Goal: Task Accomplishment & Management: Use online tool/utility

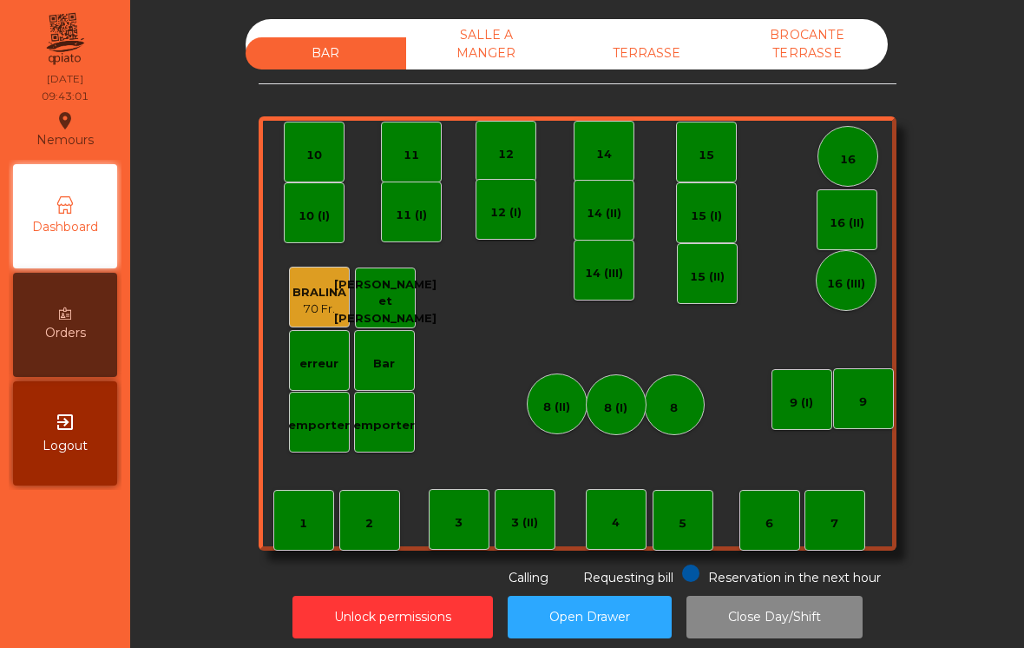
click at [417, 172] on div "11" at bounding box center [411, 152] width 61 height 61
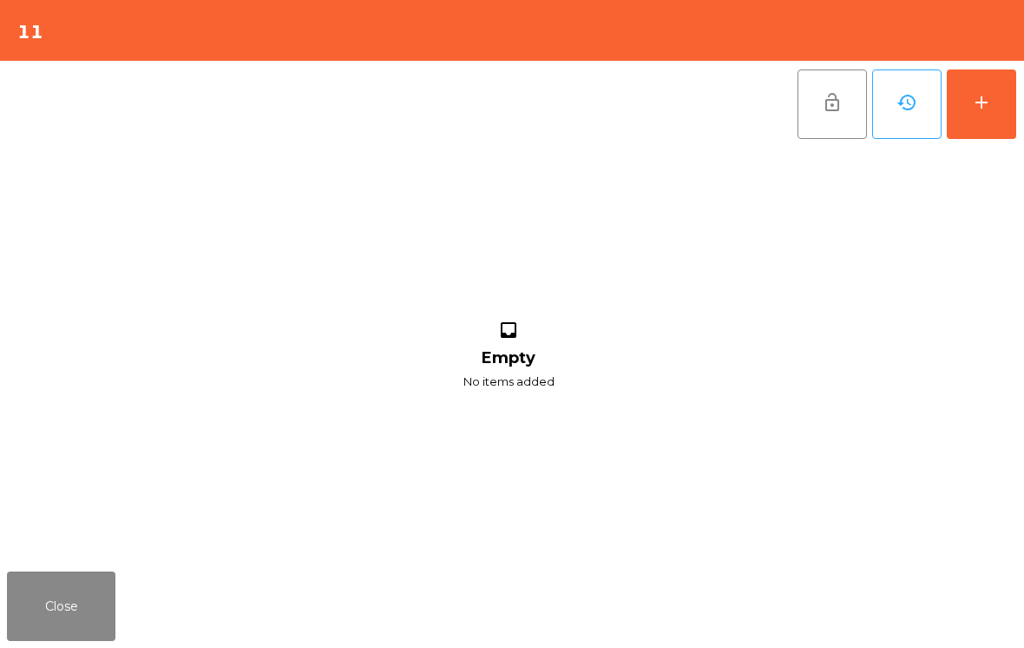
click at [990, 109] on div "add" at bounding box center [981, 102] width 21 height 21
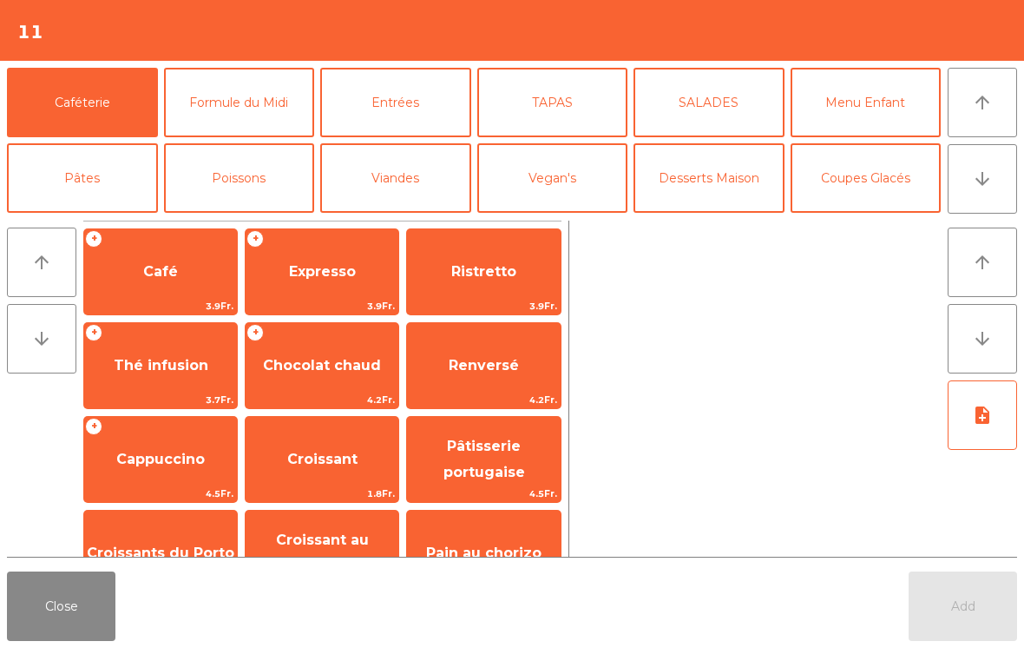
click at [141, 272] on span "Café" at bounding box center [160, 271] width 153 height 47
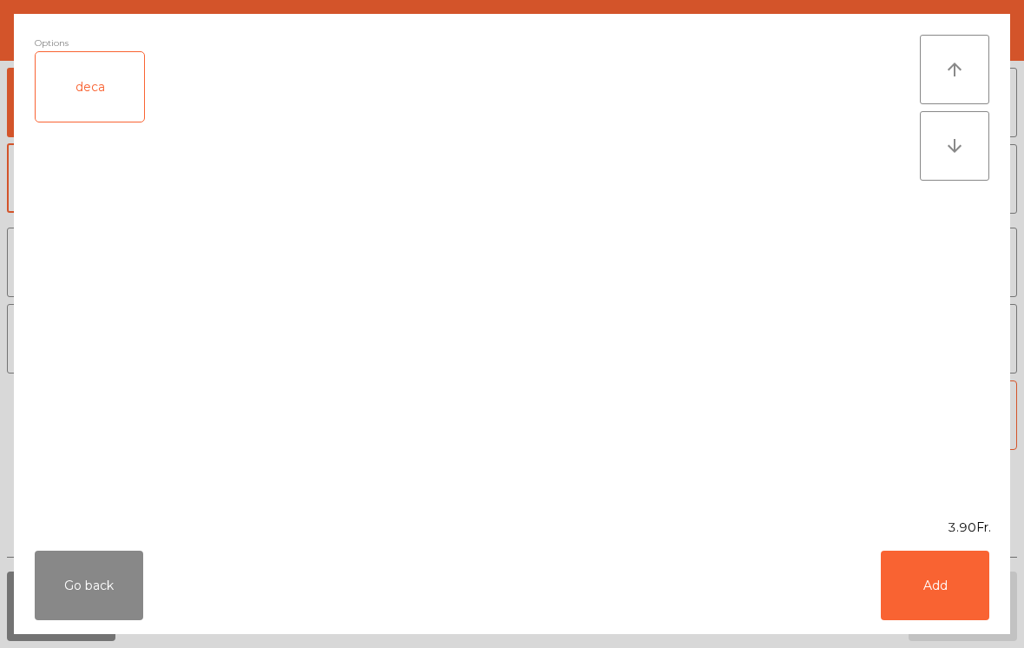
click at [947, 582] on button "Add" at bounding box center [935, 584] width 108 height 69
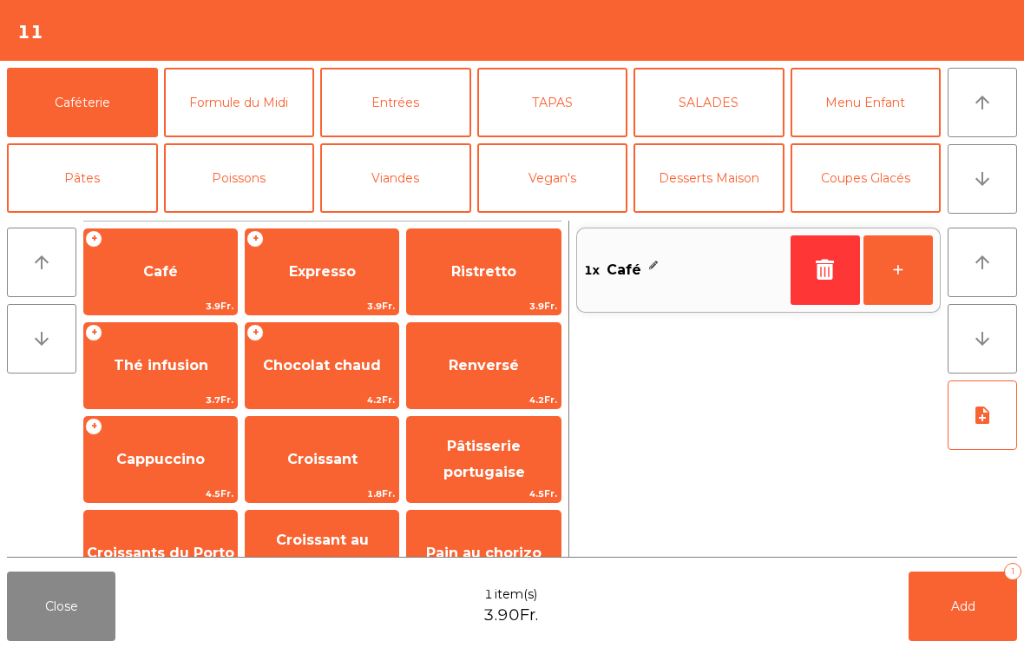
click at [312, 478] on span "Croissant" at bounding box center [322, 459] width 153 height 47
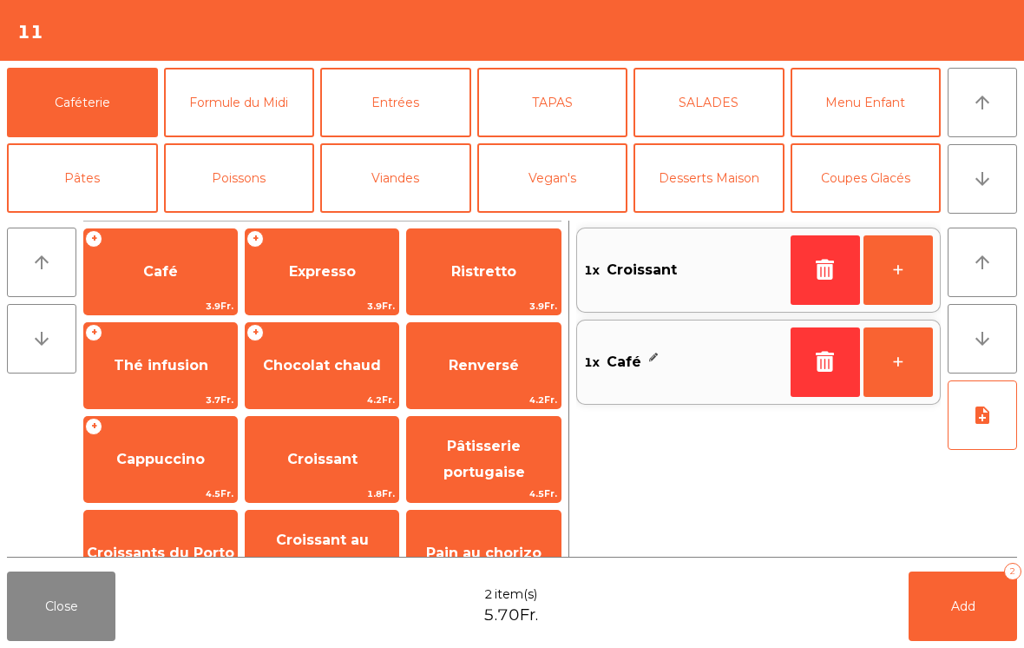
click at [960, 597] on button "Add 2" at bounding box center [963, 605] width 108 height 69
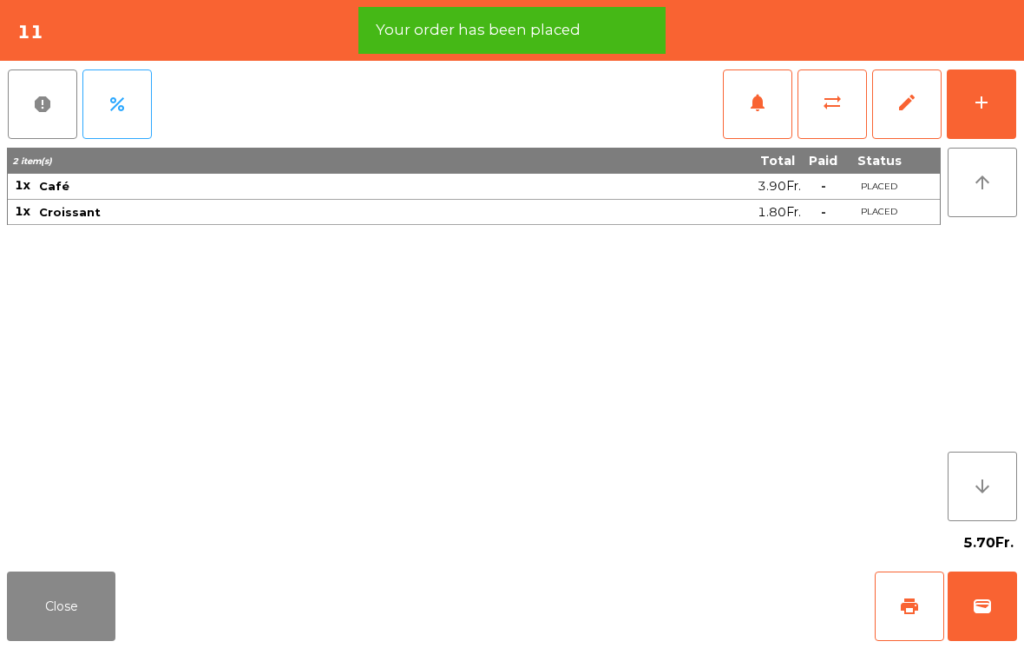
click at [910, 610] on span "print" at bounding box center [909, 605] width 21 height 21
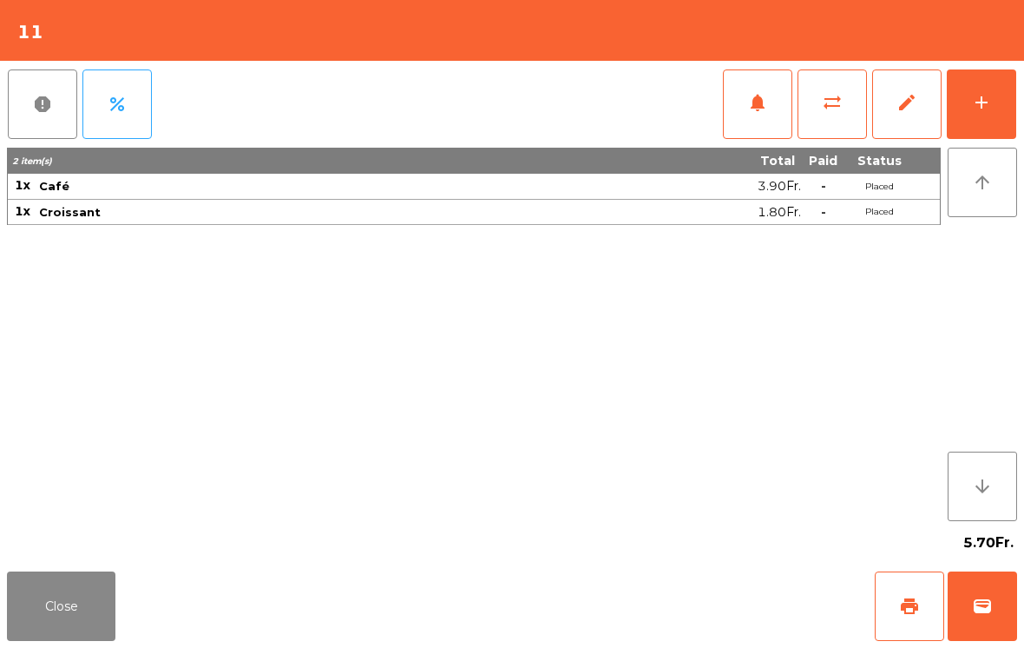
click at [70, 629] on button "Close" at bounding box center [61, 605] width 108 height 69
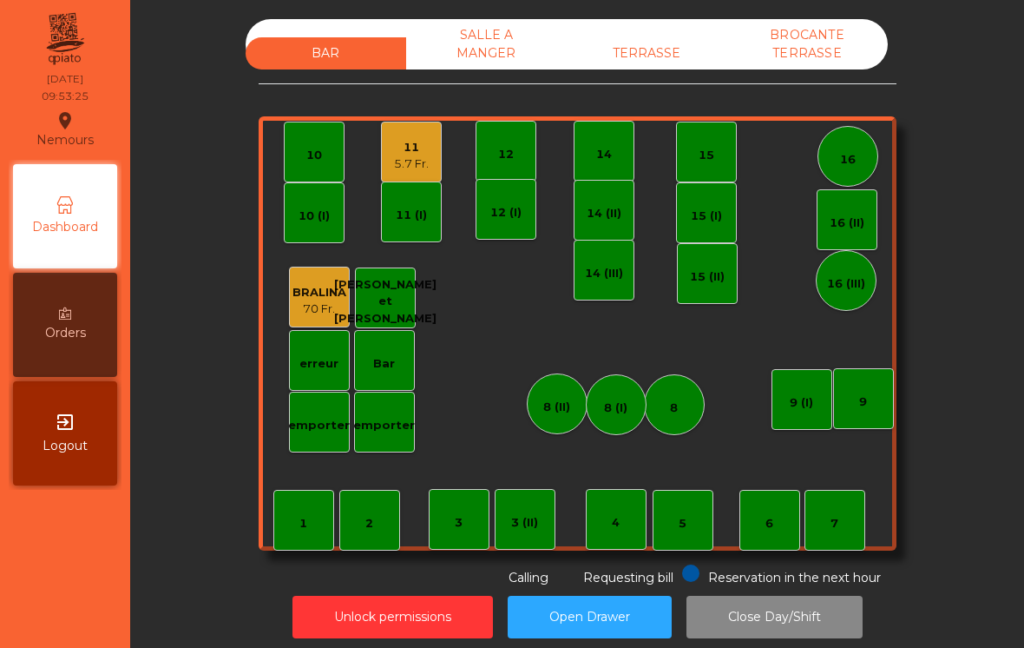
click at [306, 159] on div "10" at bounding box center [314, 155] width 16 height 17
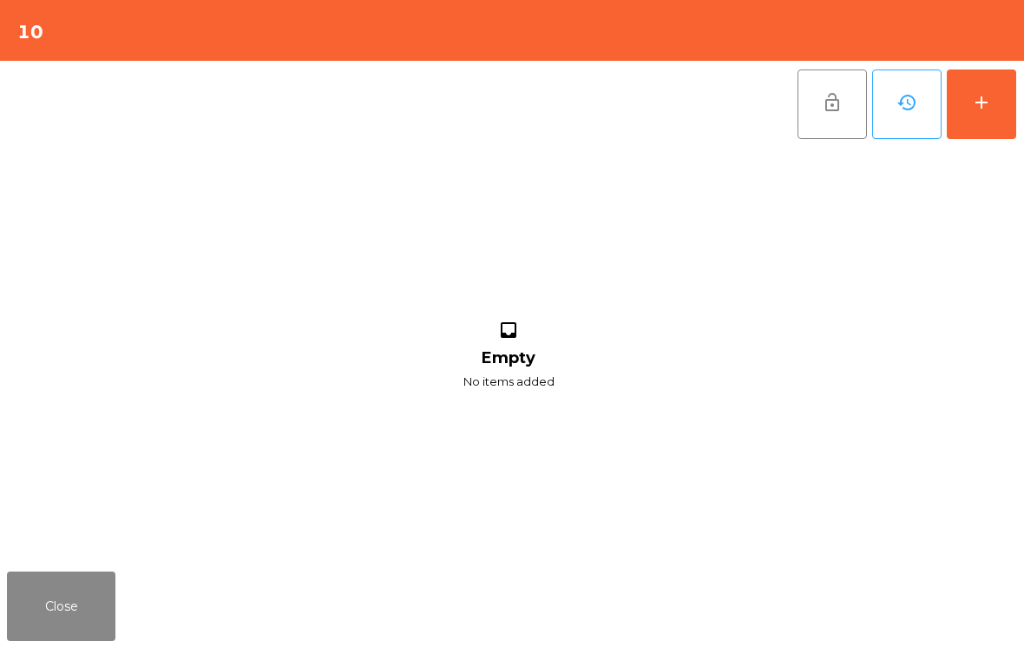
click at [978, 123] on button "add" at bounding box center [981, 103] width 69 height 69
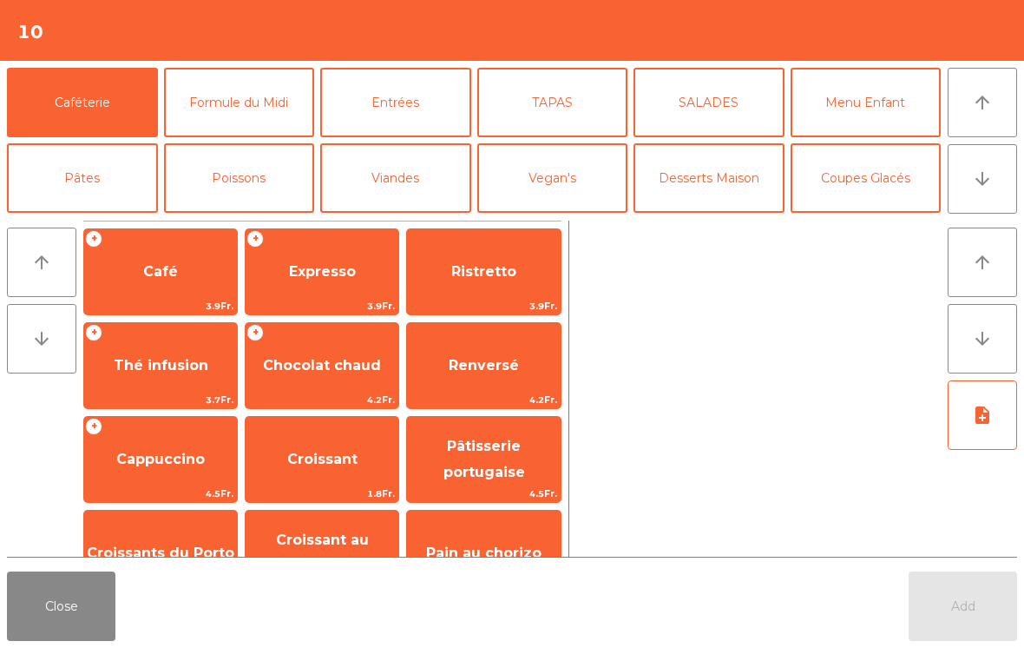
click at [358, 380] on span "Chocolat chaud" at bounding box center [322, 365] width 153 height 47
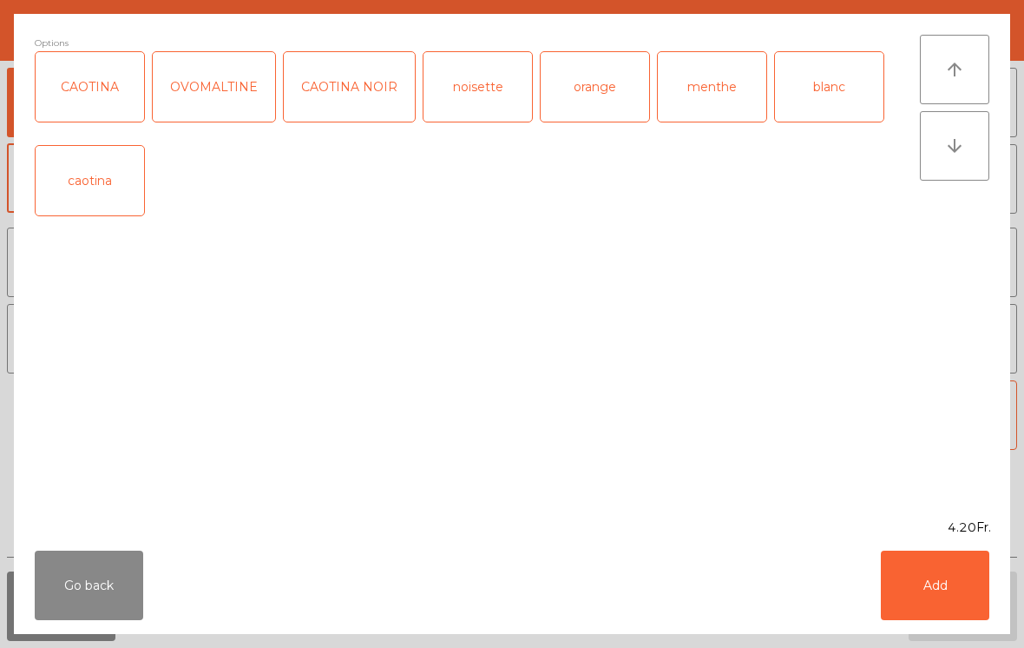
click at [930, 593] on button "Add" at bounding box center [935, 584] width 108 height 69
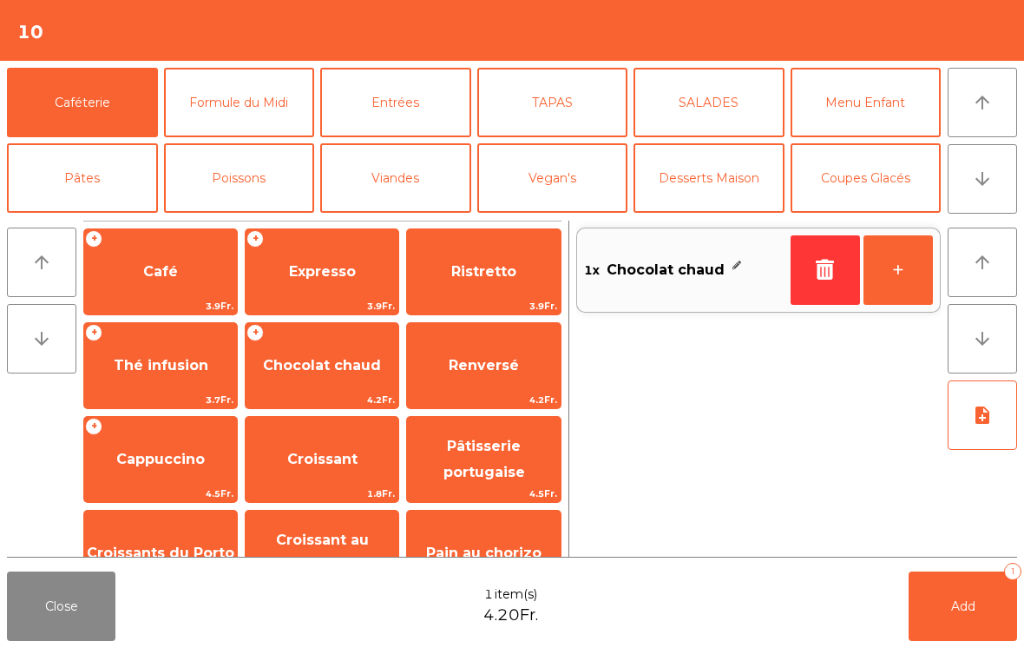
click at [313, 268] on span "Expresso" at bounding box center [322, 271] width 67 height 16
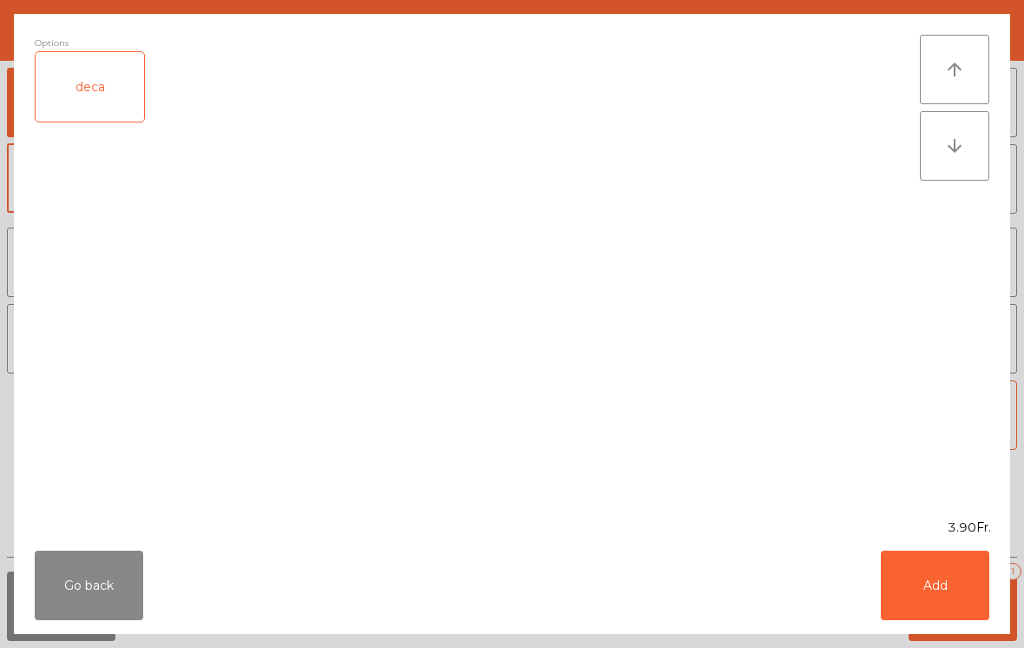
click at [956, 609] on button "Add" at bounding box center [935, 584] width 108 height 69
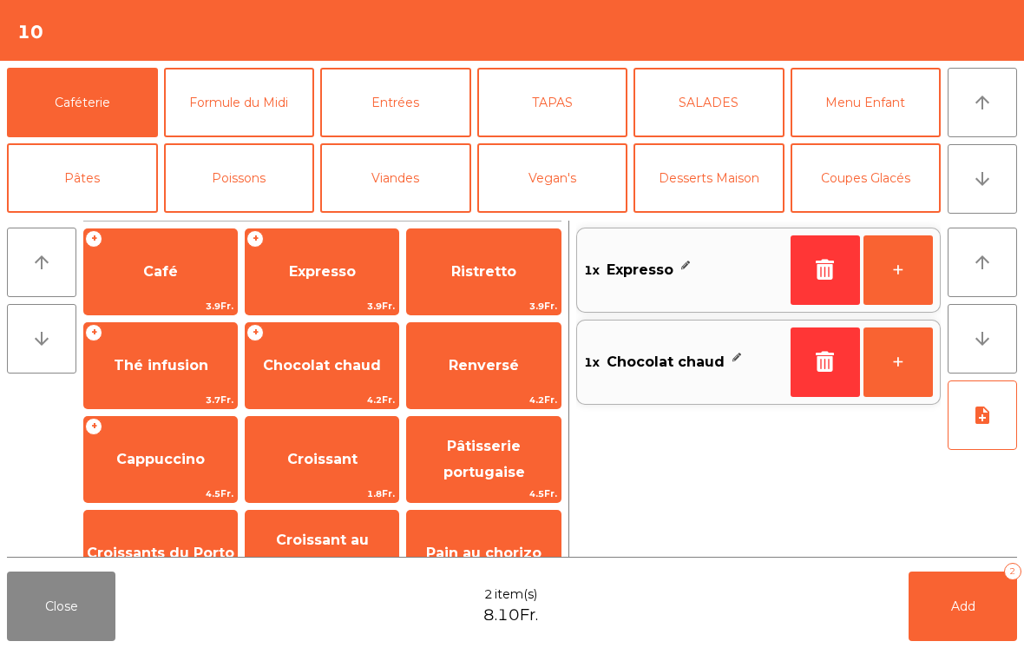
click at [957, 621] on button "Add 2" at bounding box center [963, 605] width 108 height 69
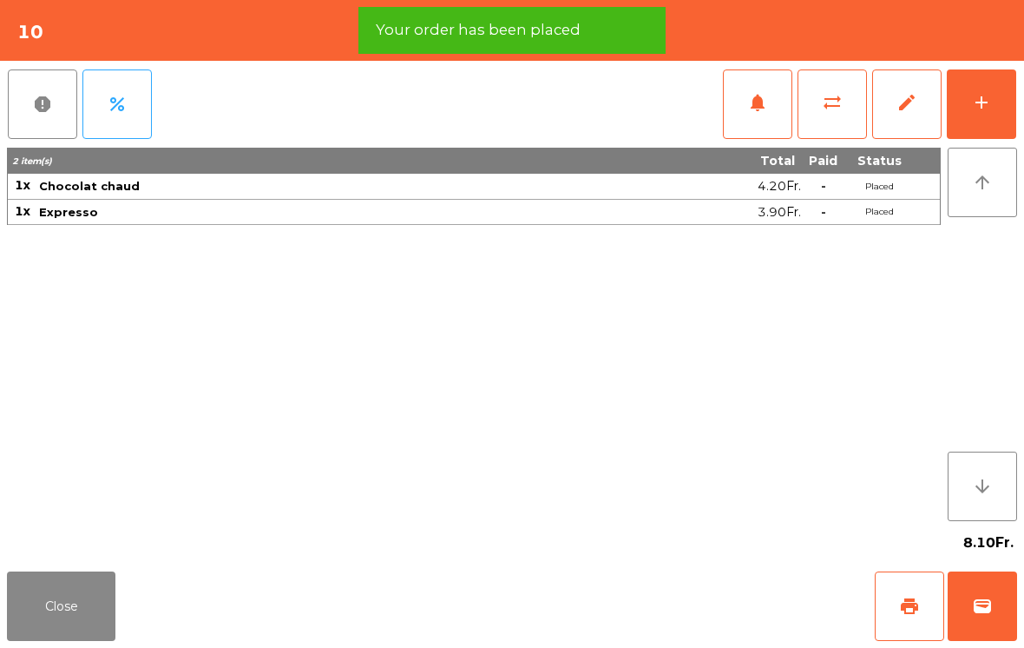
click at [908, 607] on span "print" at bounding box center [909, 605] width 21 height 21
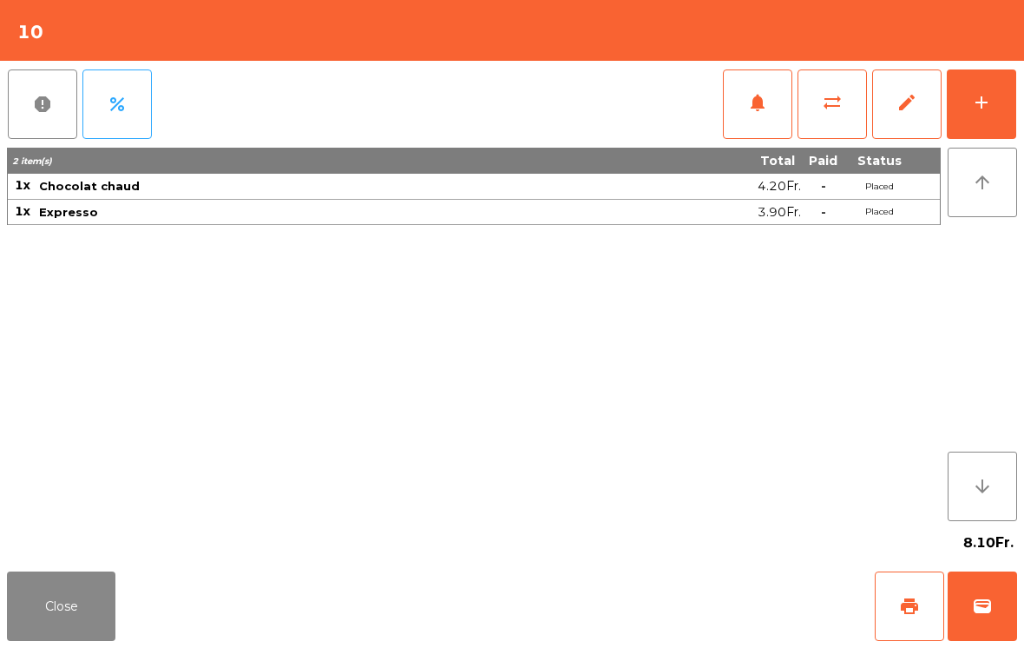
click at [31, 609] on button "Close" at bounding box center [61, 605] width 108 height 69
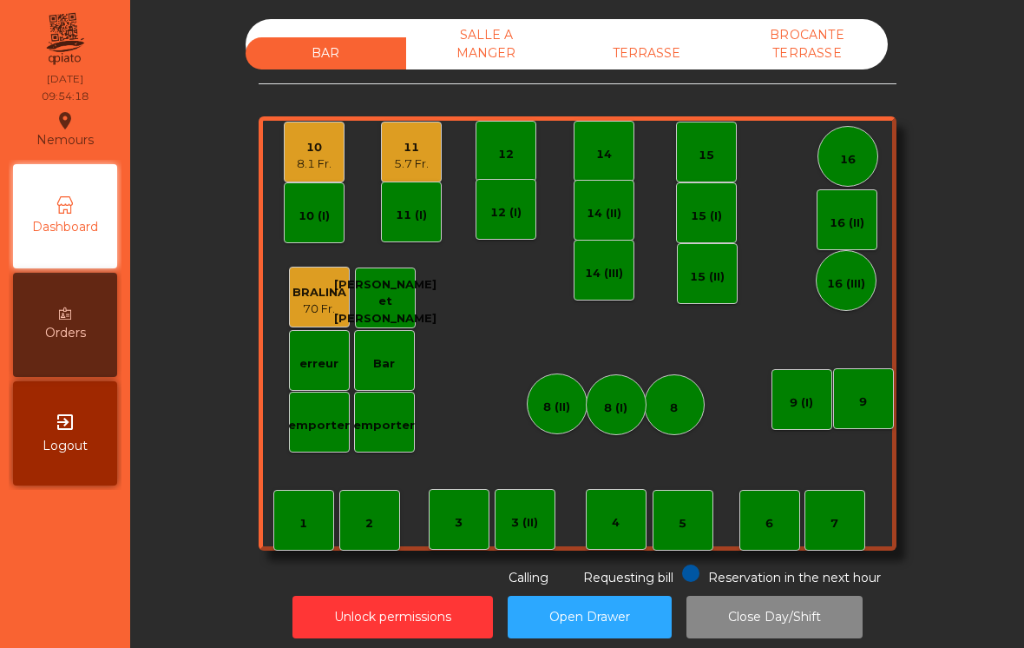
click at [590, 168] on div "14" at bounding box center [604, 151] width 61 height 61
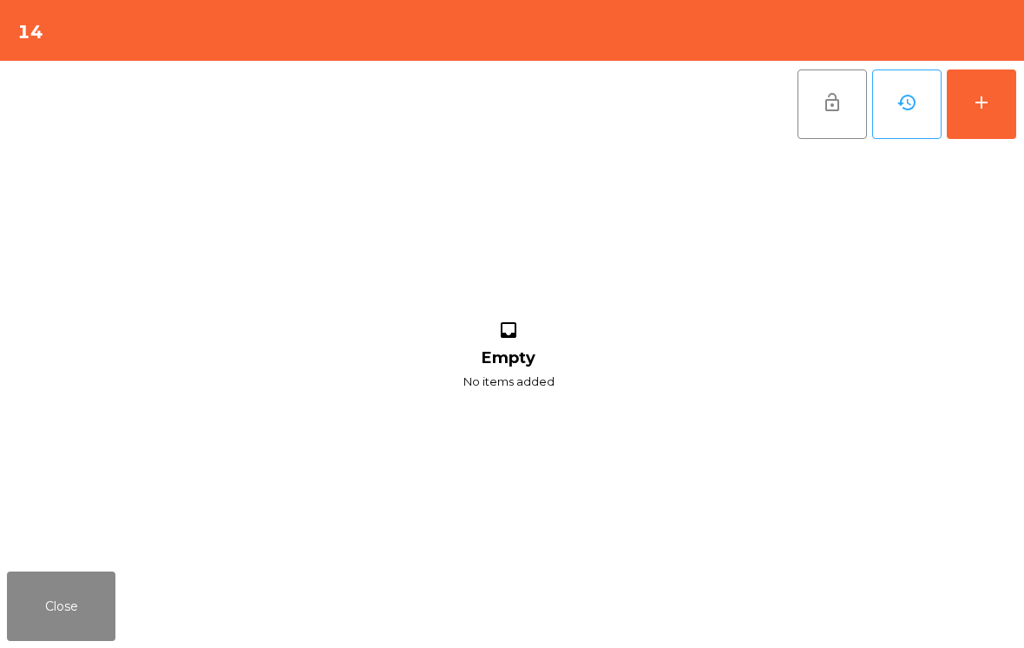
click at [986, 103] on div "add" at bounding box center [981, 102] width 21 height 21
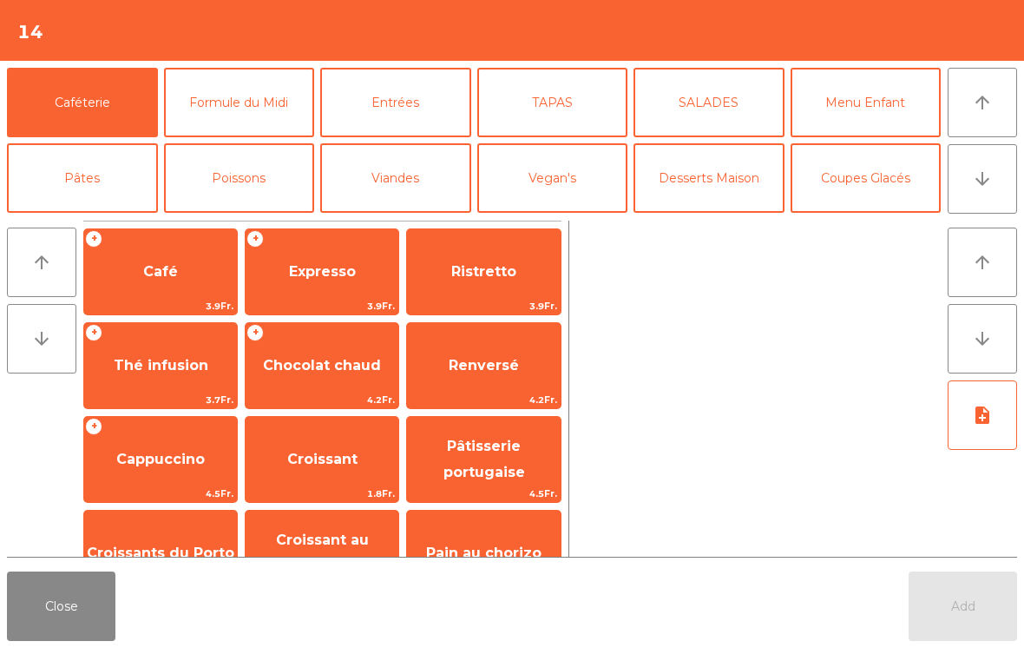
click at [315, 483] on div "Croissant 1.8Fr." at bounding box center [322, 459] width 155 height 87
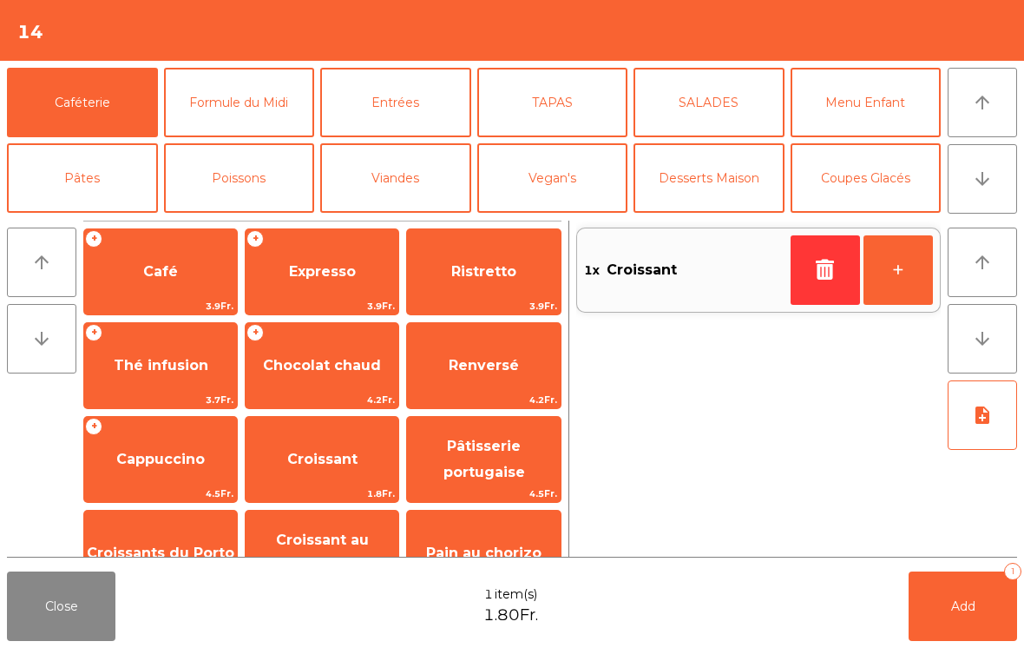
click at [899, 286] on button "+" at bounding box center [898, 269] width 69 height 69
click at [898, 286] on button "+" at bounding box center [898, 269] width 69 height 69
click at [295, 534] on span "Croissant au chocolat pt" at bounding box center [322, 552] width 93 height 43
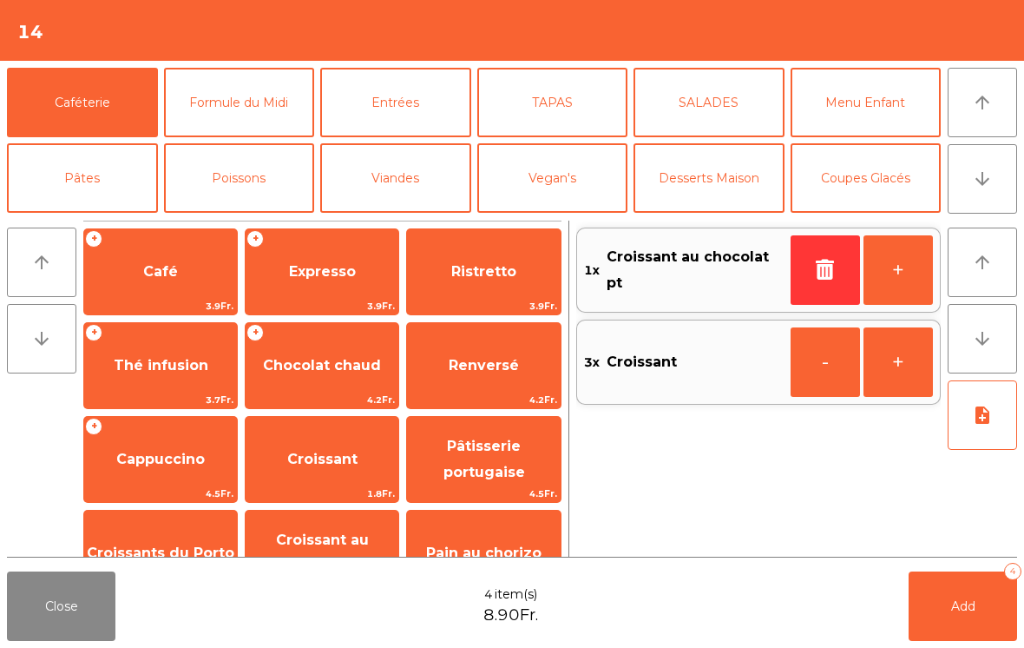
click at [968, 612] on span "Add" at bounding box center [963, 606] width 24 height 16
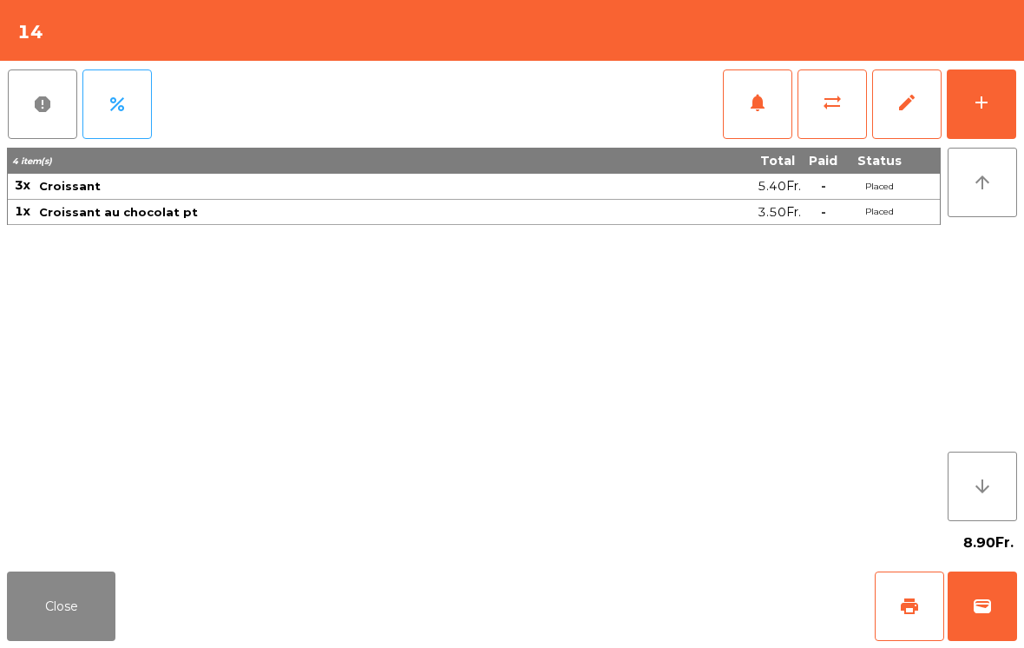
click at [67, 607] on button "Close" at bounding box center [61, 605] width 108 height 69
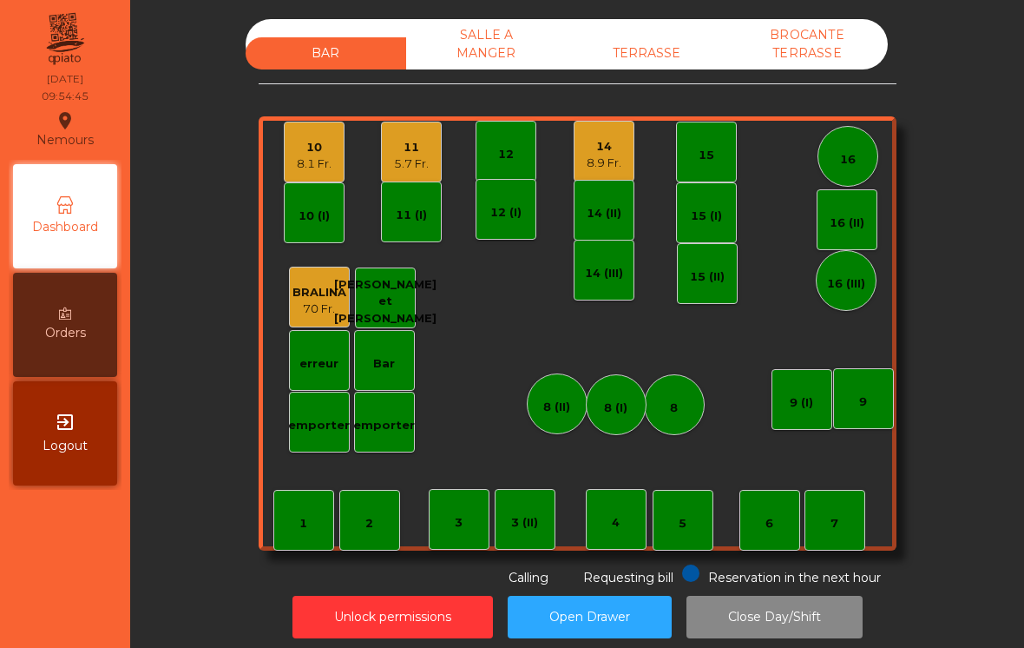
click at [845, 532] on div "7" at bounding box center [835, 520] width 61 height 61
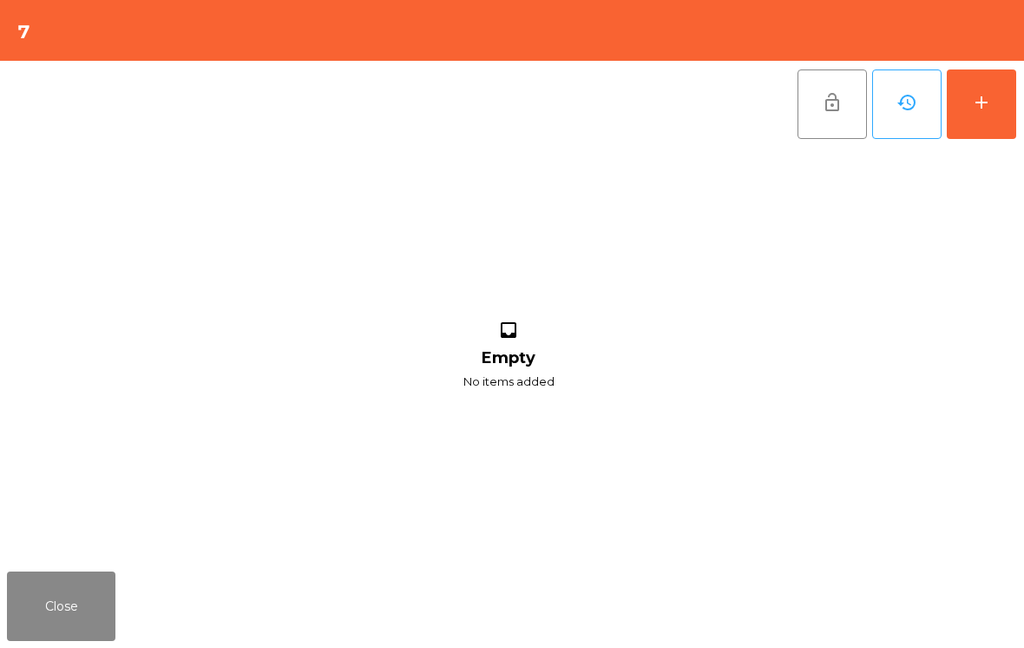
click at [999, 131] on button "add" at bounding box center [981, 103] width 69 height 69
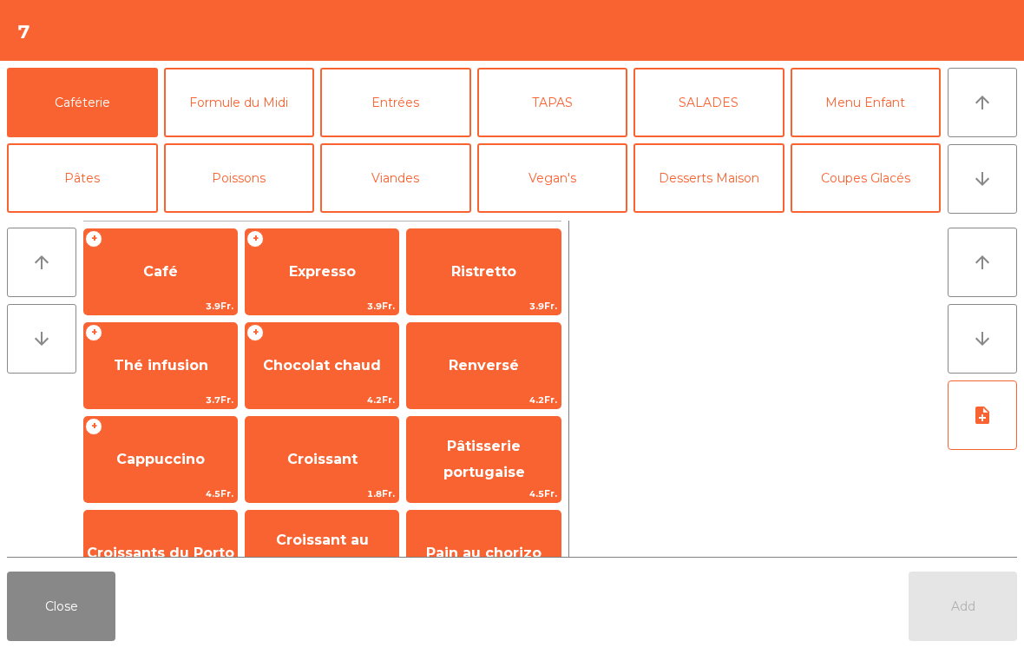
click at [196, 381] on span "Thé infusion" at bounding box center [160, 365] width 153 height 47
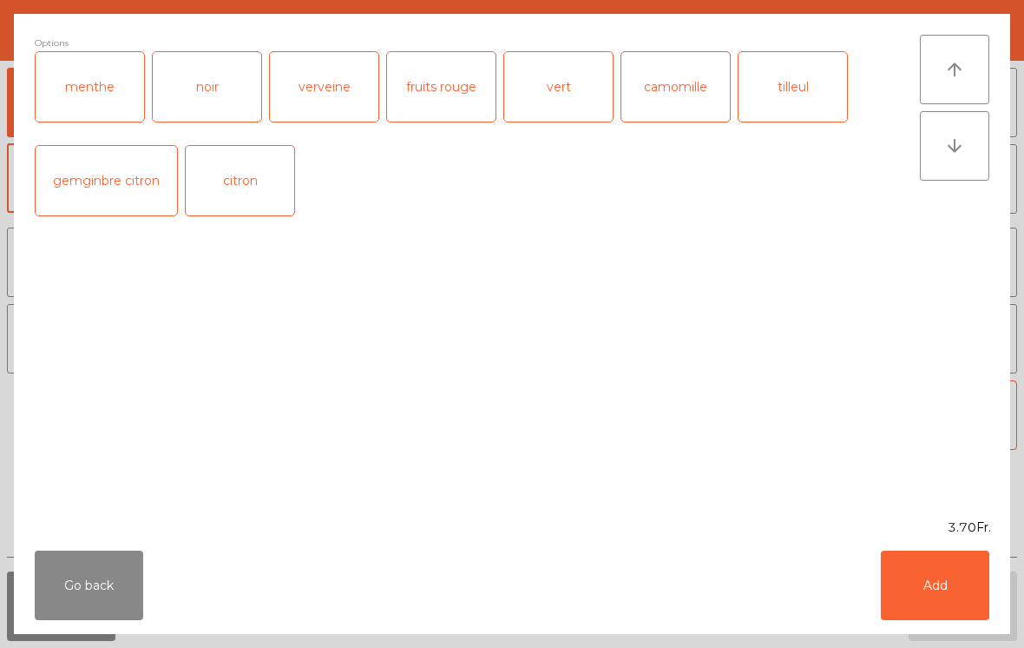
click at [953, 579] on button "Add" at bounding box center [935, 584] width 108 height 69
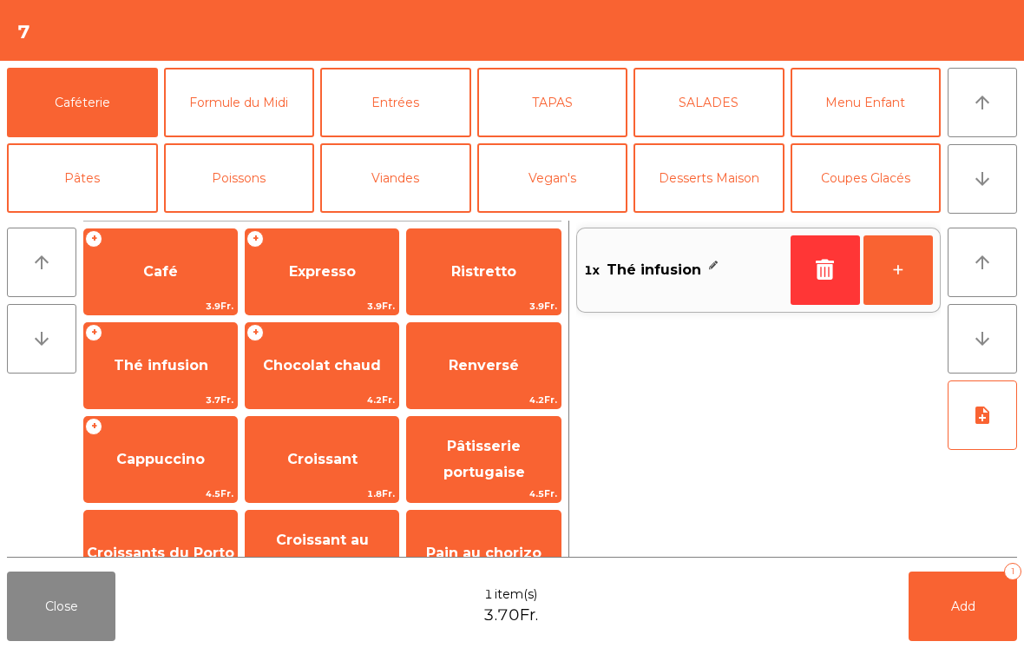
click at [965, 618] on button "Add 1" at bounding box center [963, 605] width 108 height 69
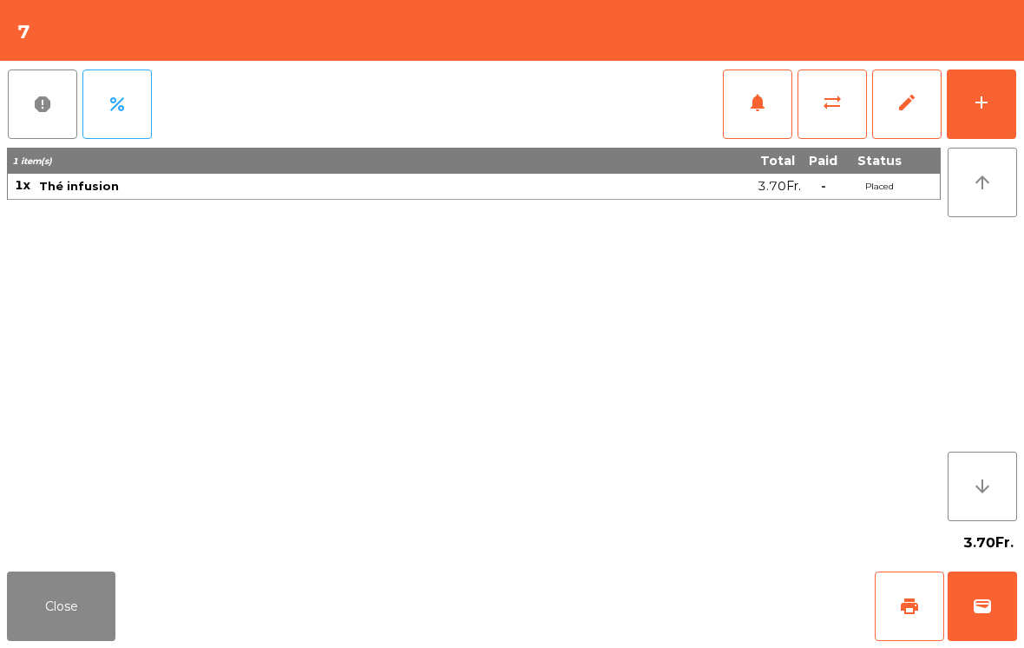
click at [975, 94] on div "add" at bounding box center [981, 102] width 21 height 21
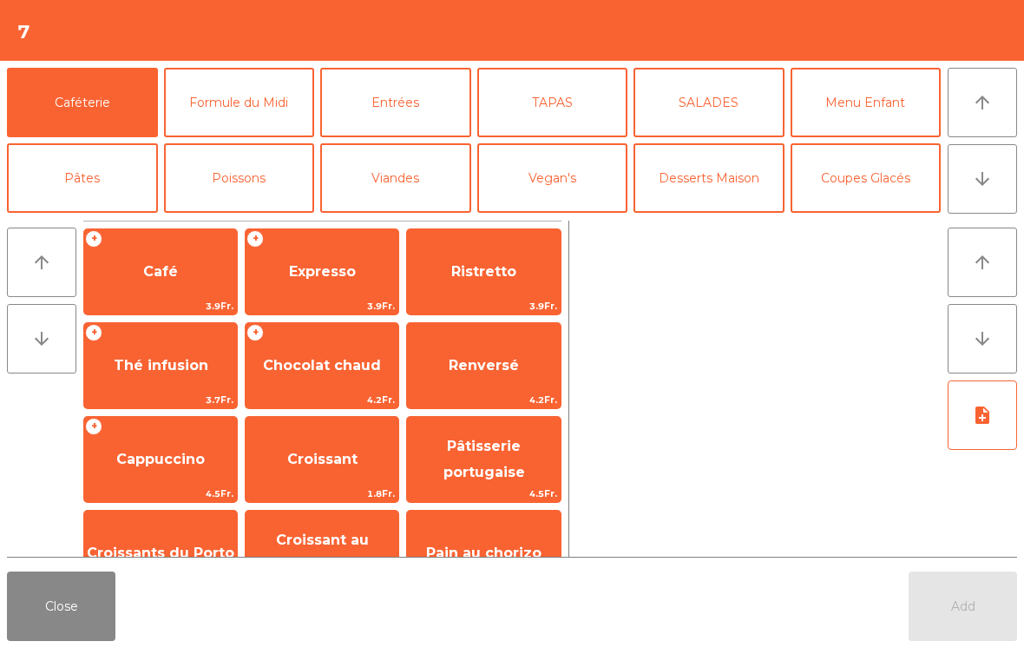
click at [990, 171] on icon "arrow_downward" at bounding box center [982, 178] width 21 height 21
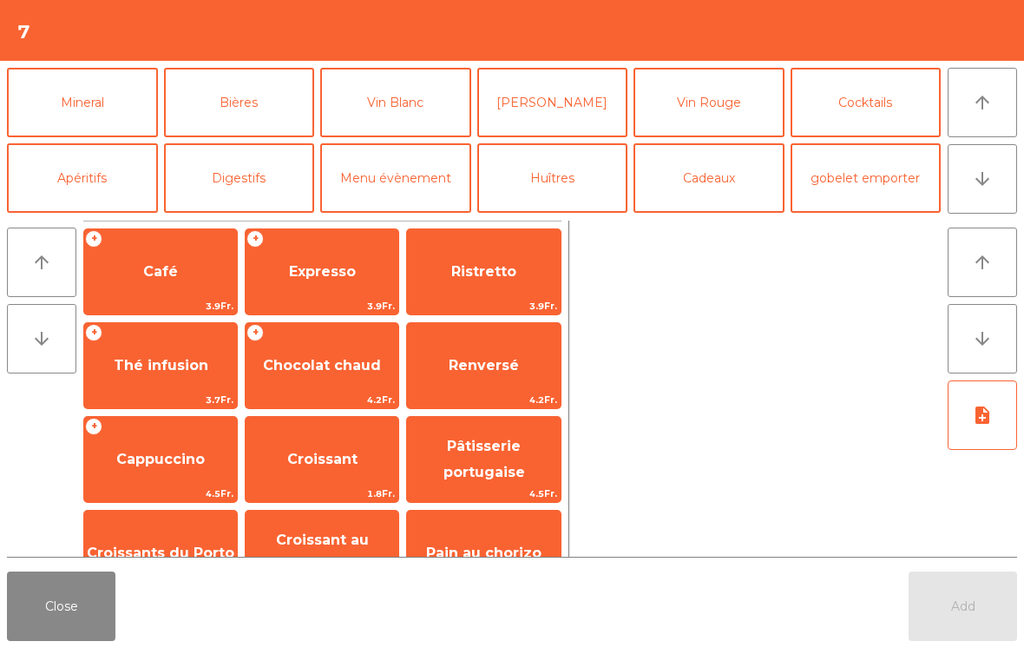
scroll to position [151, 0]
click at [82, 103] on button "Mineral" at bounding box center [82, 102] width 151 height 69
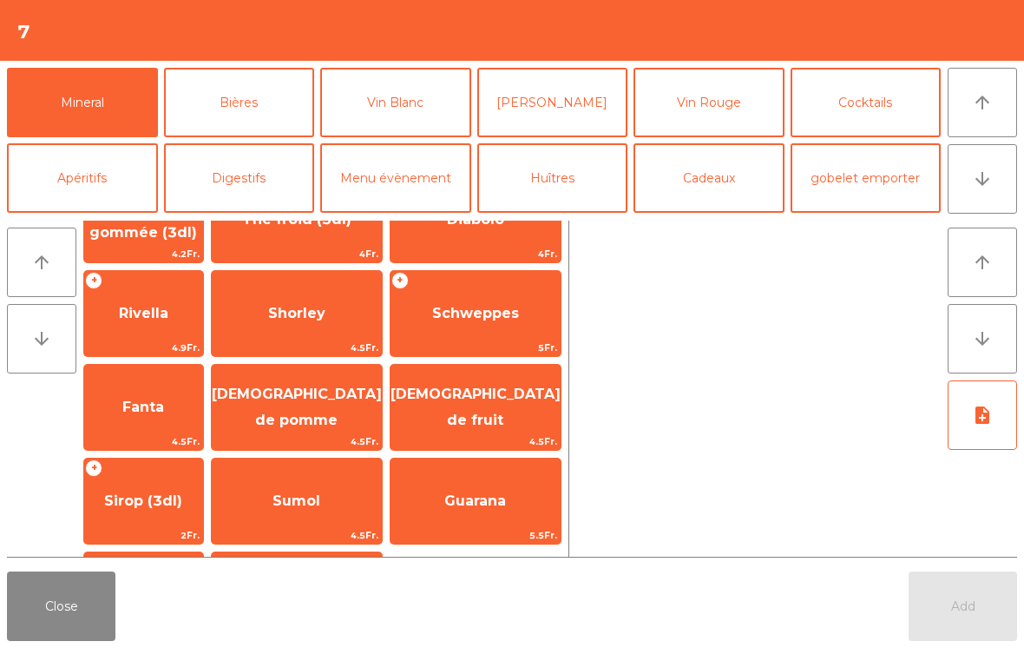
scroll to position [334, 0]
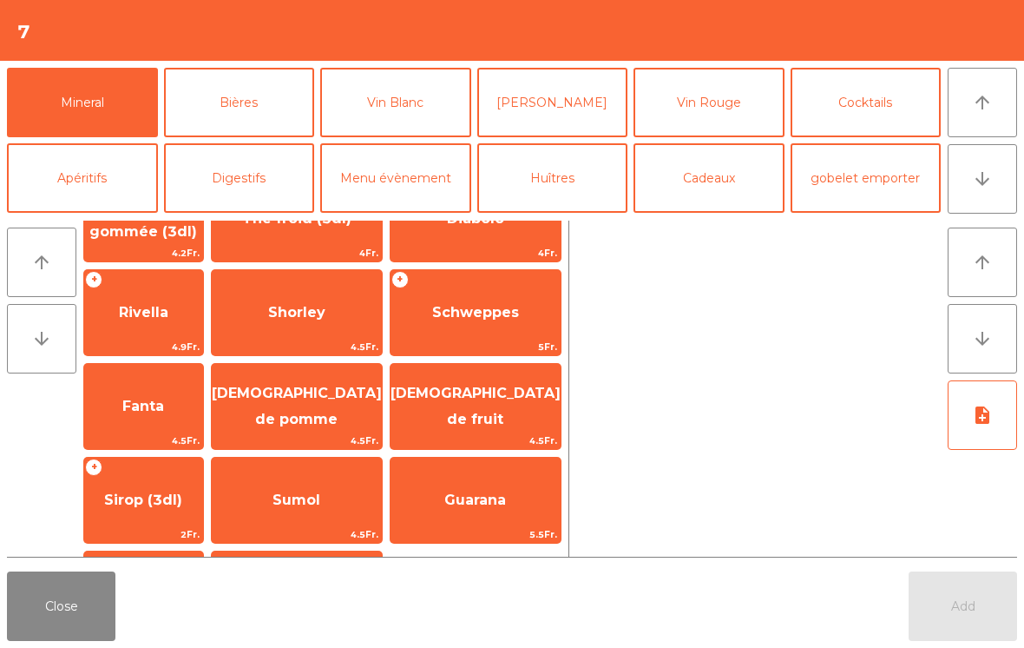
click at [523, 414] on span "[DEMOGRAPHIC_DATA] de fruit" at bounding box center [476, 406] width 170 height 43
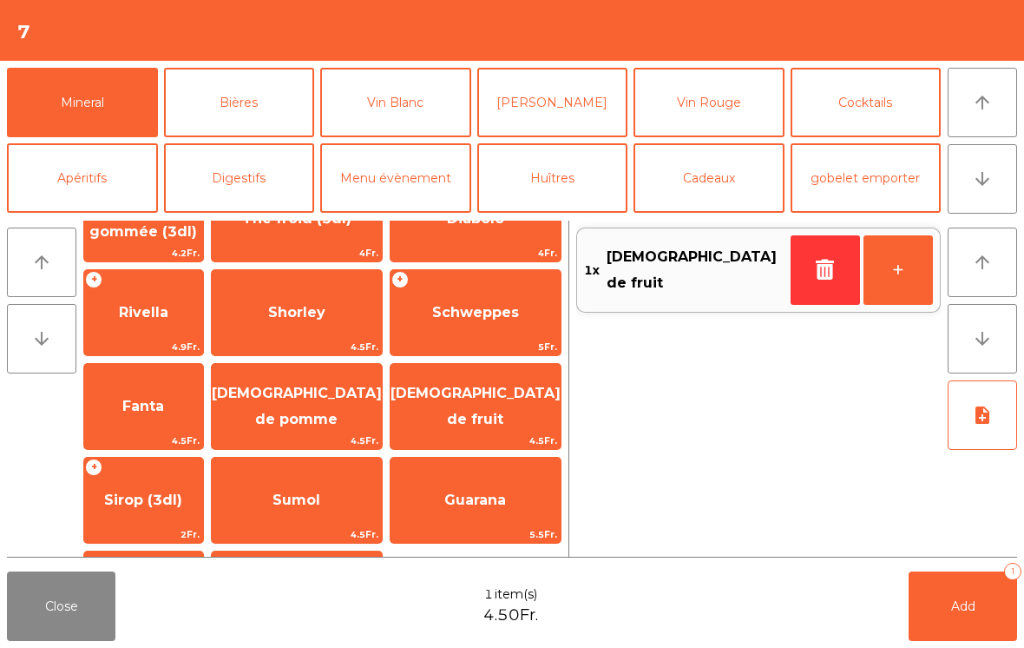
click at [969, 609] on span "Add" at bounding box center [963, 606] width 24 height 16
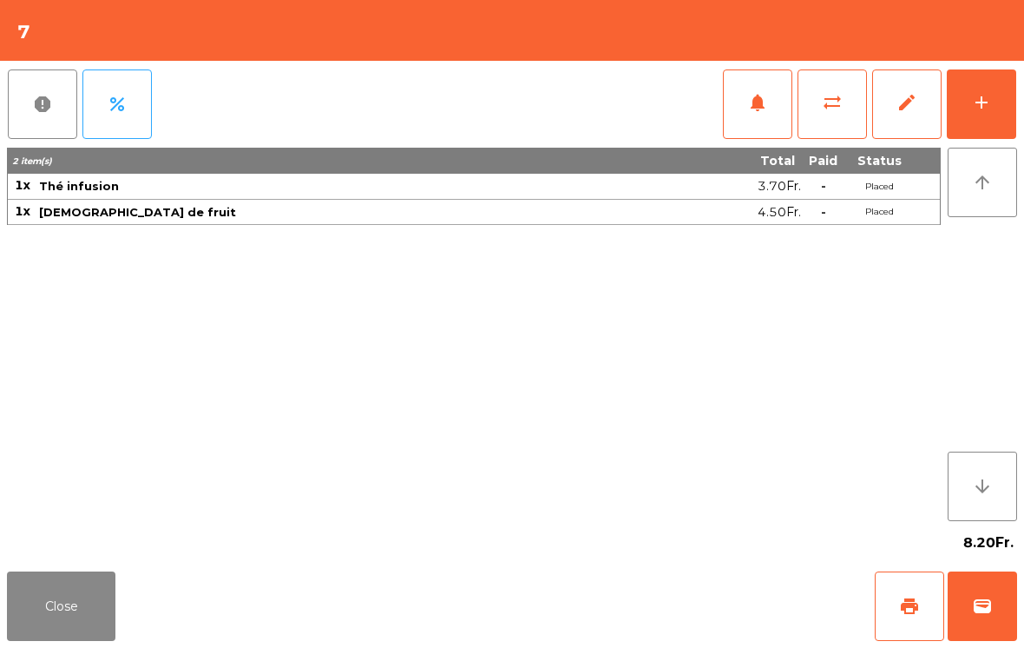
click at [828, 97] on span "sync_alt" at bounding box center [832, 102] width 21 height 21
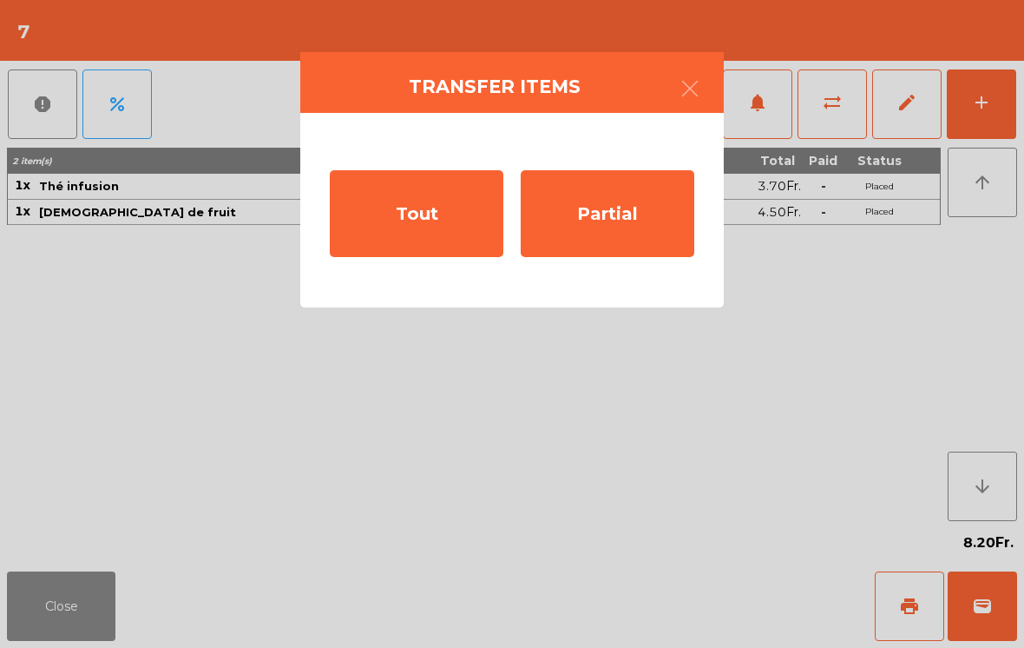
click at [615, 223] on div "Partial" at bounding box center [608, 213] width 174 height 87
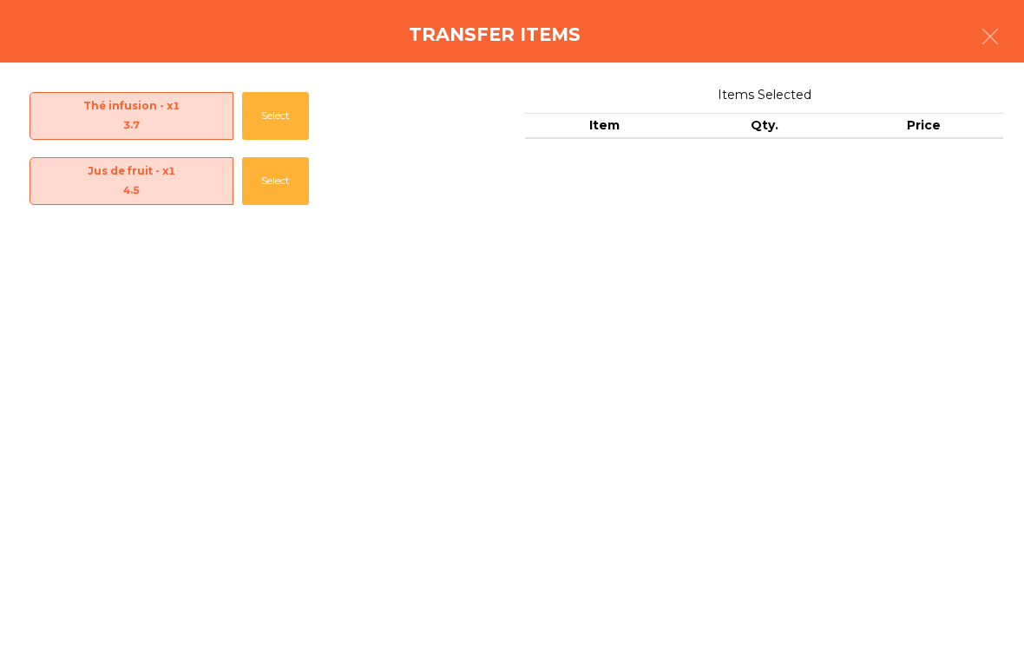
click at [283, 186] on button "Select" at bounding box center [275, 181] width 67 height 48
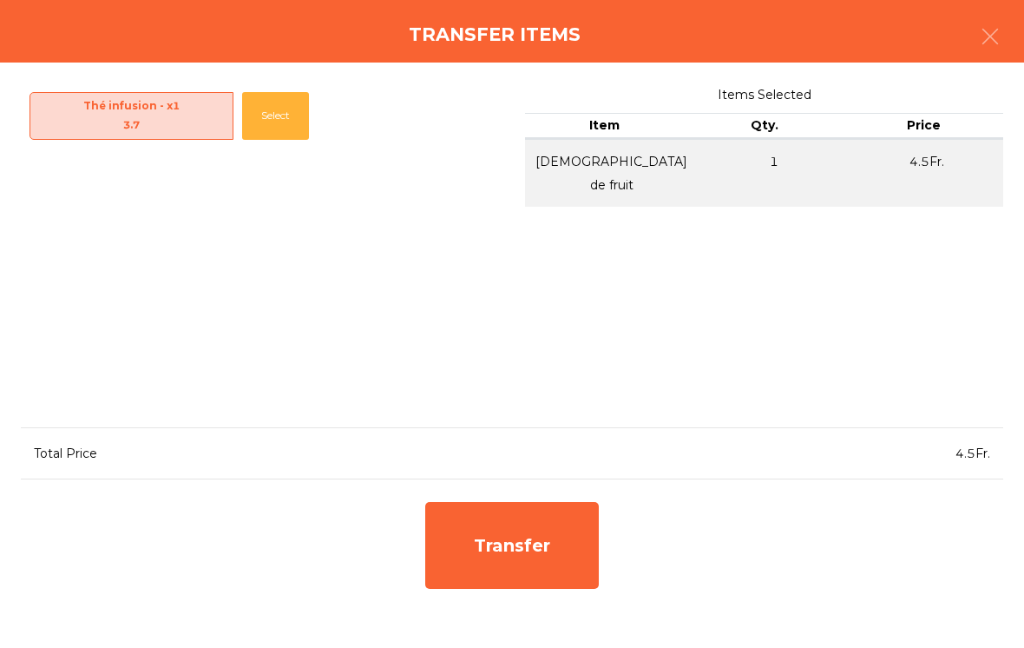
click at [536, 556] on div "Transfer" at bounding box center [512, 545] width 174 height 87
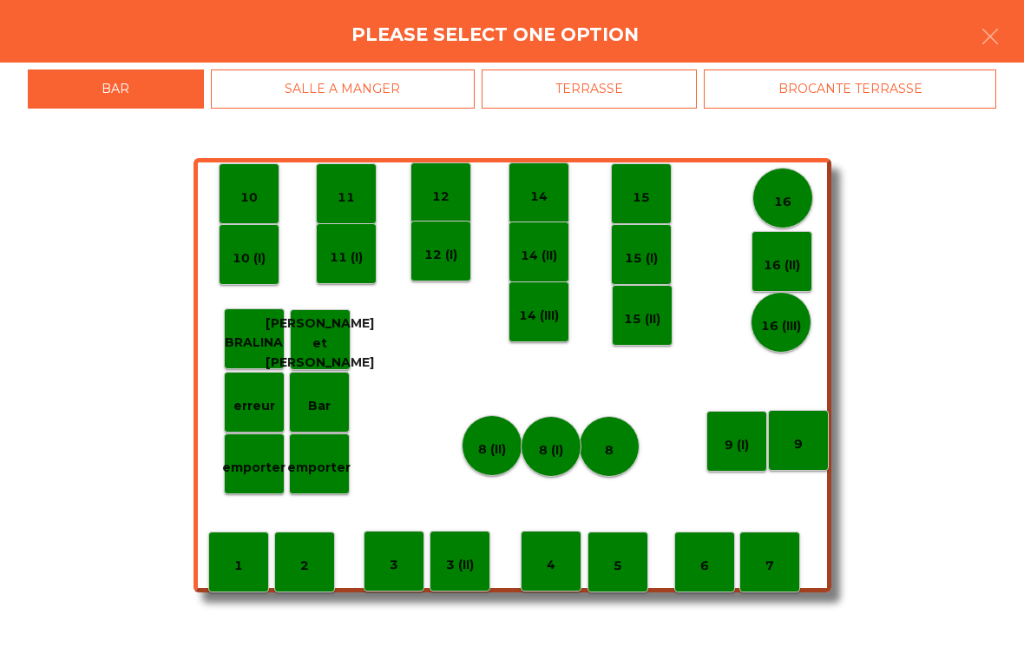
click at [546, 195] on p "14" at bounding box center [538, 197] width 17 height 20
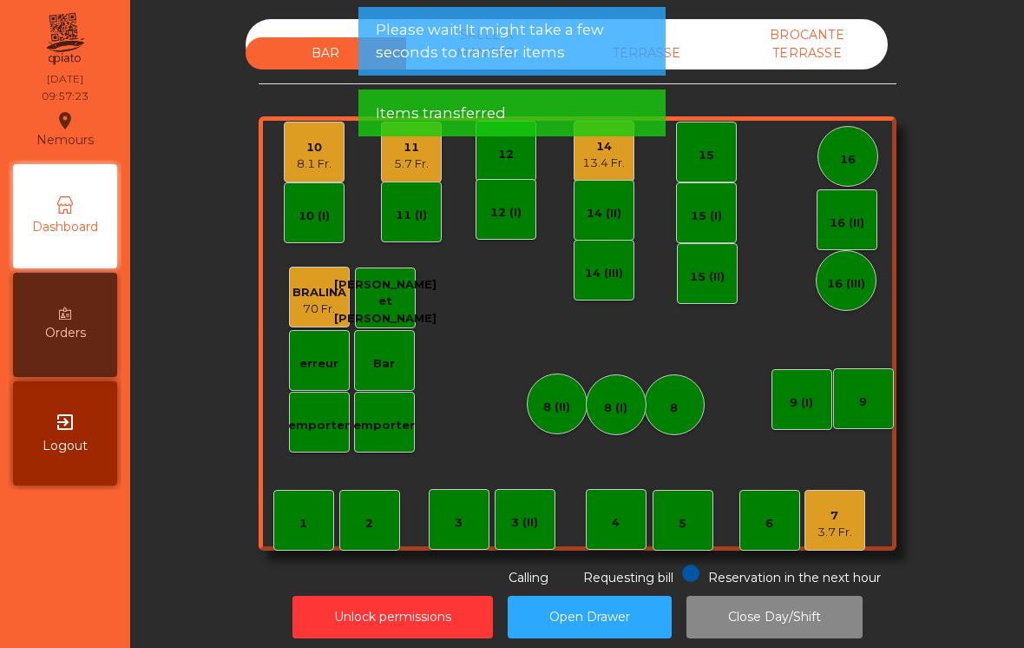
click at [607, 159] on div "13.4 Fr." at bounding box center [603, 163] width 43 height 17
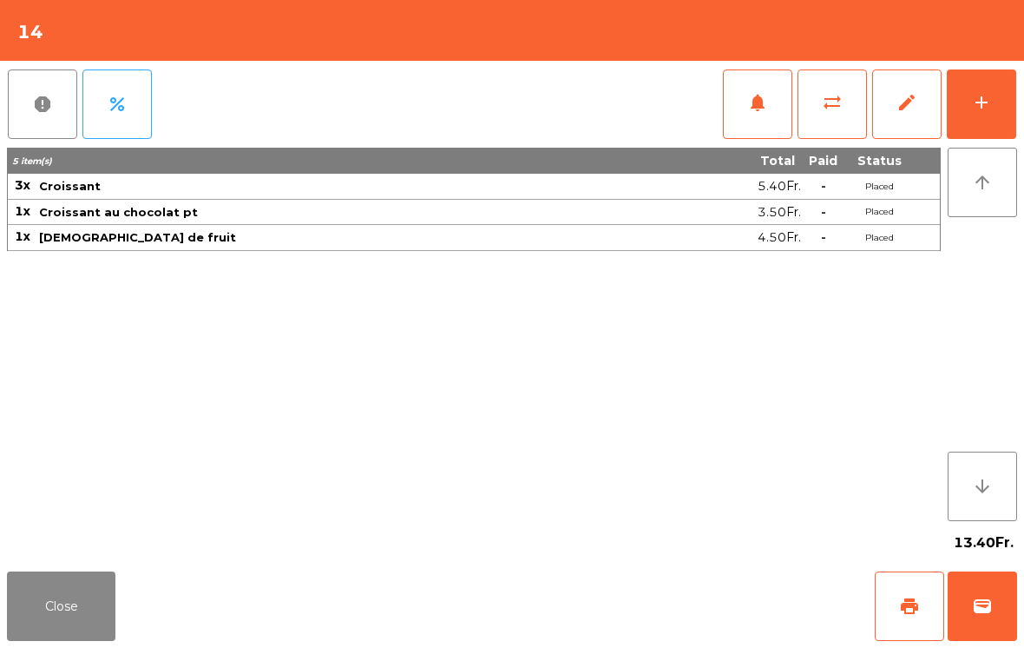
click at [976, 107] on div "add" at bounding box center [981, 102] width 21 height 21
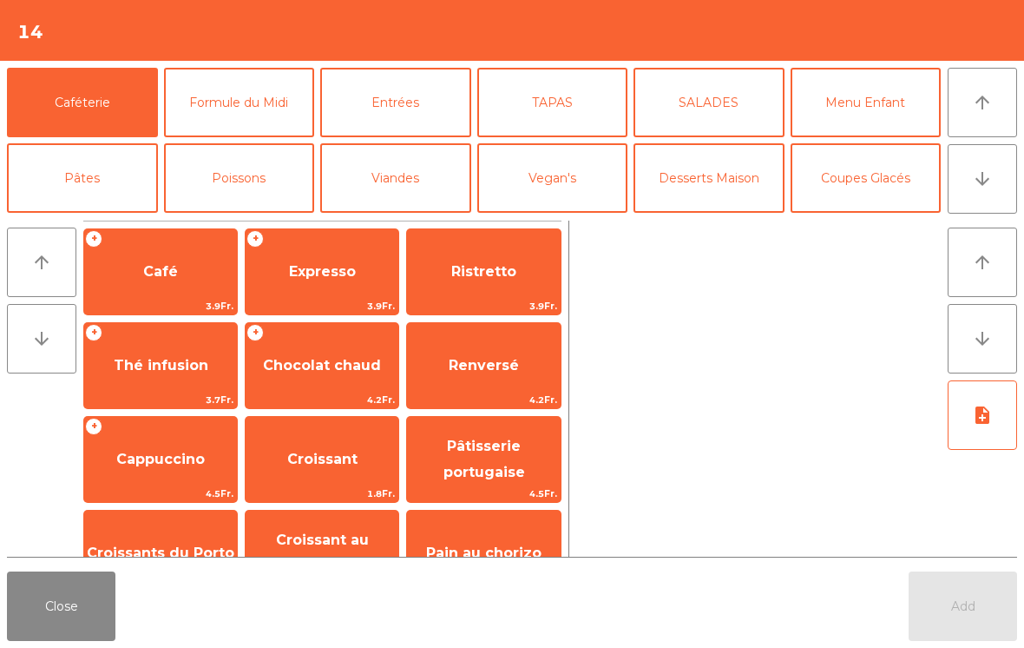
click at [169, 286] on span "Café" at bounding box center [160, 271] width 153 height 47
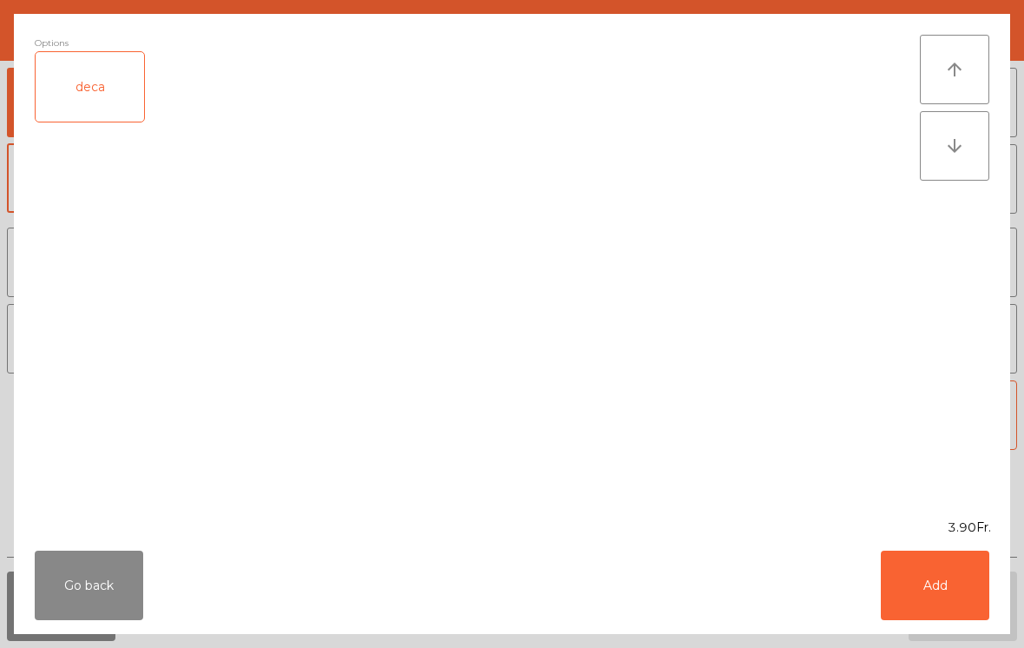
click at [958, 567] on button "Add" at bounding box center [935, 584] width 108 height 69
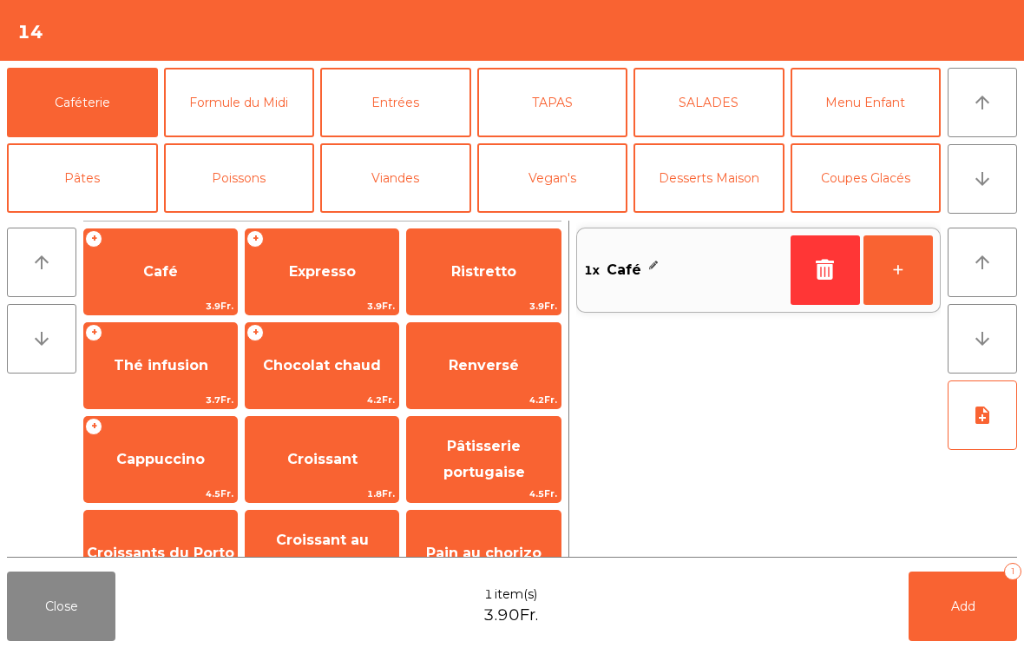
click at [887, 284] on button "+" at bounding box center [898, 269] width 69 height 69
click at [941, 615] on button "Add 2" at bounding box center [963, 605] width 108 height 69
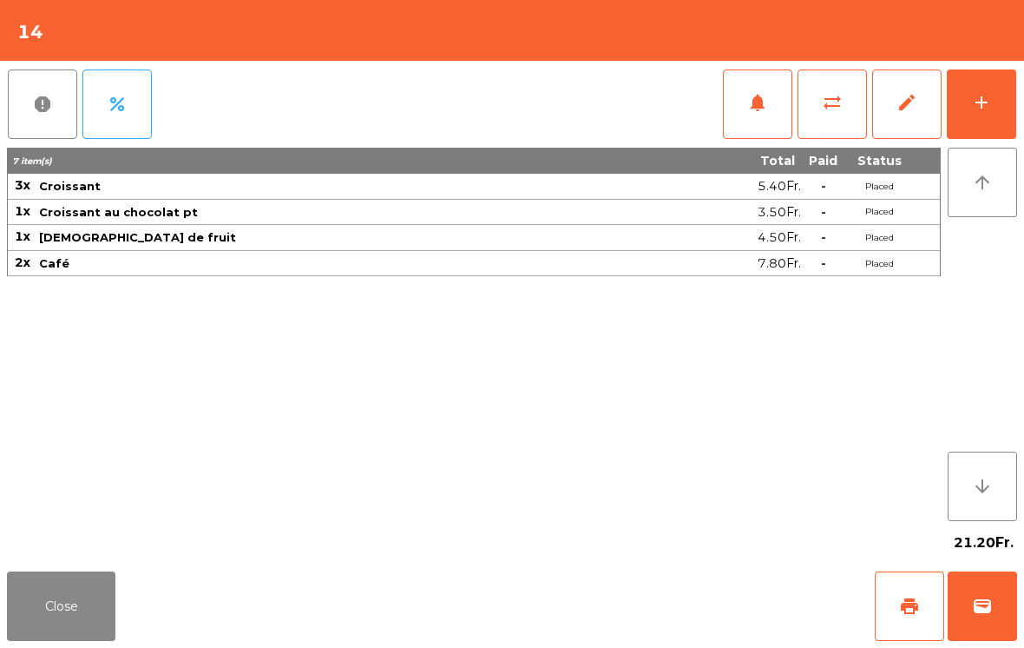
click at [980, 119] on button "add" at bounding box center [981, 103] width 69 height 69
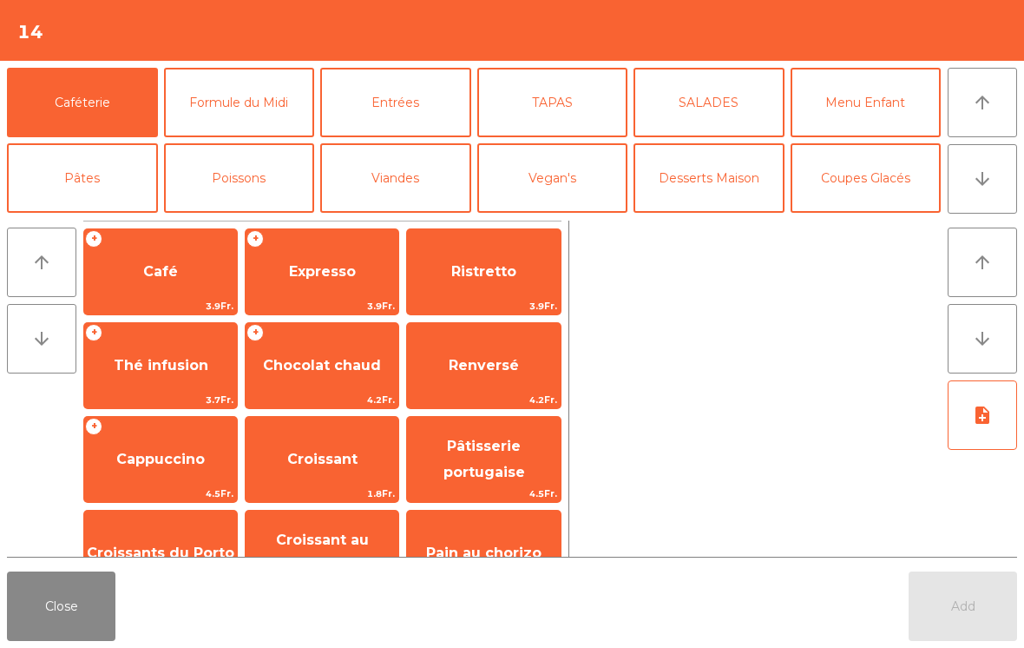
click at [326, 370] on span "Chocolat chaud" at bounding box center [322, 365] width 118 height 16
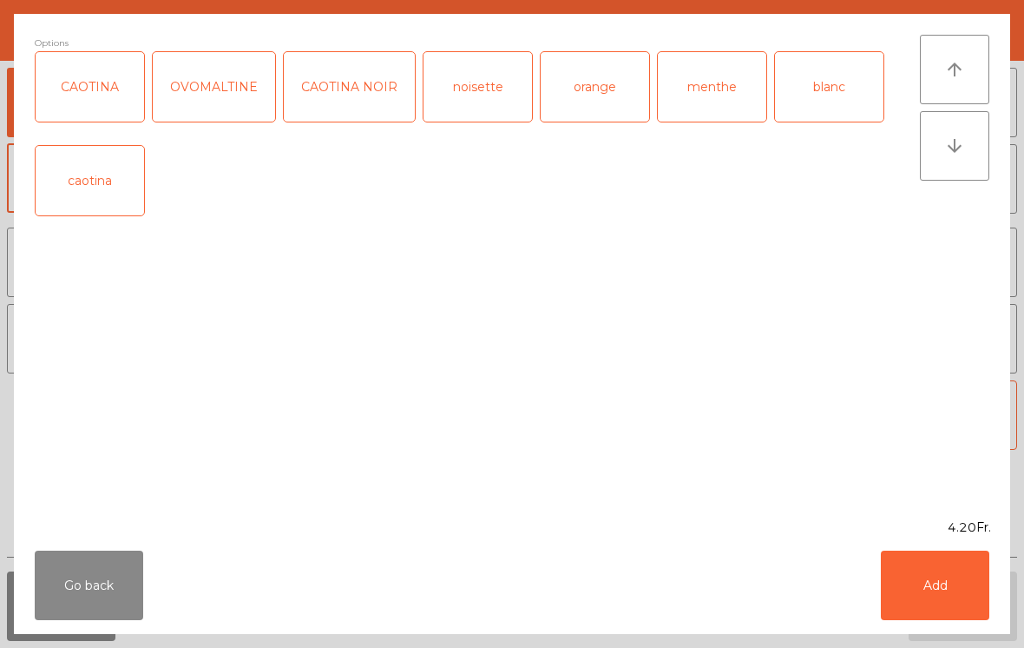
click at [926, 583] on button "Add" at bounding box center [935, 584] width 108 height 69
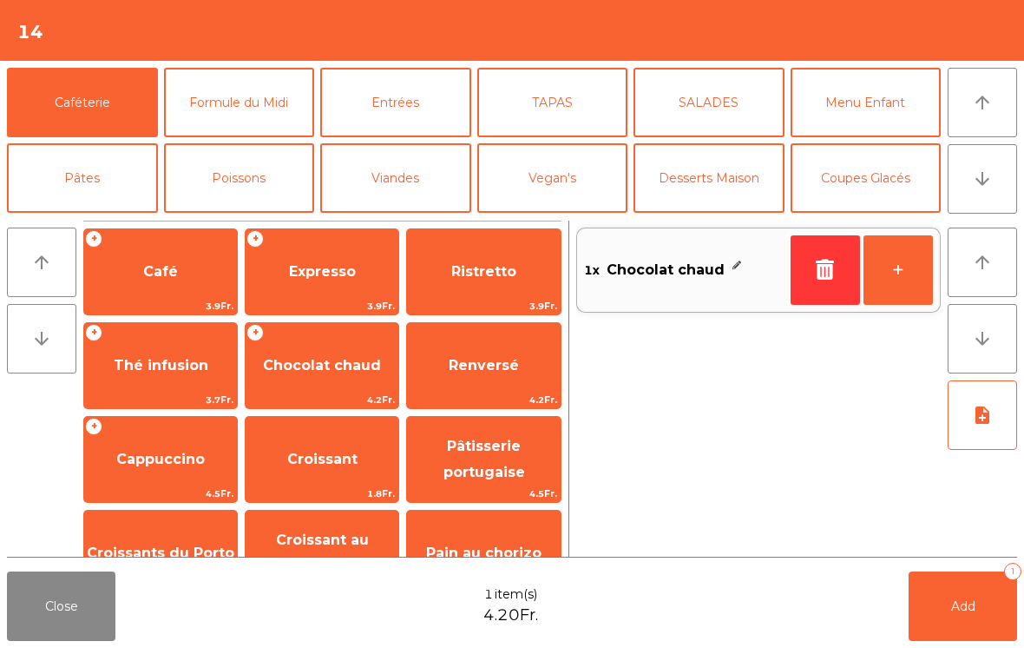
click at [966, 621] on button "Add 1" at bounding box center [963, 605] width 108 height 69
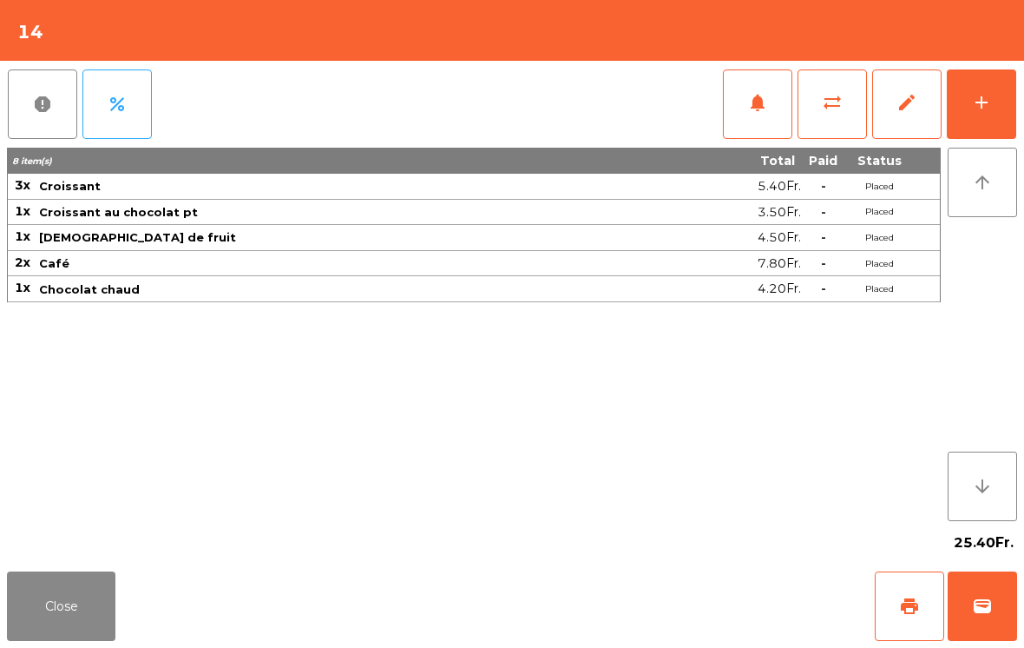
click at [922, 577] on button "print" at bounding box center [909, 605] width 69 height 69
click at [64, 609] on button "Close" at bounding box center [61, 605] width 108 height 69
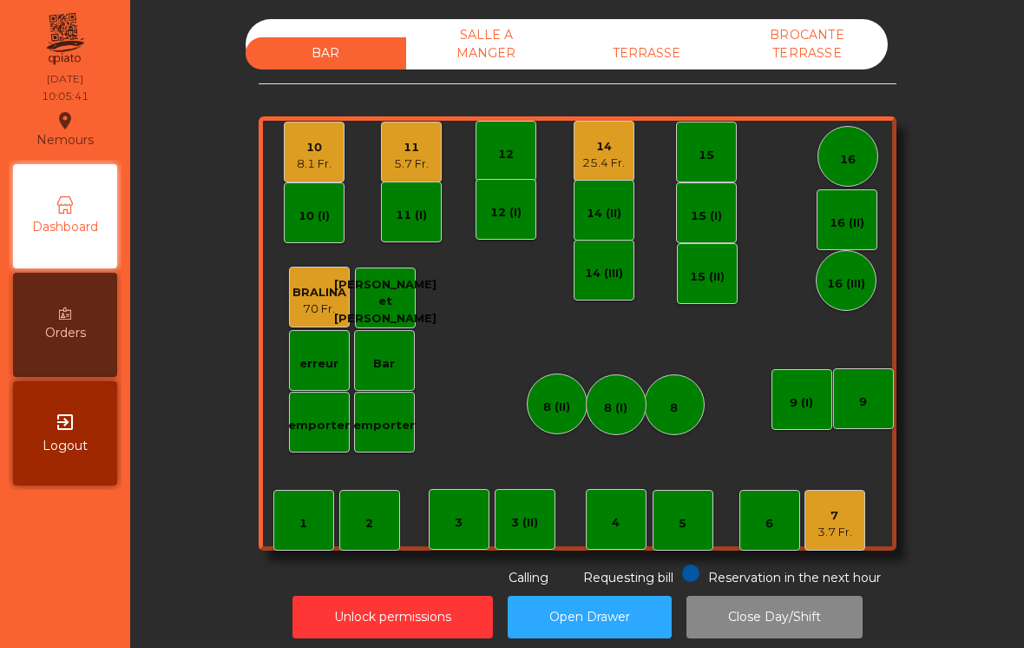
click at [855, 500] on div "7 3.7 Fr." at bounding box center [835, 520] width 61 height 61
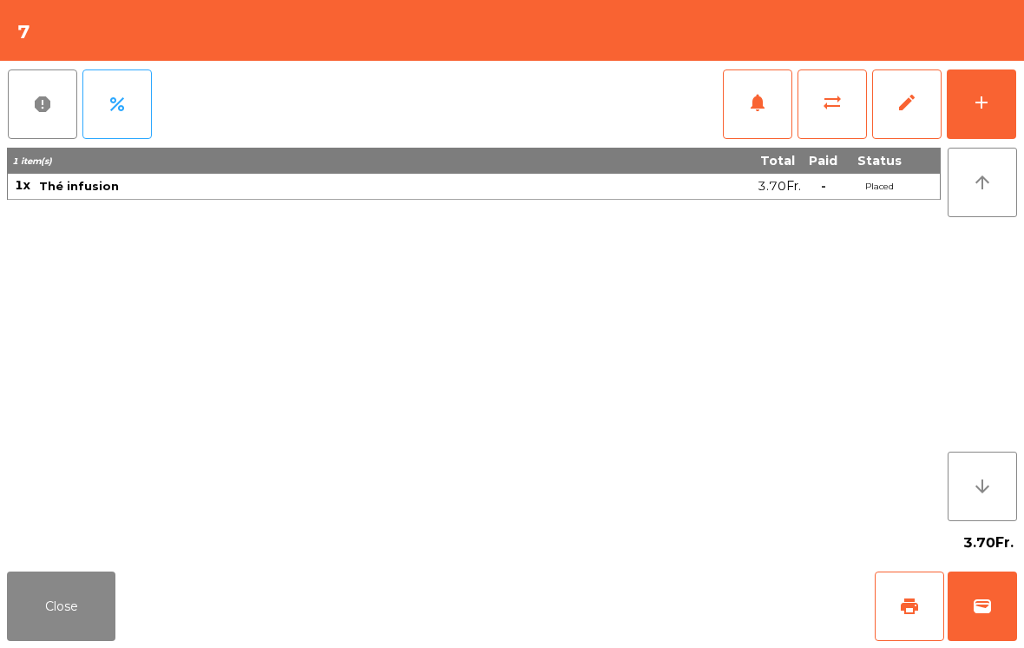
click at [1015, 608] on button "wallet" at bounding box center [982, 605] width 69 height 69
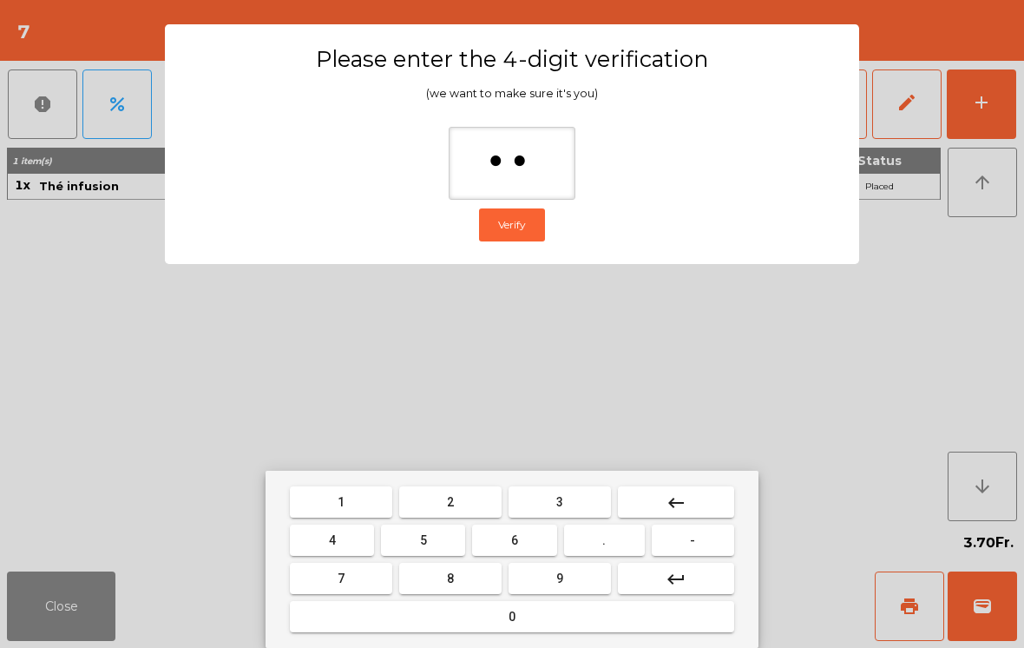
type input "***"
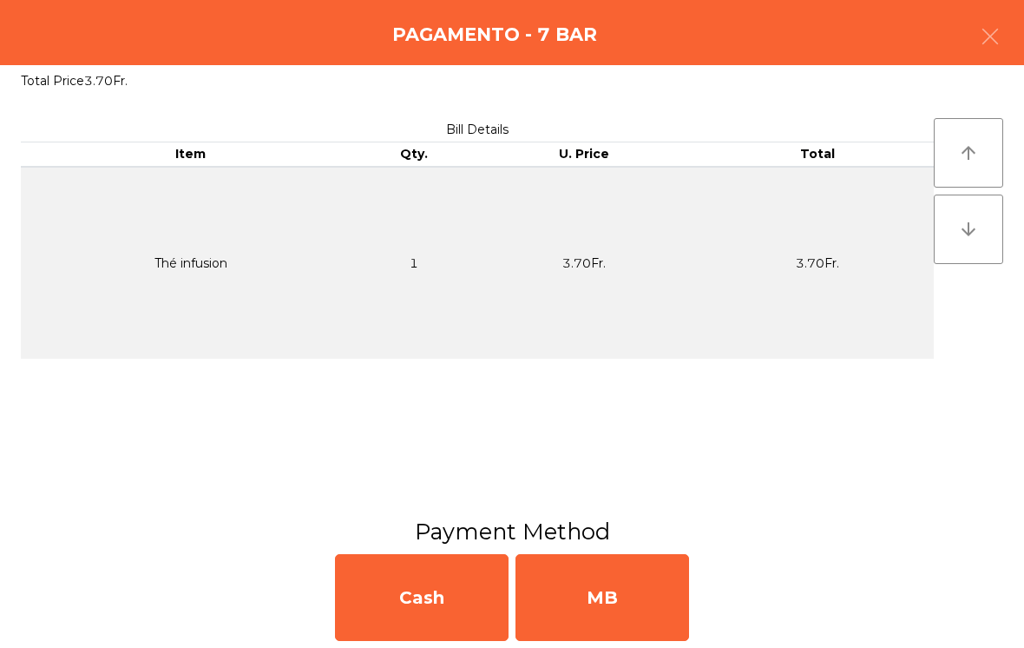
click at [615, 609] on div "MB" at bounding box center [603, 597] width 174 height 87
click at [615, 608] on div "No" at bounding box center [603, 597] width 174 height 87
click at [613, 602] on div "No" at bounding box center [603, 597] width 174 height 87
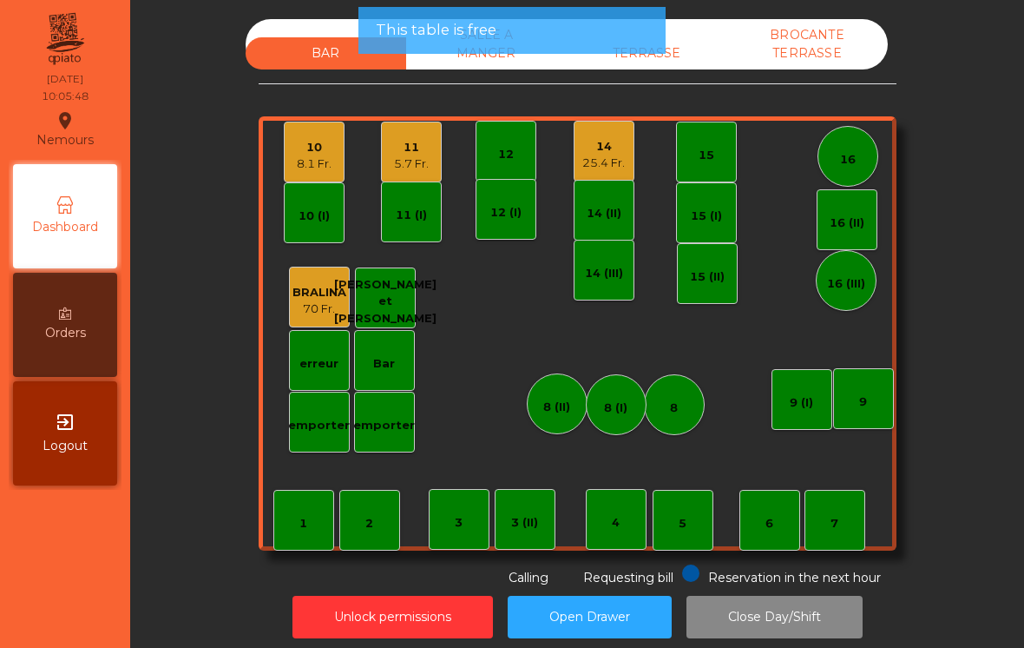
click at [626, 608] on button "Open Drawer" at bounding box center [590, 616] width 164 height 43
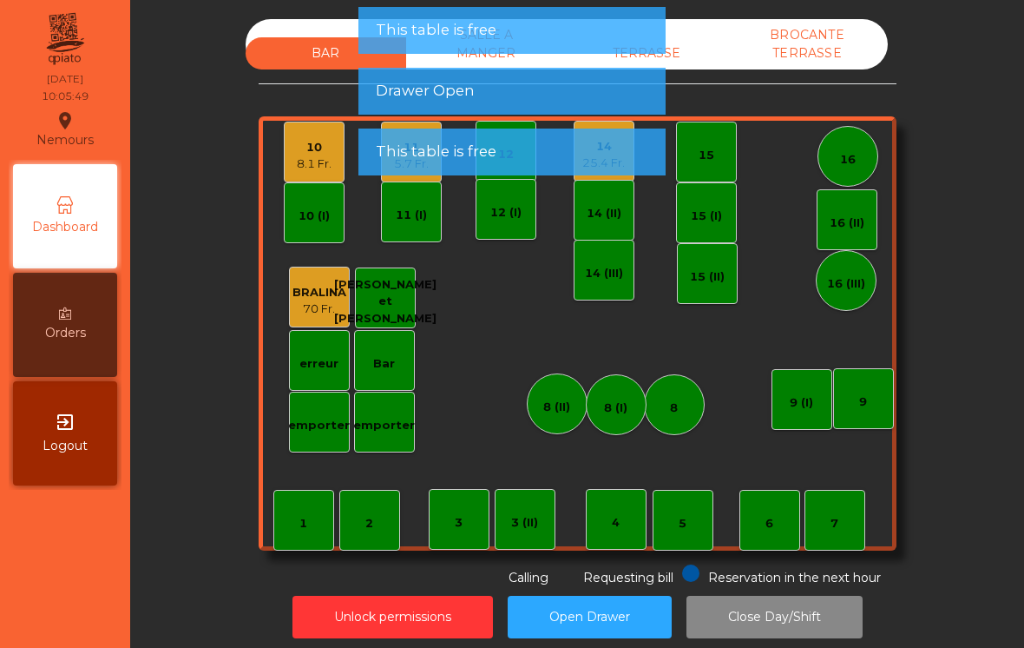
click at [848, 534] on div "7" at bounding box center [835, 520] width 61 height 61
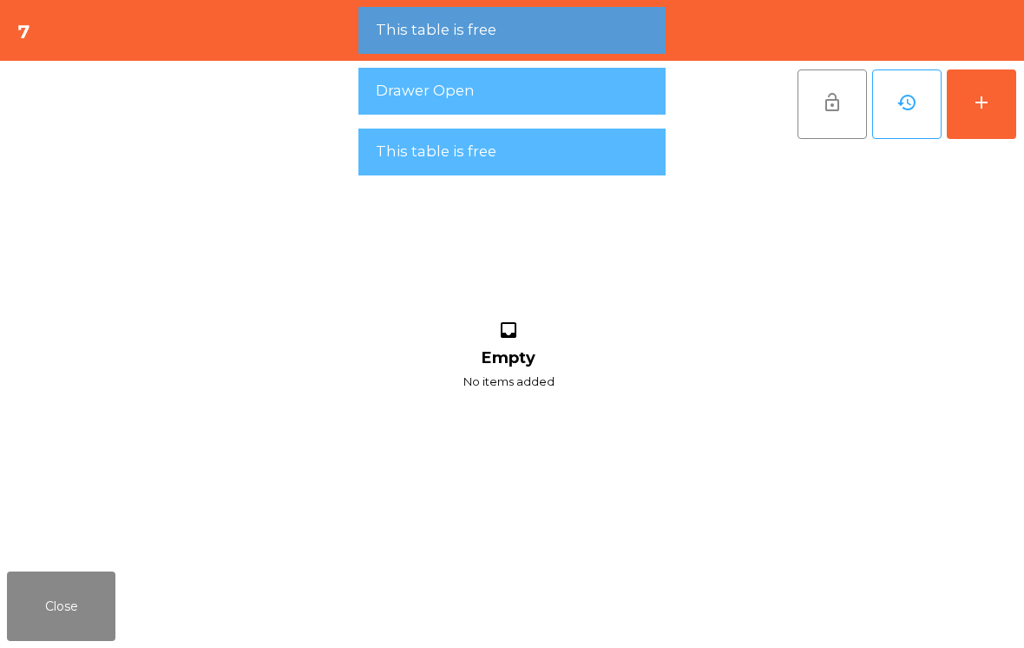
click at [988, 128] on button "add" at bounding box center [981, 103] width 69 height 69
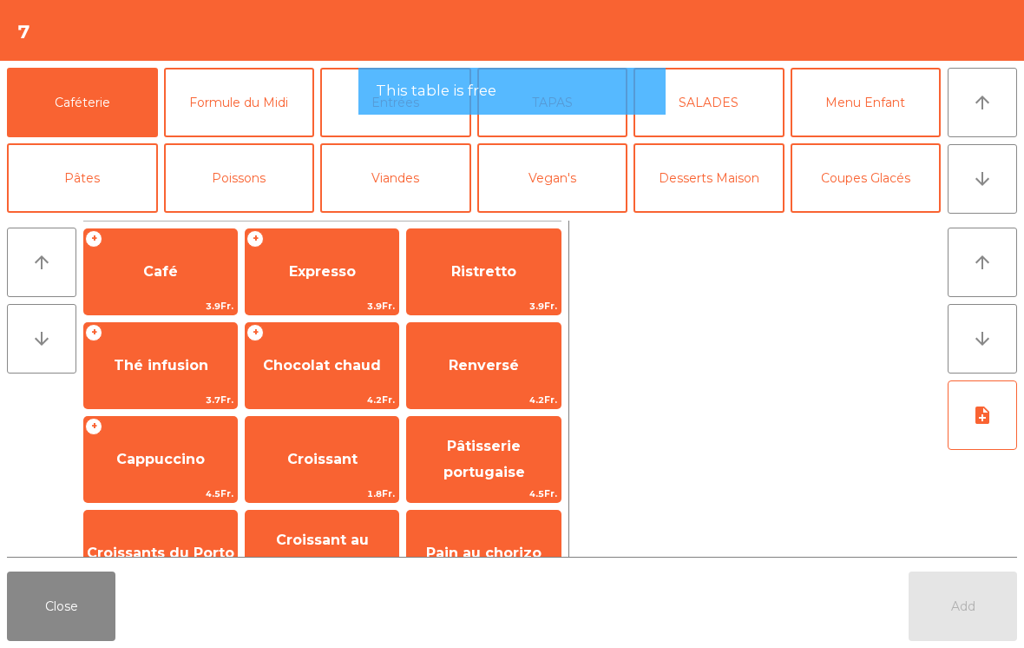
click at [207, 286] on span "Café" at bounding box center [160, 271] width 153 height 47
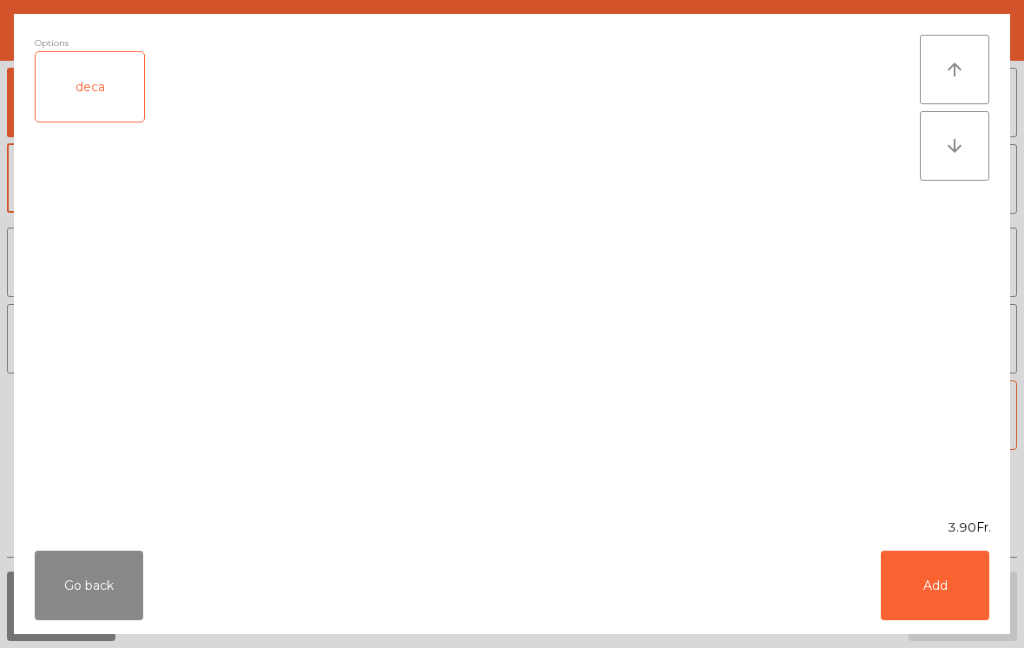
click at [944, 607] on button "Add" at bounding box center [935, 584] width 108 height 69
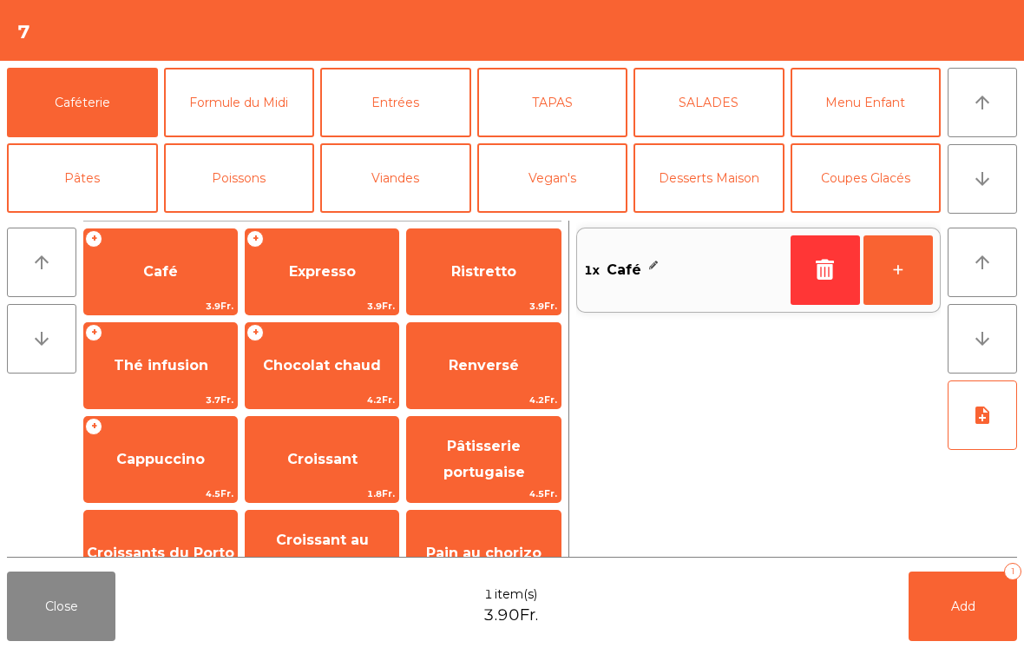
click at [330, 273] on span "Expresso" at bounding box center [322, 271] width 67 height 16
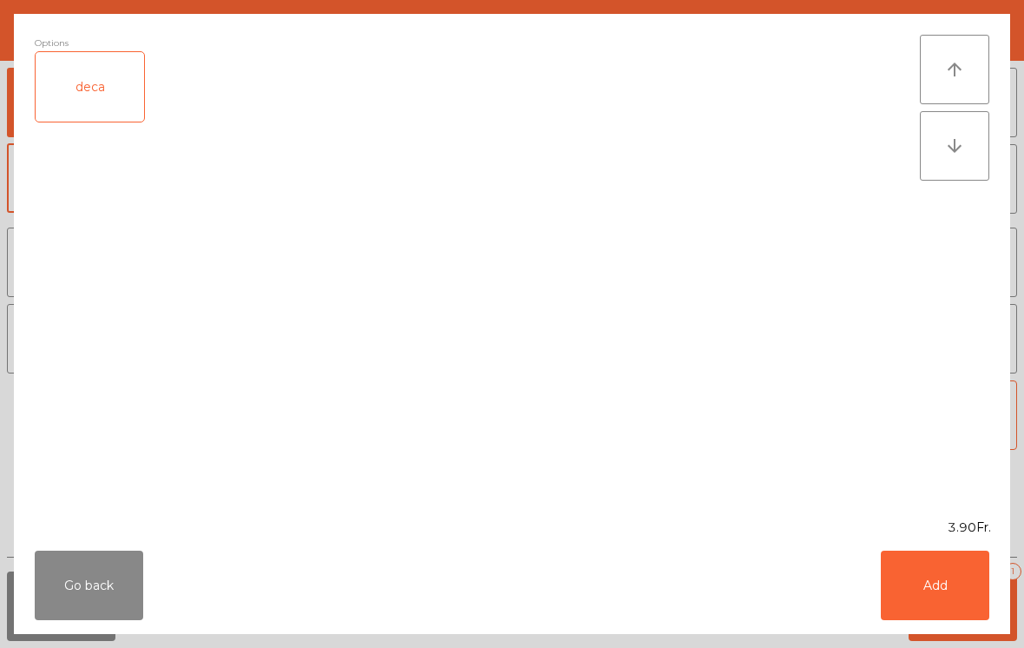
click at [932, 595] on button "Add" at bounding box center [935, 584] width 108 height 69
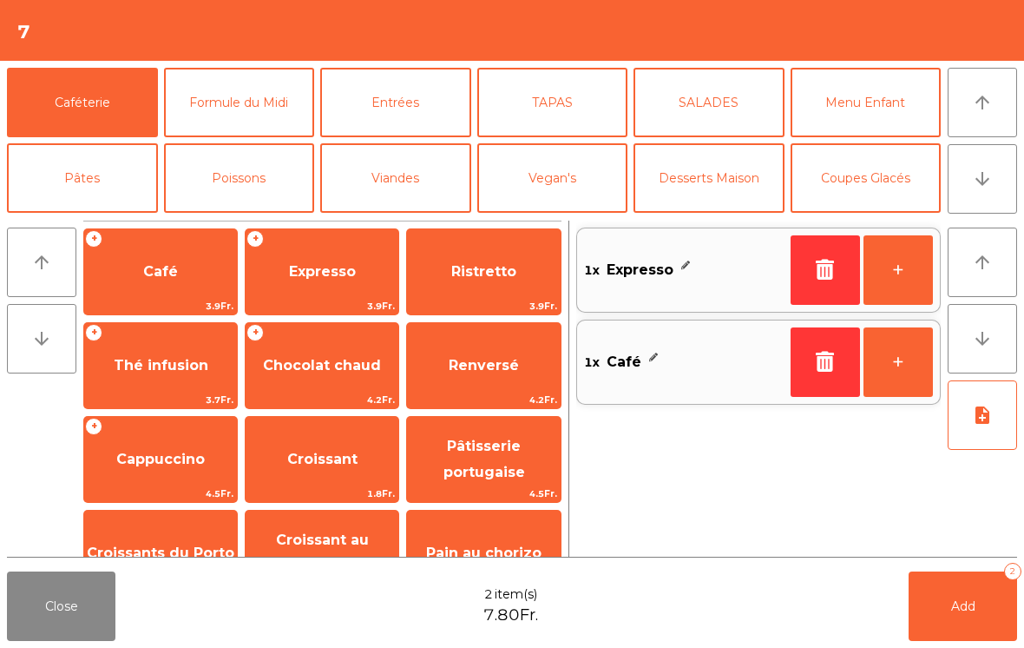
click at [965, 618] on button "Add 2" at bounding box center [963, 605] width 108 height 69
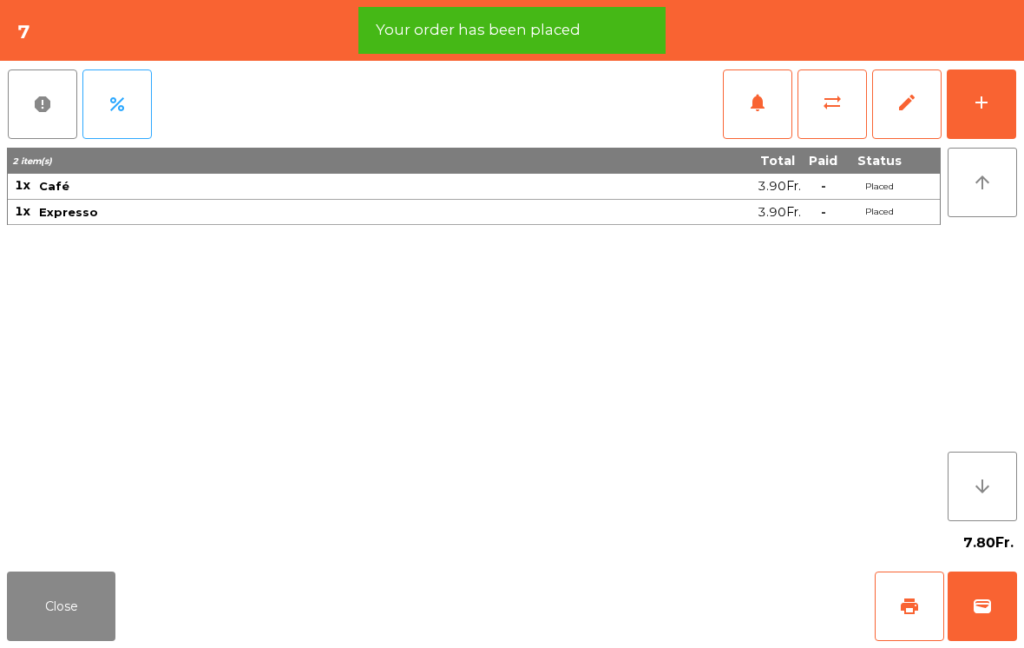
click at [924, 608] on button "print" at bounding box center [909, 605] width 69 height 69
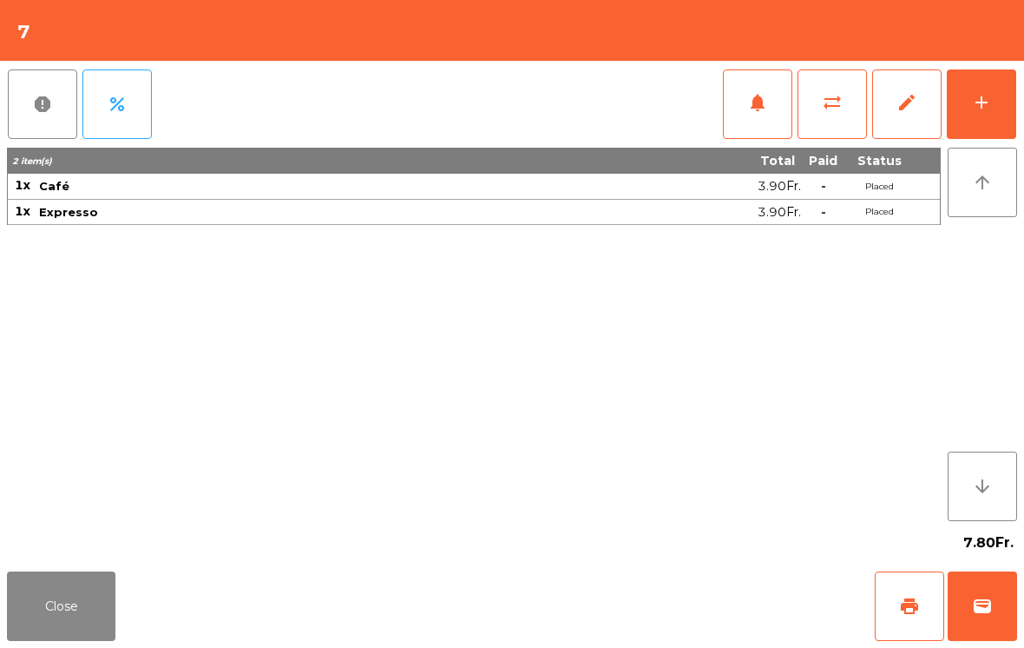
click at [56, 598] on button "Close" at bounding box center [61, 605] width 108 height 69
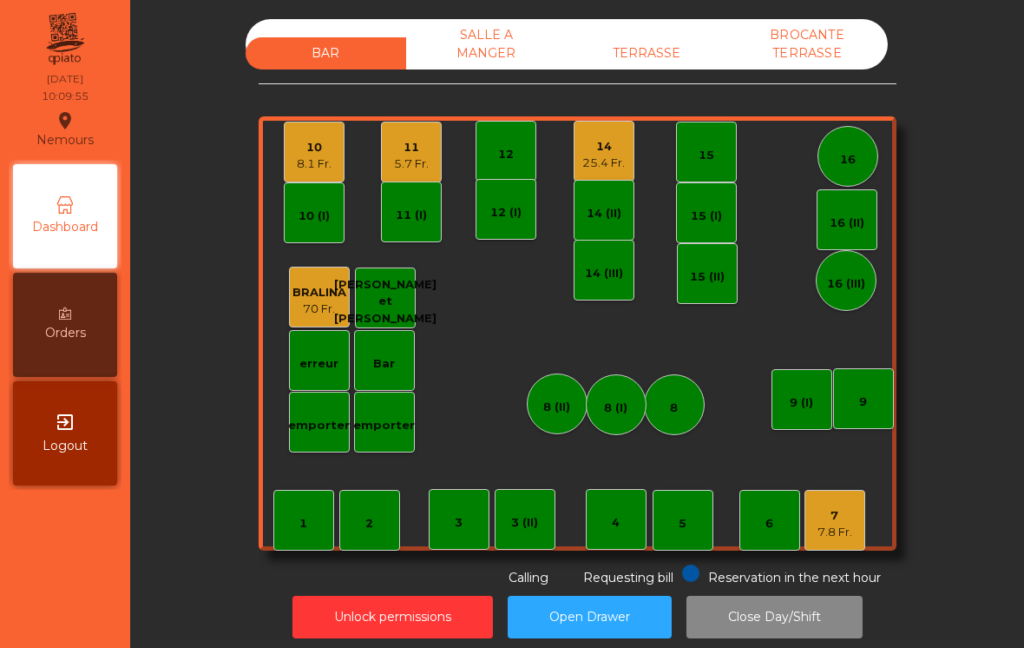
click at [404, 161] on div "5.7 Fr." at bounding box center [411, 163] width 35 height 17
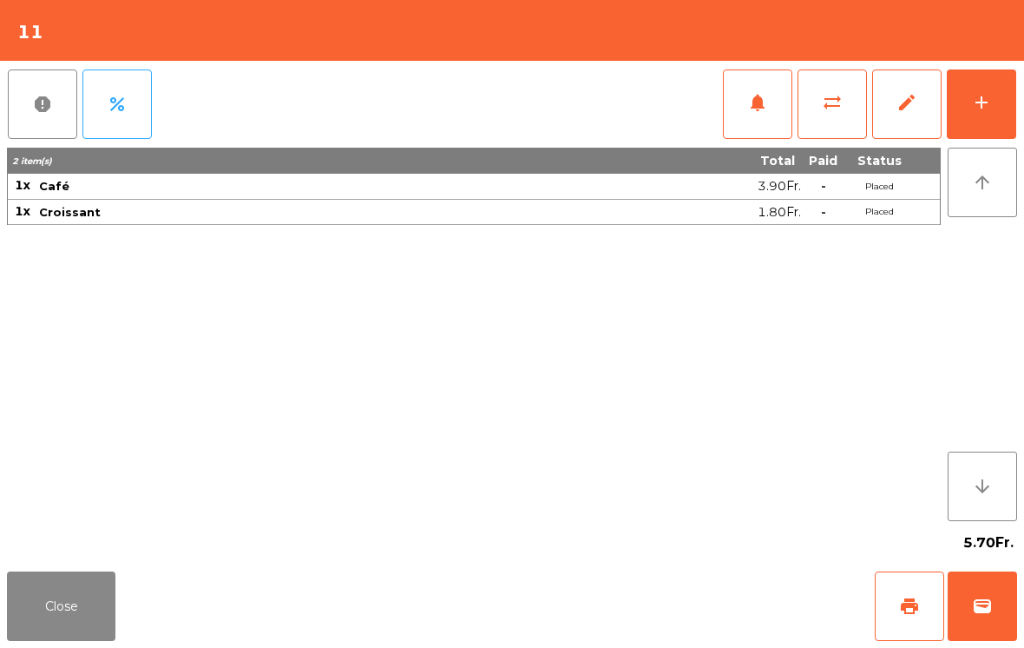
click at [977, 113] on button "add" at bounding box center [981, 103] width 69 height 69
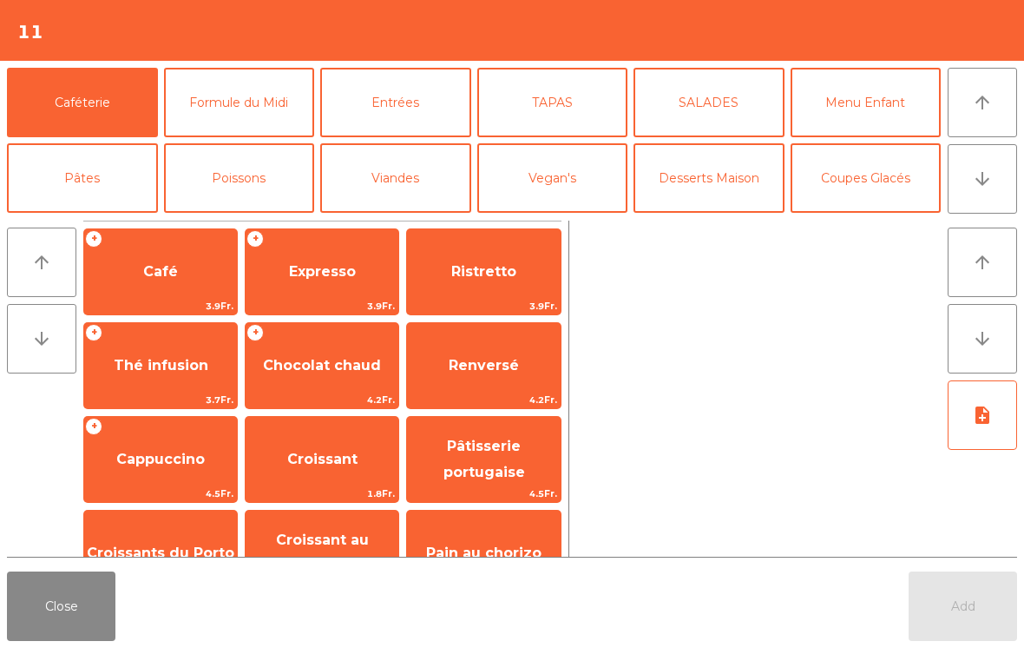
click at [43, 619] on button "Close" at bounding box center [61, 605] width 108 height 69
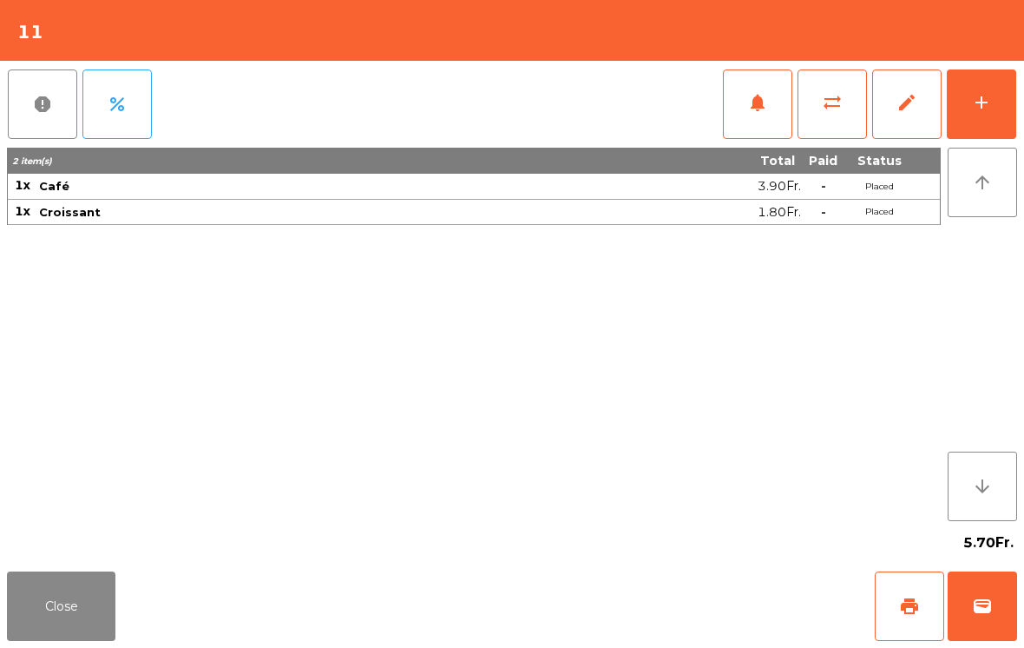
click at [73, 583] on button "Close" at bounding box center [61, 605] width 108 height 69
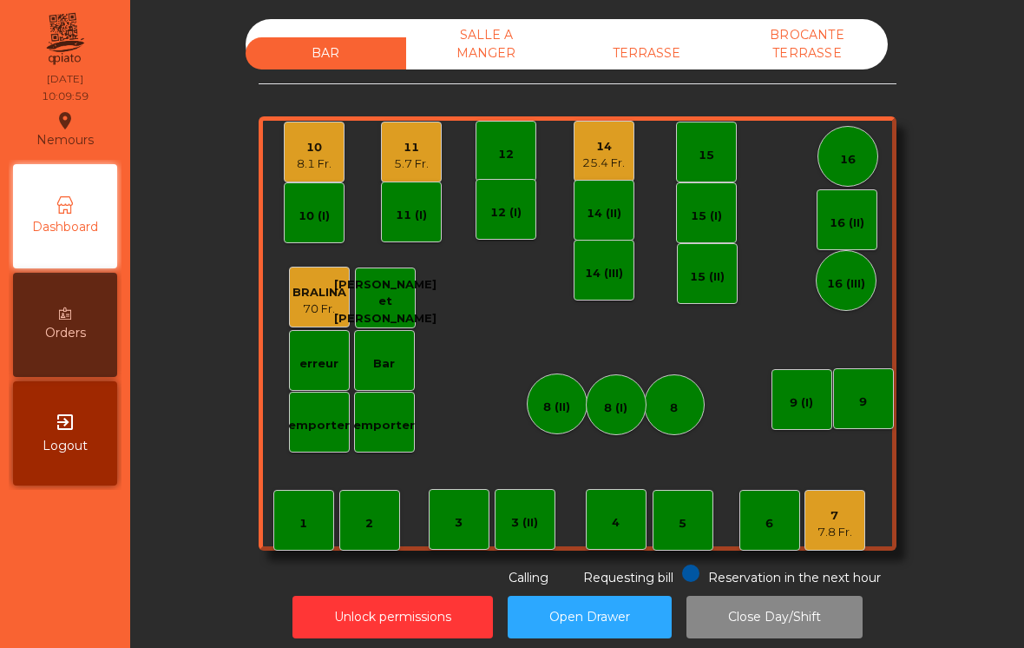
click at [598, 155] on div "25.4 Fr." at bounding box center [603, 163] width 43 height 17
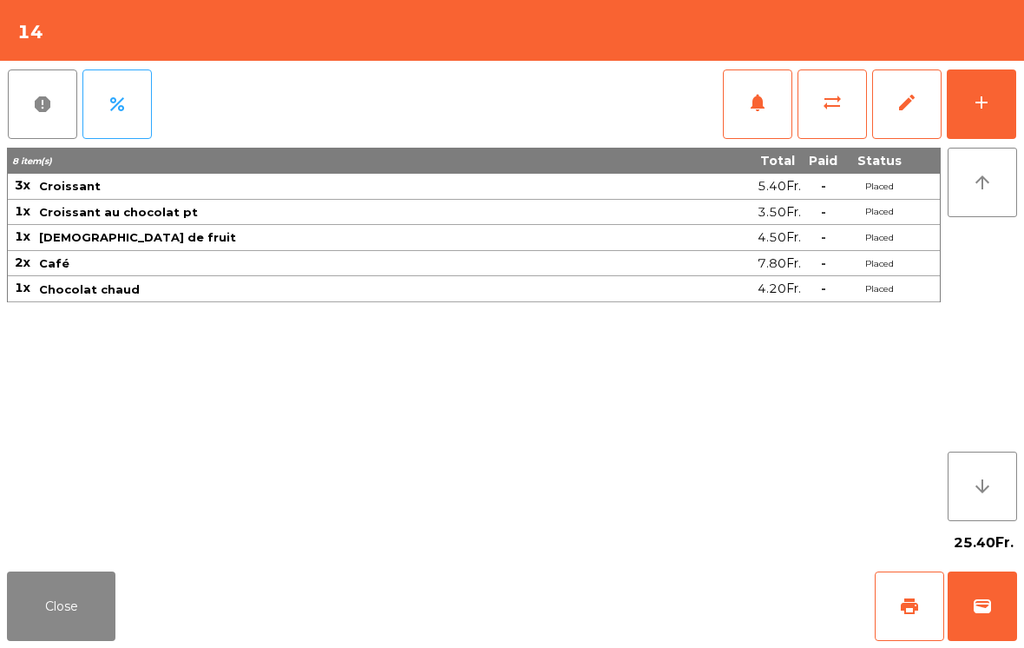
click at [828, 107] on span "sync_alt" at bounding box center [832, 102] width 21 height 21
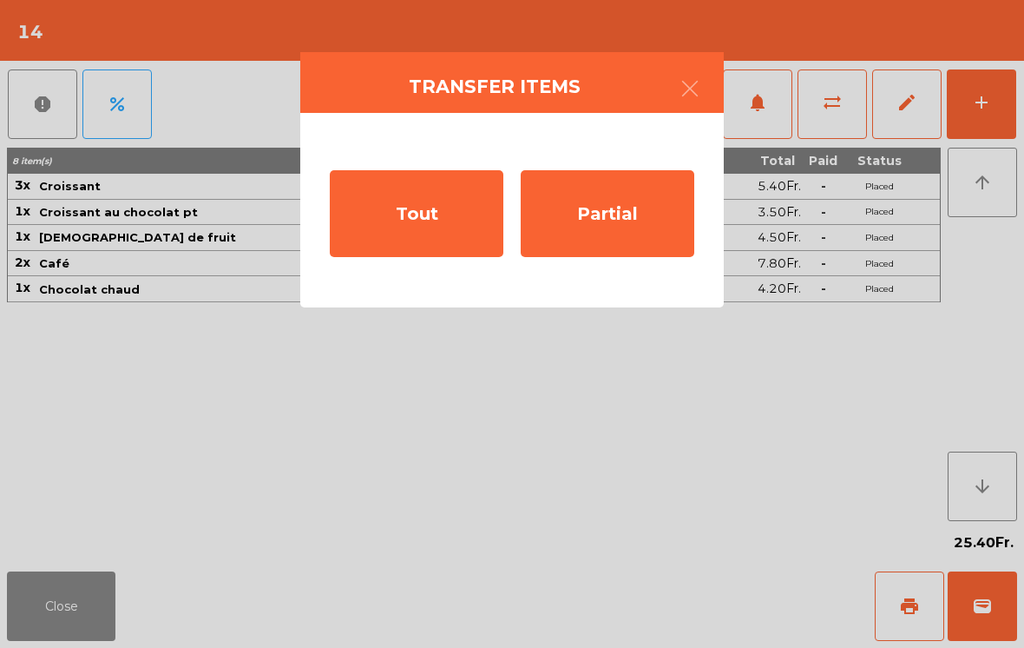
click at [610, 216] on div "Partial" at bounding box center [608, 213] width 174 height 87
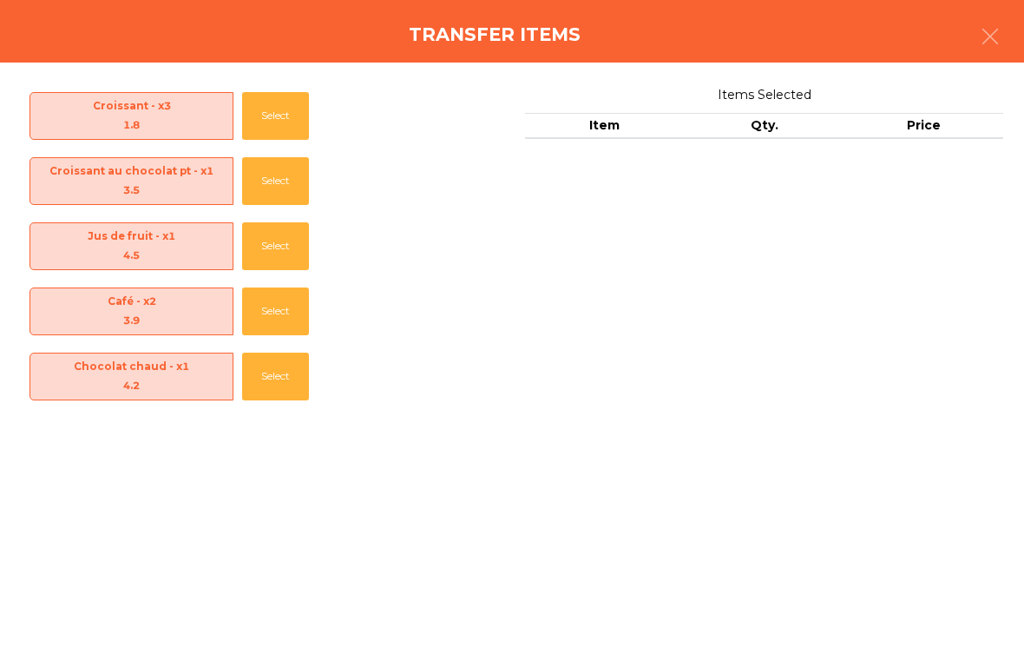
click at [277, 319] on button "Select" at bounding box center [275, 311] width 67 height 48
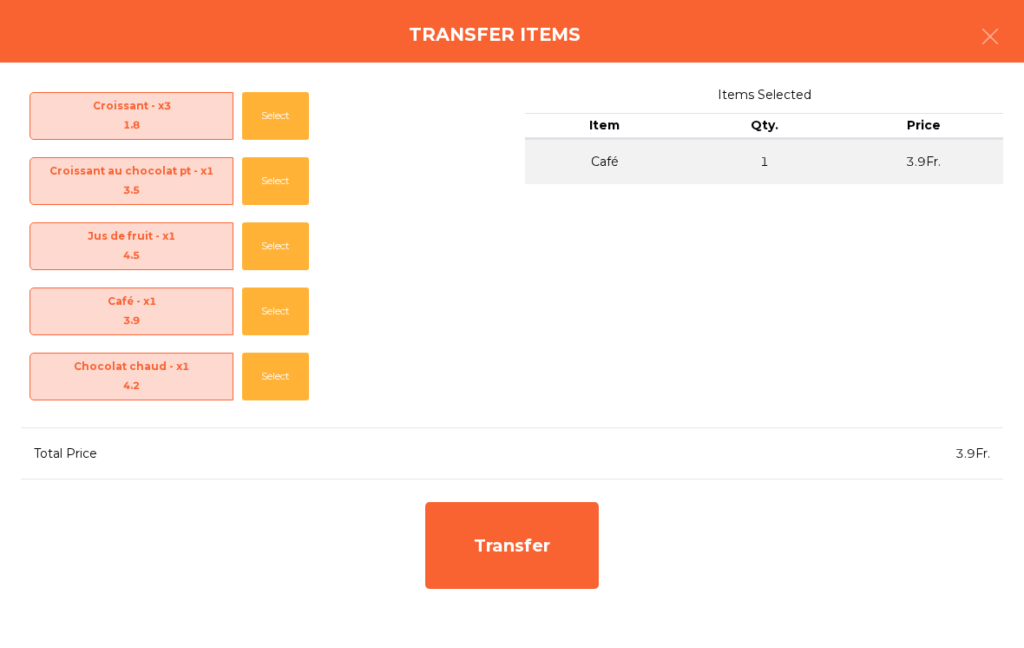
click at [531, 552] on div "Transfer" at bounding box center [512, 545] width 174 height 87
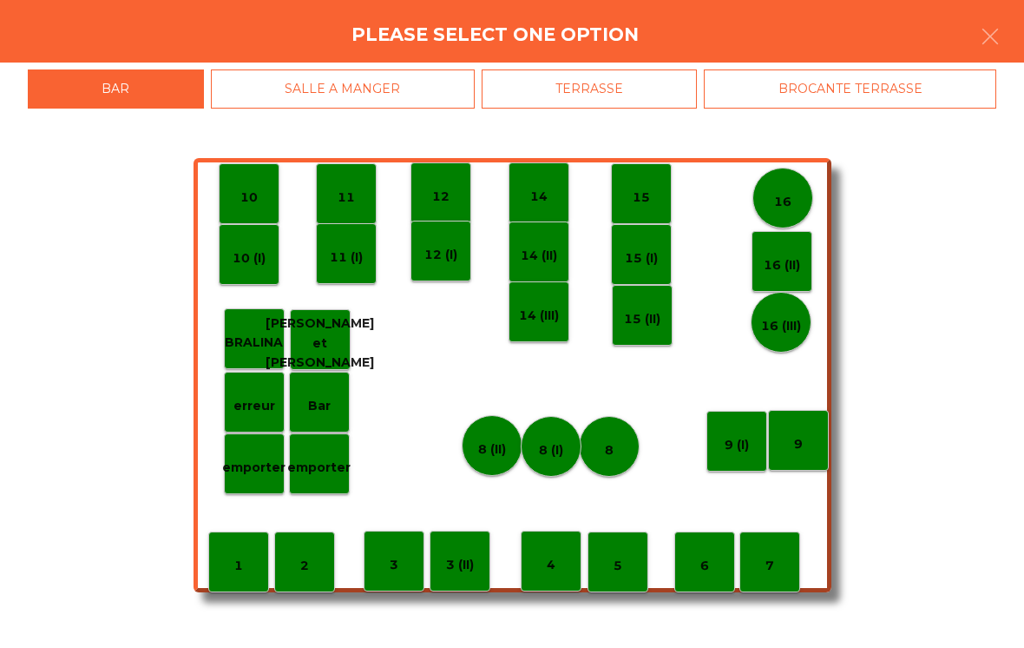
click at [356, 199] on div "11" at bounding box center [346, 193] width 61 height 61
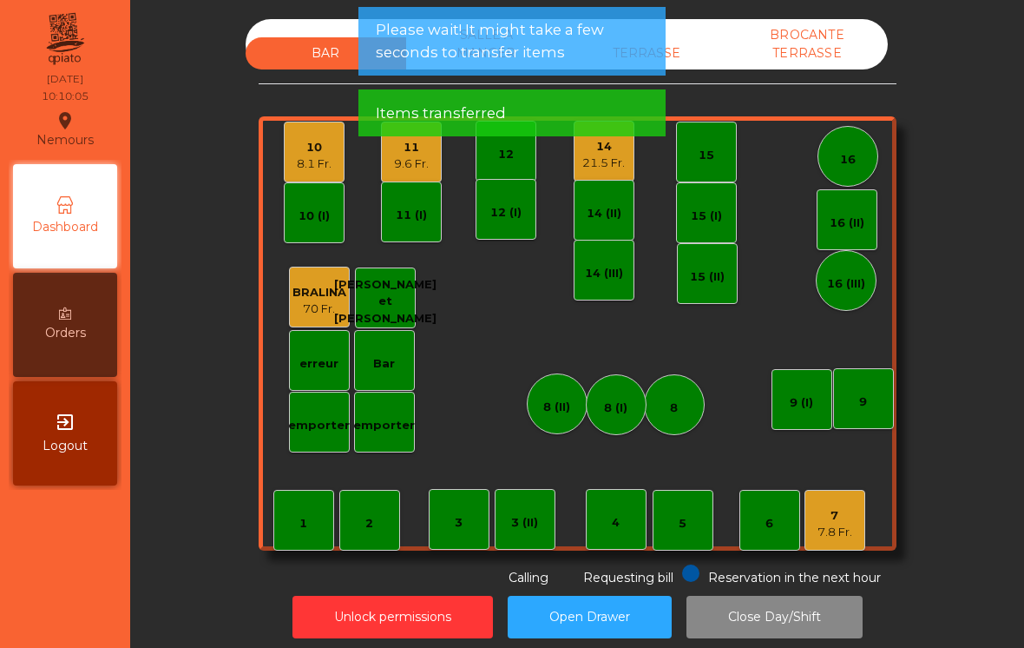
click at [407, 172] on div "11 9.6 Fr." at bounding box center [411, 152] width 61 height 61
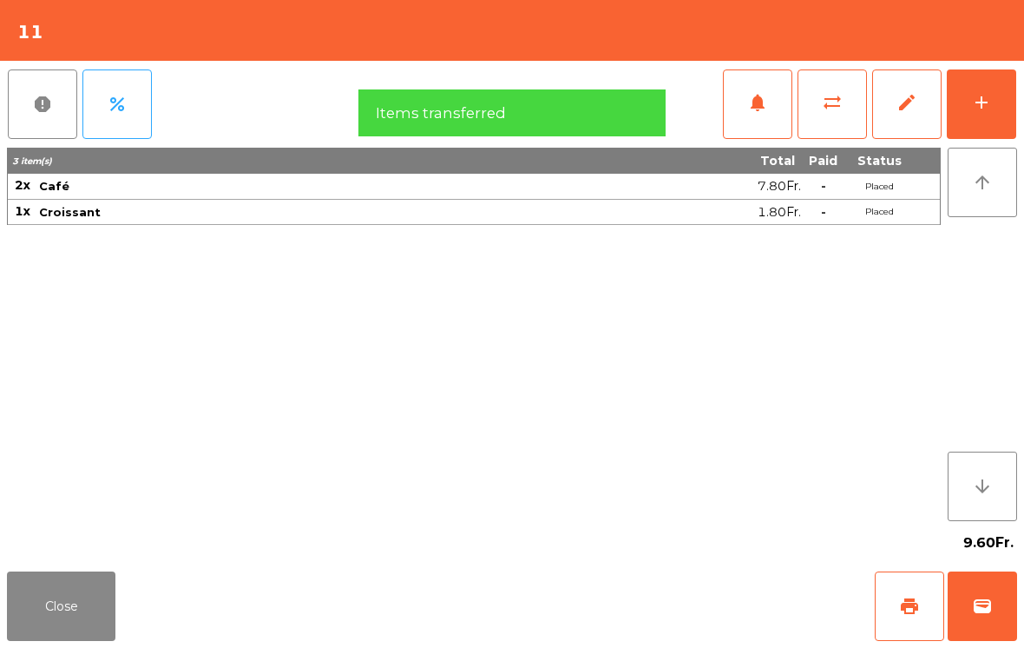
click at [911, 602] on span "print" at bounding box center [909, 605] width 21 height 21
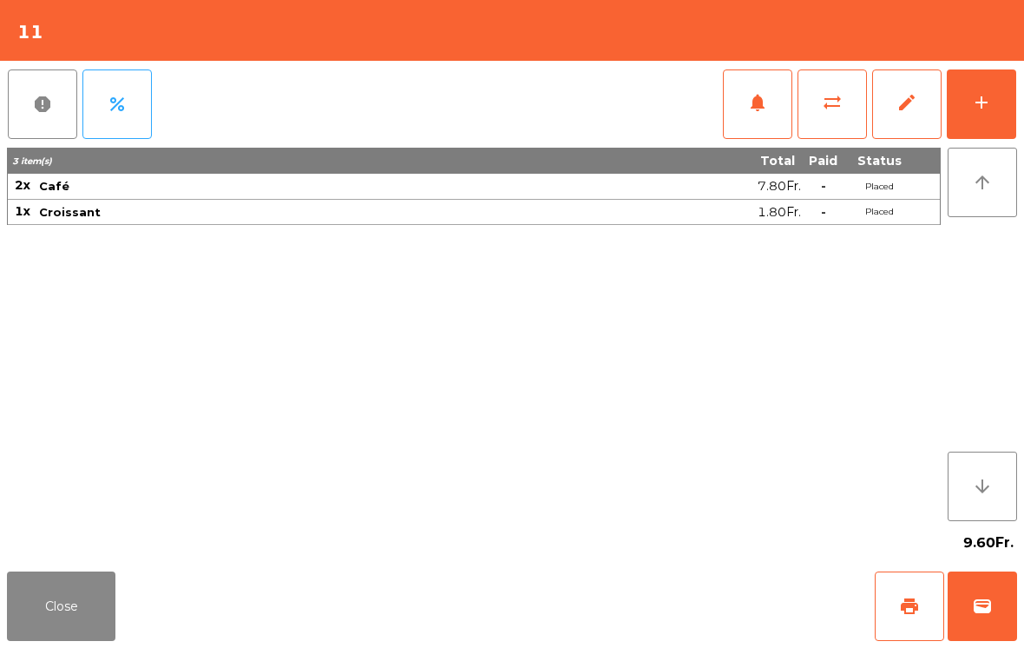
click at [994, 614] on button "wallet" at bounding box center [982, 605] width 69 height 69
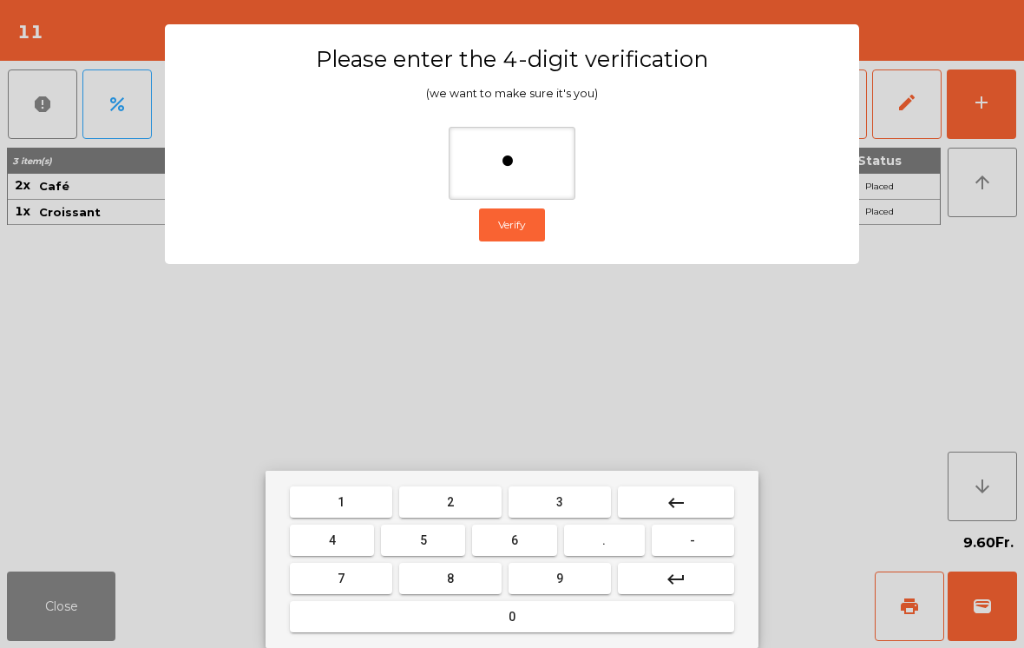
type input "**"
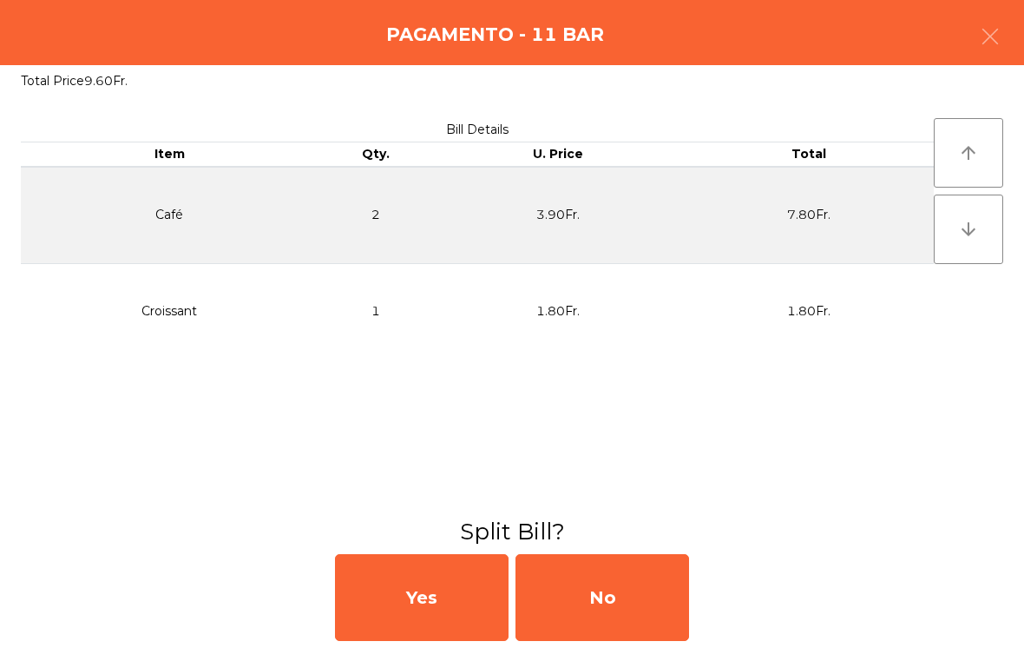
click at [635, 590] on div "No" at bounding box center [603, 597] width 174 height 87
click at [628, 595] on div "MB" at bounding box center [603, 597] width 174 height 87
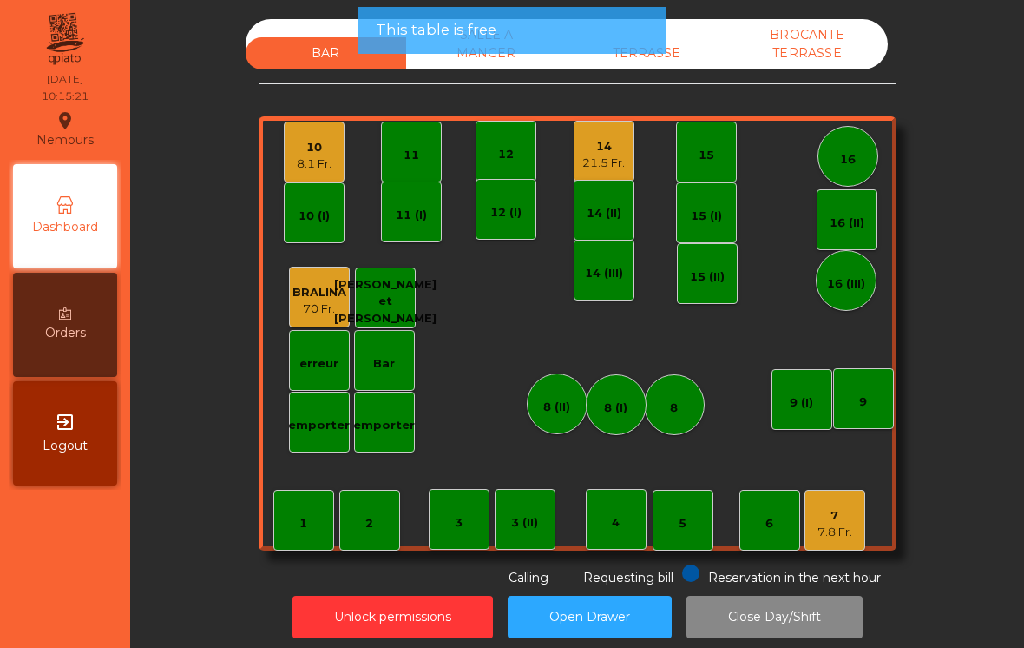
click at [308, 169] on div "8.1 Fr." at bounding box center [314, 163] width 35 height 17
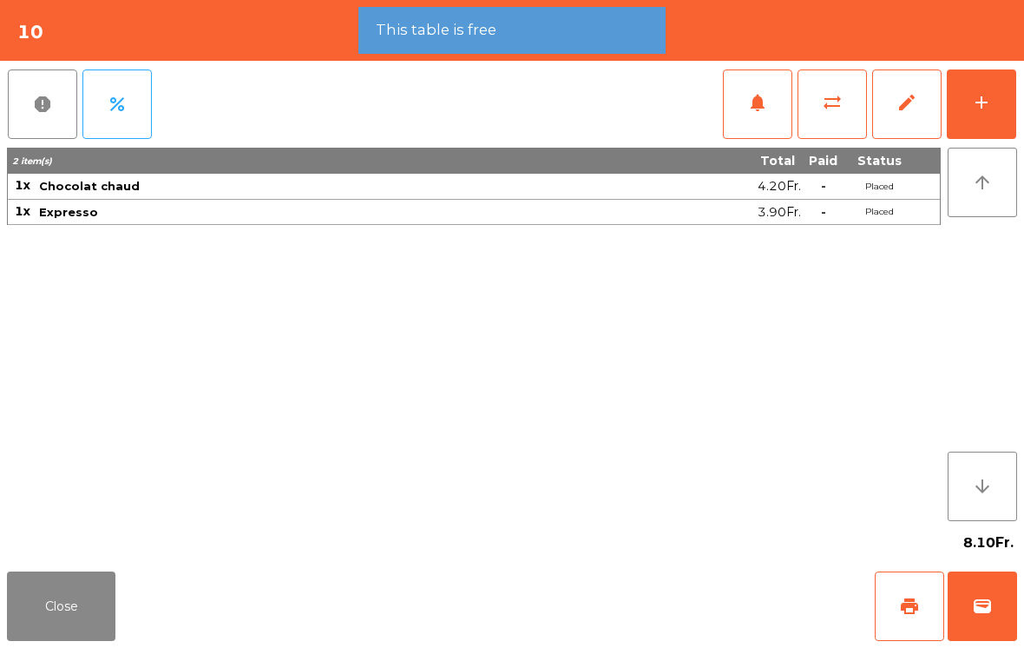
click at [998, 615] on button "wallet" at bounding box center [982, 605] width 69 height 69
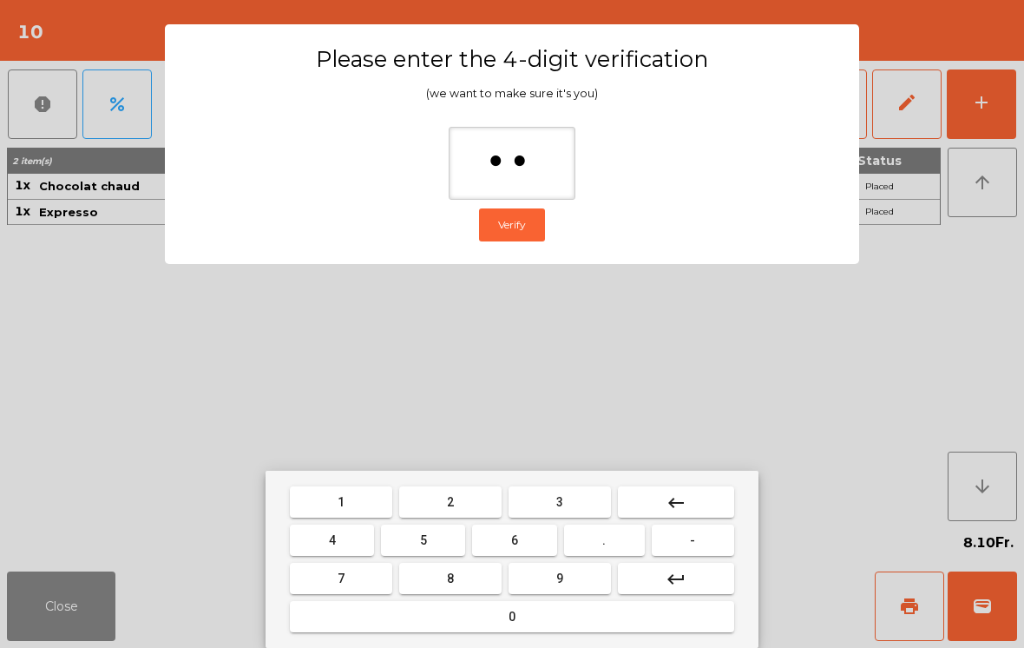
type input "***"
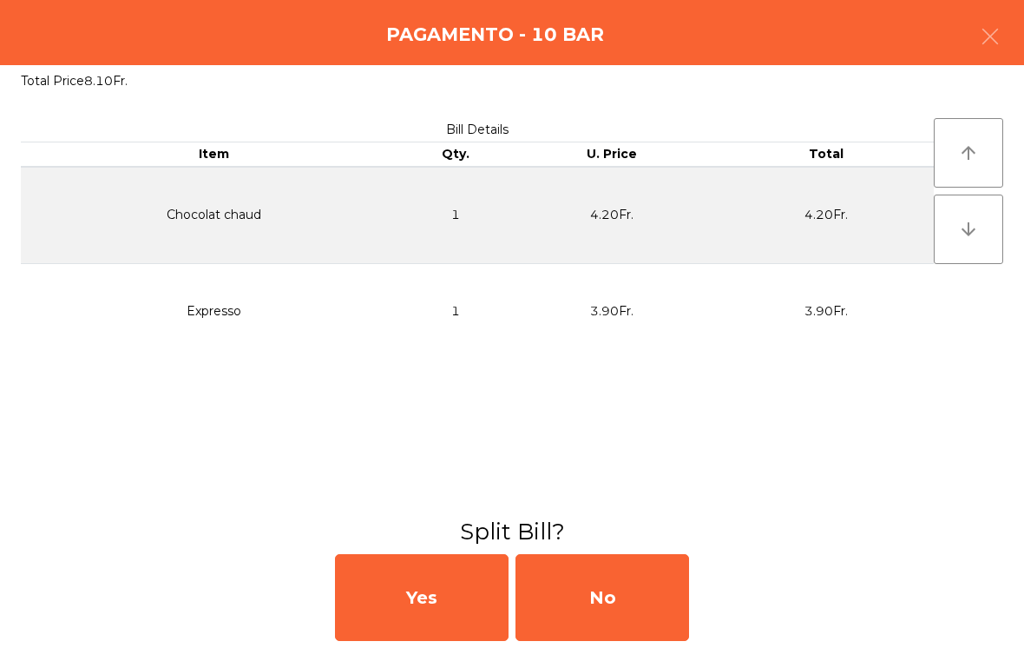
click at [627, 590] on div "No" at bounding box center [603, 597] width 174 height 87
click at [608, 598] on div "MB" at bounding box center [603, 597] width 174 height 87
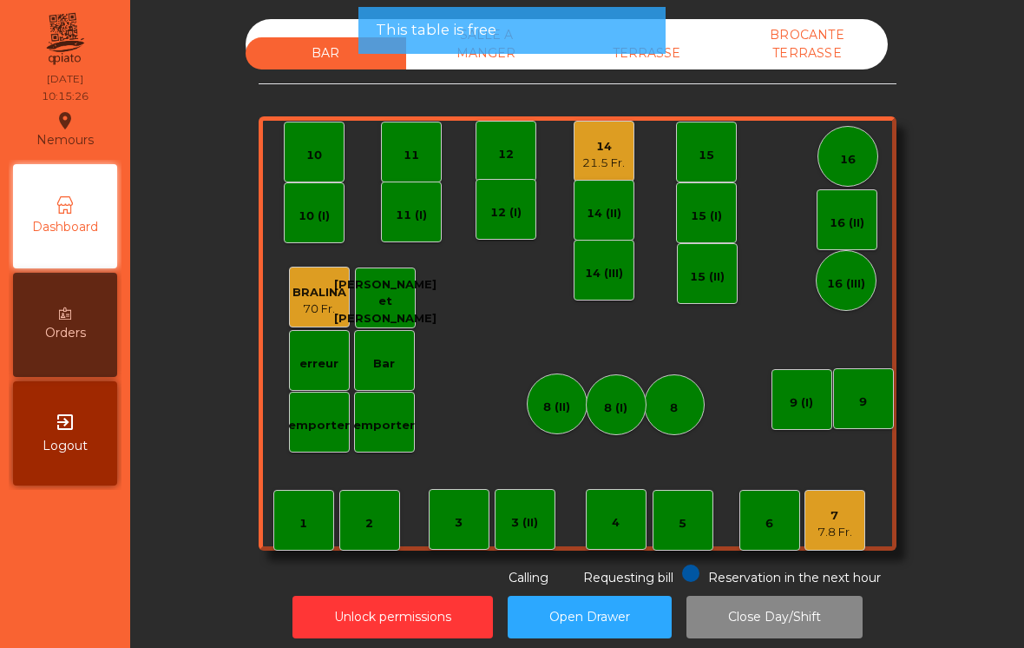
click at [614, 152] on div "14" at bounding box center [603, 146] width 43 height 17
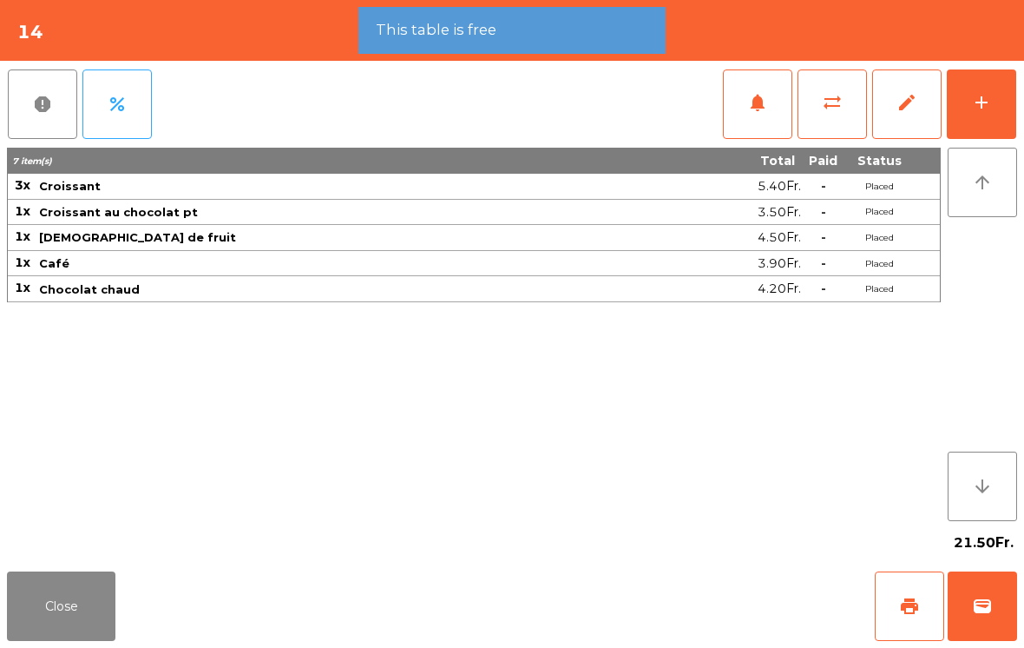
click at [1011, 615] on button "wallet" at bounding box center [982, 605] width 69 height 69
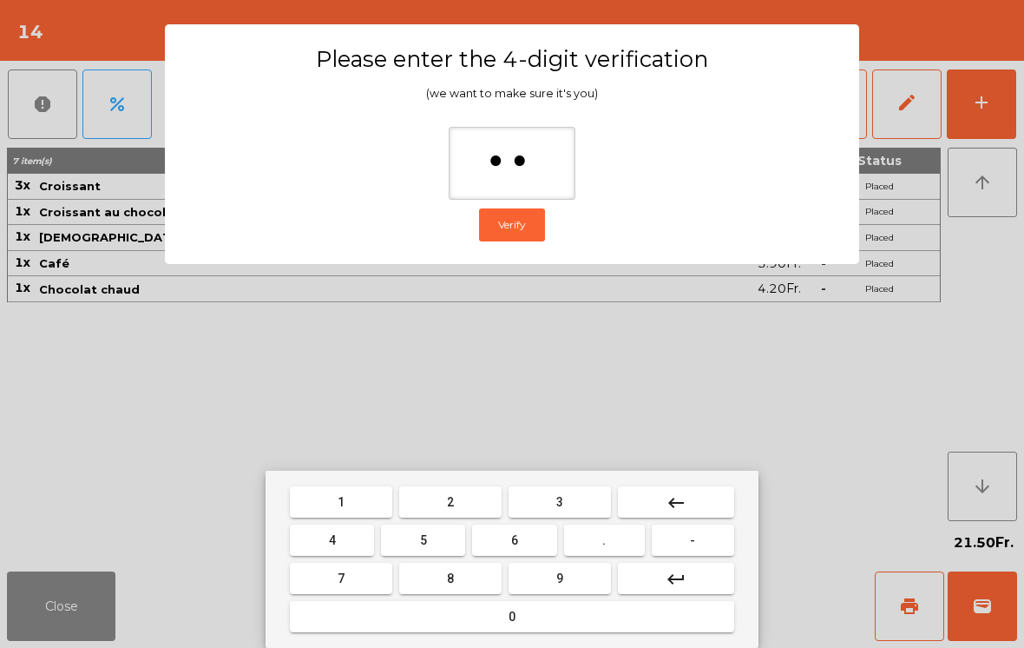
type input "***"
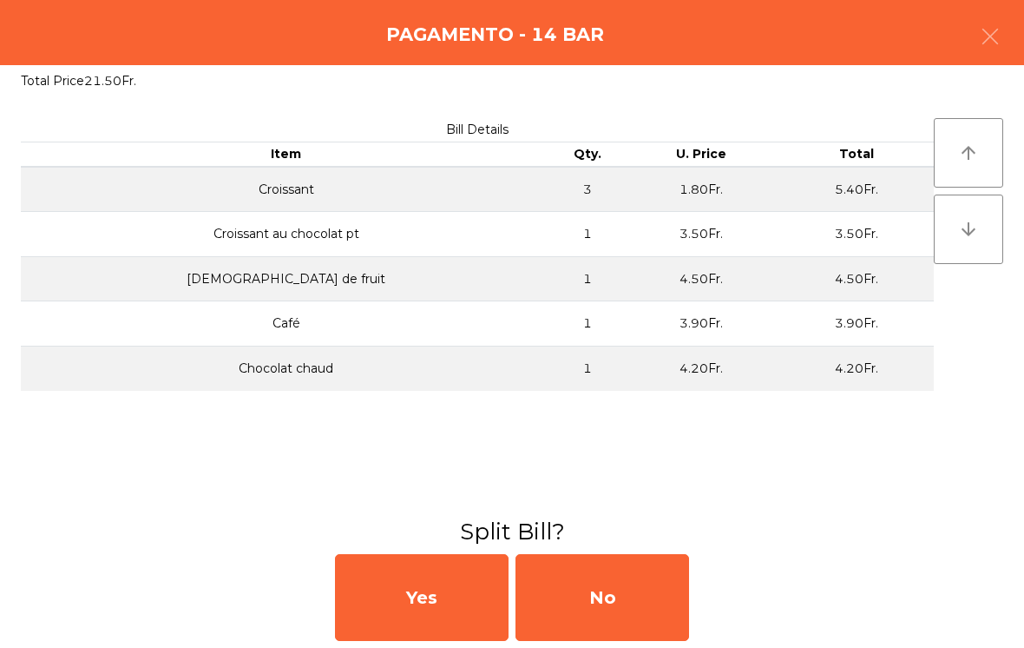
click at [626, 602] on div "No" at bounding box center [603, 597] width 174 height 87
click at [621, 598] on div "MB" at bounding box center [603, 597] width 174 height 87
click at [612, 594] on div "No" at bounding box center [603, 597] width 174 height 87
click at [630, 598] on div "No" at bounding box center [603, 597] width 174 height 87
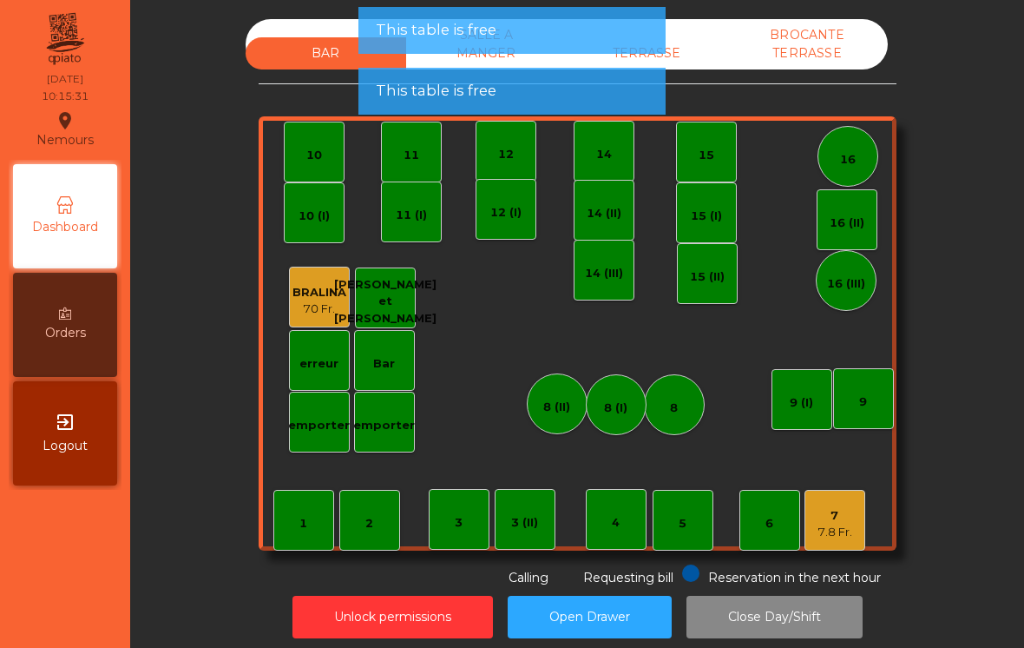
click at [860, 524] on div "7 7.8 Fr." at bounding box center [835, 520] width 61 height 61
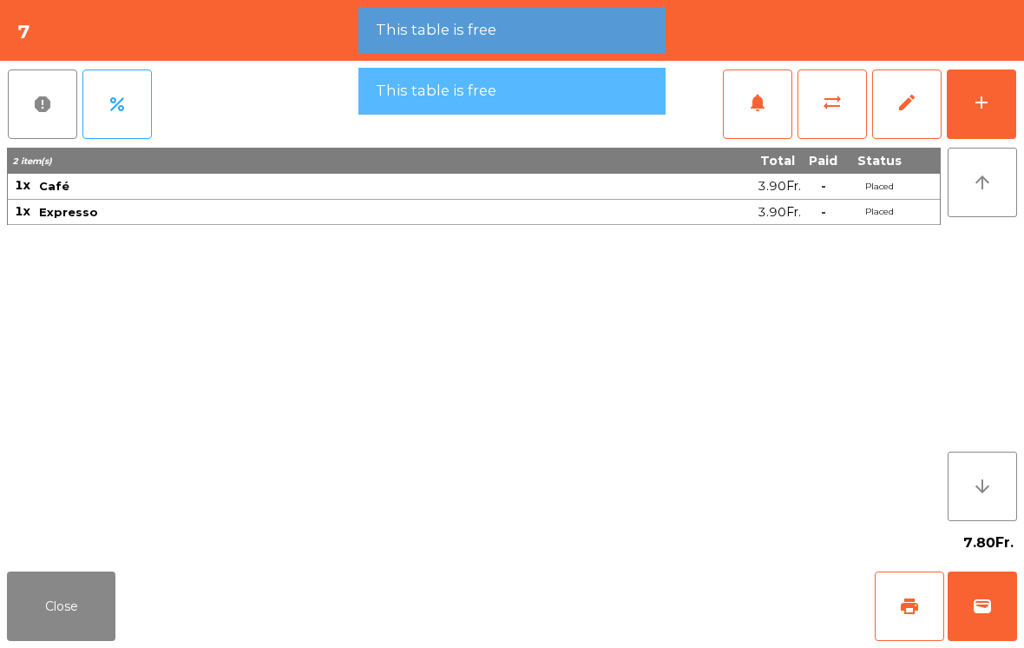
click at [41, 601] on button "Close" at bounding box center [61, 605] width 108 height 69
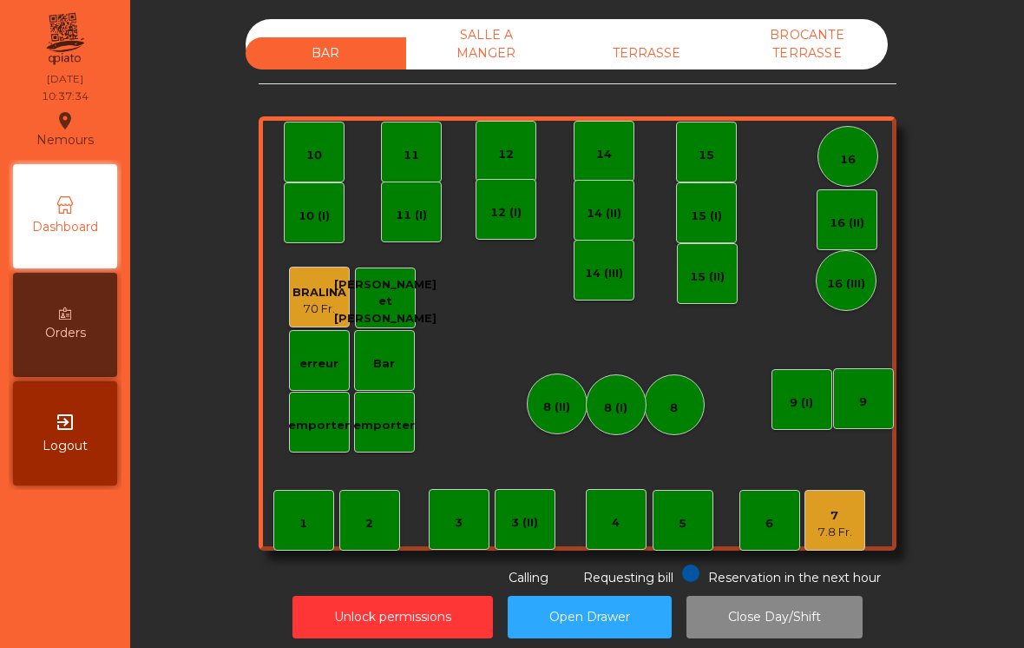
click at [852, 515] on div "7" at bounding box center [835, 515] width 35 height 17
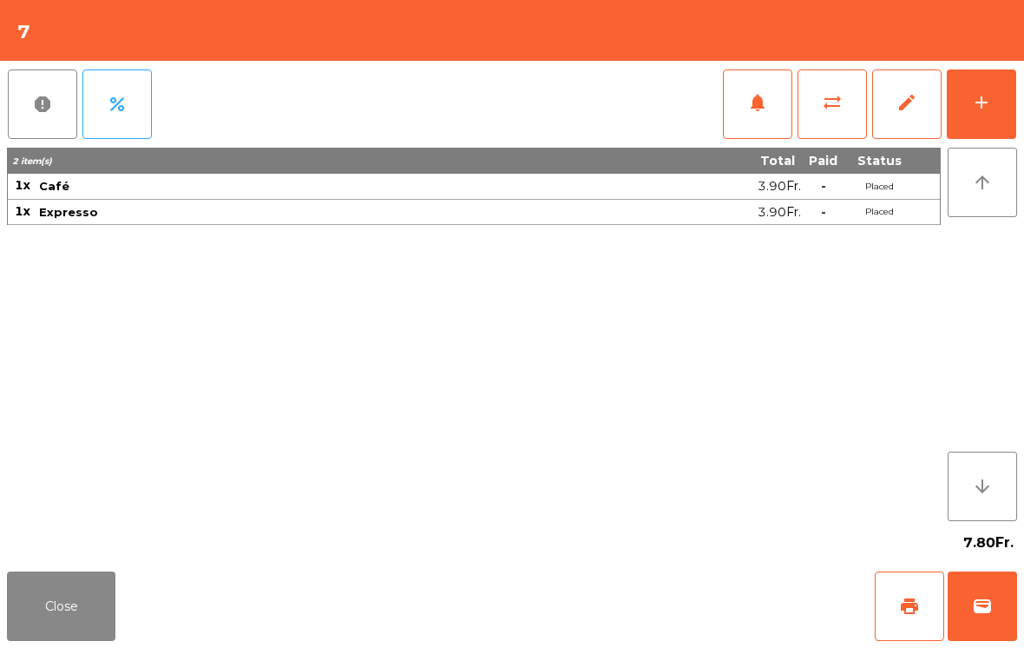
click at [833, 110] on span "sync_alt" at bounding box center [832, 102] width 21 height 21
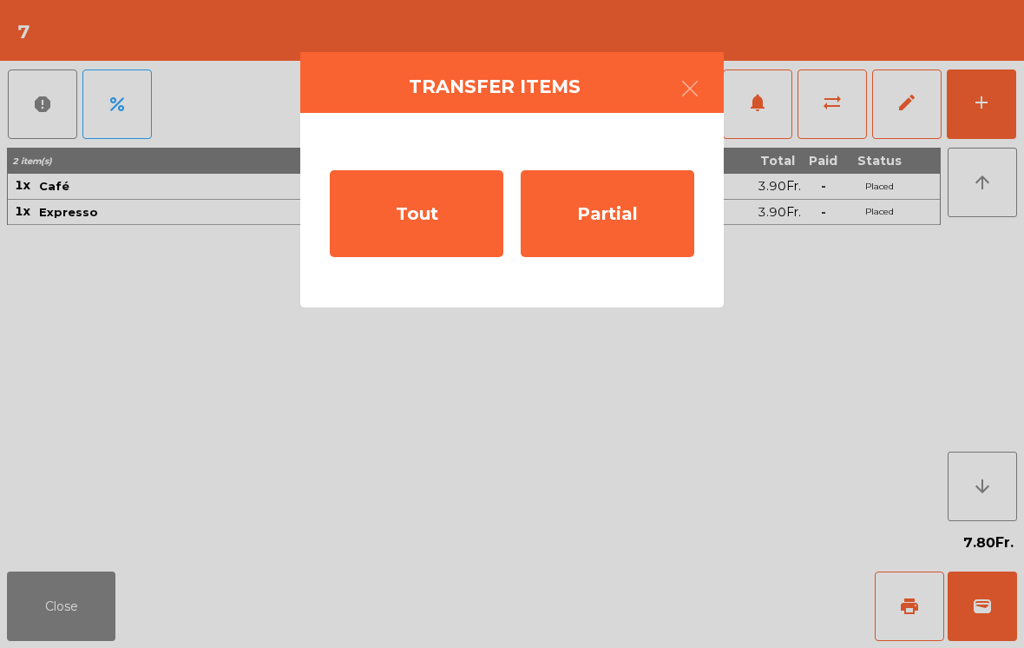
click at [447, 247] on div "Tout" at bounding box center [417, 213] width 174 height 87
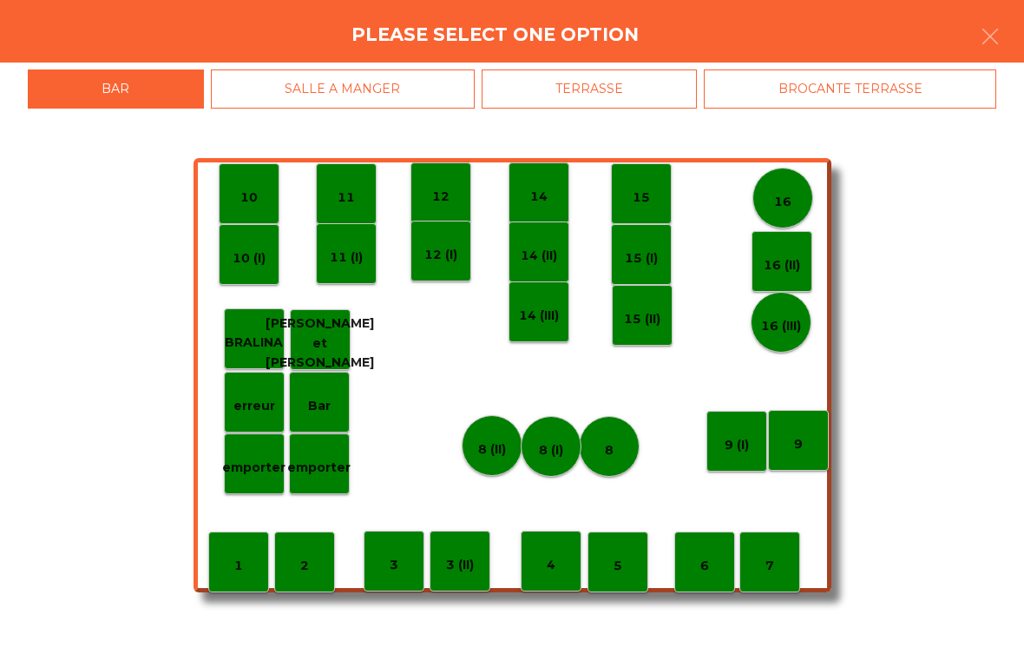
click at [551, 208] on div "14" at bounding box center [539, 192] width 61 height 61
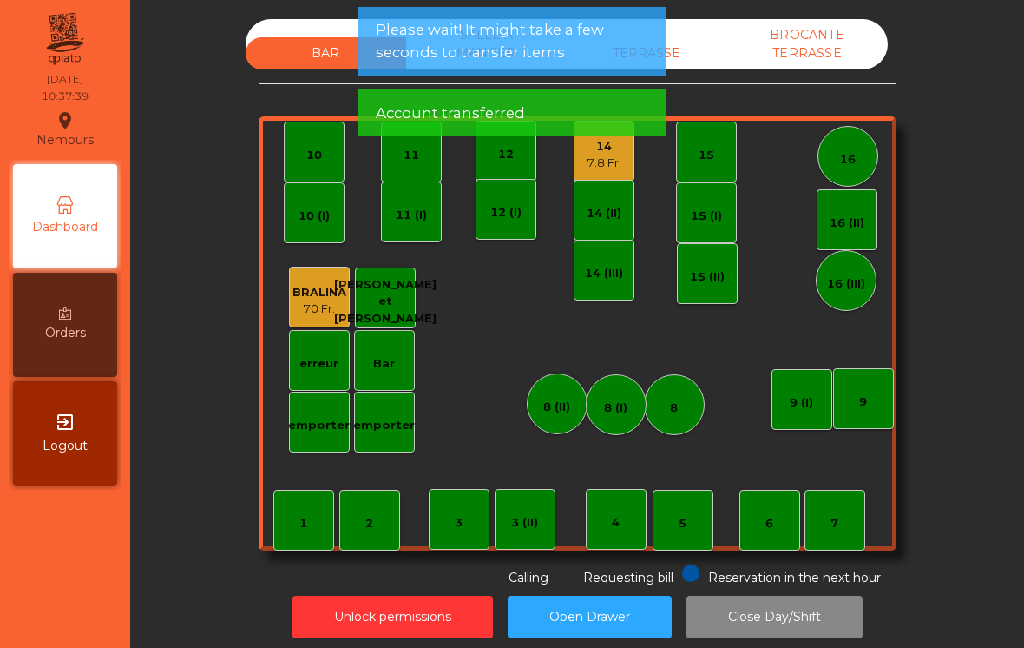
click at [610, 175] on div "14 7.8 Fr." at bounding box center [604, 151] width 61 height 61
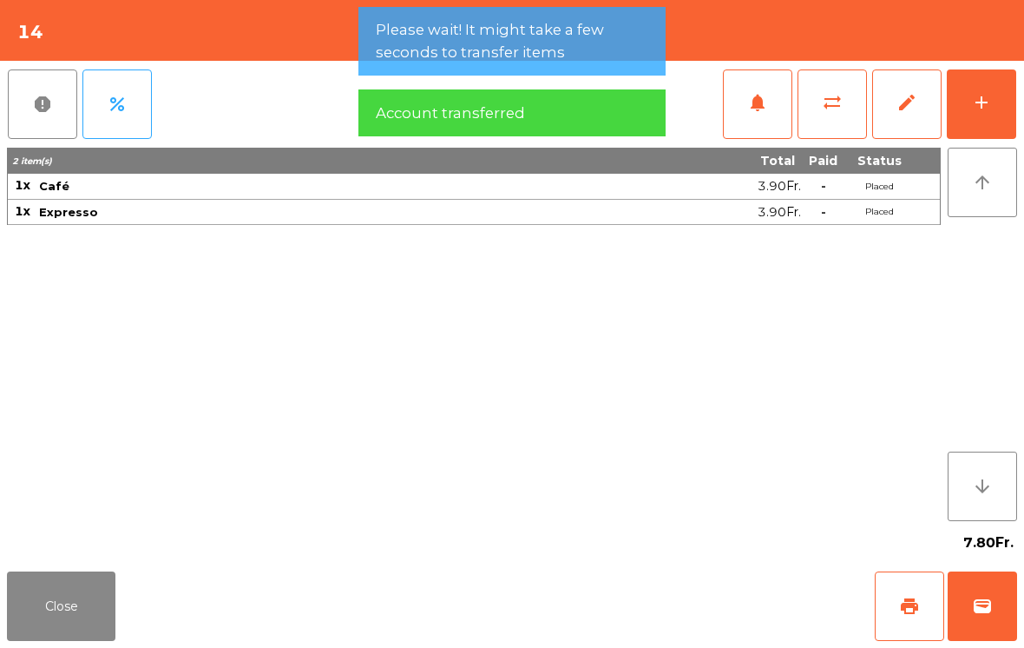
click at [983, 105] on div "add" at bounding box center [981, 102] width 21 height 21
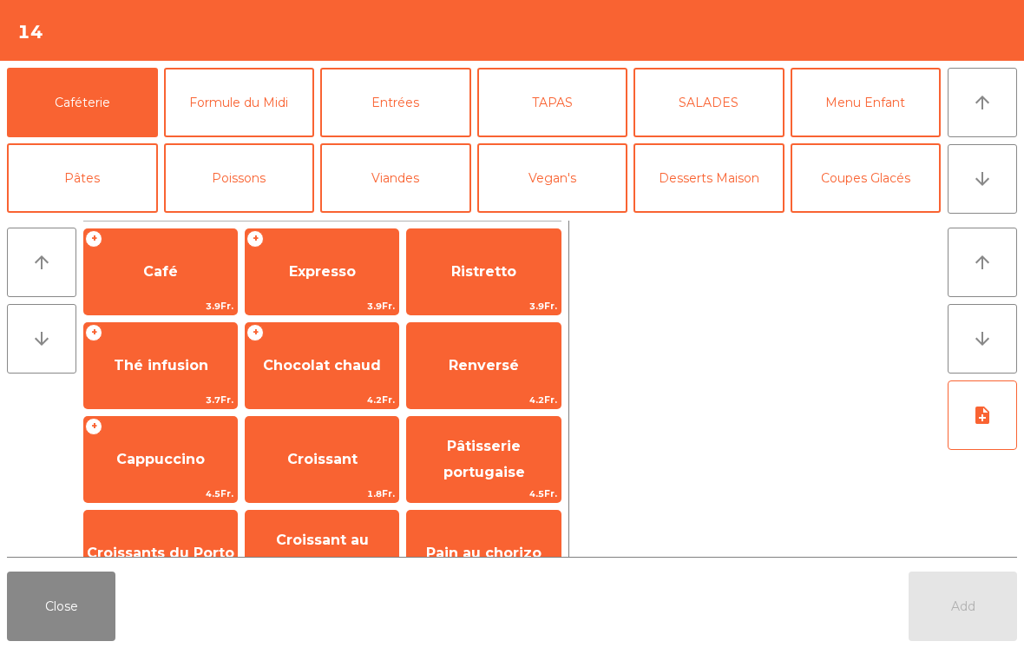
click at [149, 283] on span "Café" at bounding box center [160, 271] width 153 height 47
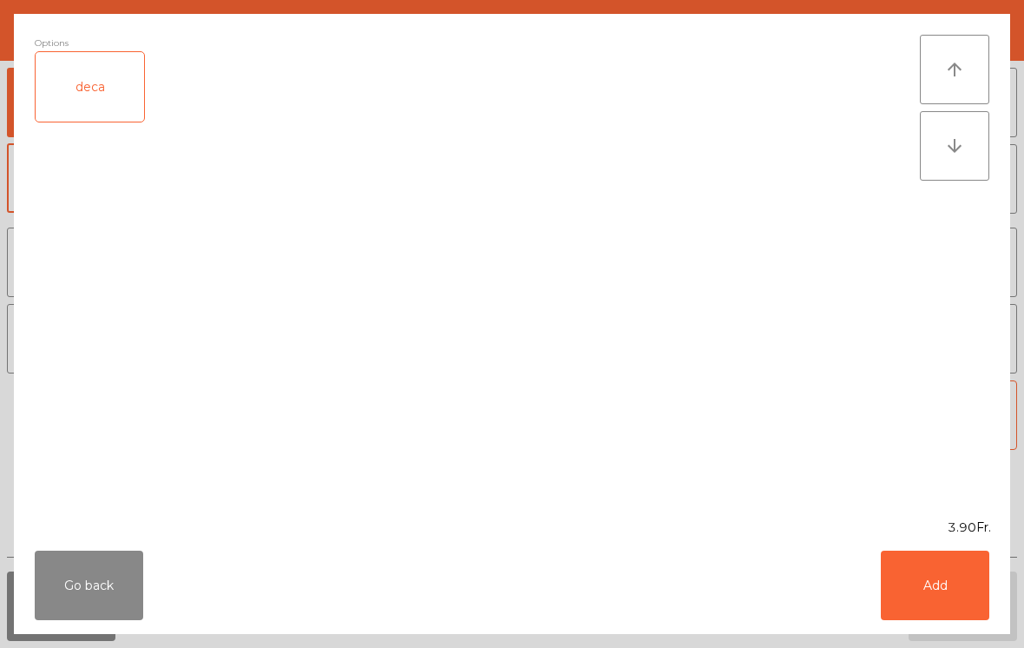
click at [939, 594] on button "Add" at bounding box center [935, 584] width 108 height 69
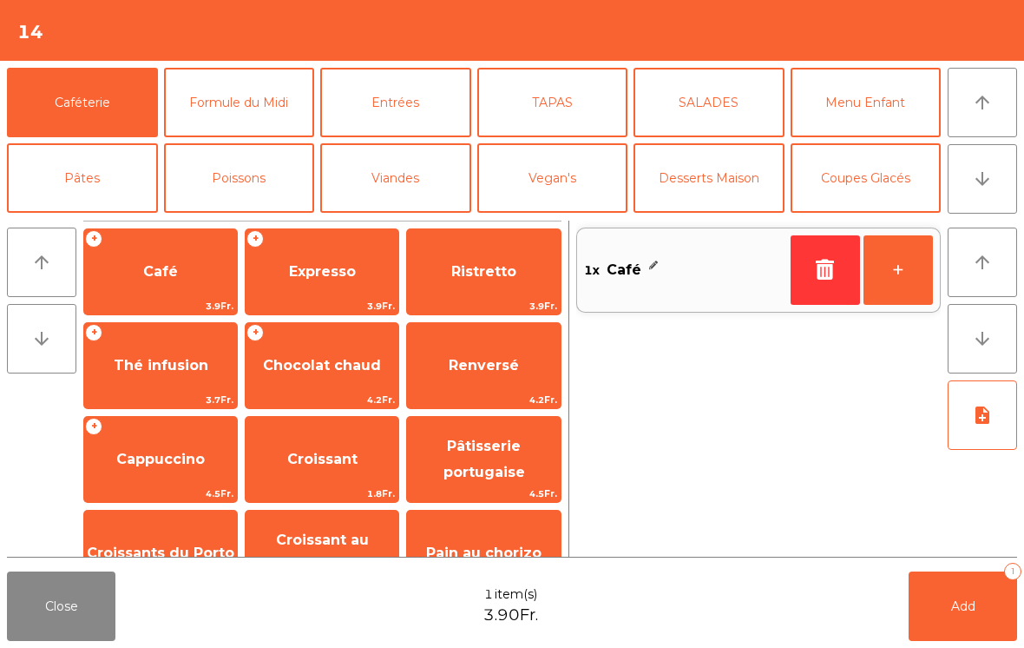
click at [480, 281] on span "Ristretto" at bounding box center [483, 271] width 153 height 47
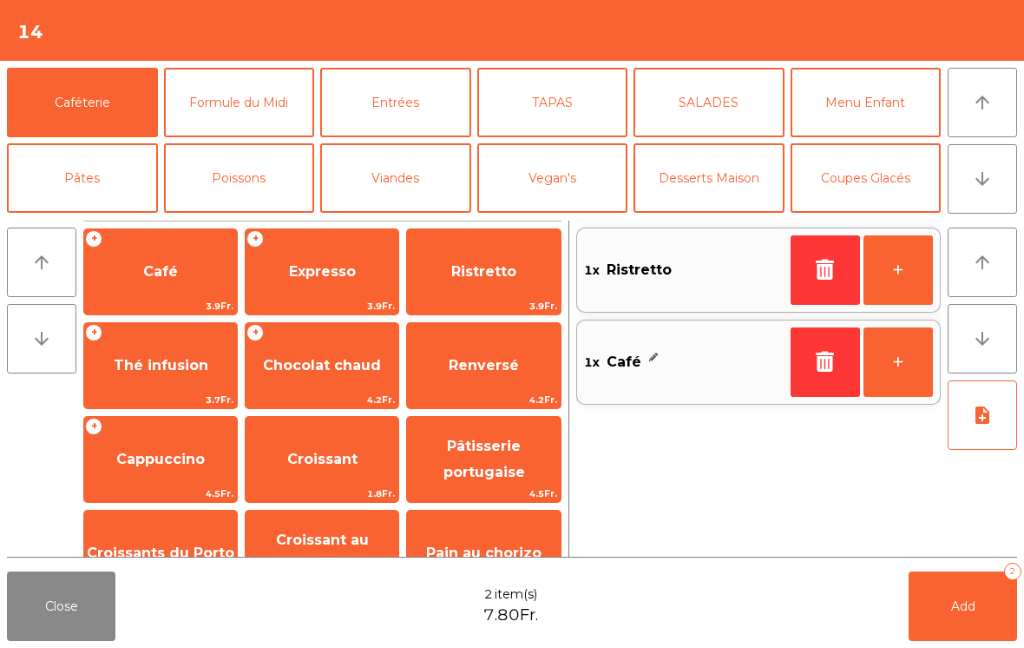
click at [944, 612] on button "Add 2" at bounding box center [963, 605] width 108 height 69
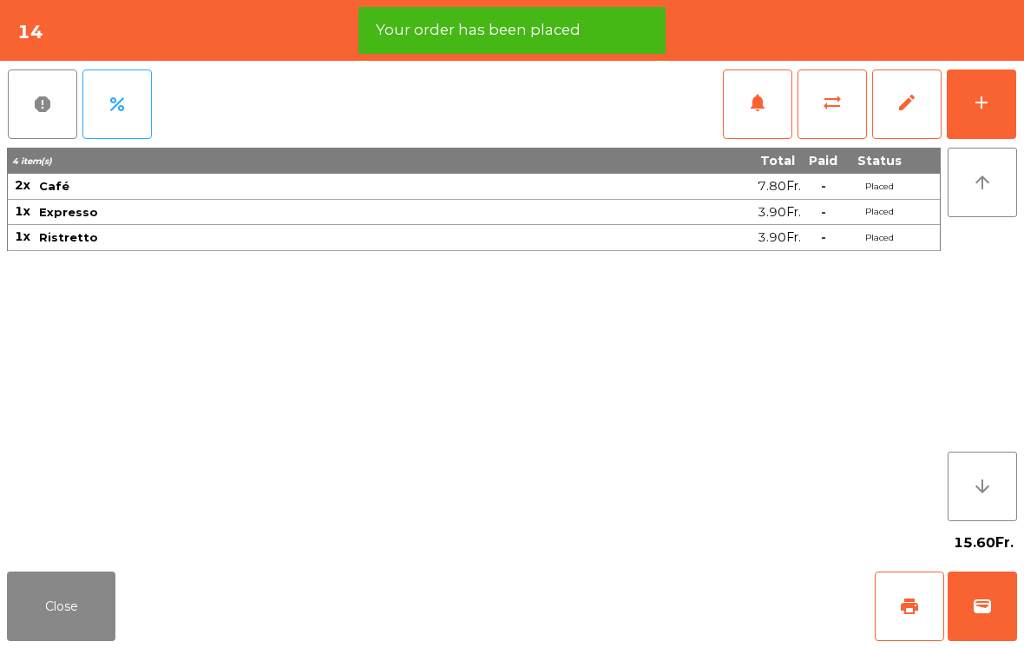
click at [989, 95] on div "add" at bounding box center [981, 102] width 21 height 21
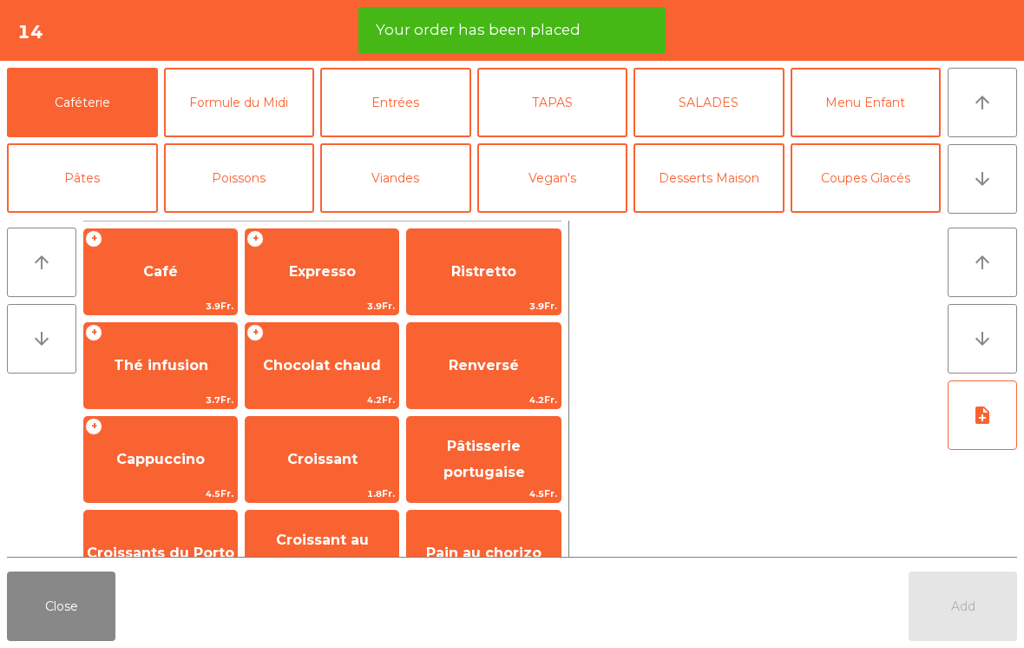
click at [140, 544] on span "Croissants du Porto" at bounding box center [161, 552] width 148 height 16
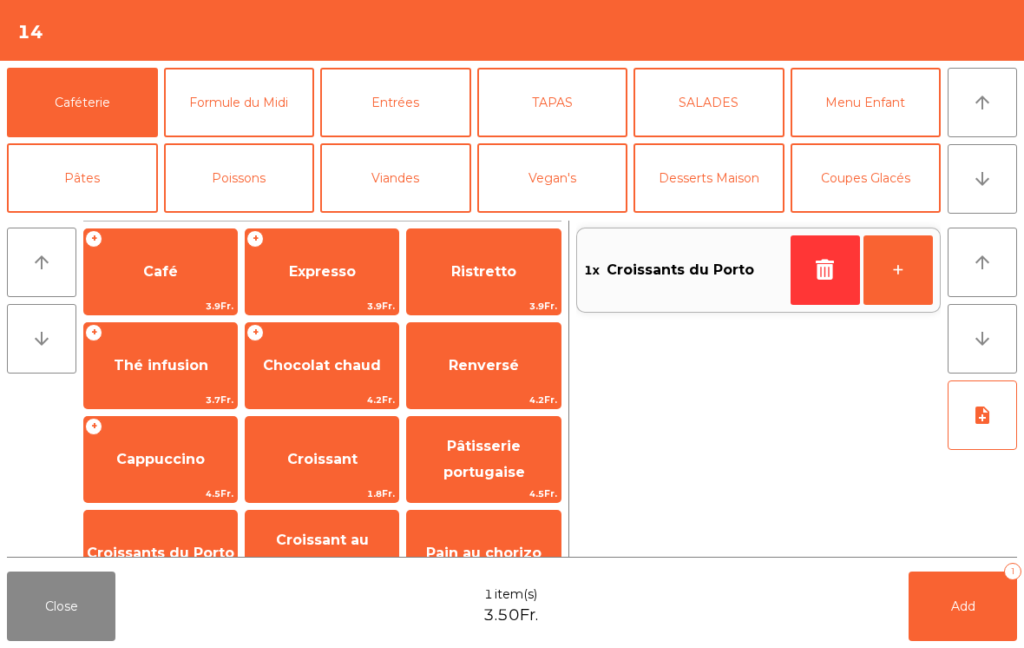
click at [957, 621] on button "Add 1" at bounding box center [963, 605] width 108 height 69
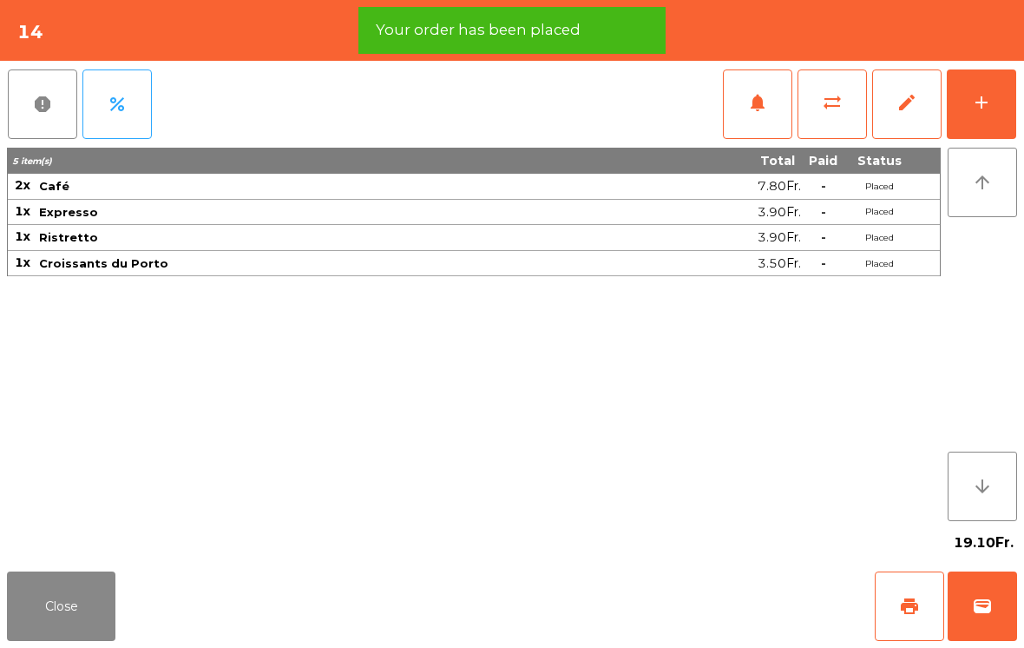
click at [75, 616] on button "Close" at bounding box center [61, 605] width 108 height 69
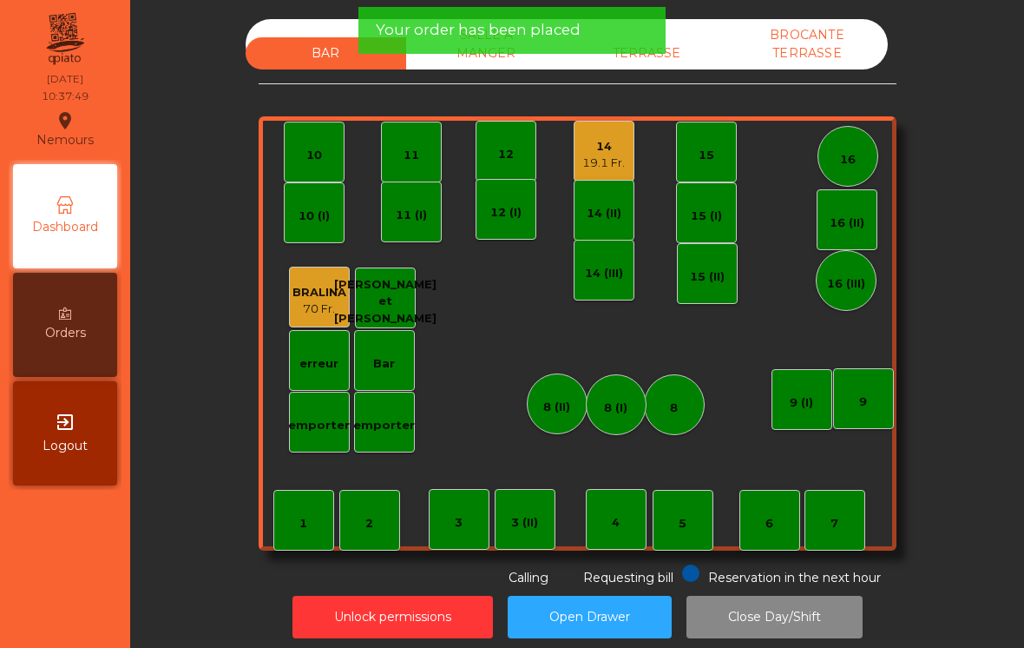
click at [510, 542] on div "3 (II)" at bounding box center [525, 519] width 61 height 61
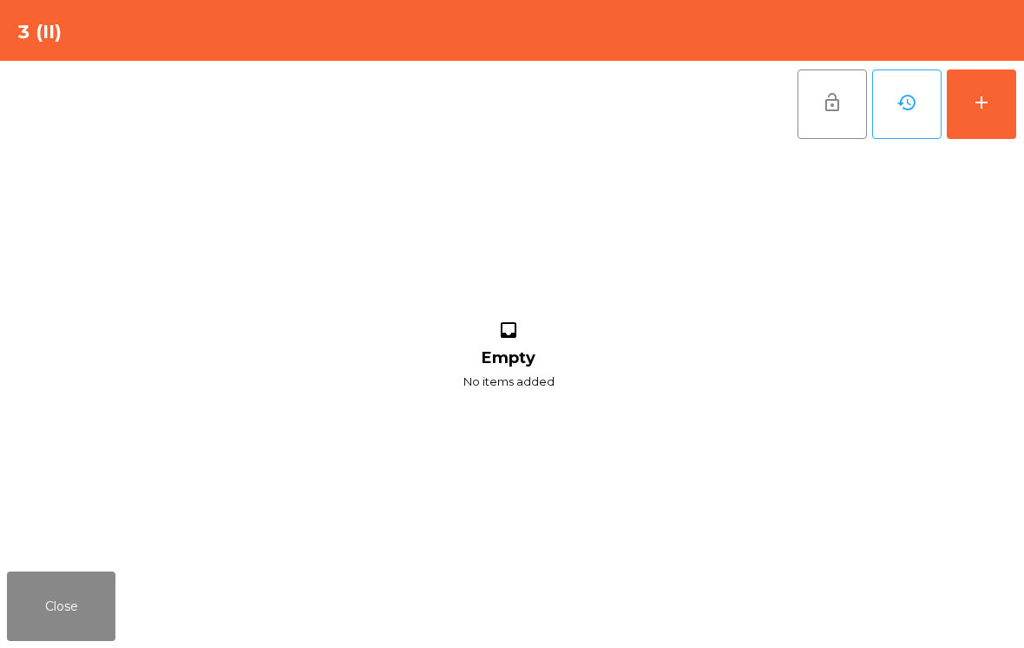
click at [987, 115] on button "add" at bounding box center [981, 103] width 69 height 69
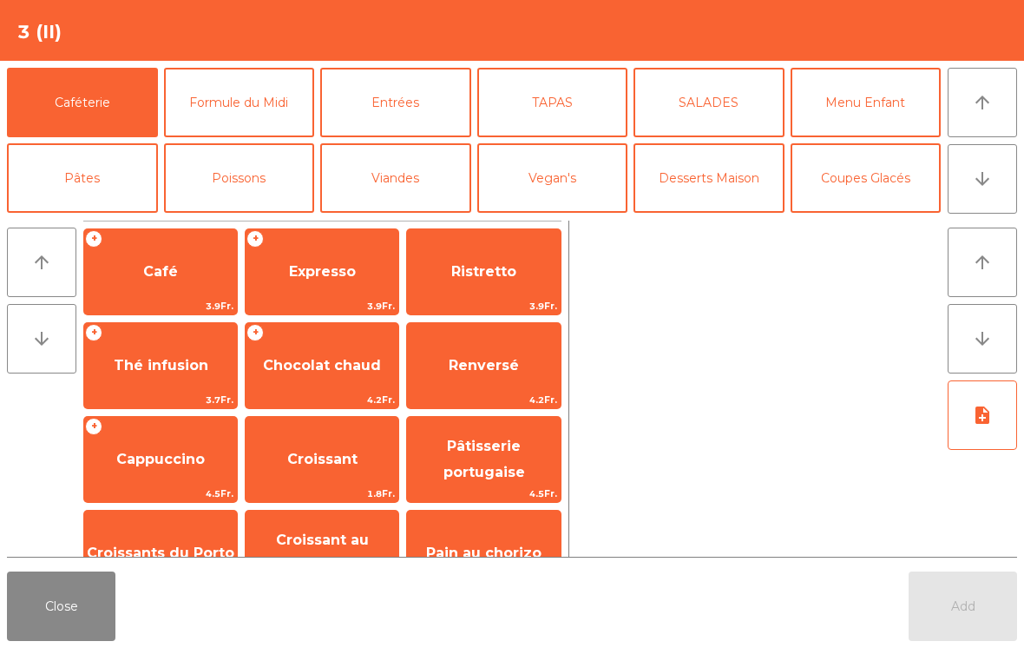
click at [294, 381] on span "Chocolat chaud" at bounding box center [322, 365] width 153 height 47
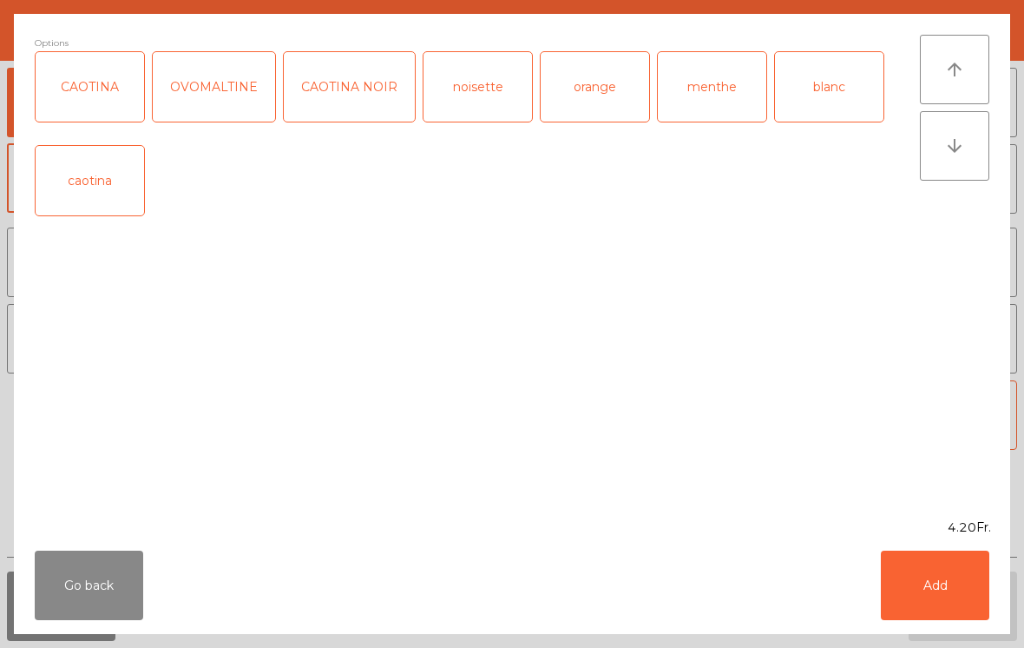
click at [906, 577] on button "Add" at bounding box center [935, 584] width 108 height 69
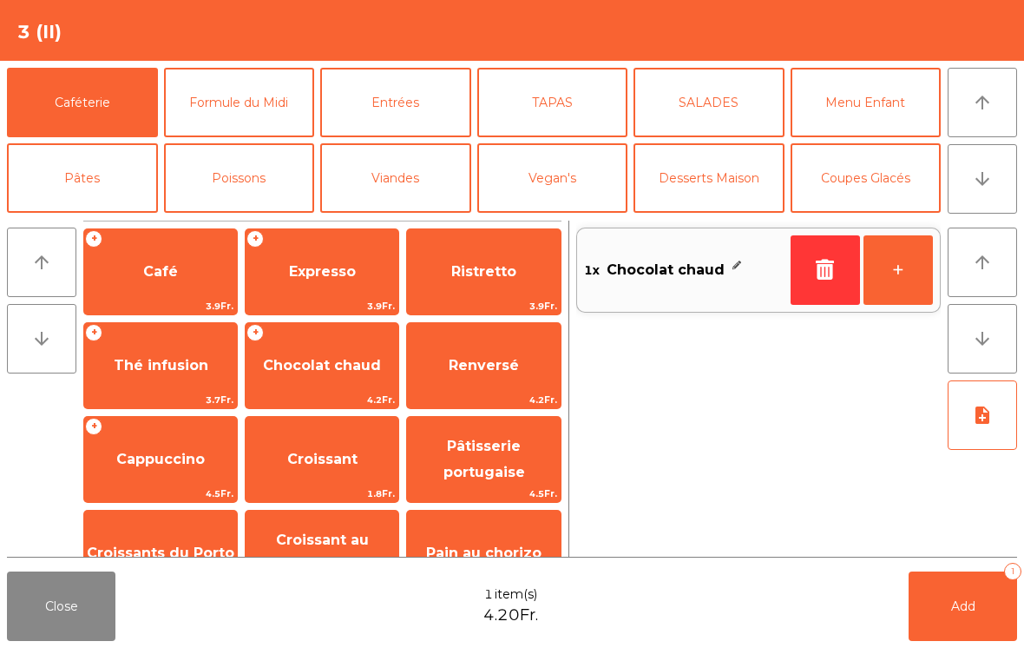
click at [911, 286] on button "+" at bounding box center [898, 269] width 69 height 69
click at [150, 283] on span "Café" at bounding box center [160, 271] width 153 height 47
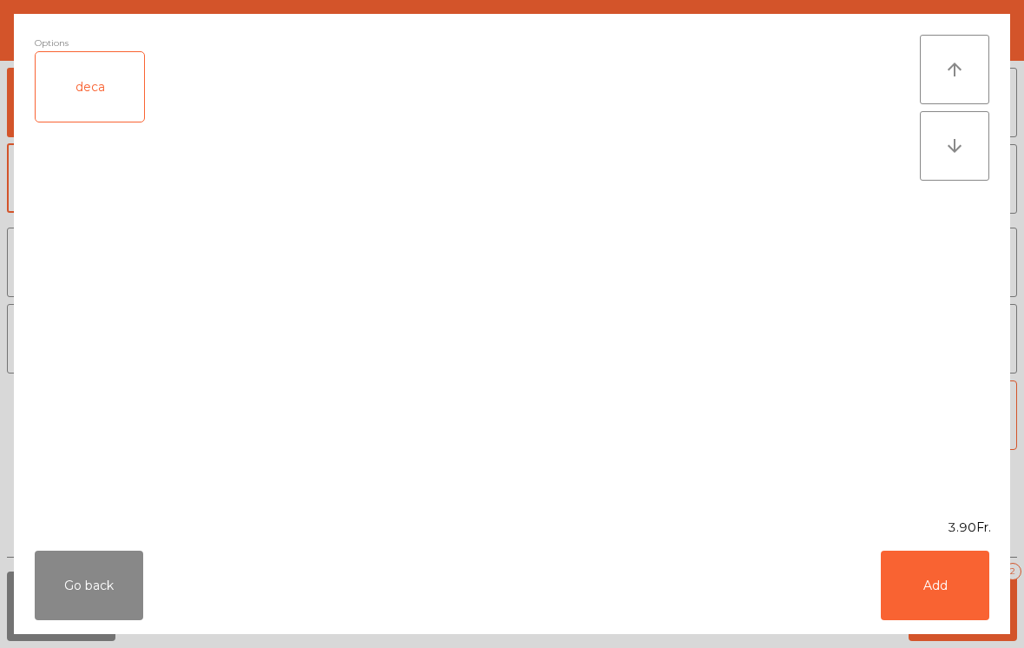
click at [939, 593] on button "Add" at bounding box center [935, 584] width 108 height 69
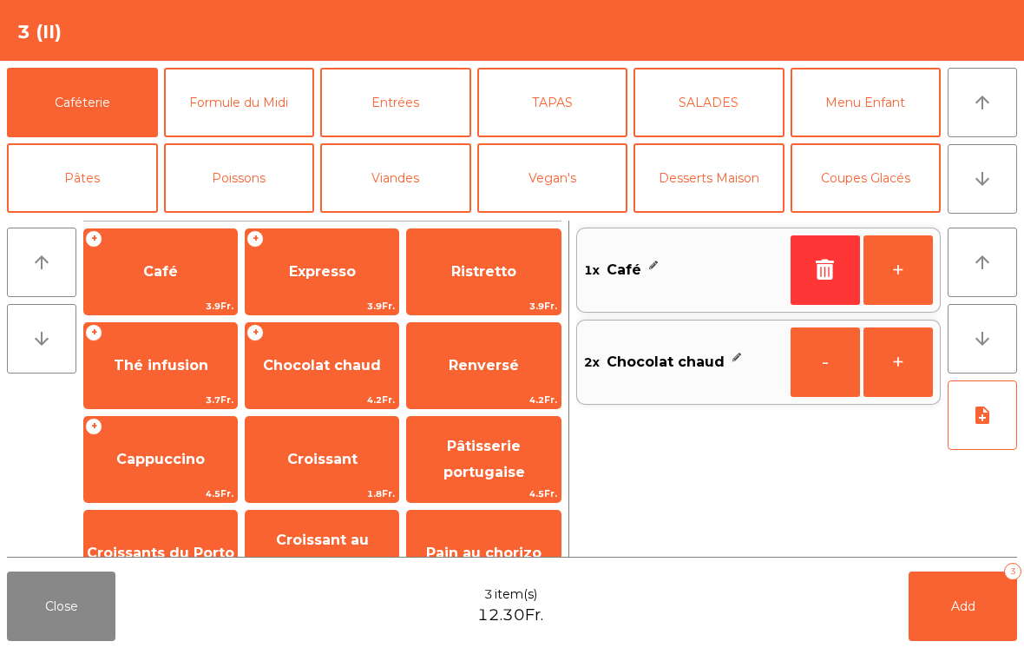
click at [125, 393] on span "3.7Fr." at bounding box center [160, 399] width 153 height 16
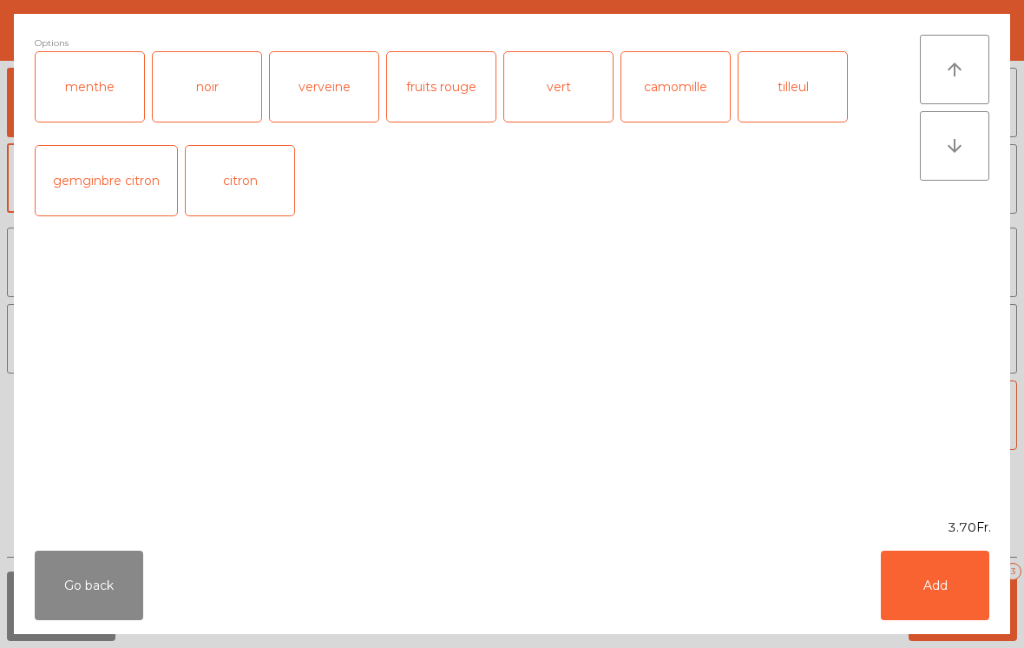
click at [955, 598] on button "Add" at bounding box center [935, 584] width 108 height 69
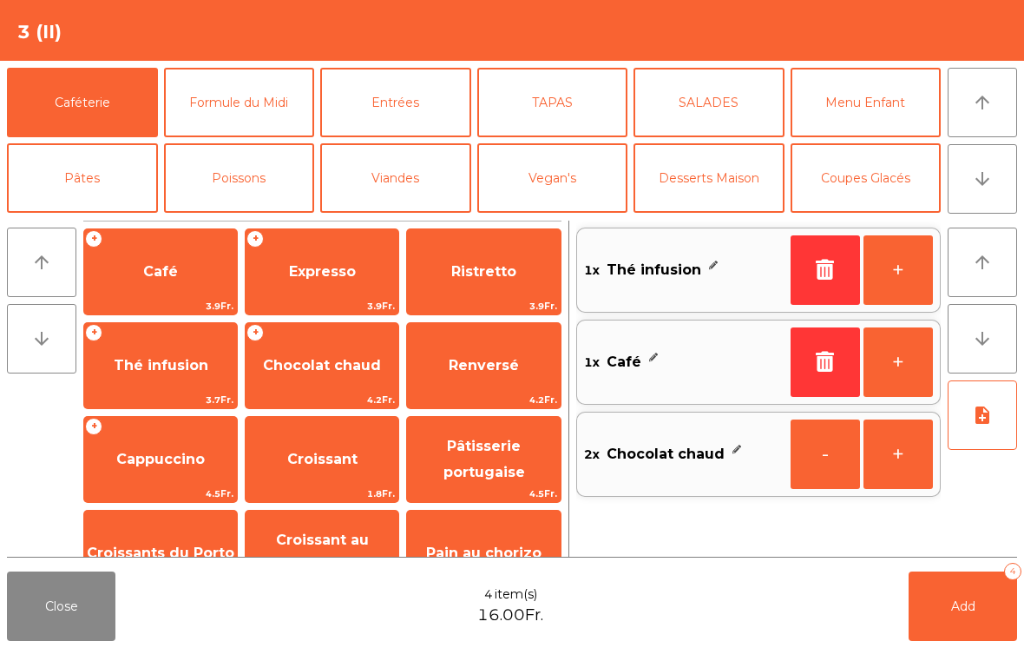
click at [946, 618] on button "Add 4" at bounding box center [963, 605] width 108 height 69
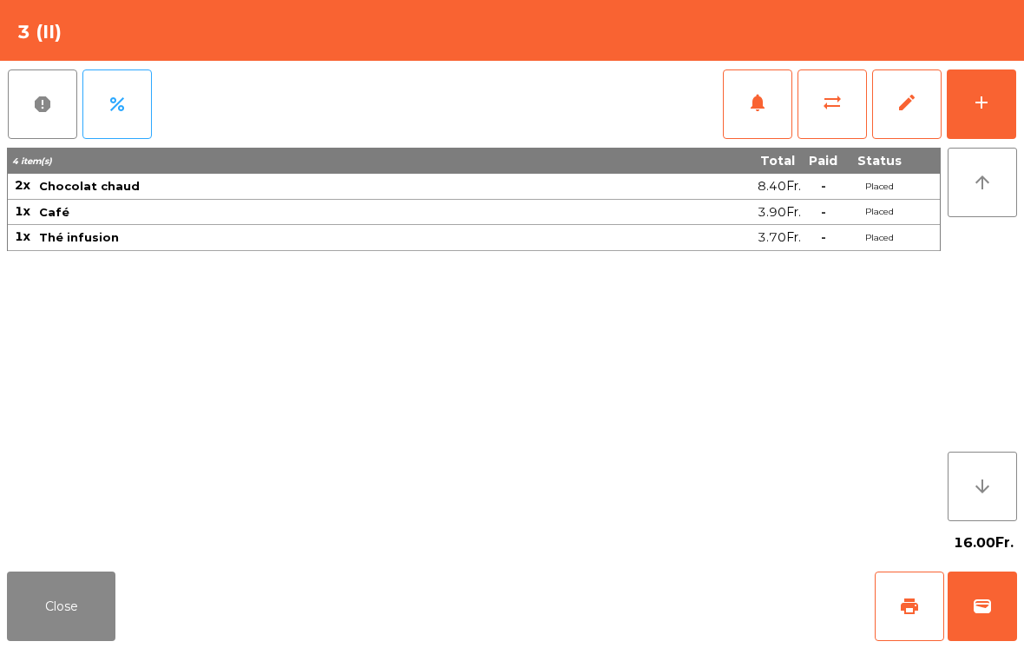
click at [24, 615] on button "Close" at bounding box center [61, 605] width 108 height 69
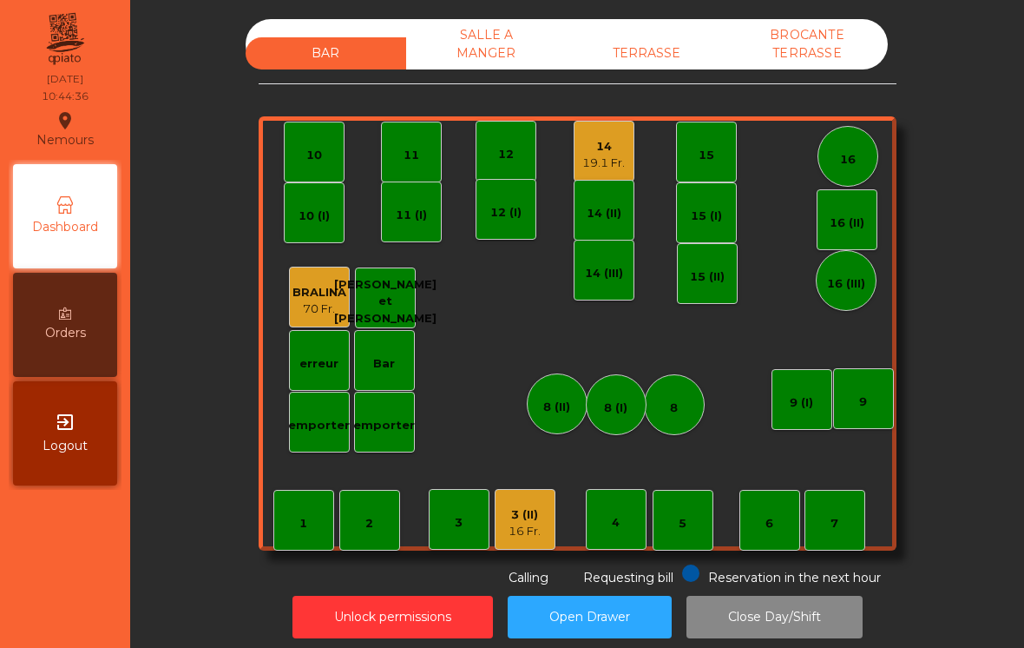
click at [590, 152] on div "14" at bounding box center [603, 146] width 43 height 17
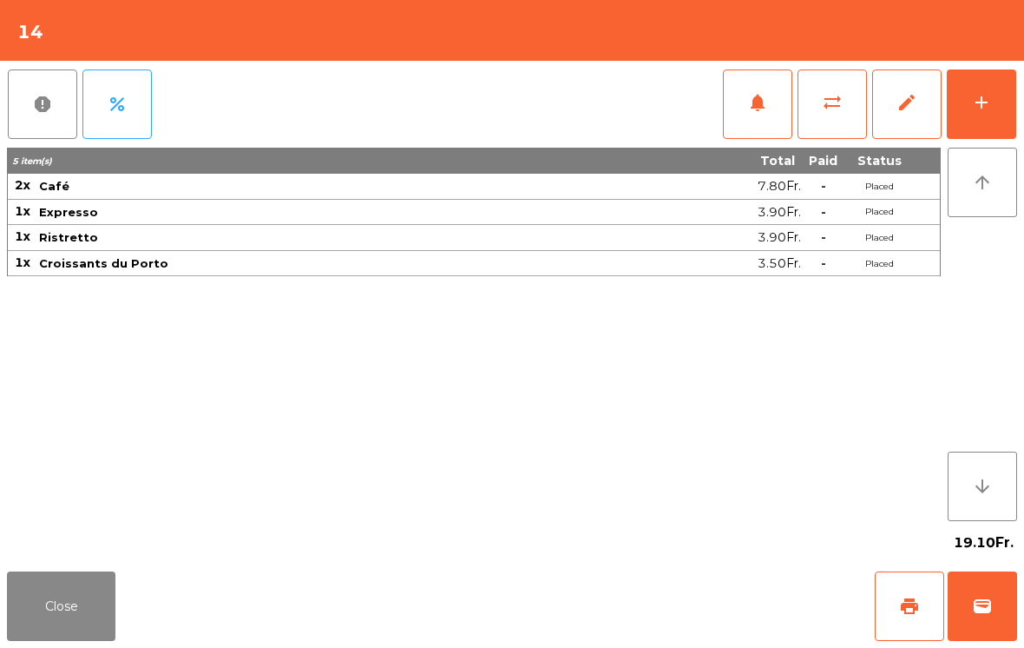
click at [994, 87] on button "add" at bounding box center [981, 103] width 69 height 69
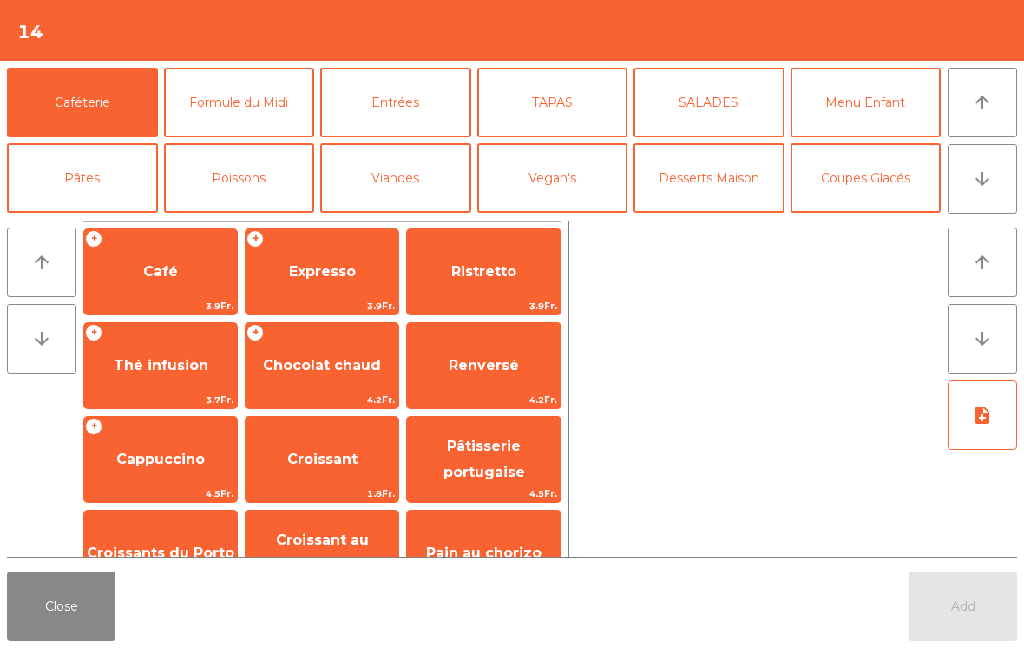
click at [140, 460] on span "Cappuccino" at bounding box center [160, 458] width 89 height 16
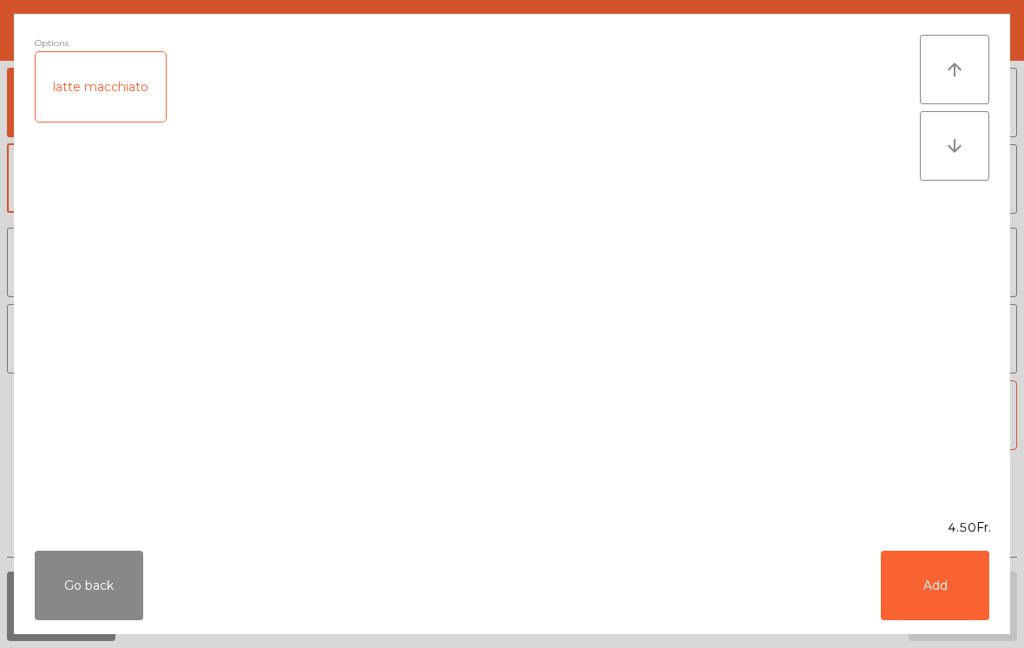
click at [943, 577] on button "Add" at bounding box center [935, 584] width 108 height 69
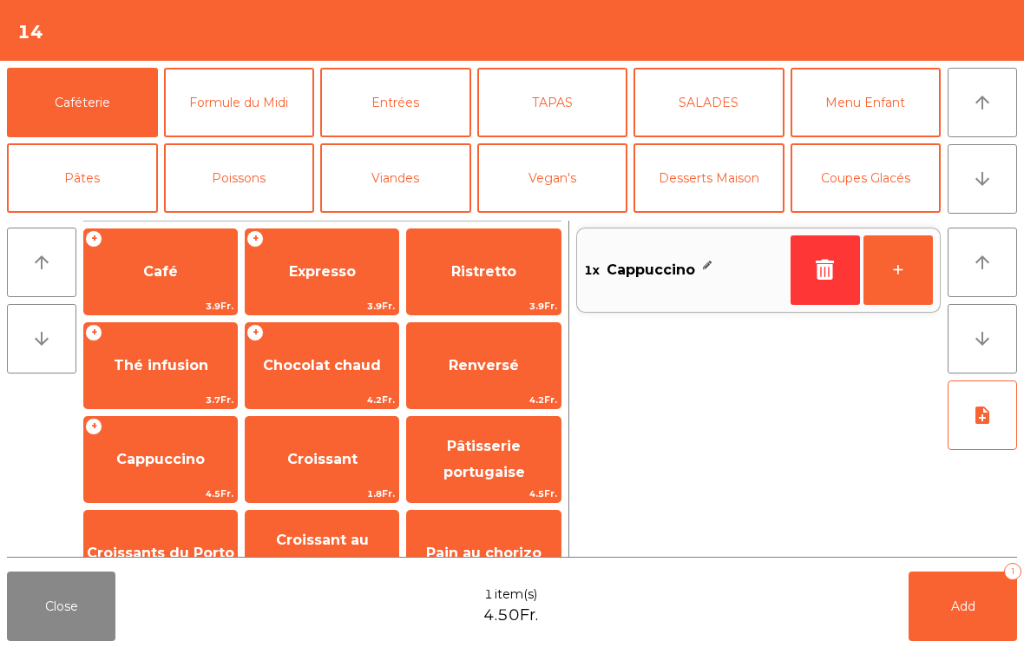
click at [907, 274] on button "+" at bounding box center [898, 269] width 69 height 69
click at [976, 595] on button "Add 2" at bounding box center [963, 605] width 108 height 69
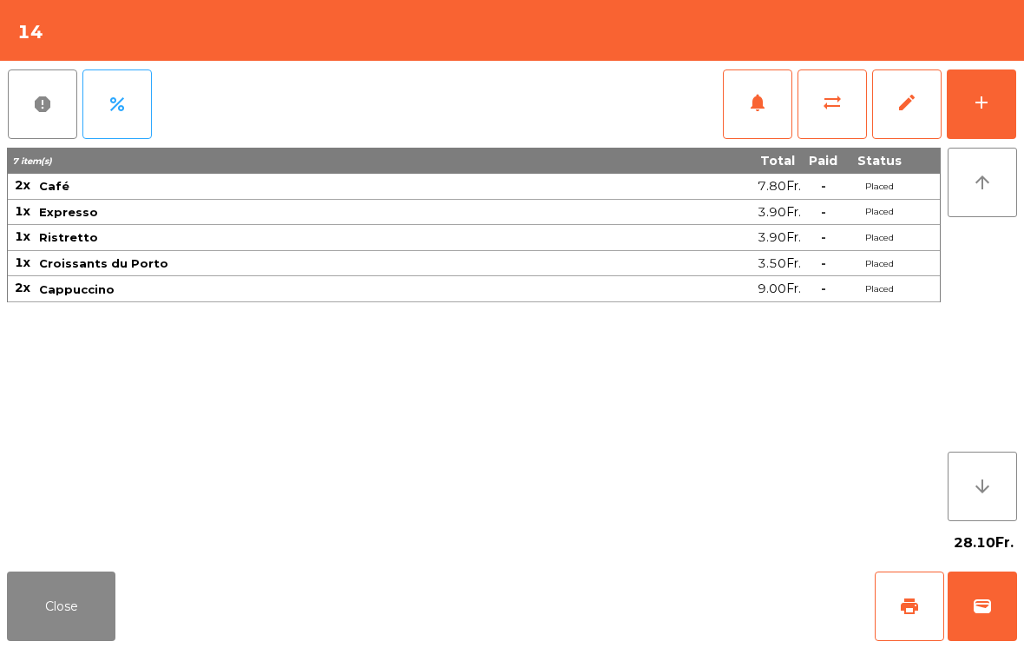
click at [41, 621] on button "Close" at bounding box center [61, 605] width 108 height 69
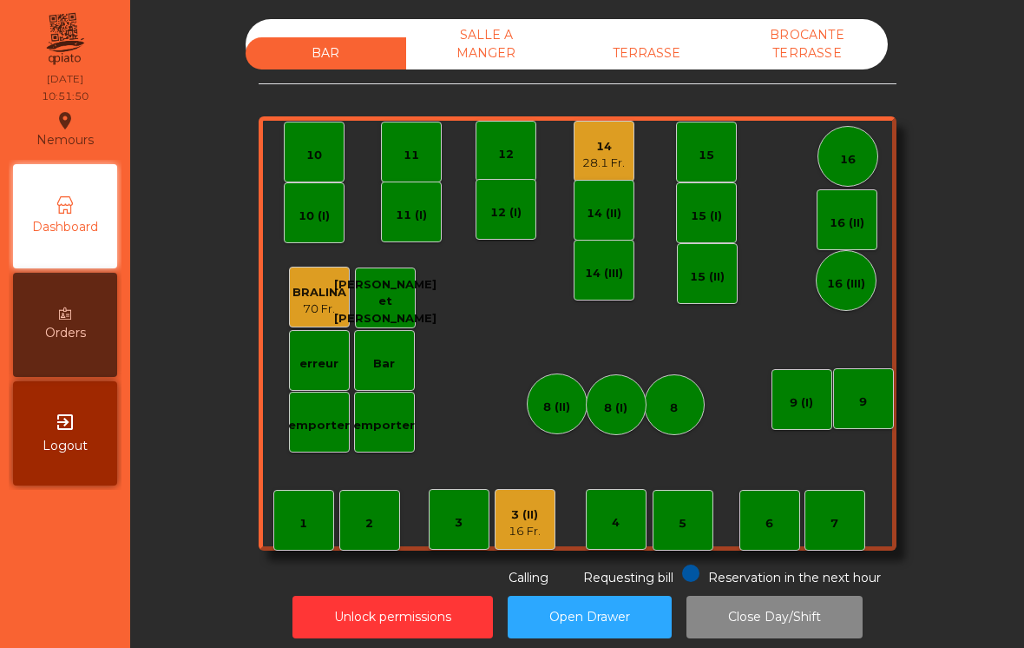
click at [541, 543] on div "3 (II) 16 Fr." at bounding box center [525, 519] width 61 height 61
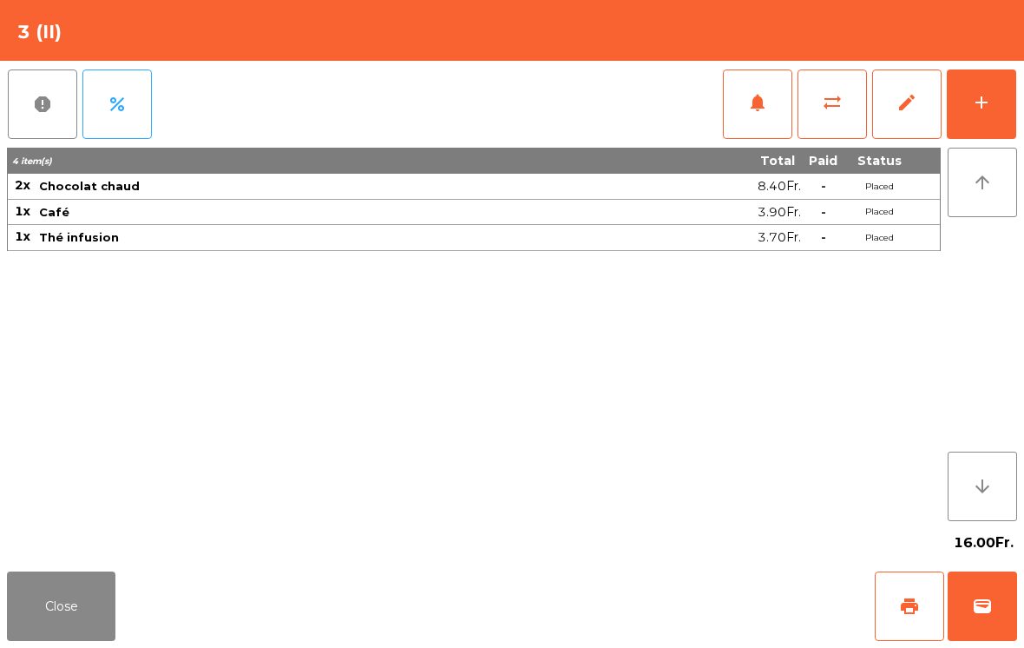
click at [891, 616] on button "print" at bounding box center [909, 605] width 69 height 69
click at [978, 617] on button "wallet" at bounding box center [982, 605] width 69 height 69
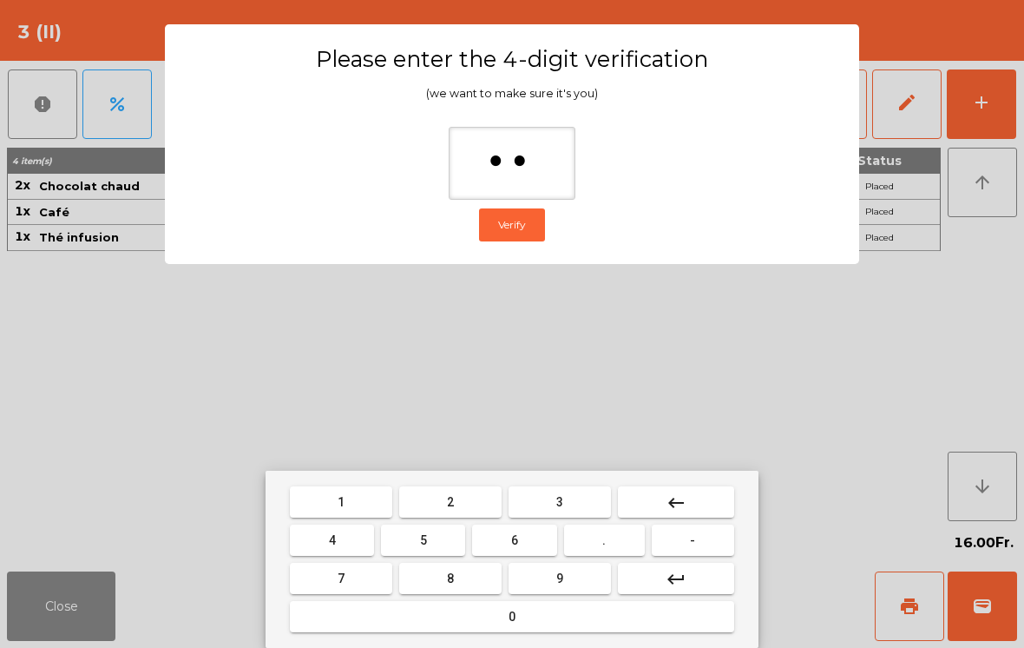
type input "***"
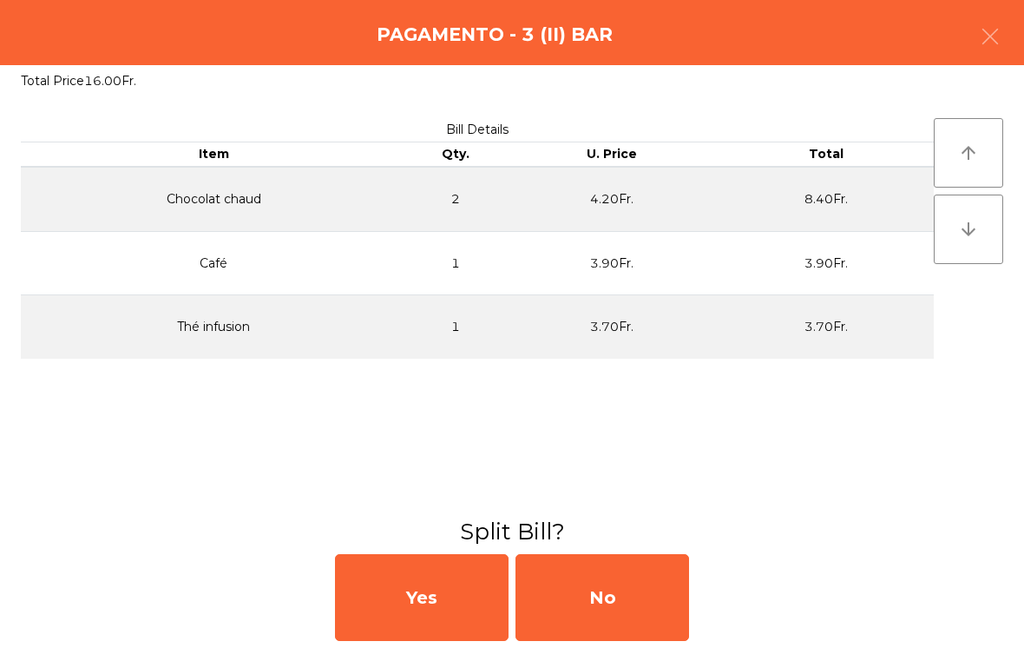
click at [602, 609] on div "No" at bounding box center [603, 597] width 174 height 87
click at [601, 597] on div "MB" at bounding box center [603, 597] width 174 height 87
click at [610, 589] on div "No" at bounding box center [603, 597] width 174 height 87
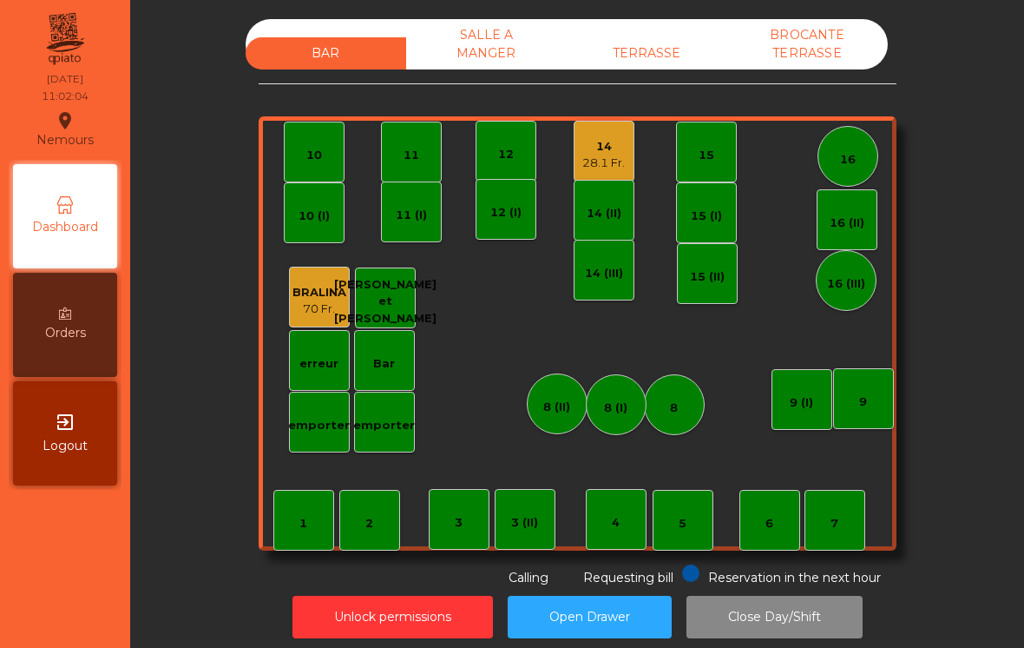
click at [601, 184] on div "14 (II)" at bounding box center [604, 210] width 61 height 61
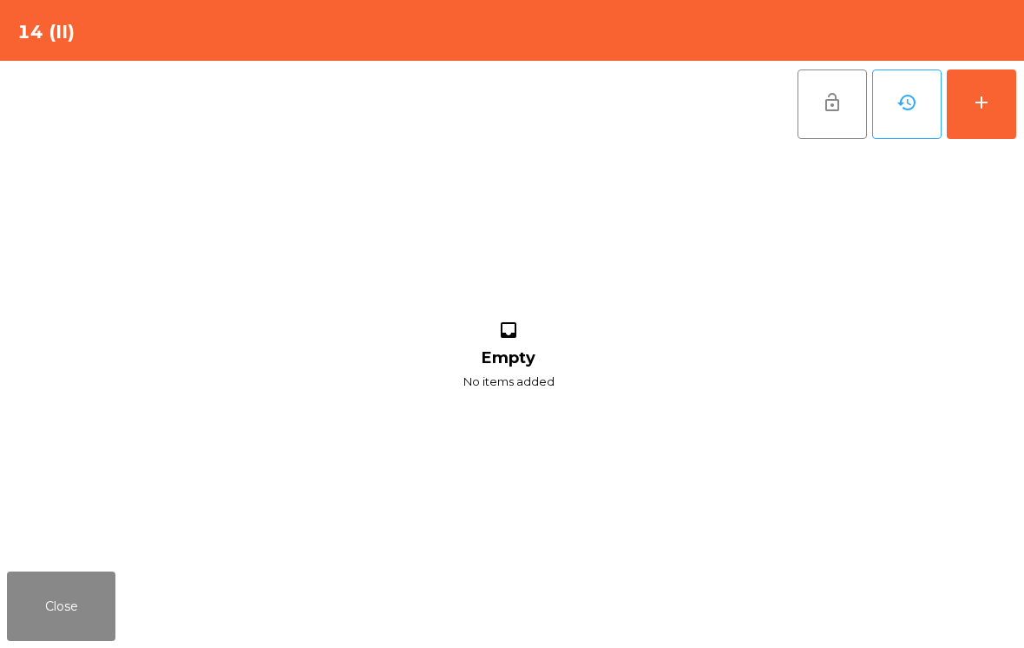
click at [65, 602] on button "Close" at bounding box center [61, 605] width 108 height 69
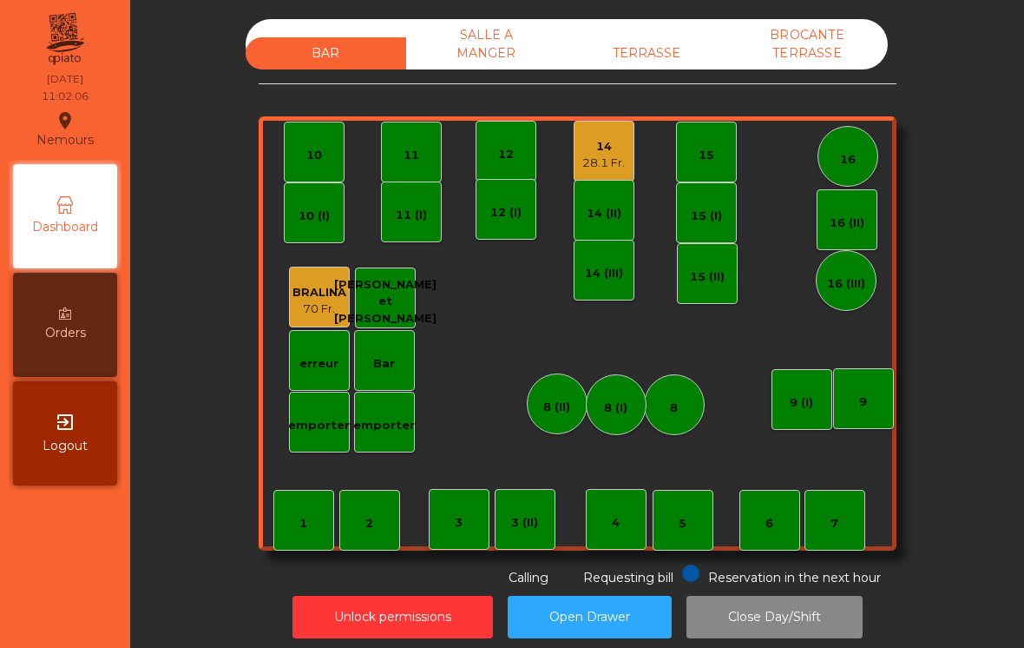
click at [615, 140] on div "14" at bounding box center [603, 146] width 43 height 17
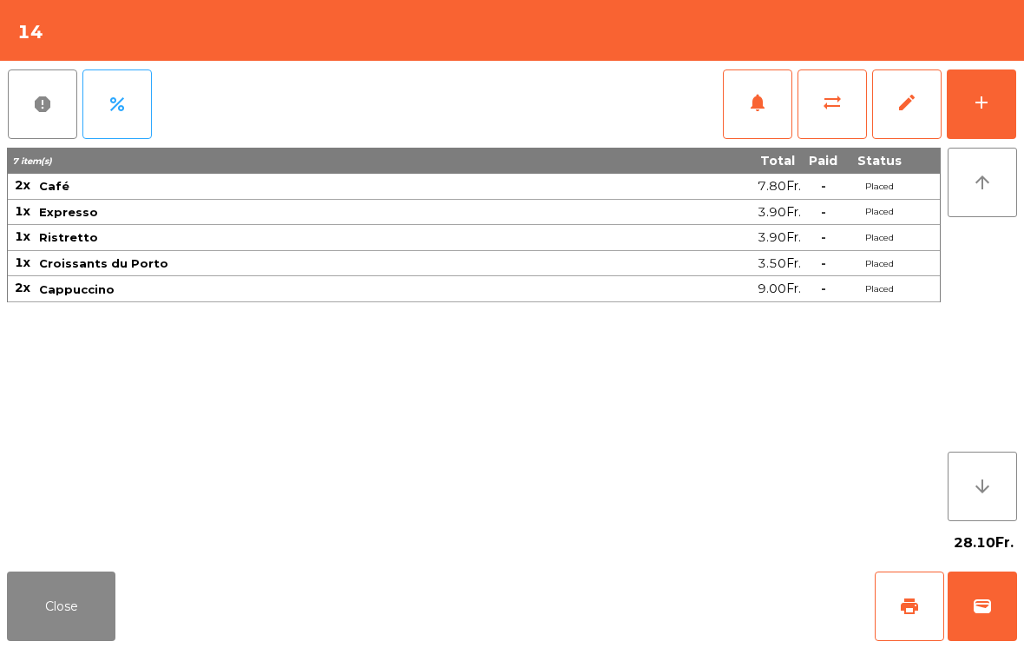
click at [994, 616] on button "wallet" at bounding box center [982, 605] width 69 height 69
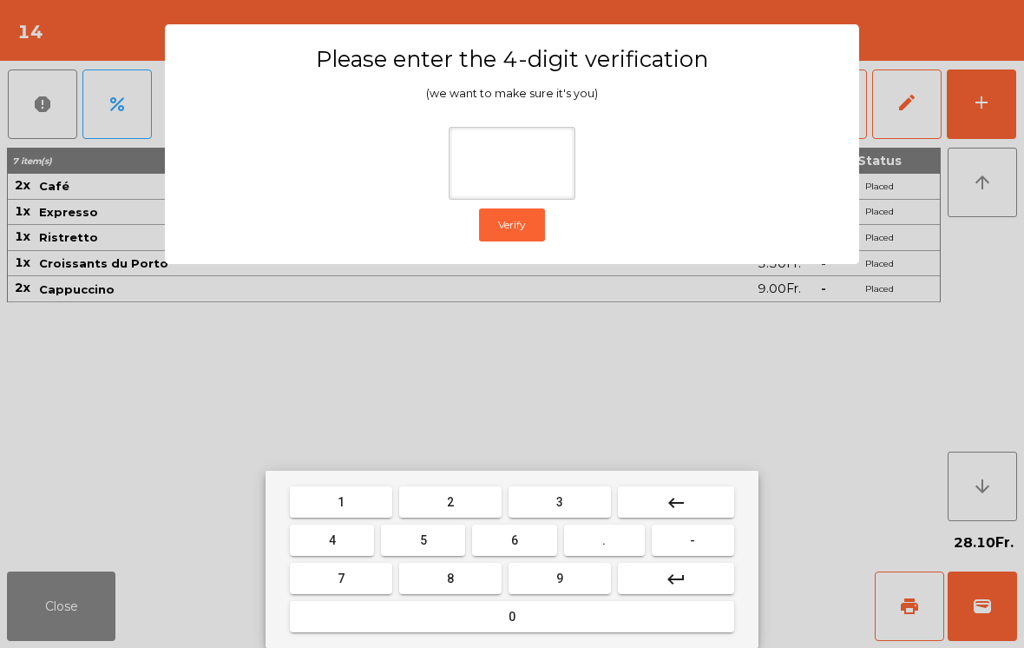
type input "*"
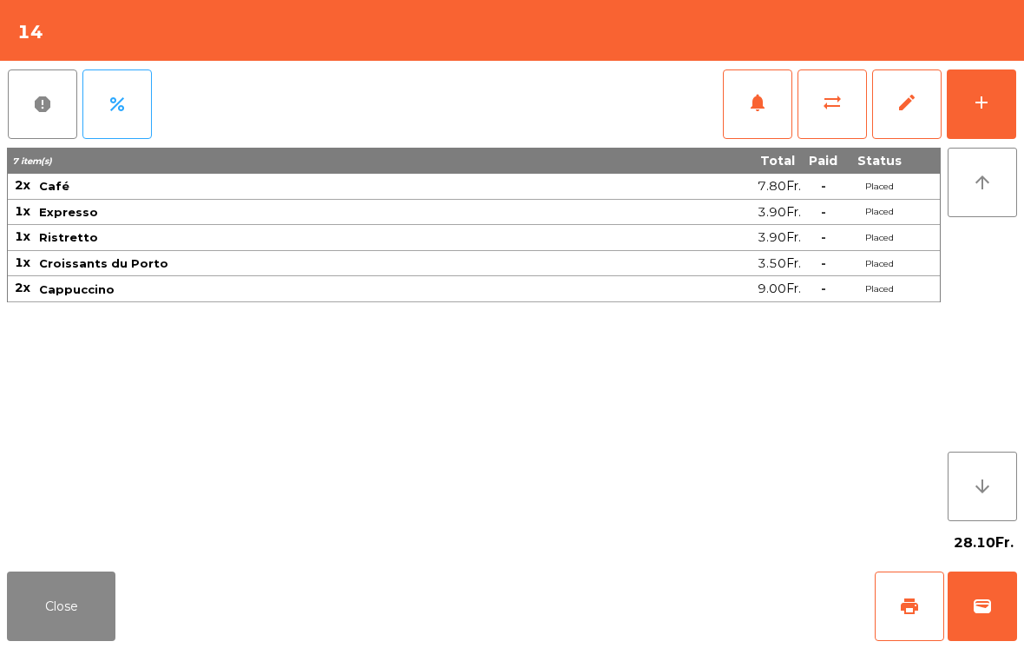
click at [658, 632] on div "Close print wallet" at bounding box center [512, 605] width 1024 height 83
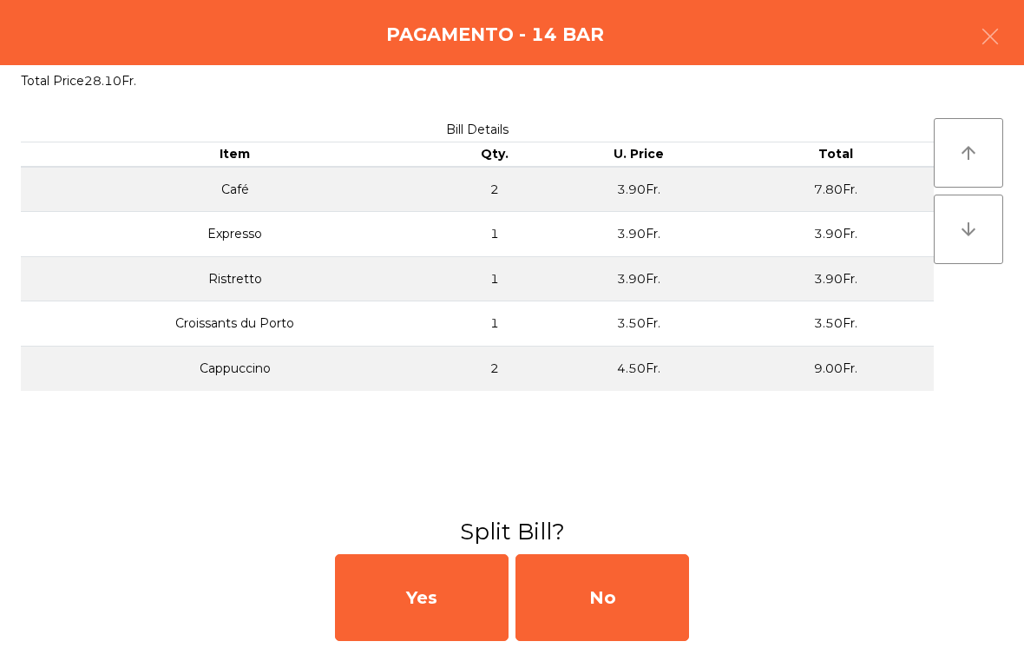
click at [668, 593] on div "No" at bounding box center [603, 597] width 174 height 87
click at [662, 622] on div "MB" at bounding box center [603, 597] width 174 height 87
click at [634, 616] on div "No" at bounding box center [603, 597] width 174 height 87
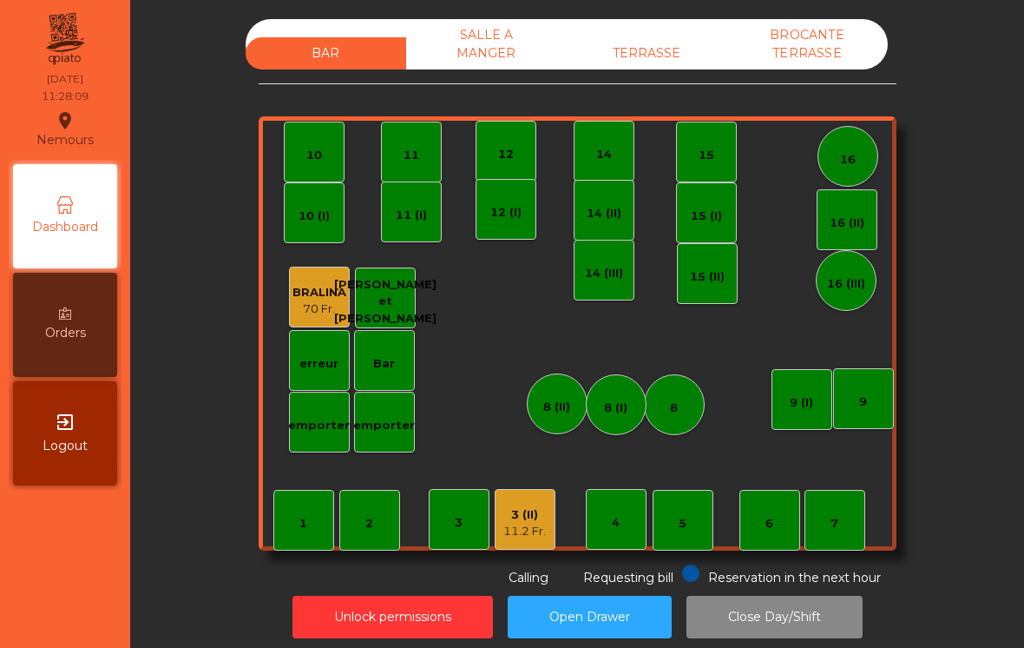
click at [536, 535] on div "11.2 Fr." at bounding box center [524, 531] width 43 height 17
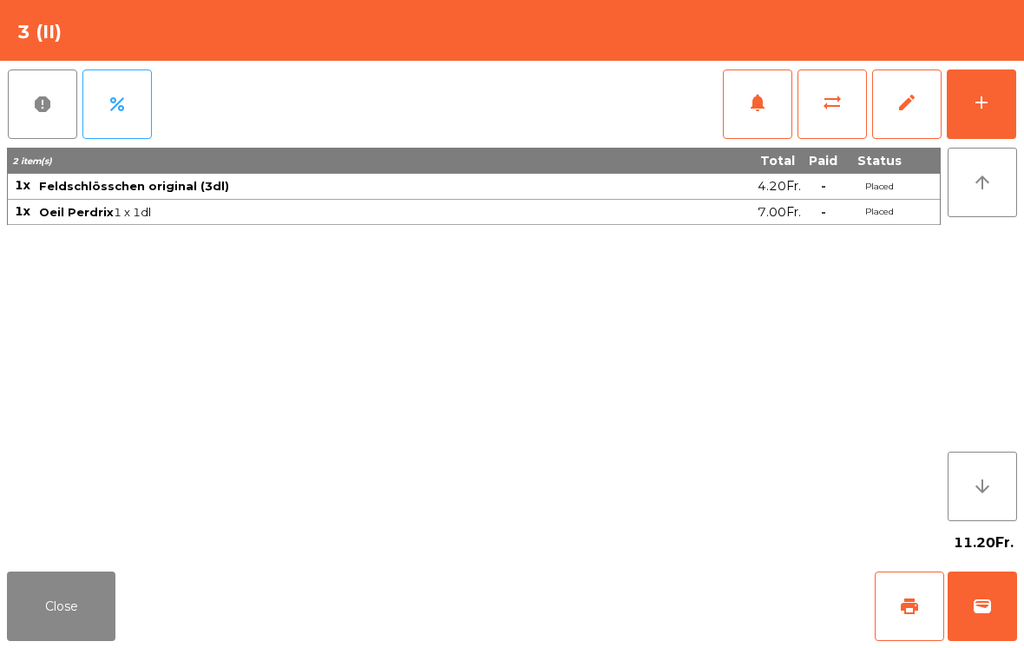
click at [1012, 86] on button "add" at bounding box center [981, 103] width 69 height 69
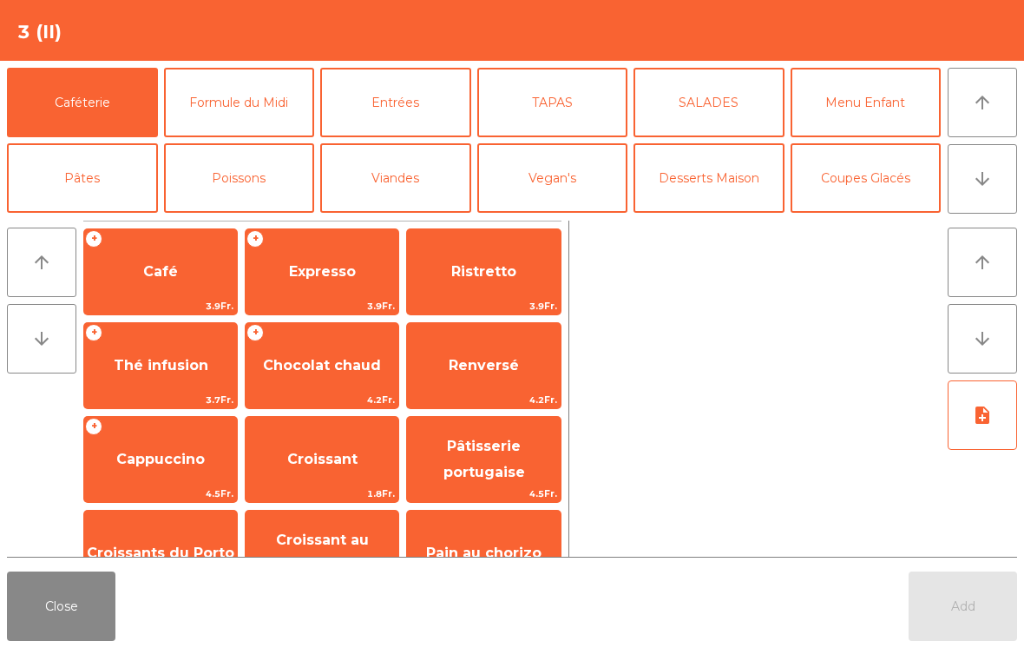
click at [397, 111] on button "Entrées" at bounding box center [395, 102] width 151 height 69
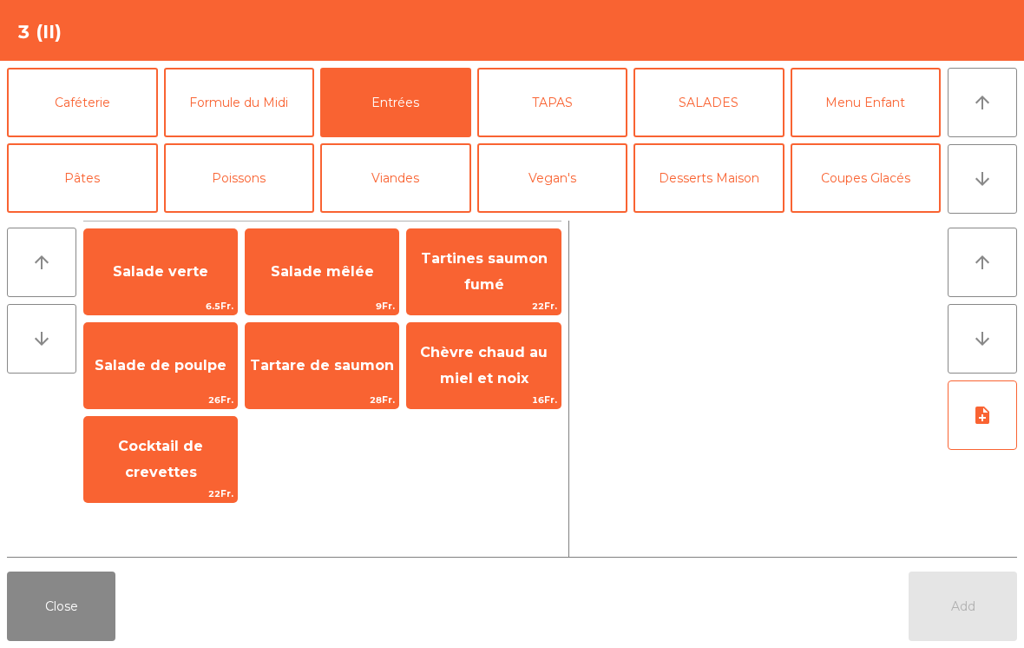
click at [184, 273] on span "Salade verte" at bounding box center [160, 271] width 95 height 16
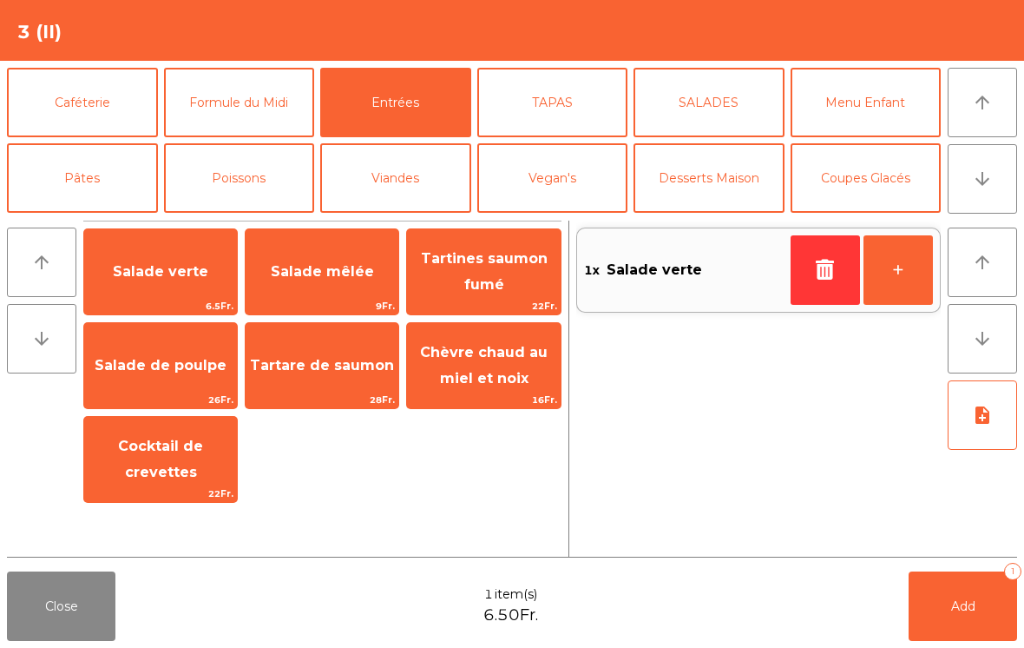
click at [166, 279] on span "Salade verte" at bounding box center [160, 271] width 95 height 16
click at [269, 370] on button "La Chasse" at bounding box center [239, 404] width 151 height 69
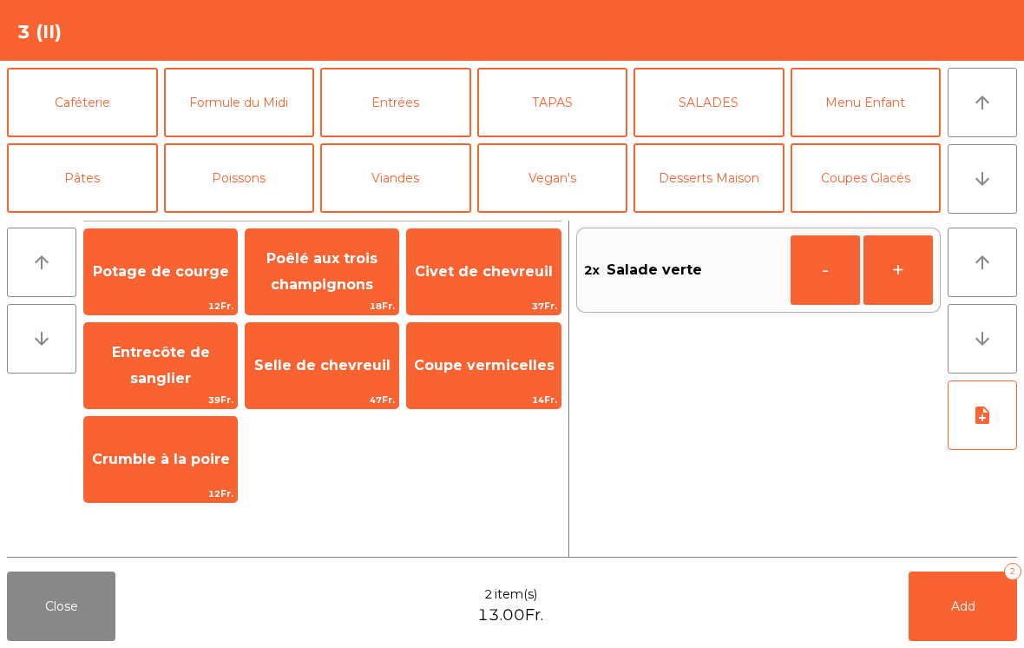
scroll to position [227, 0]
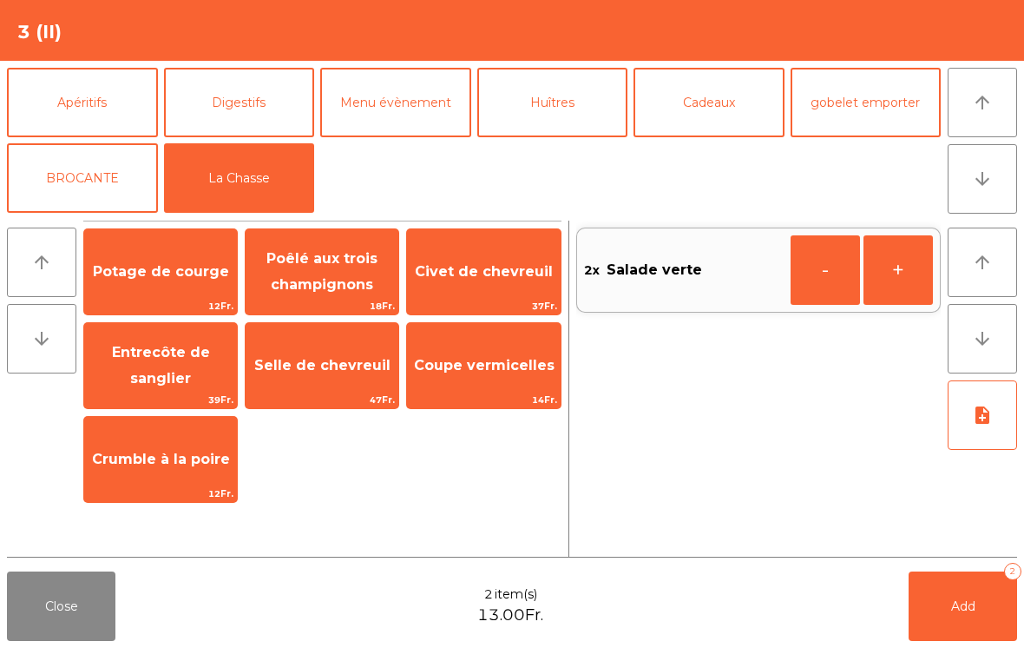
click at [319, 376] on span "Selle de chevreuil" at bounding box center [322, 365] width 153 height 47
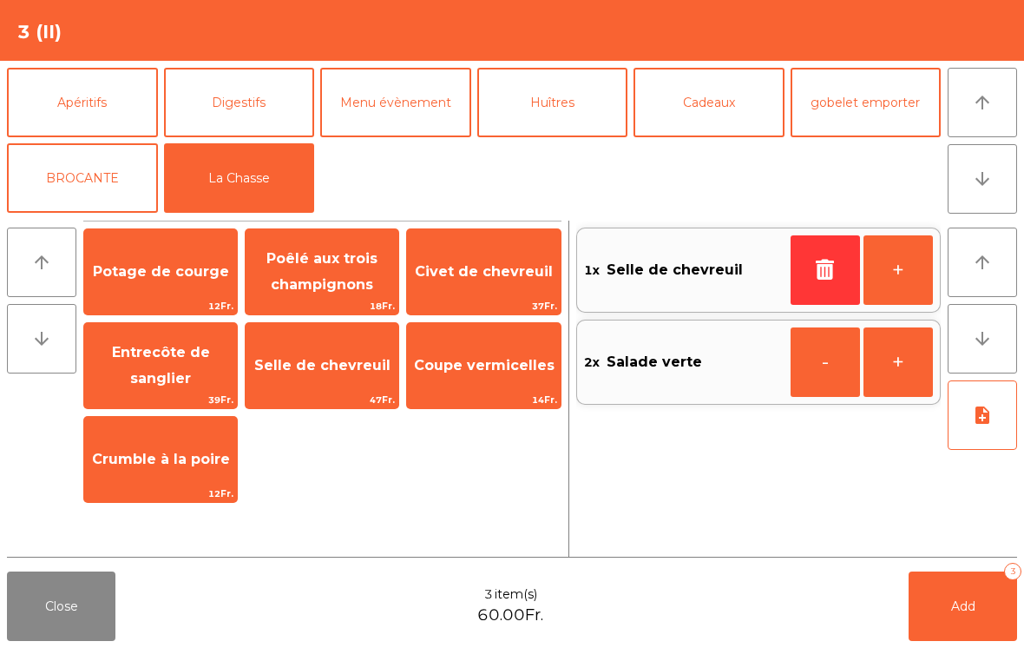
click at [327, 375] on span "Selle de chevreuil" at bounding box center [322, 365] width 153 height 47
click at [975, 629] on button "Add 4" at bounding box center [963, 605] width 108 height 69
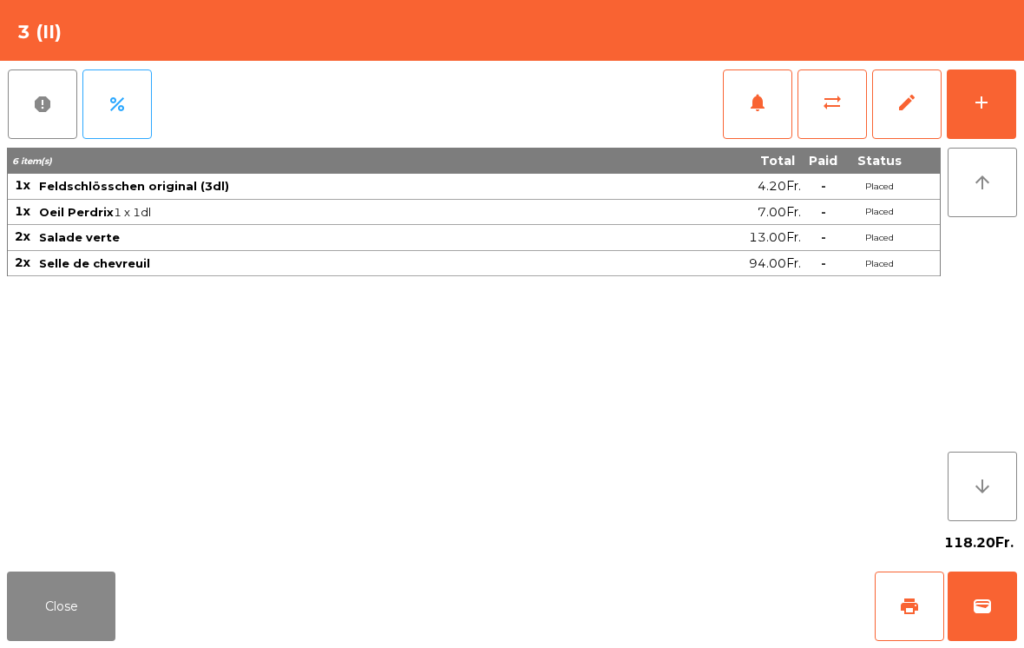
click at [750, 102] on span "notifications" at bounding box center [757, 102] width 21 height 21
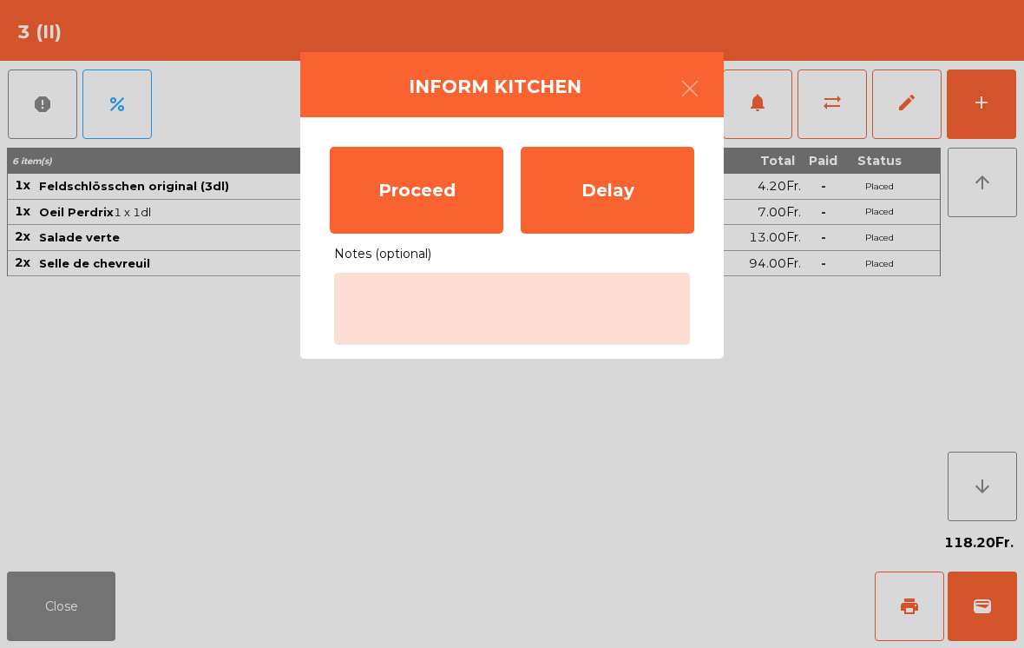
click at [447, 184] on div "Proceed" at bounding box center [417, 190] width 174 height 87
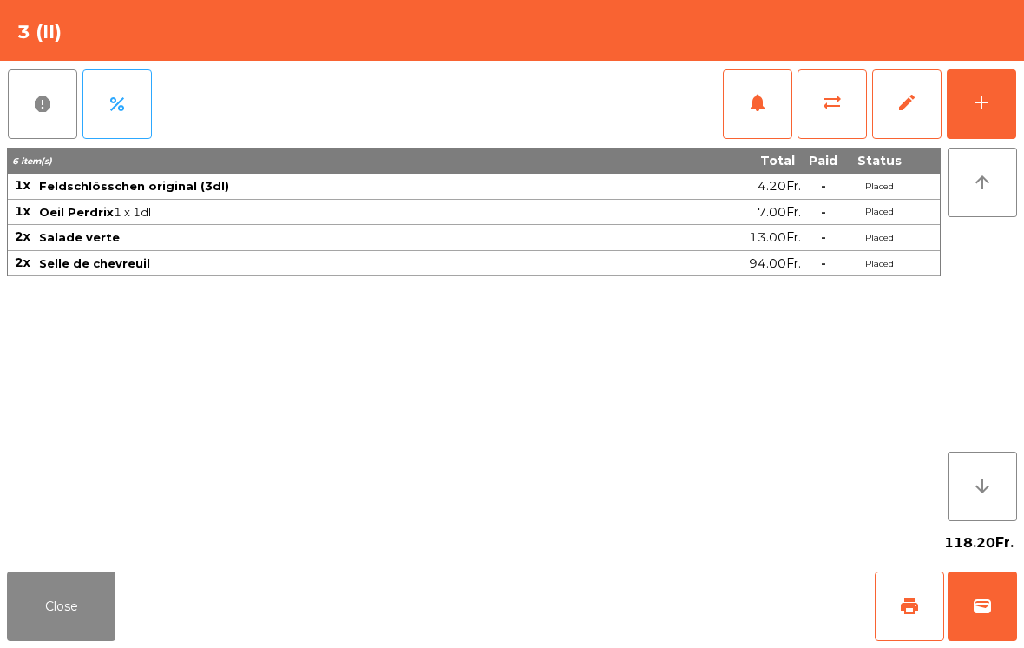
click at [74, 571] on button "Close" at bounding box center [61, 605] width 108 height 69
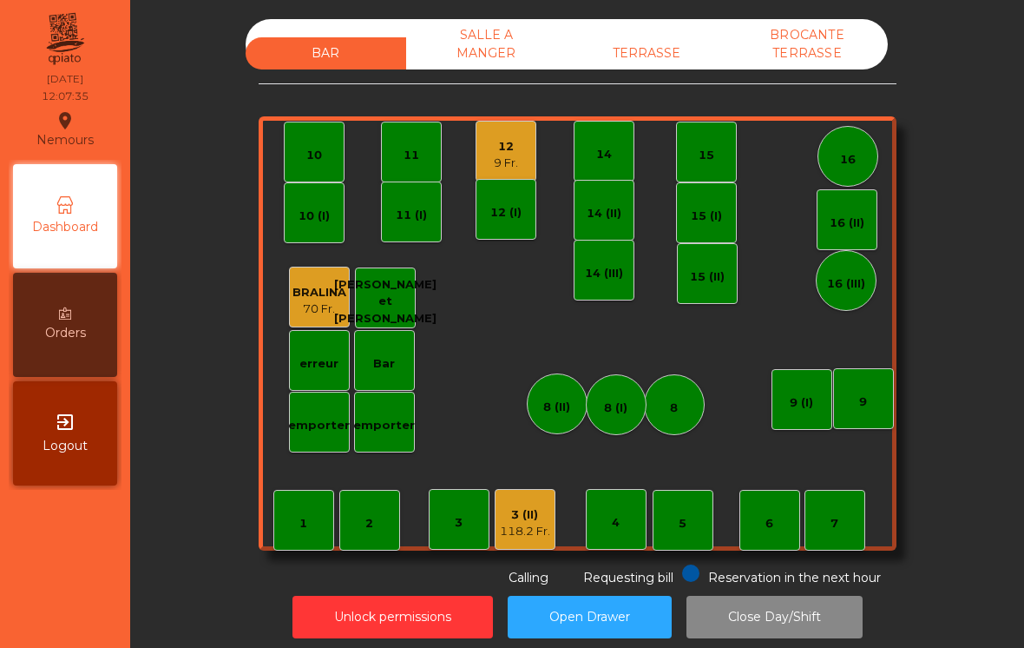
click at [509, 144] on div "12" at bounding box center [506, 146] width 24 height 17
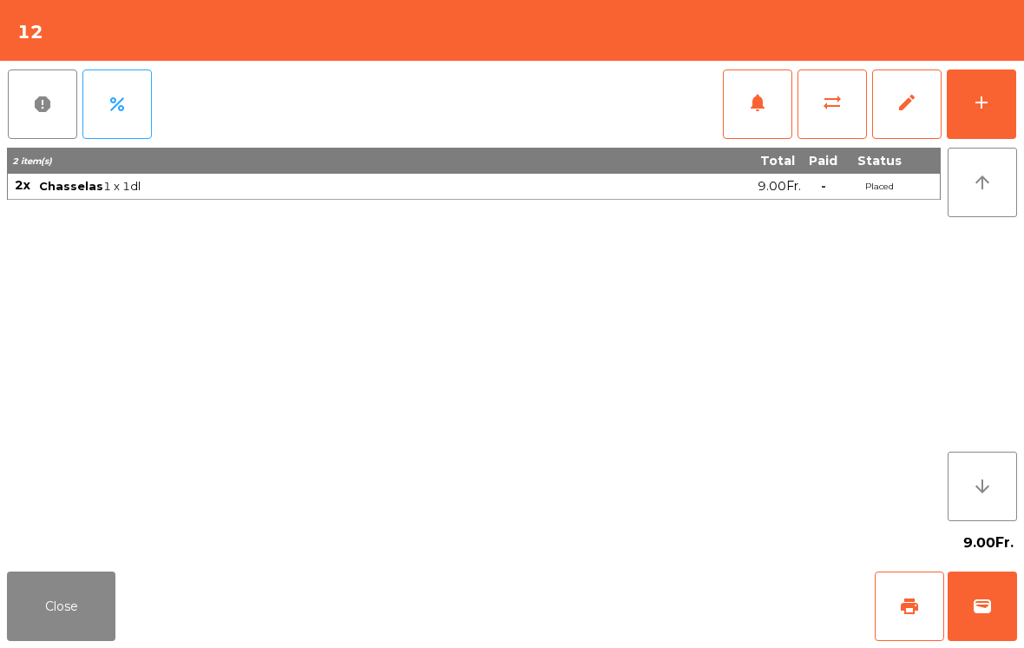
click at [996, 75] on button "add" at bounding box center [981, 103] width 69 height 69
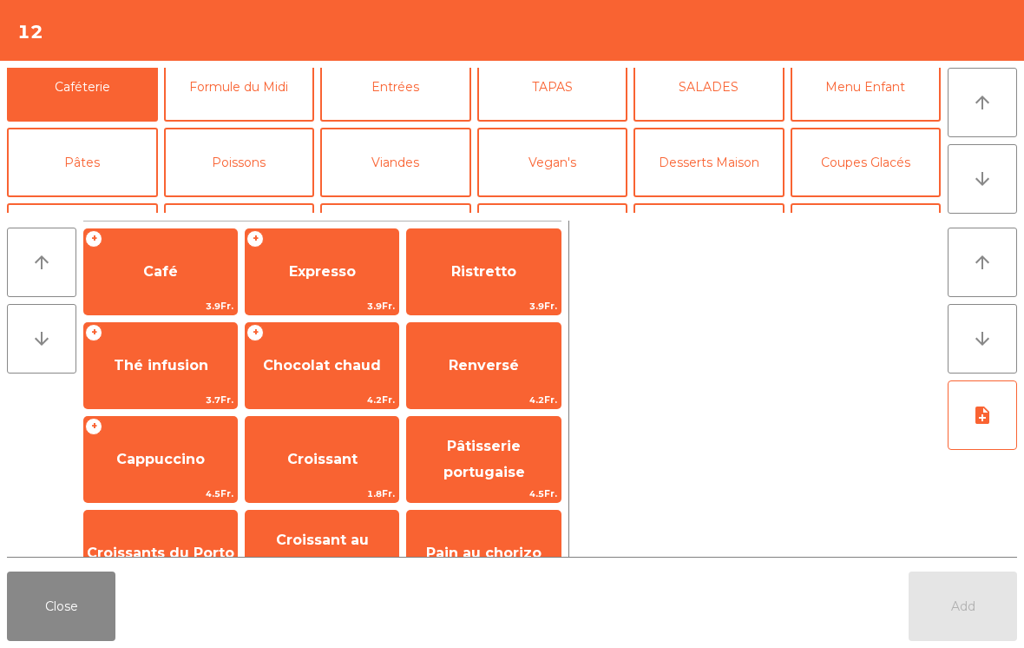
scroll to position [76, 0]
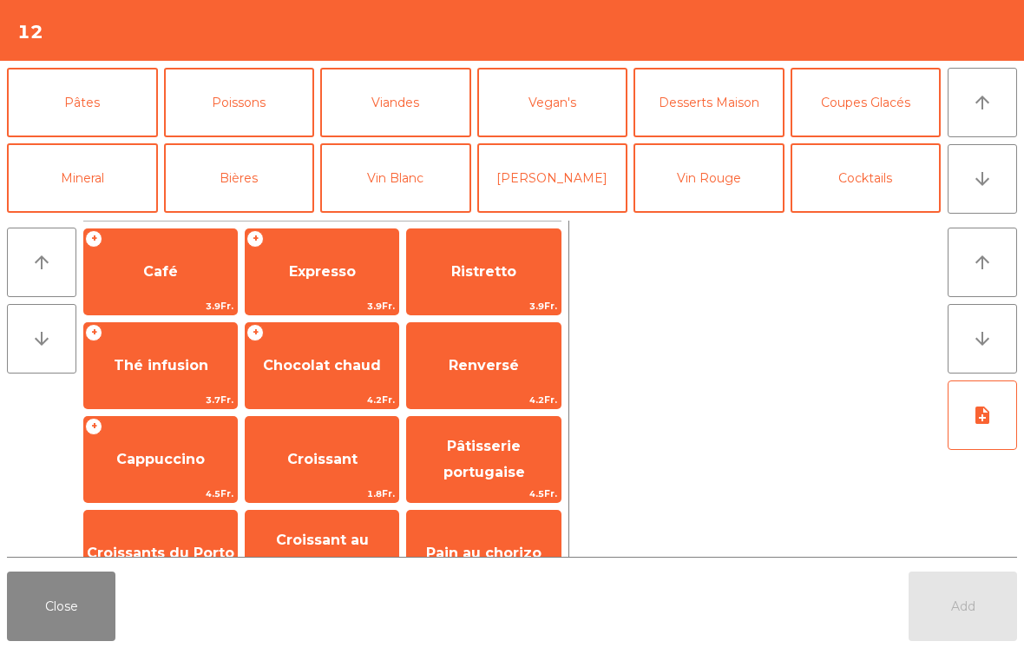
click at [270, 116] on button "Poissons" at bounding box center [239, 102] width 151 height 69
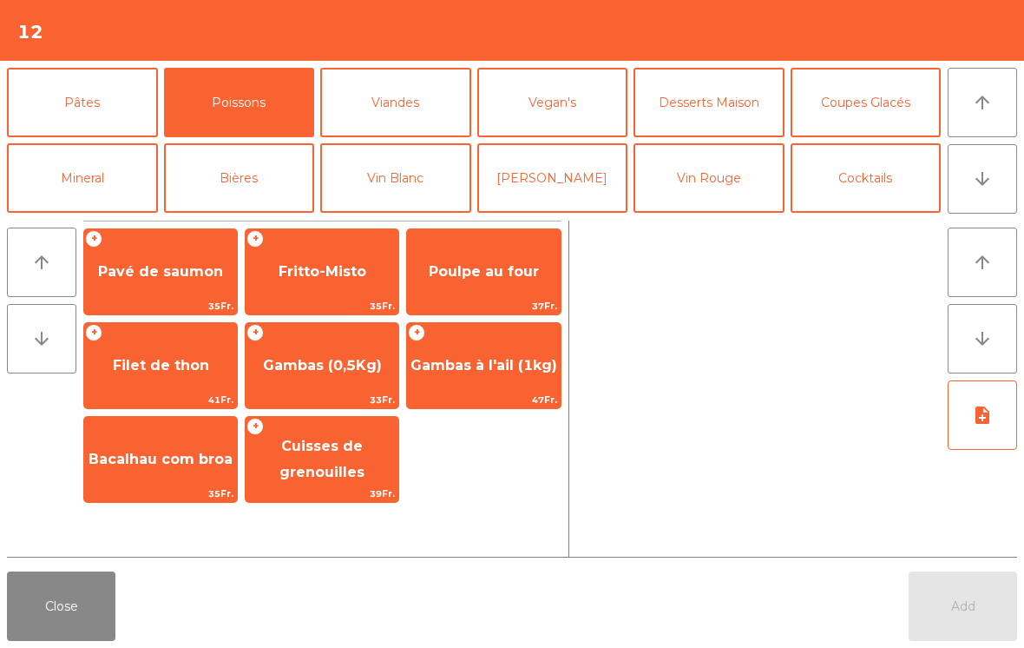
click at [527, 285] on span "Poulpe au four" at bounding box center [483, 271] width 153 height 47
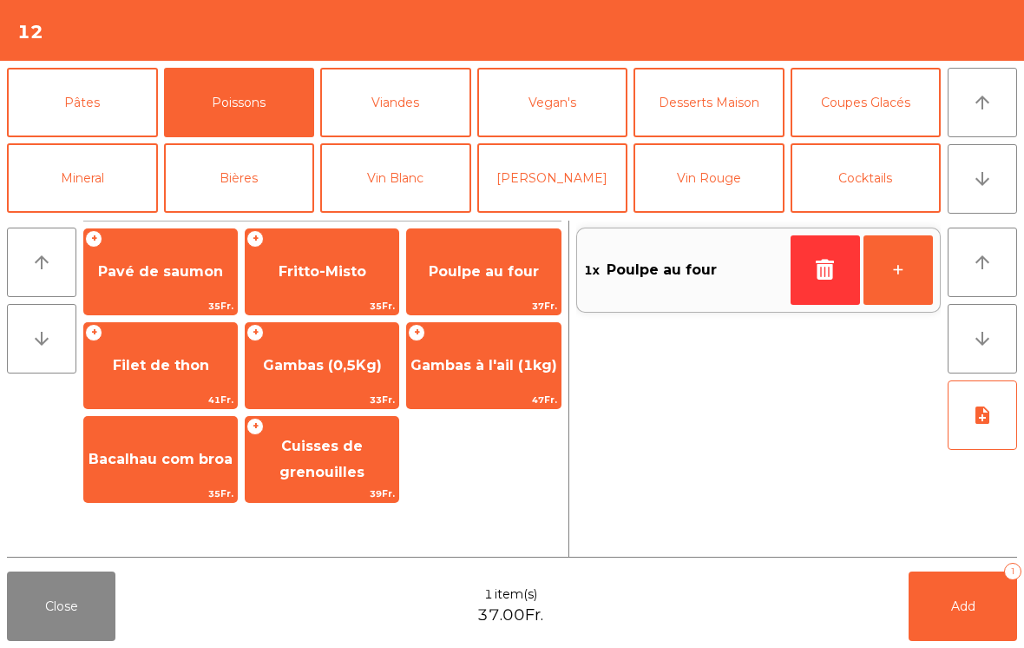
click at [908, 265] on button "+" at bounding box center [898, 269] width 69 height 69
click at [706, 173] on button "Vin Rouge" at bounding box center [709, 177] width 151 height 69
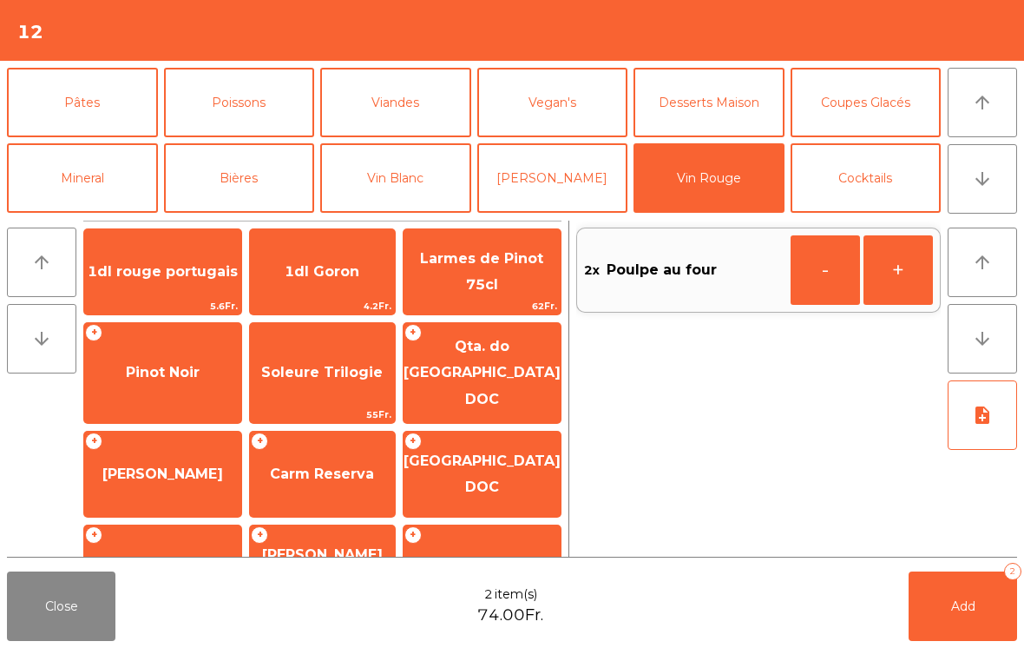
click at [168, 364] on span "Pinot Noir" at bounding box center [163, 372] width 74 height 16
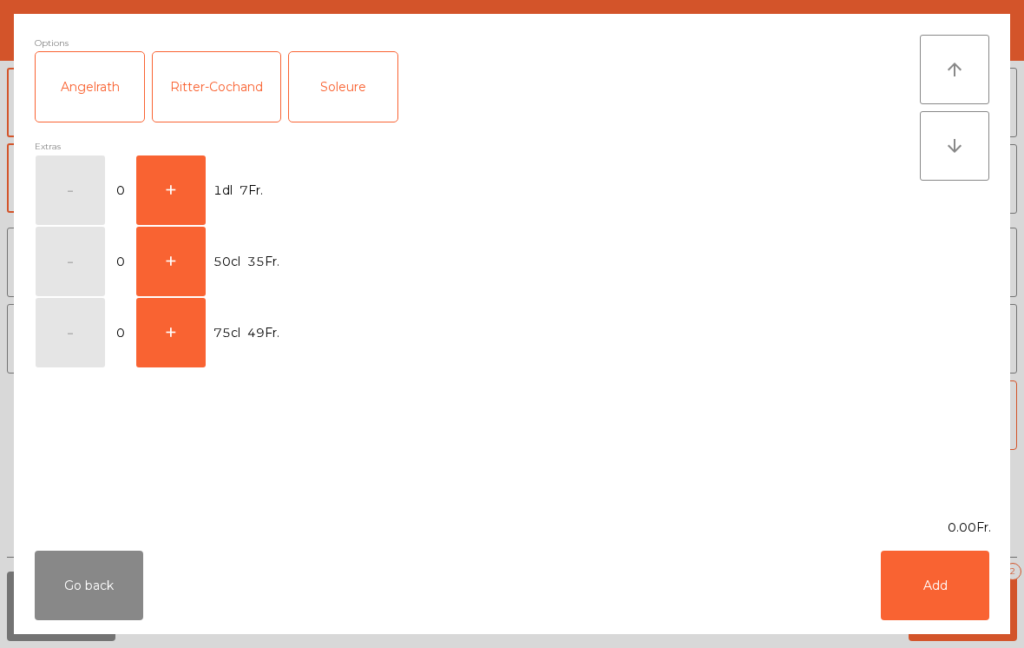
click at [185, 349] on button "+" at bounding box center [170, 332] width 69 height 69
click at [933, 593] on button "Add" at bounding box center [935, 584] width 108 height 69
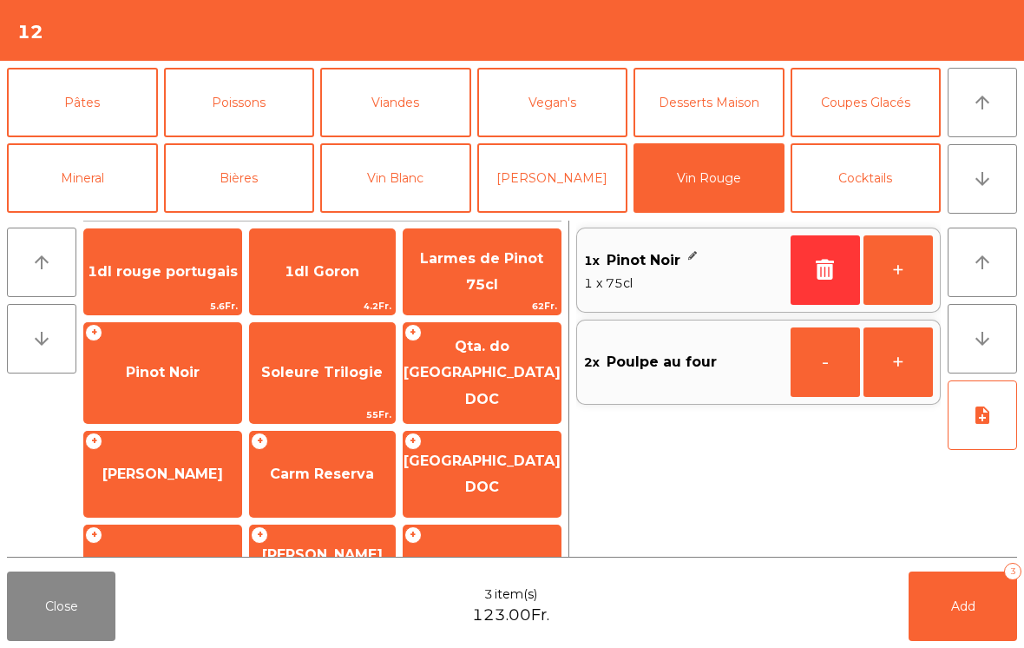
click at [978, 614] on button "Add 3" at bounding box center [963, 605] width 108 height 69
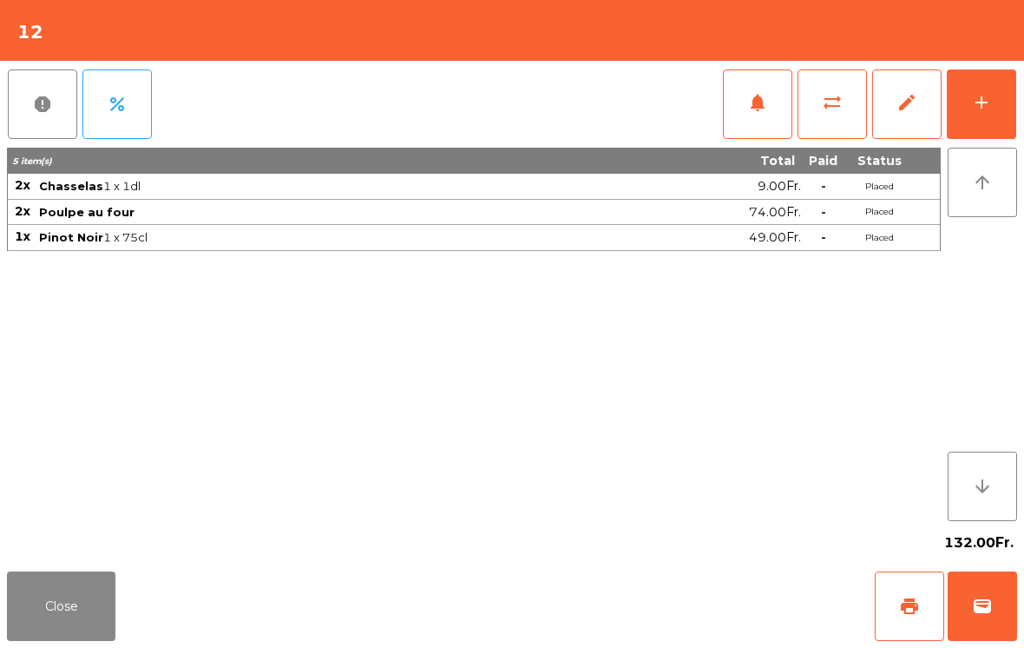
click at [49, 611] on button "Close" at bounding box center [61, 605] width 108 height 69
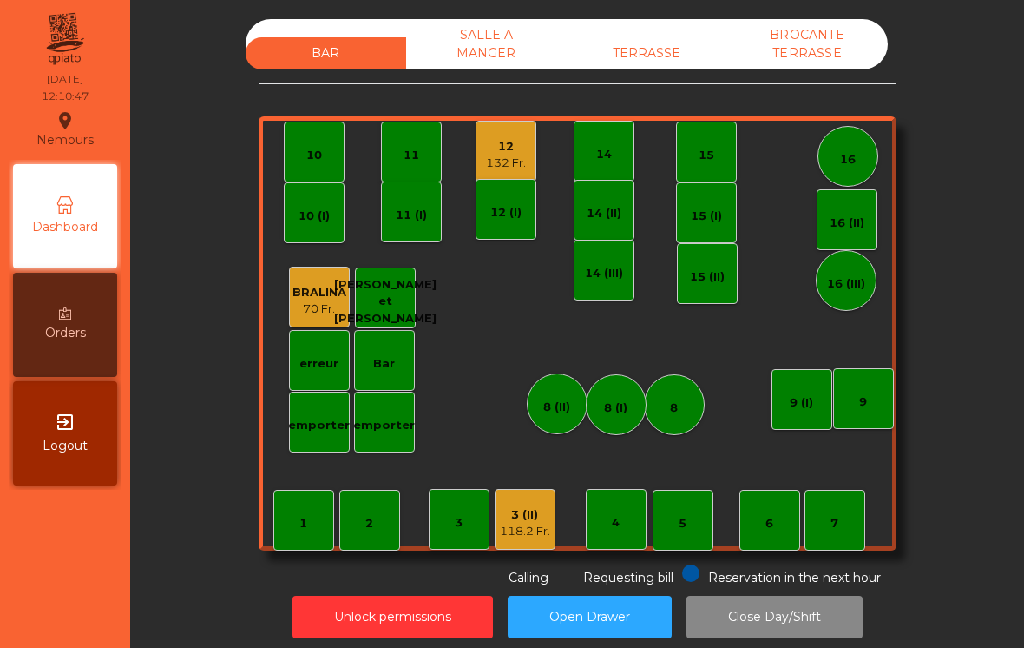
click at [859, 181] on div "16" at bounding box center [848, 156] width 61 height 61
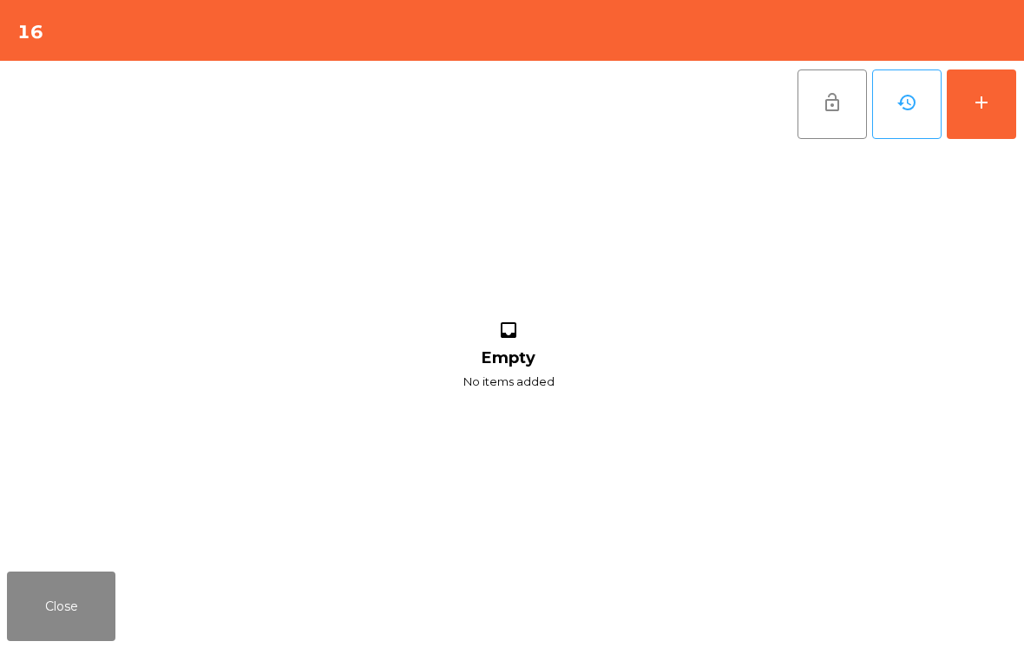
click at [989, 115] on button "add" at bounding box center [981, 103] width 69 height 69
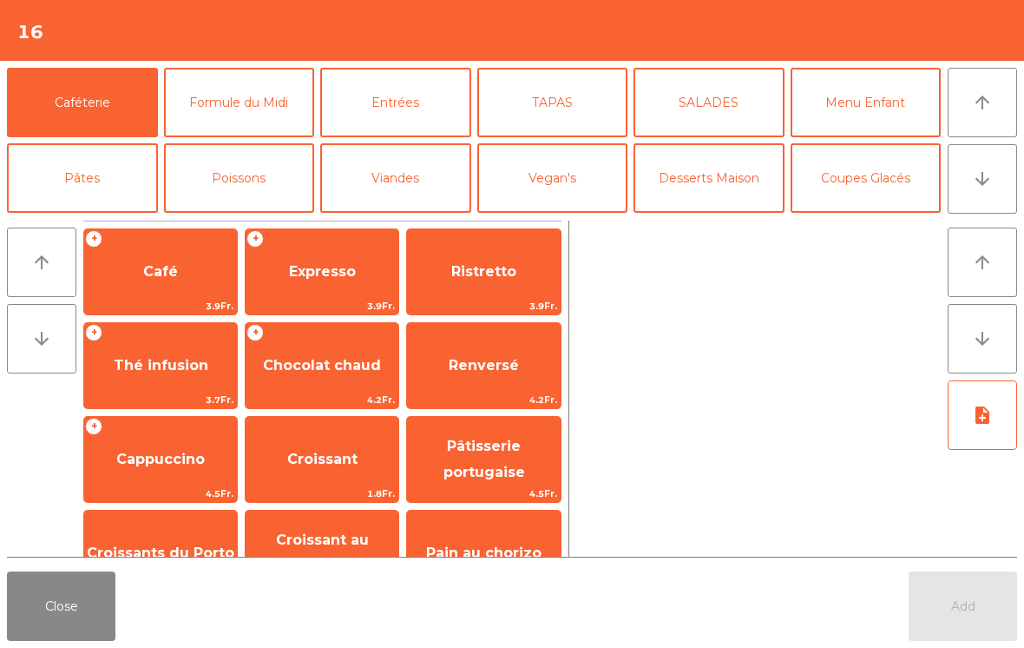
click at [69, 219] on button "Mineral" at bounding box center [82, 253] width 151 height 69
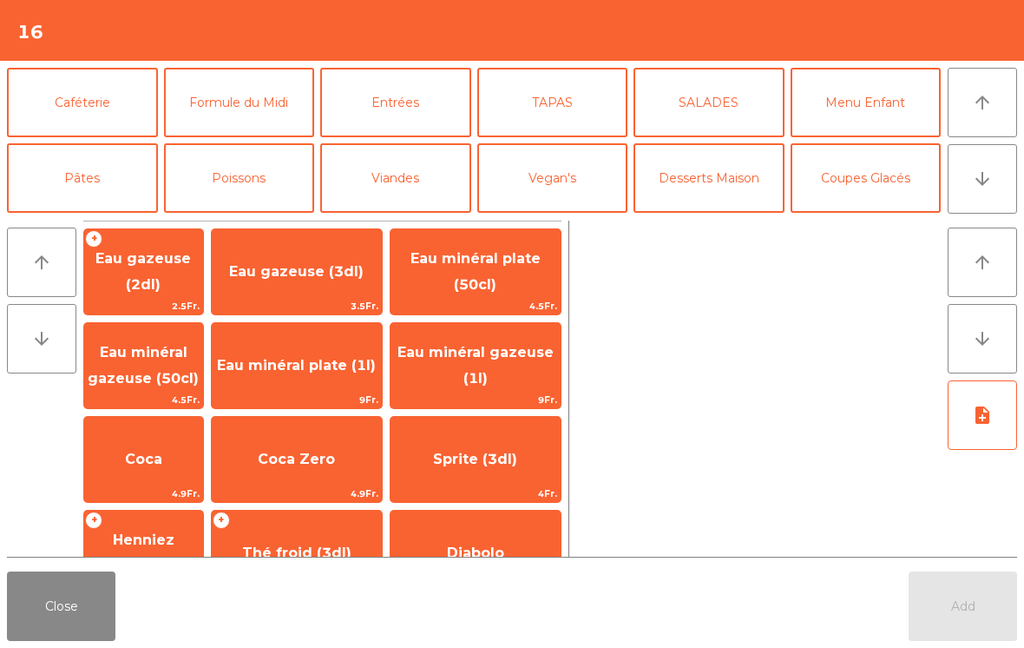
scroll to position [296, 0]
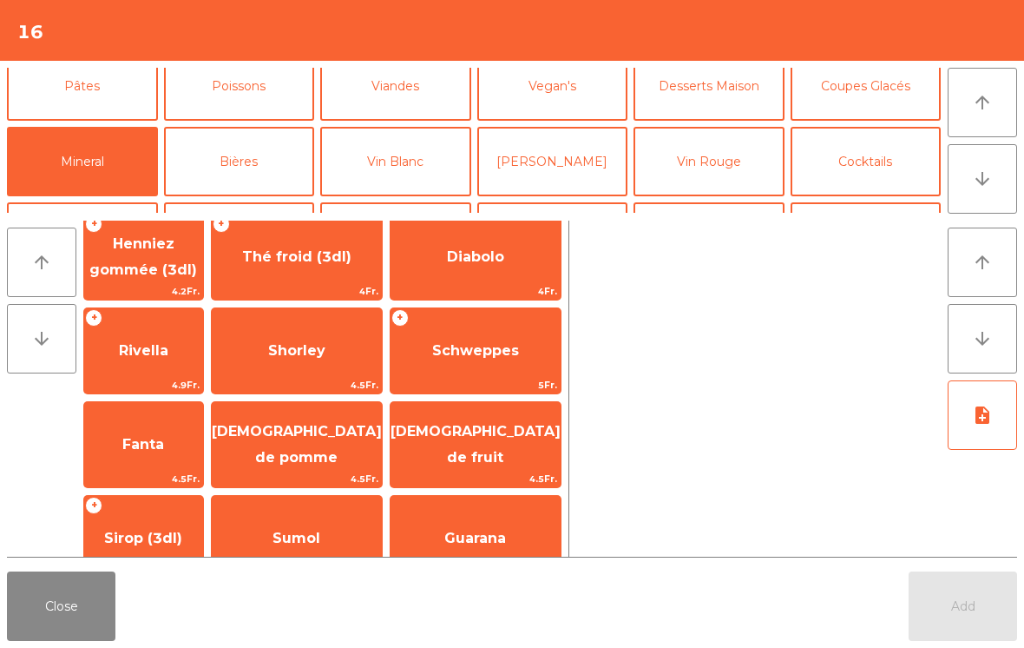
click at [471, 346] on span "Schweppes" at bounding box center [475, 350] width 87 height 16
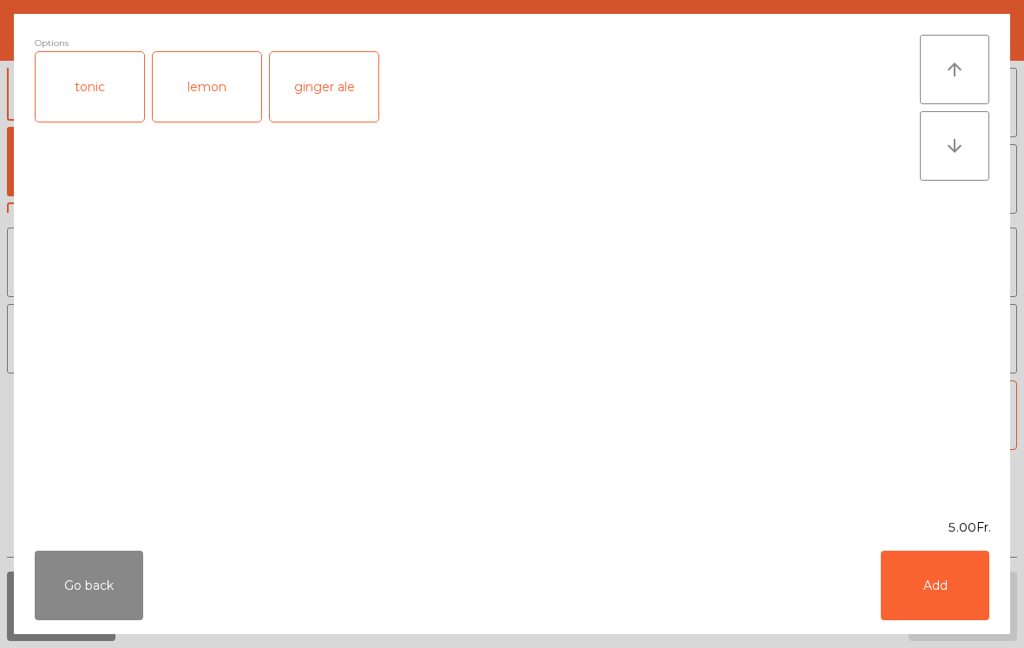
click at [945, 569] on button "Add" at bounding box center [935, 584] width 108 height 69
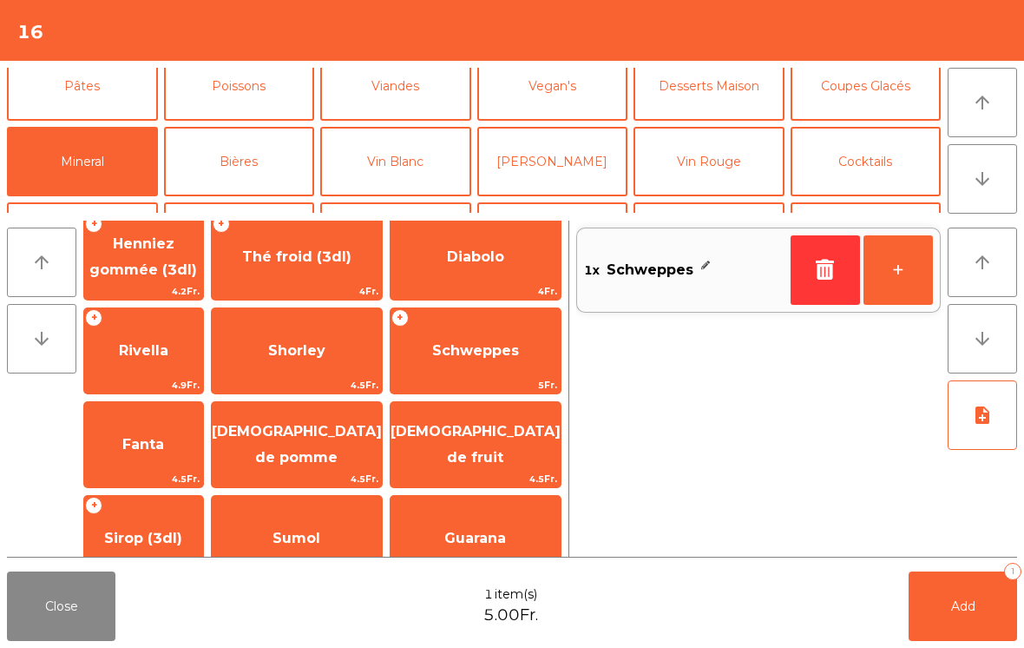
scroll to position [304, 0]
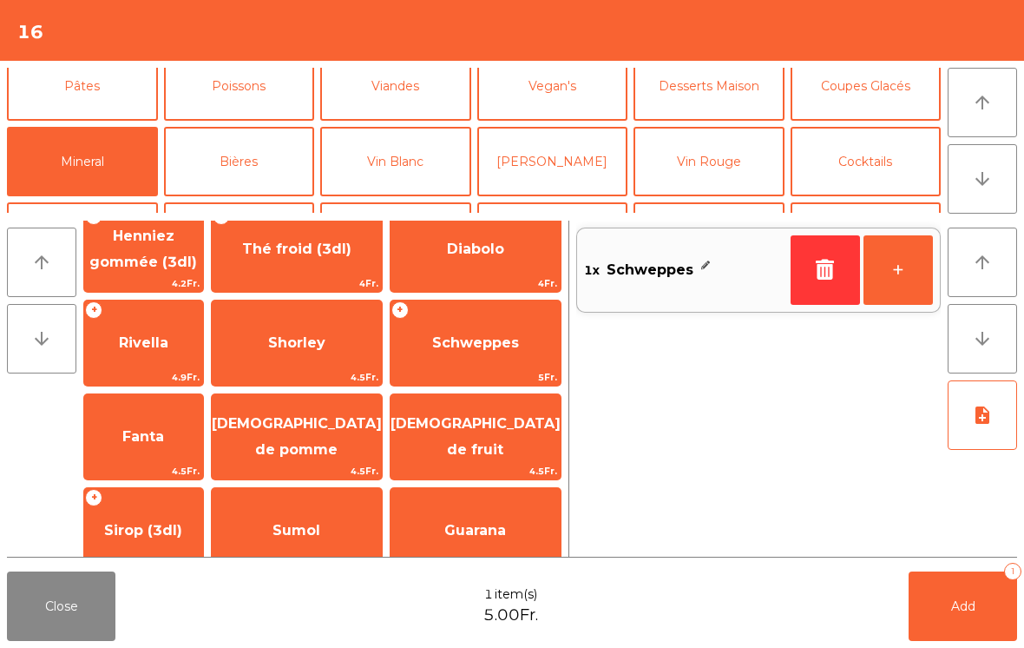
click at [92, 202] on button "Apéritifs" at bounding box center [82, 236] width 151 height 69
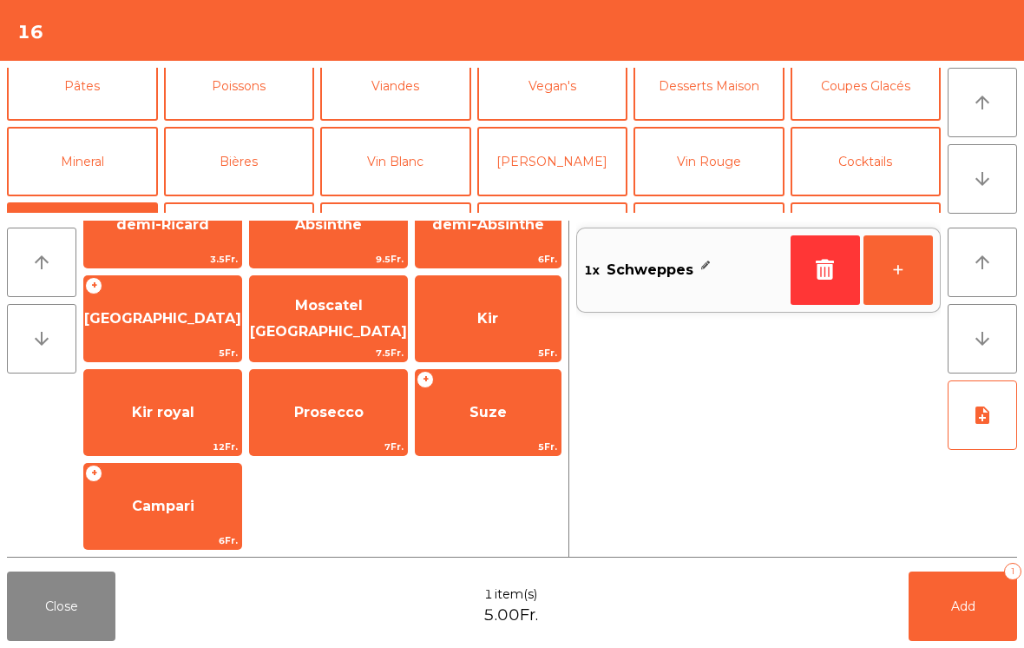
scroll to position [141, 0]
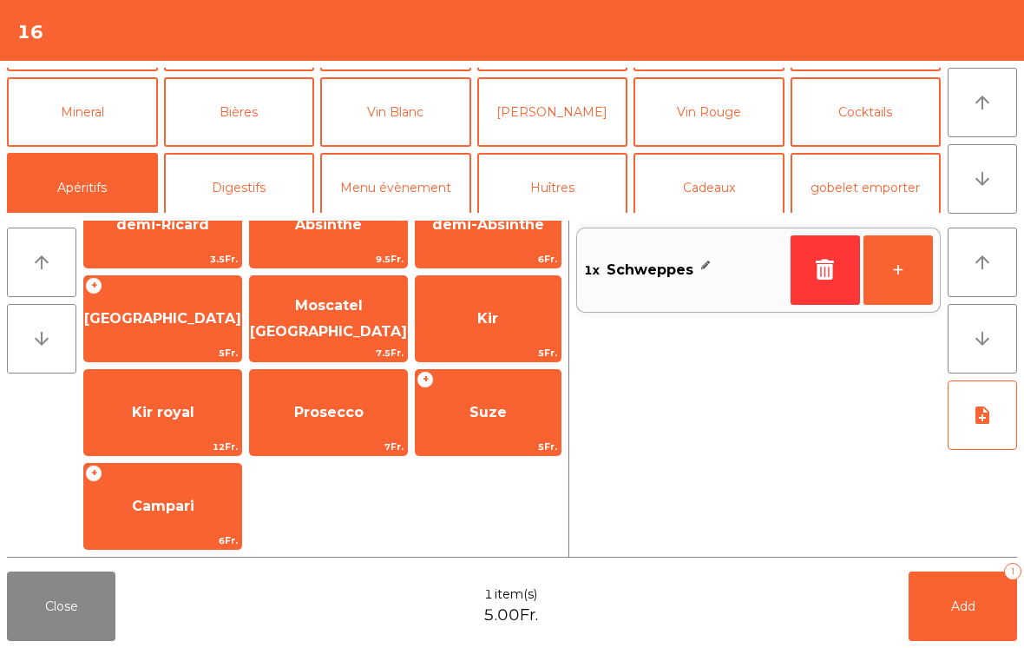
click at [339, 233] on span "Absinthe" at bounding box center [328, 224] width 67 height 16
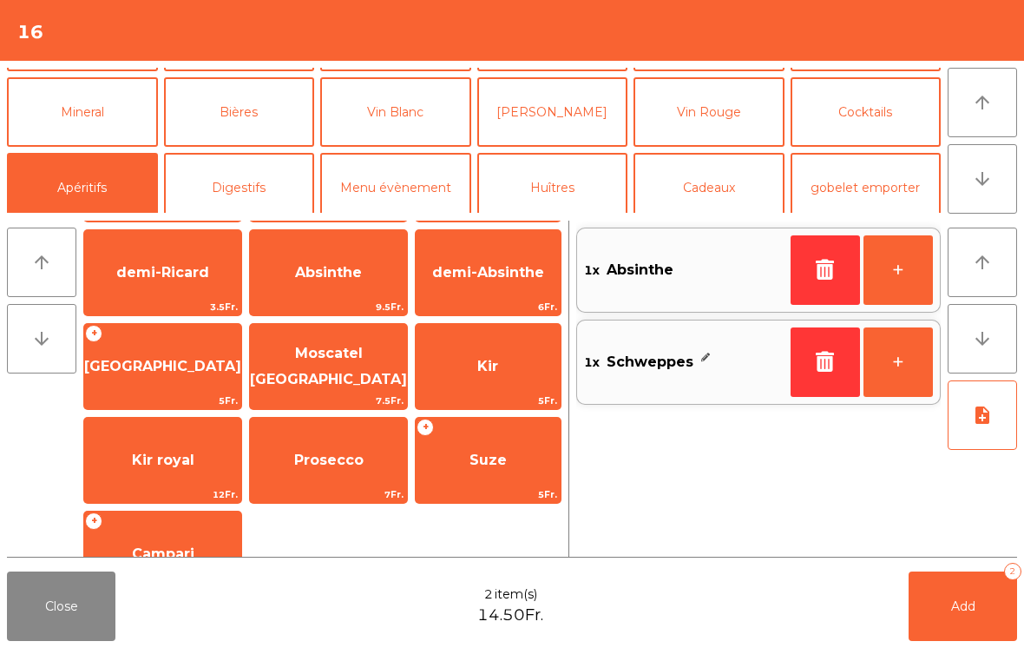
scroll to position [125, 0]
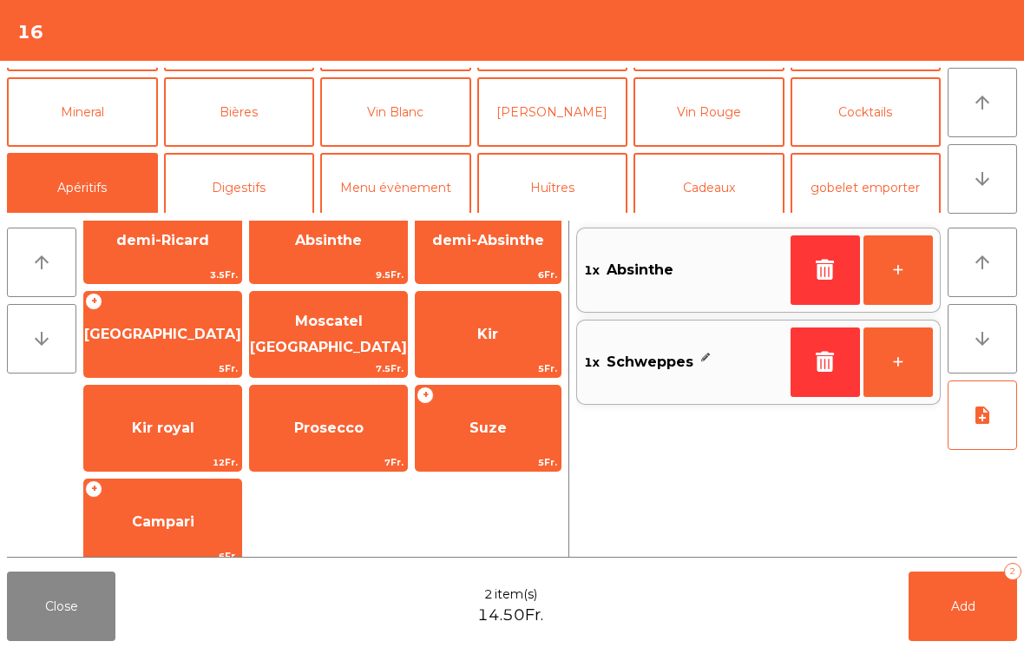
click at [162, 513] on span "Campari" at bounding box center [163, 521] width 62 height 16
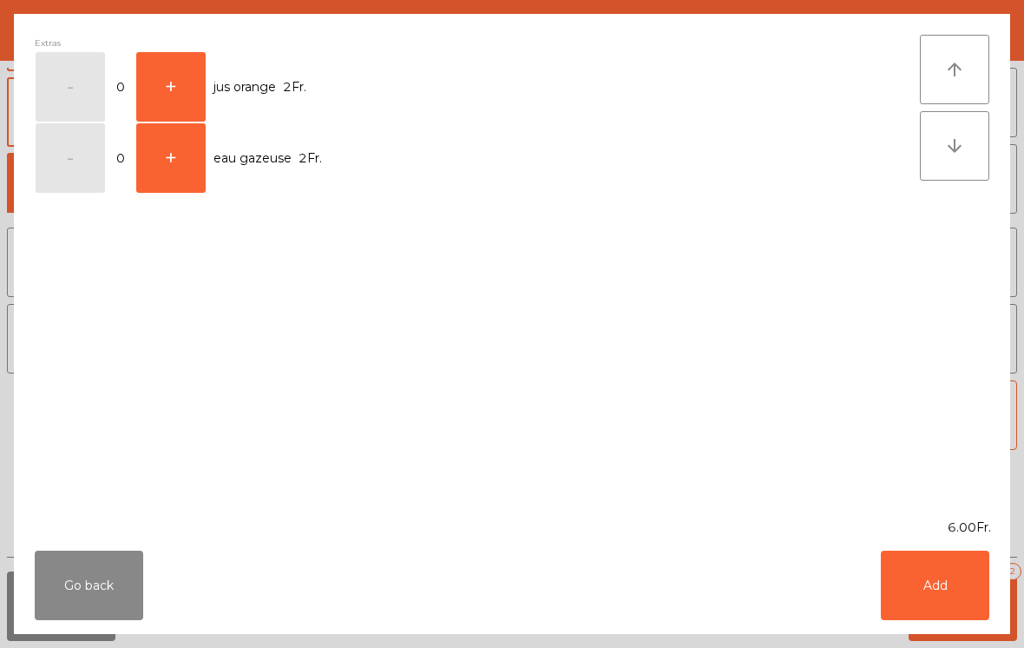
click at [919, 602] on button "Add" at bounding box center [935, 584] width 108 height 69
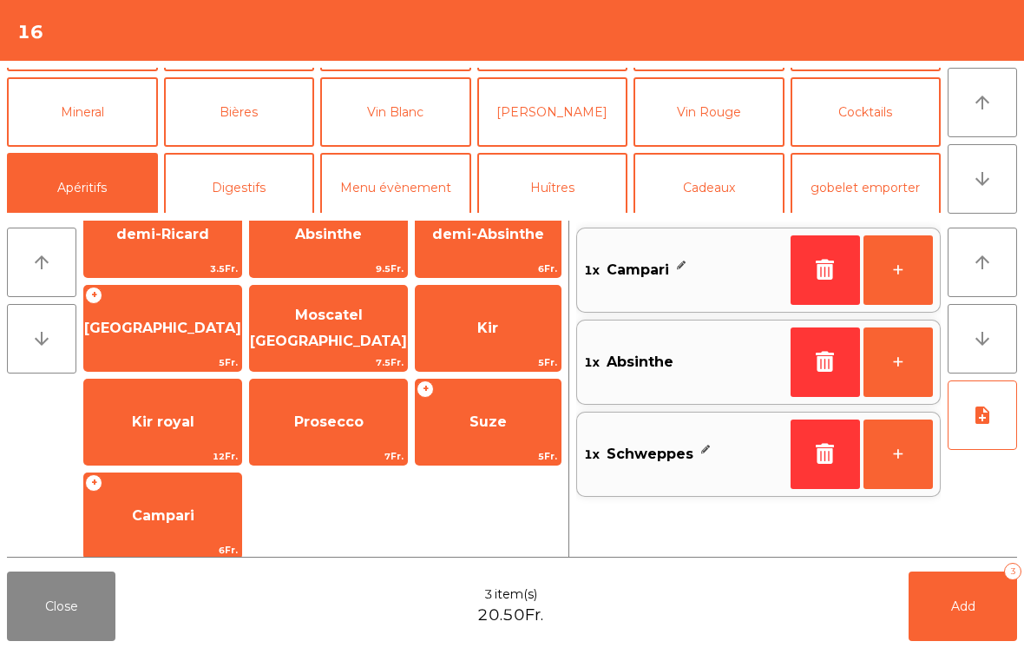
scroll to position [0, 0]
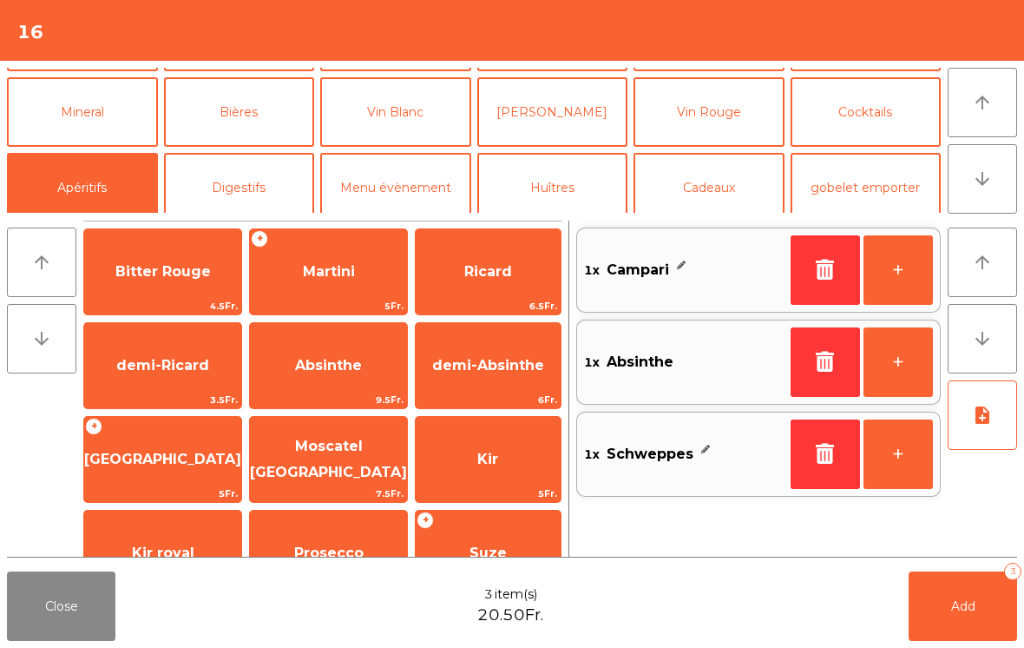
click at [132, 274] on span "Bitter Rouge" at bounding box center [162, 271] width 95 height 16
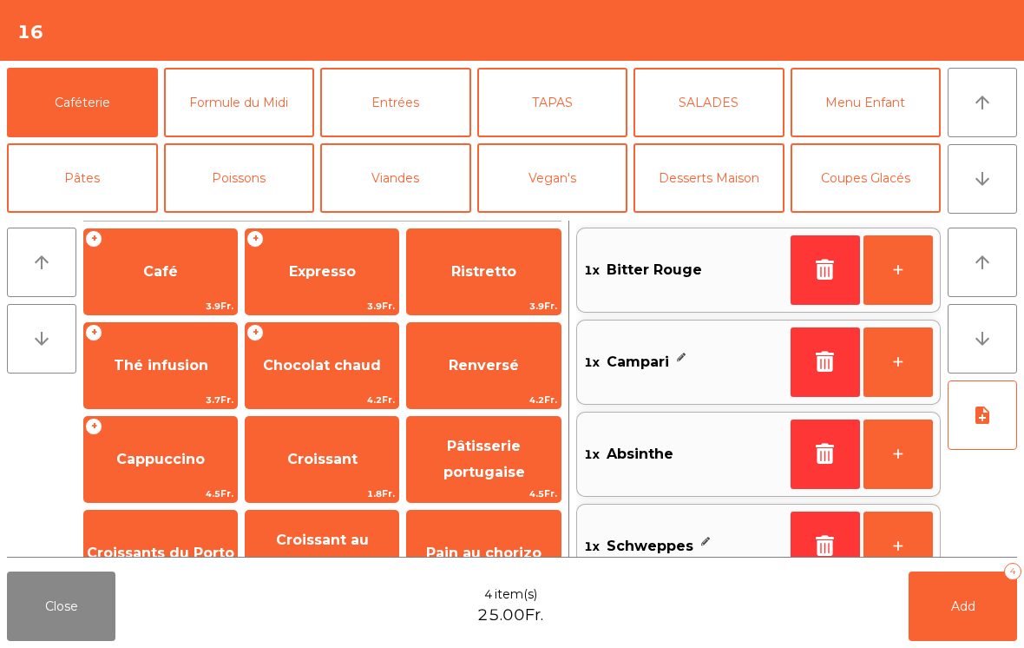
click at [153, 367] on span "Thé infusion" at bounding box center [161, 365] width 95 height 16
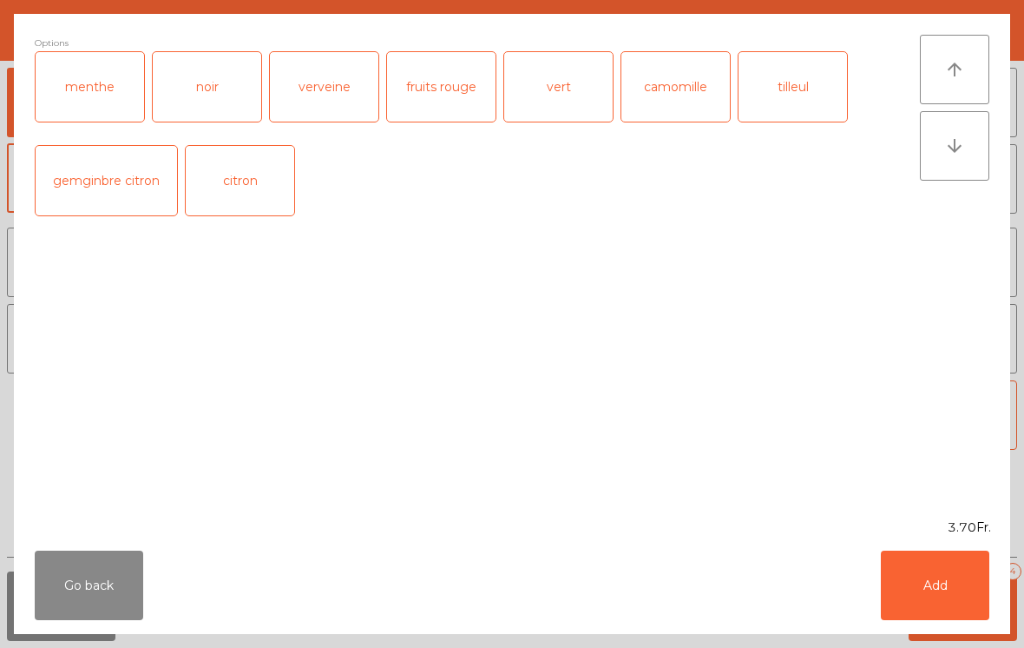
click at [327, 102] on div "verveine" at bounding box center [324, 86] width 108 height 69
click at [950, 581] on button "Add" at bounding box center [935, 584] width 108 height 69
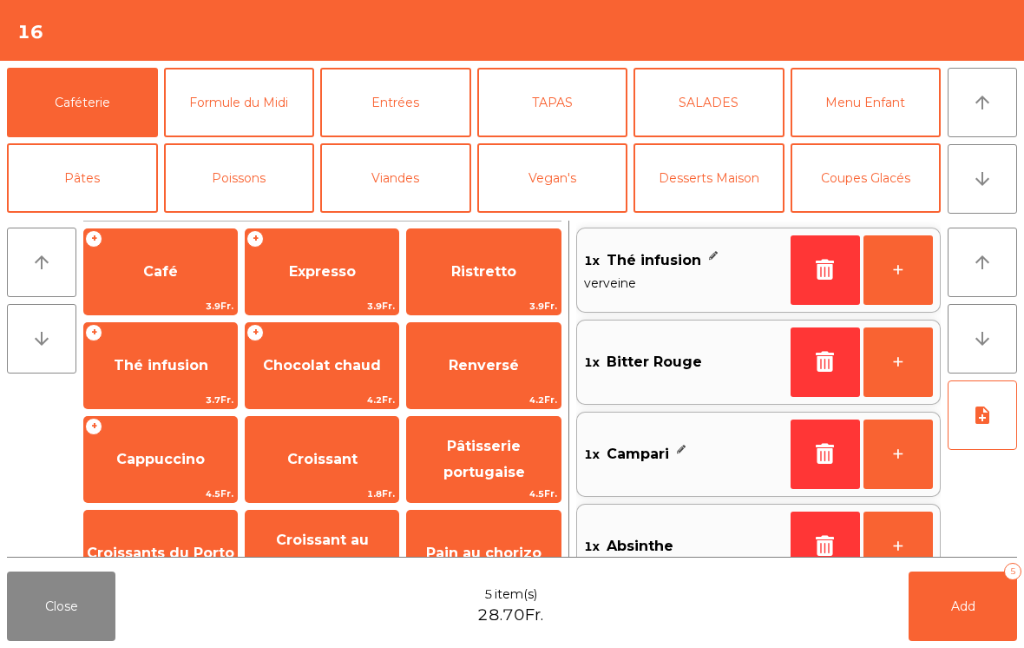
scroll to position [99, 0]
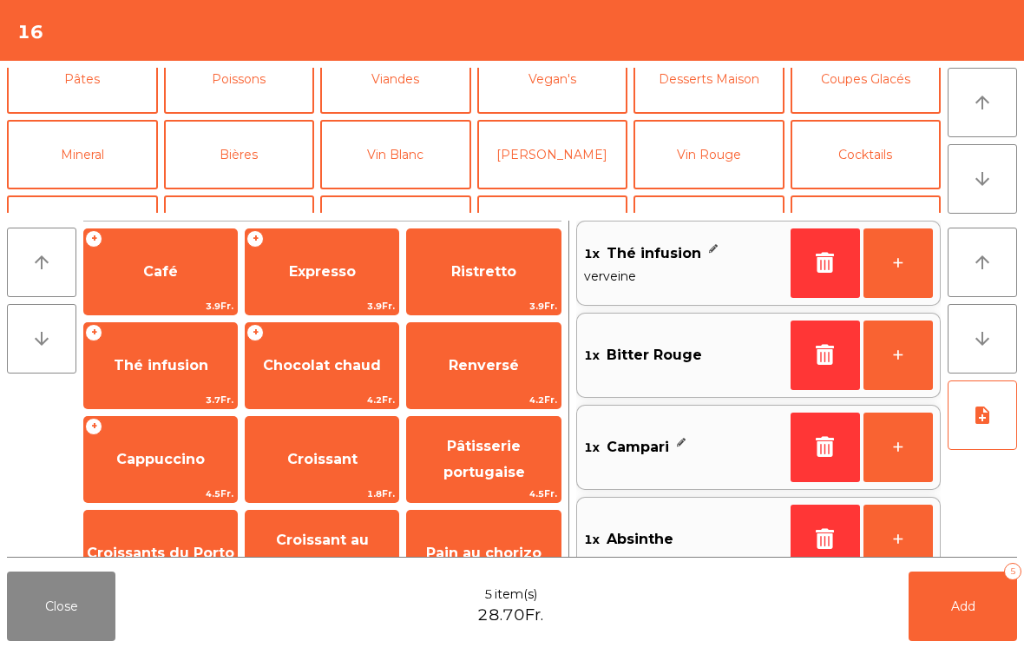
click at [737, 161] on button "Vin Rouge" at bounding box center [709, 154] width 151 height 69
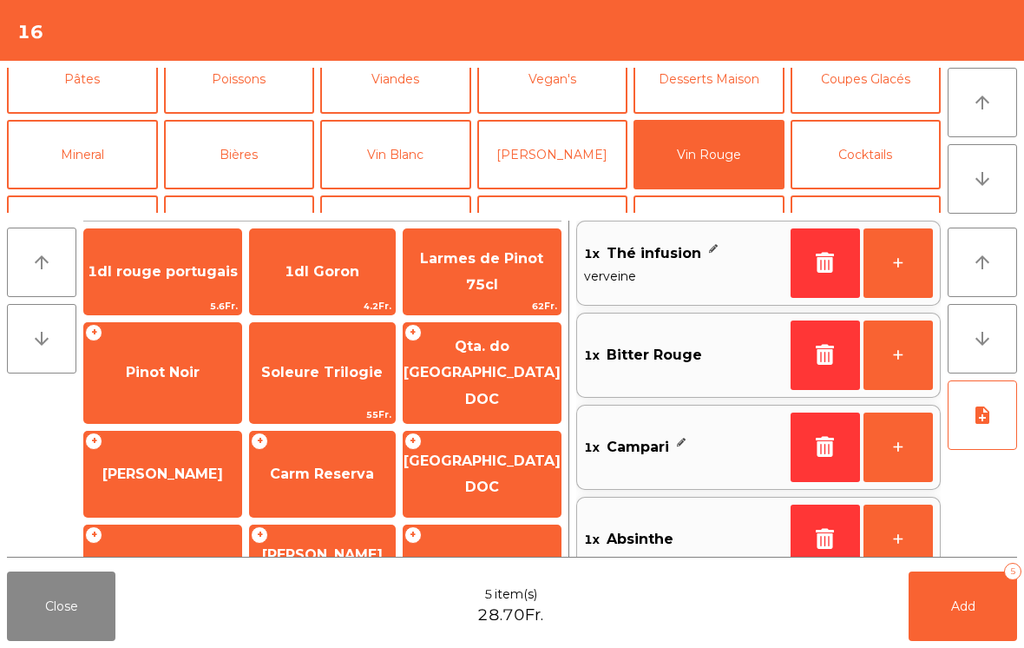
click at [516, 276] on span "Larmes de Pinot 75cl" at bounding box center [482, 272] width 157 height 74
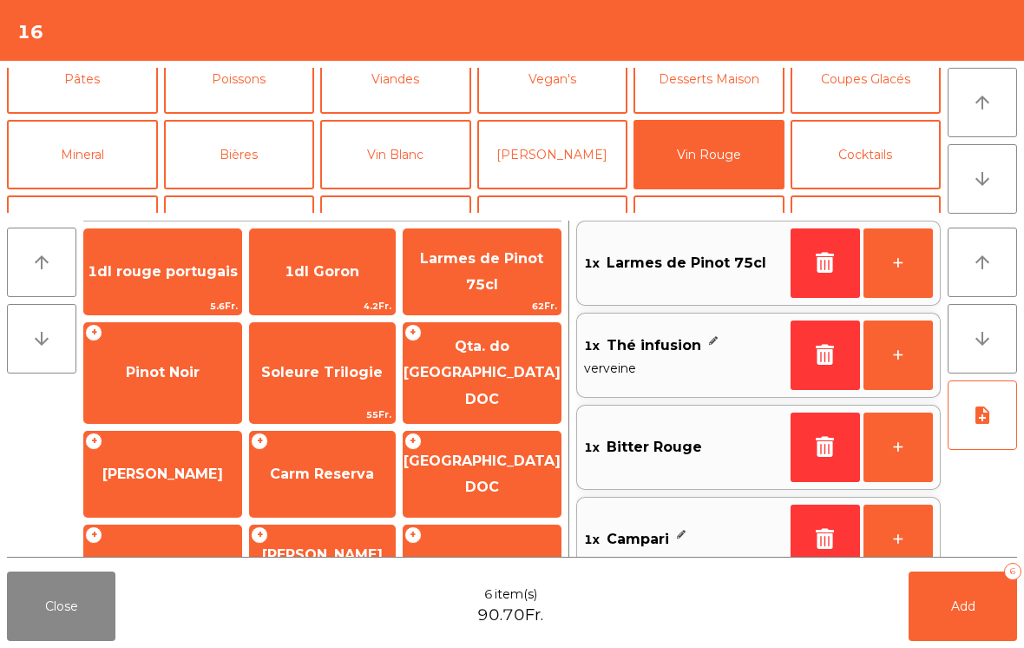
click at [966, 612] on span "Add" at bounding box center [963, 606] width 24 height 16
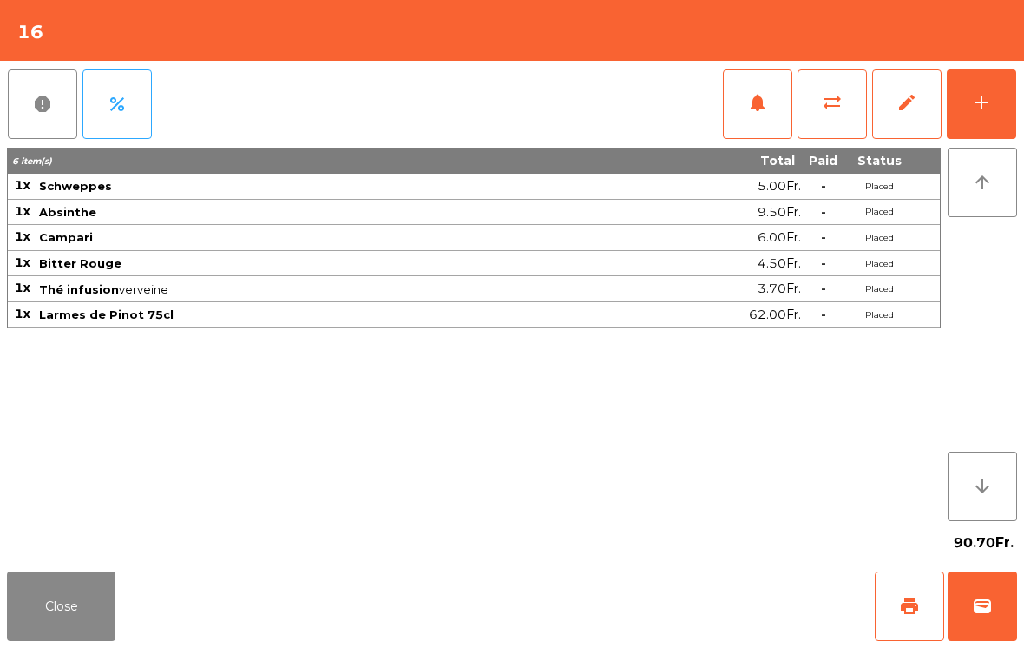
click at [113, 620] on button "Close" at bounding box center [61, 605] width 108 height 69
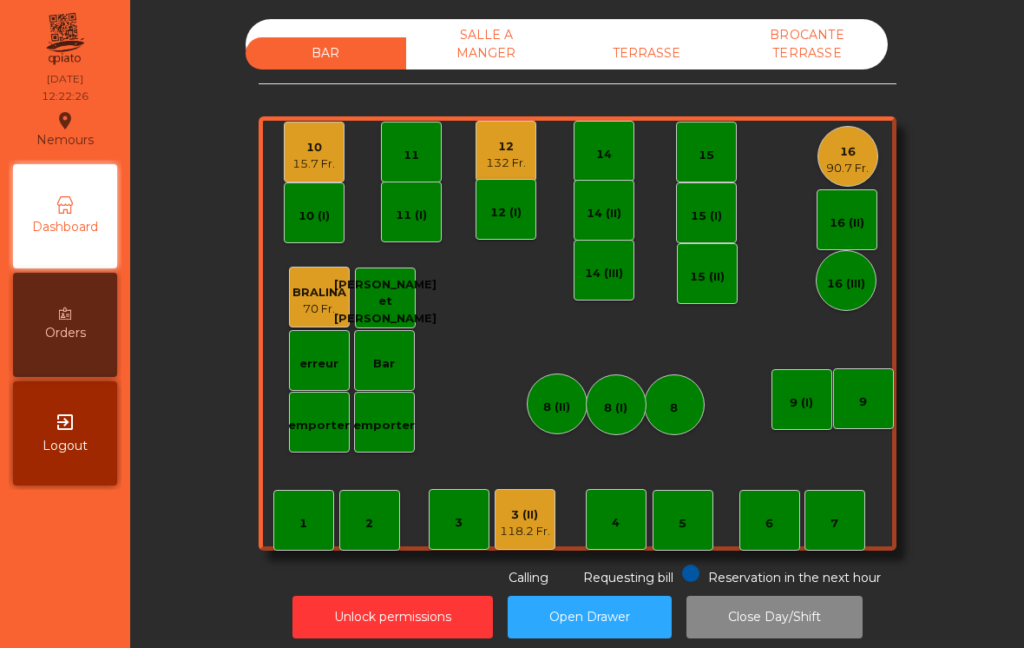
click at [863, 413] on div "9" at bounding box center [863, 398] width 61 height 61
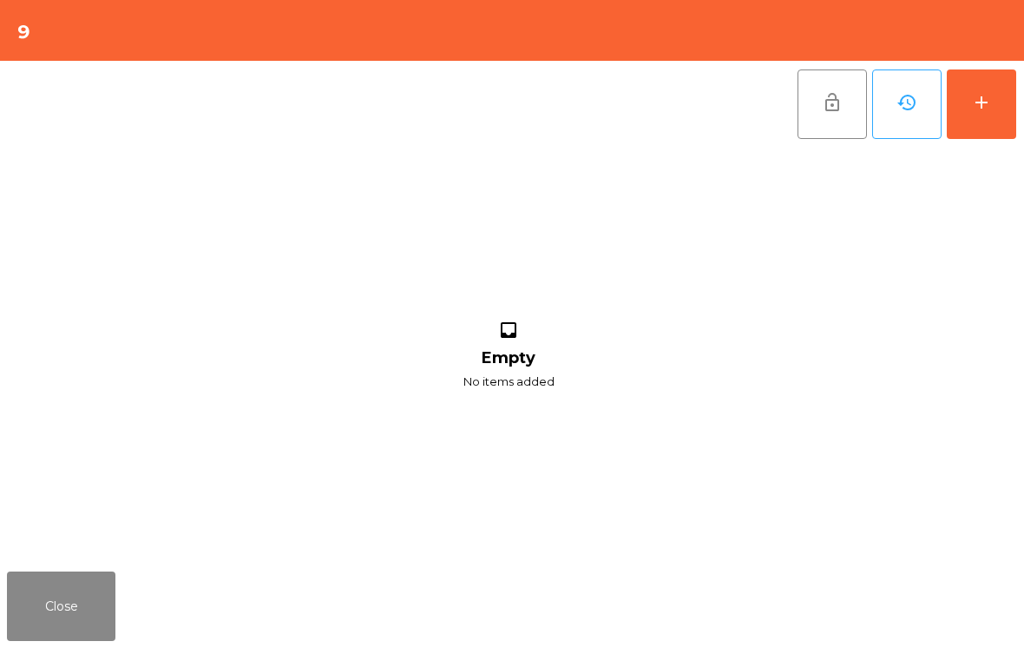
click at [1010, 100] on button "add" at bounding box center [981, 103] width 69 height 69
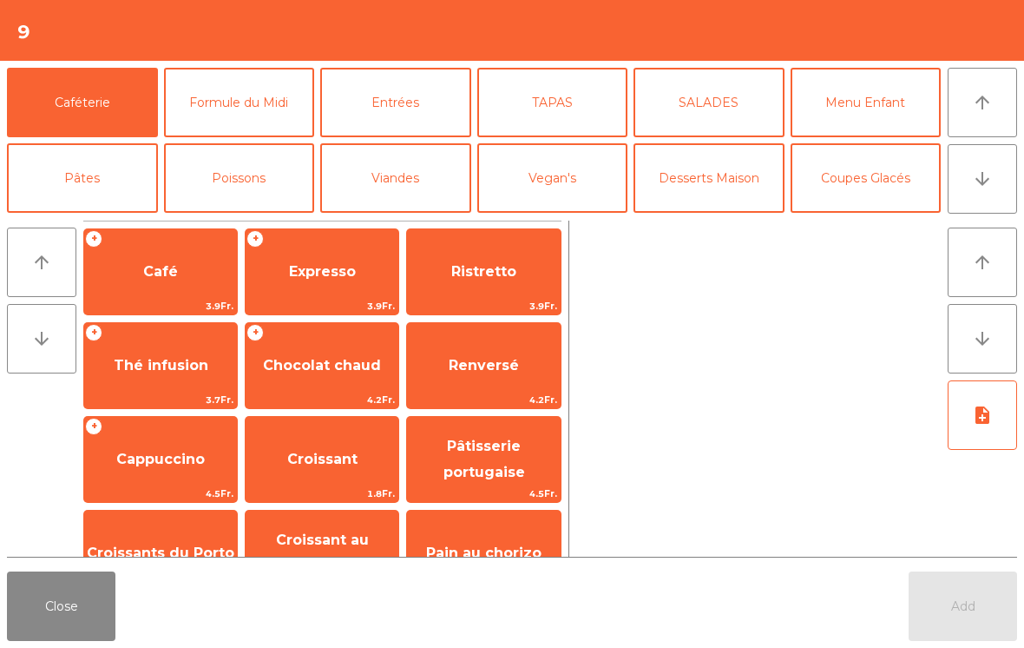
click at [231, 219] on button "Bières" at bounding box center [239, 253] width 151 height 69
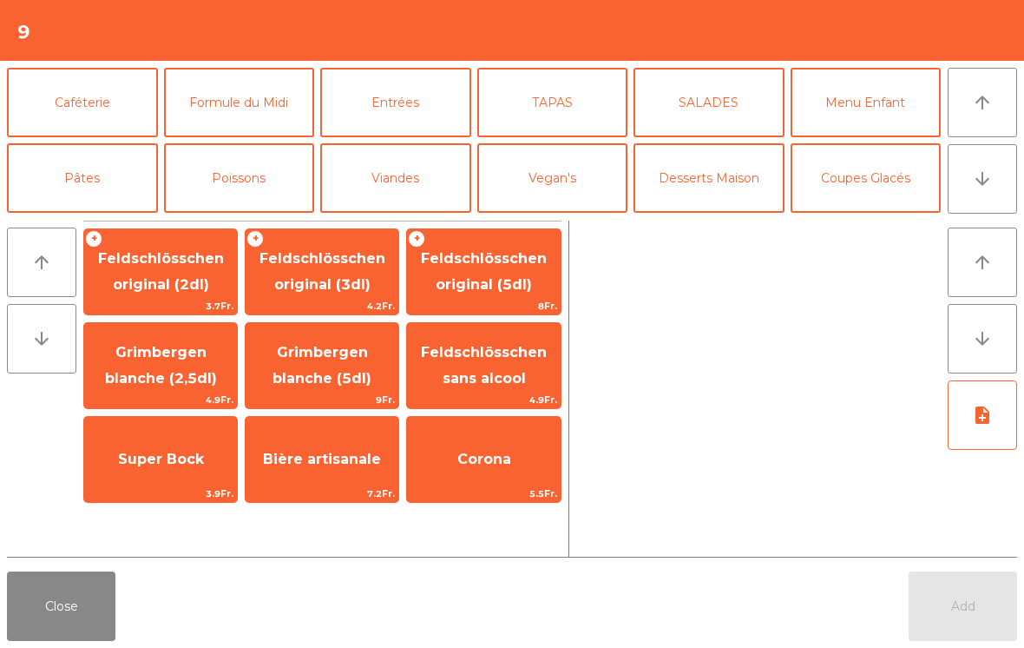
click at [99, 143] on button "Pâtes" at bounding box center [82, 177] width 151 height 69
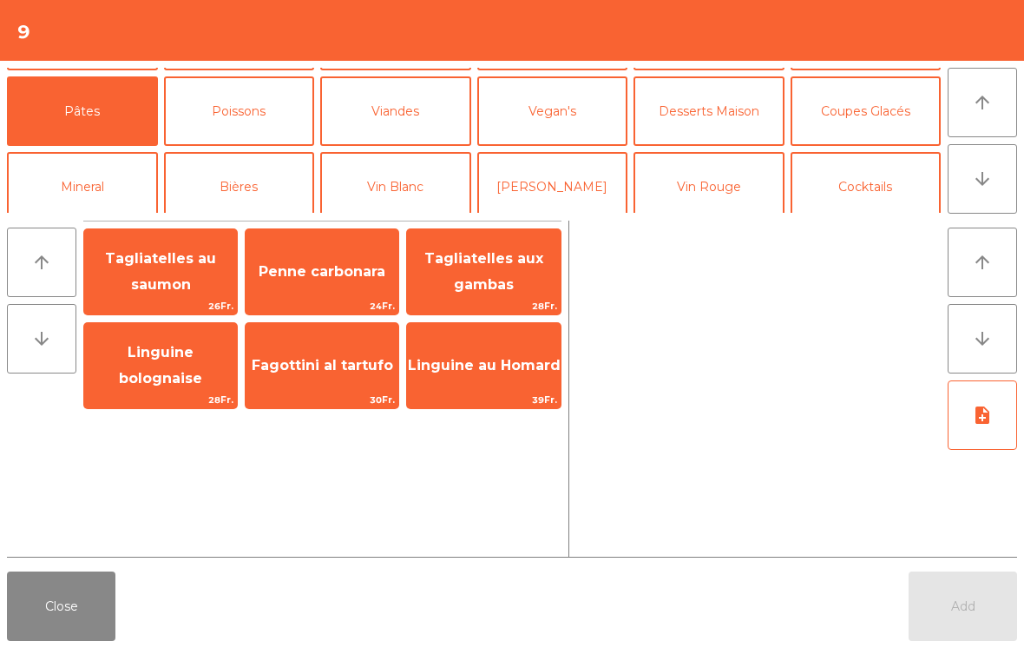
click at [325, 283] on span "Penne carbonara" at bounding box center [322, 271] width 153 height 47
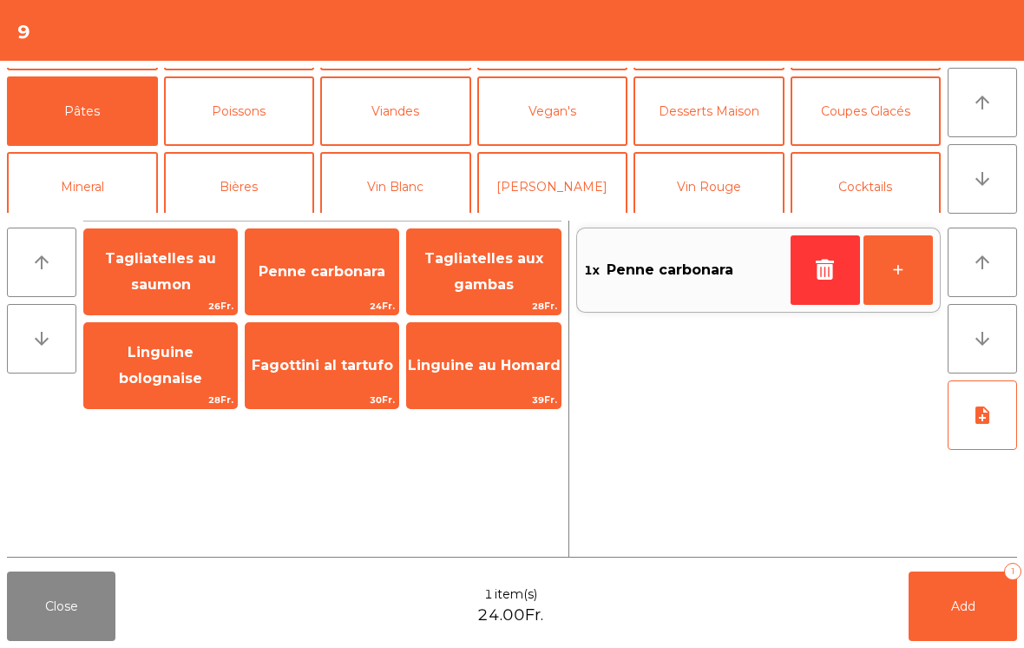
scroll to position [0, 0]
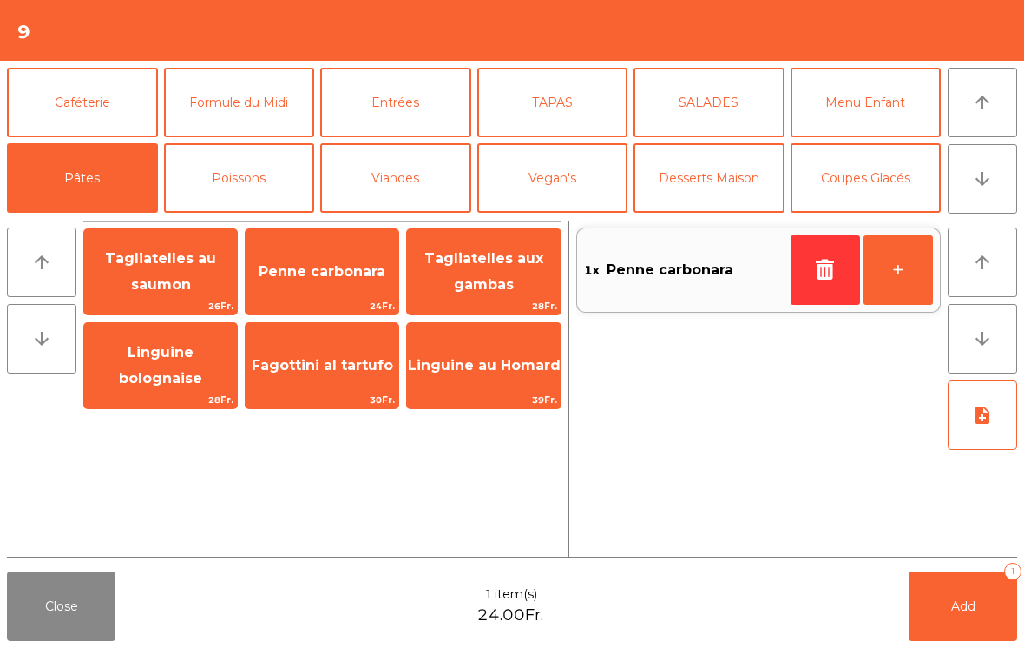
click at [576, 190] on button "Vegan's" at bounding box center [552, 177] width 151 height 69
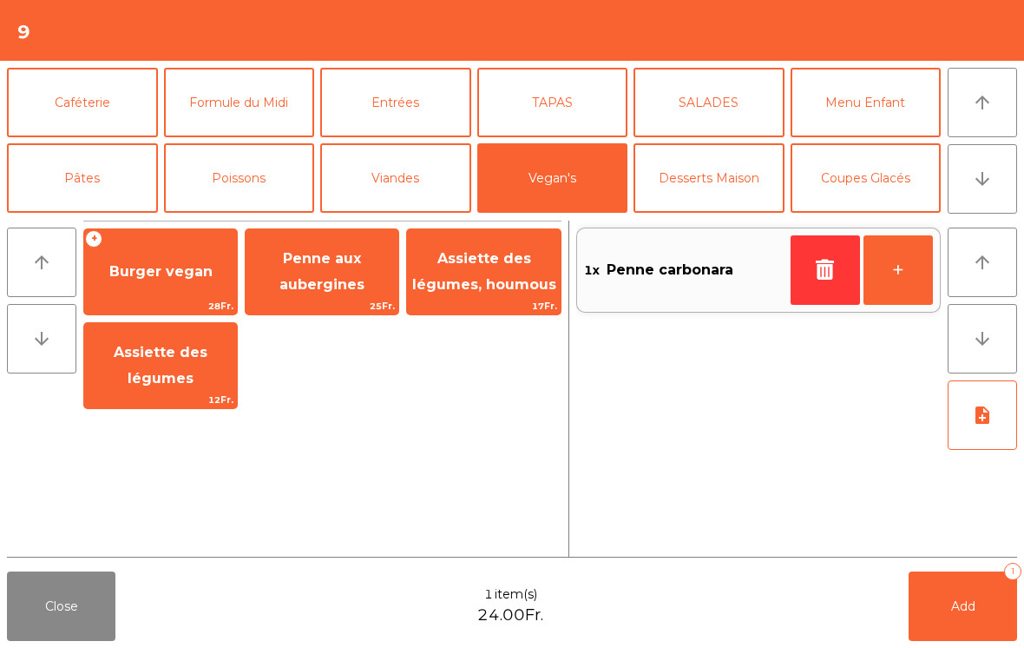
click at [330, 301] on span "25Fr." at bounding box center [322, 306] width 153 height 16
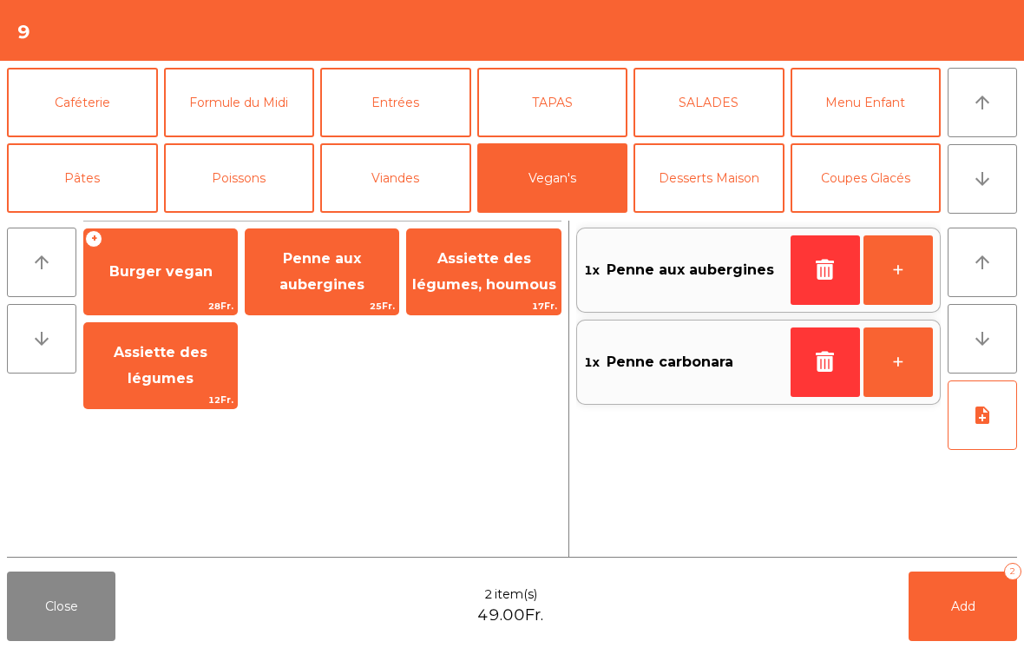
scroll to position [81, 0]
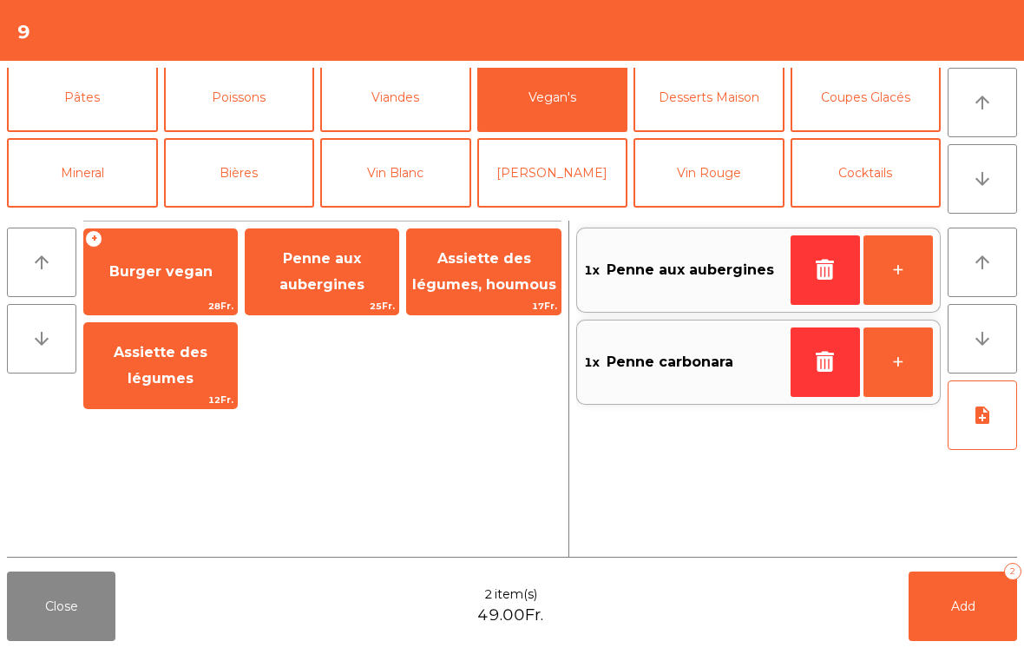
click at [718, 178] on button "Vin Rouge" at bounding box center [709, 172] width 151 height 69
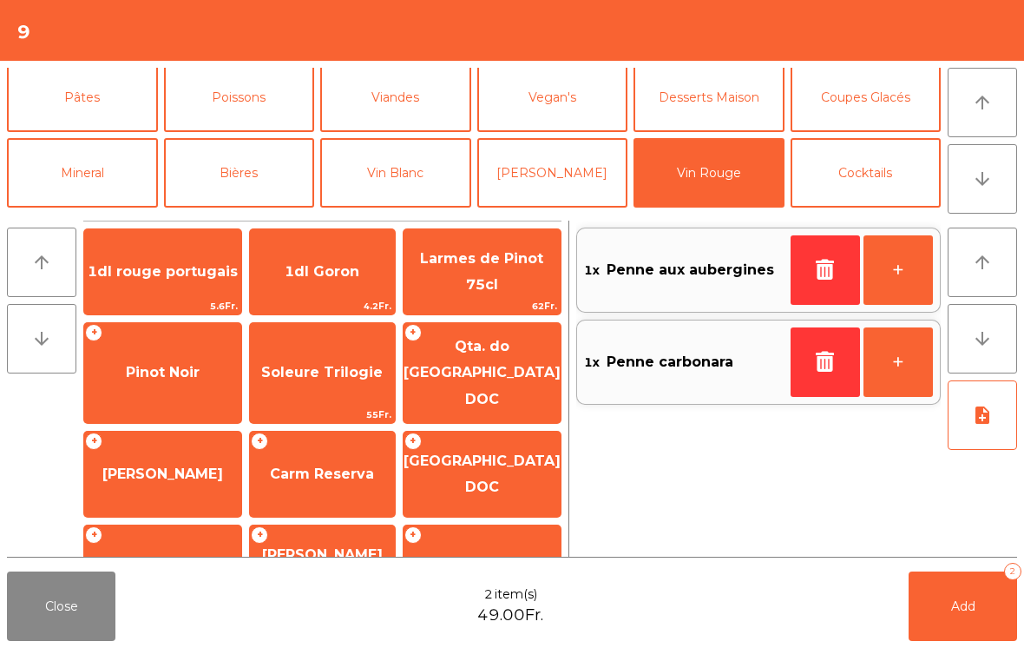
click at [153, 259] on span "1dl rouge portugais" at bounding box center [162, 271] width 157 height 47
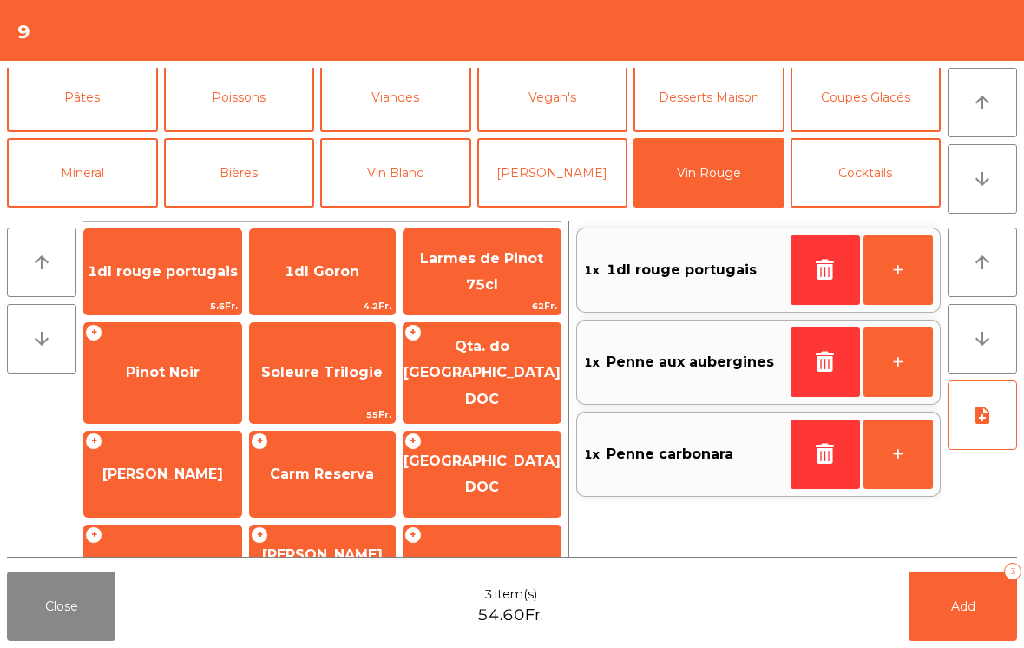
click at [933, 617] on button "Add 3" at bounding box center [963, 605] width 108 height 69
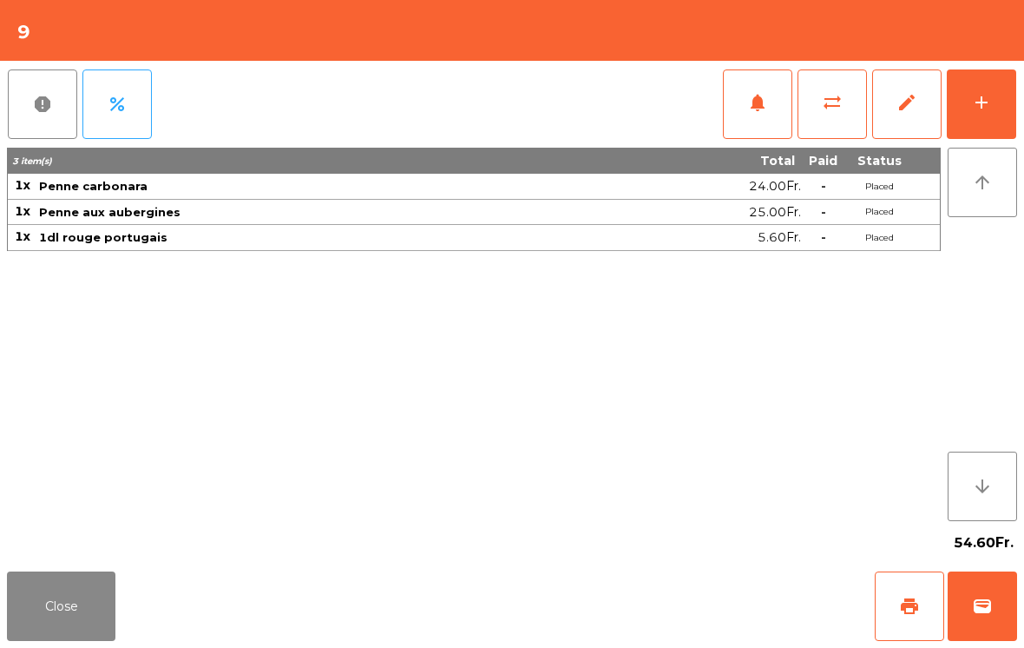
click at [74, 622] on button "Close" at bounding box center [61, 605] width 108 height 69
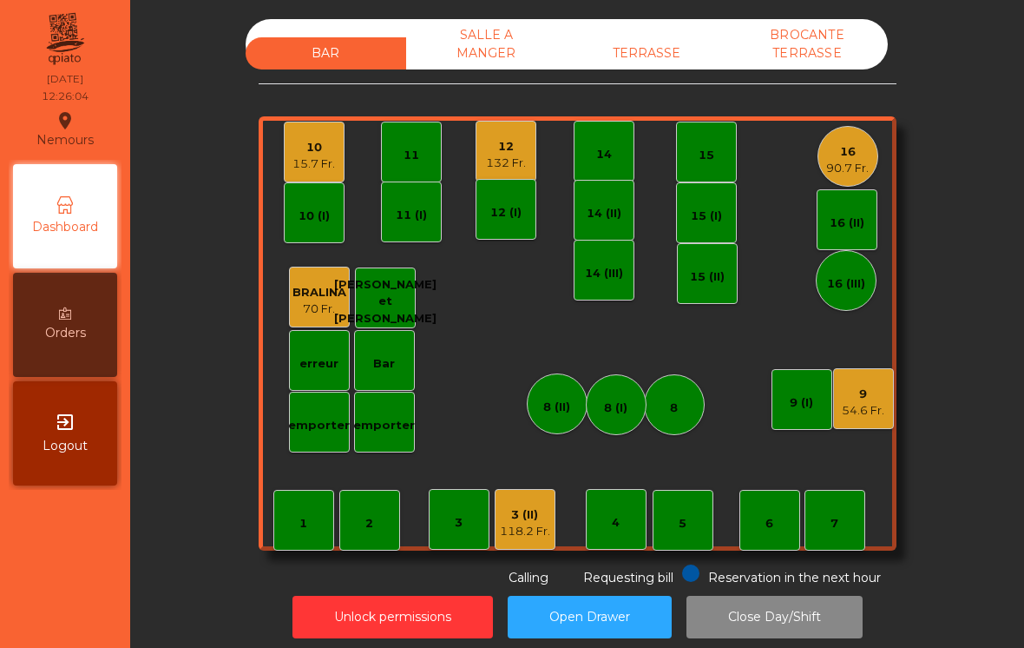
click at [531, 505] on div "3 (II) 118.2 Fr." at bounding box center [525, 519] width 50 height 41
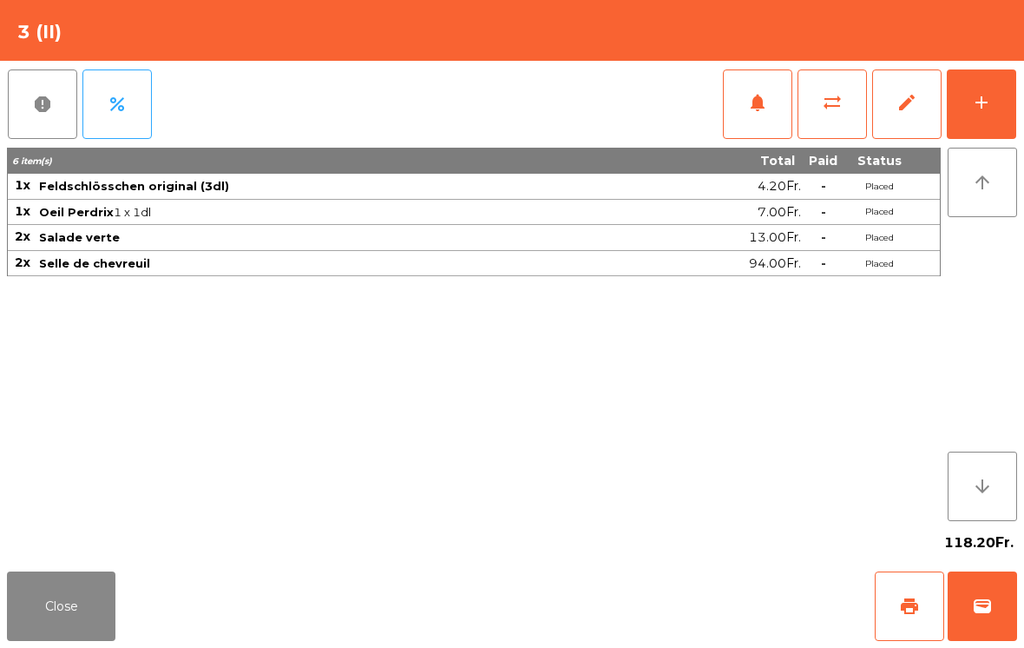
click at [908, 604] on span "print" at bounding box center [909, 605] width 21 height 21
click at [79, 627] on button "Close" at bounding box center [61, 605] width 108 height 69
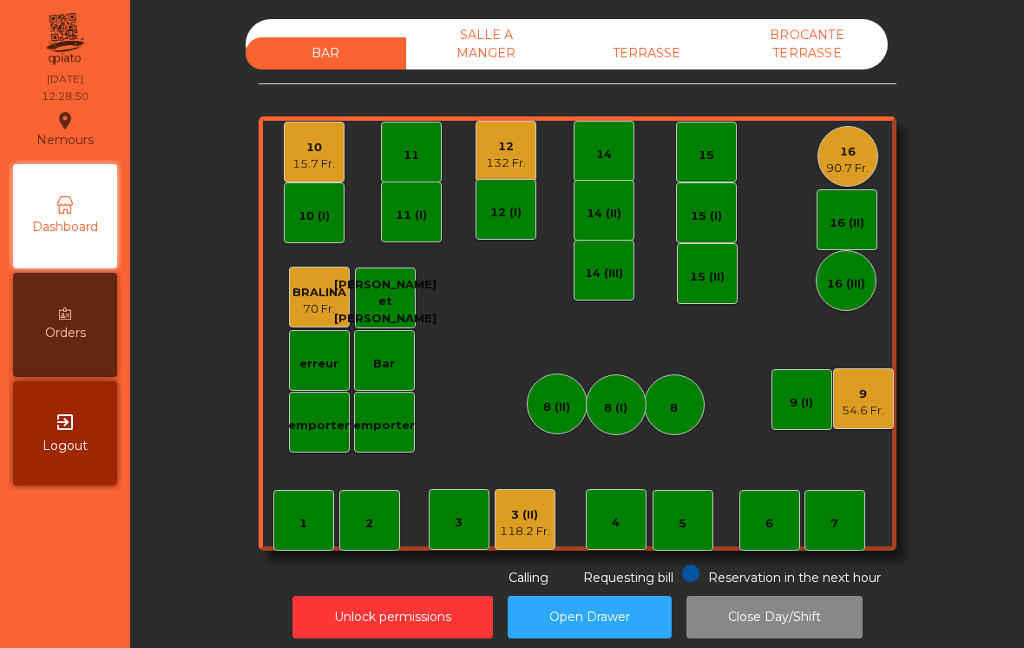
click at [851, 164] on div "90.7 Fr." at bounding box center [847, 168] width 43 height 17
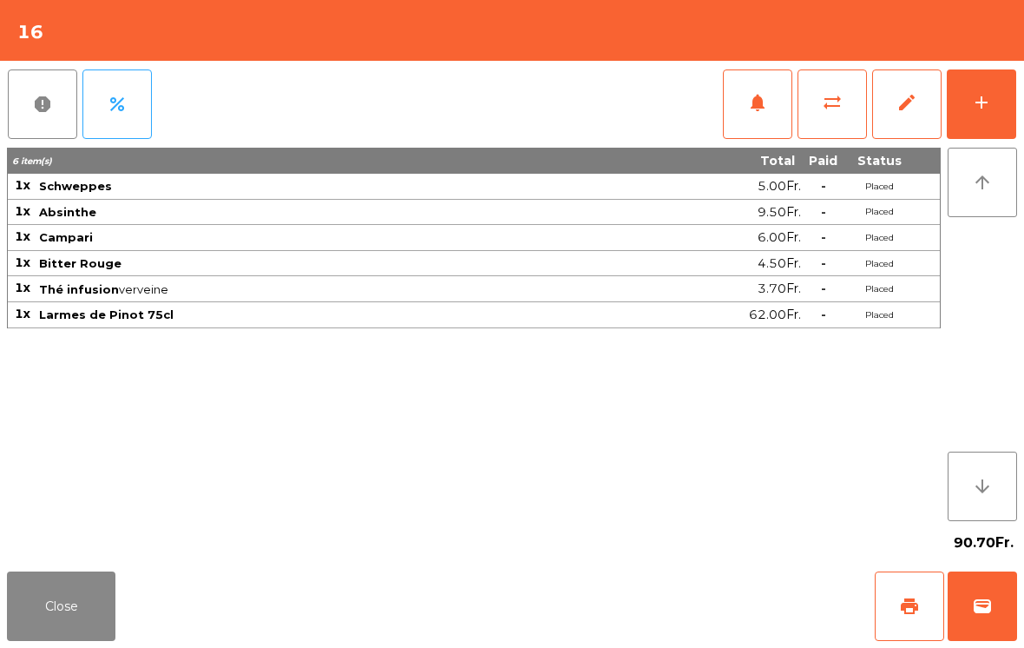
click at [996, 107] on button "add" at bounding box center [981, 103] width 69 height 69
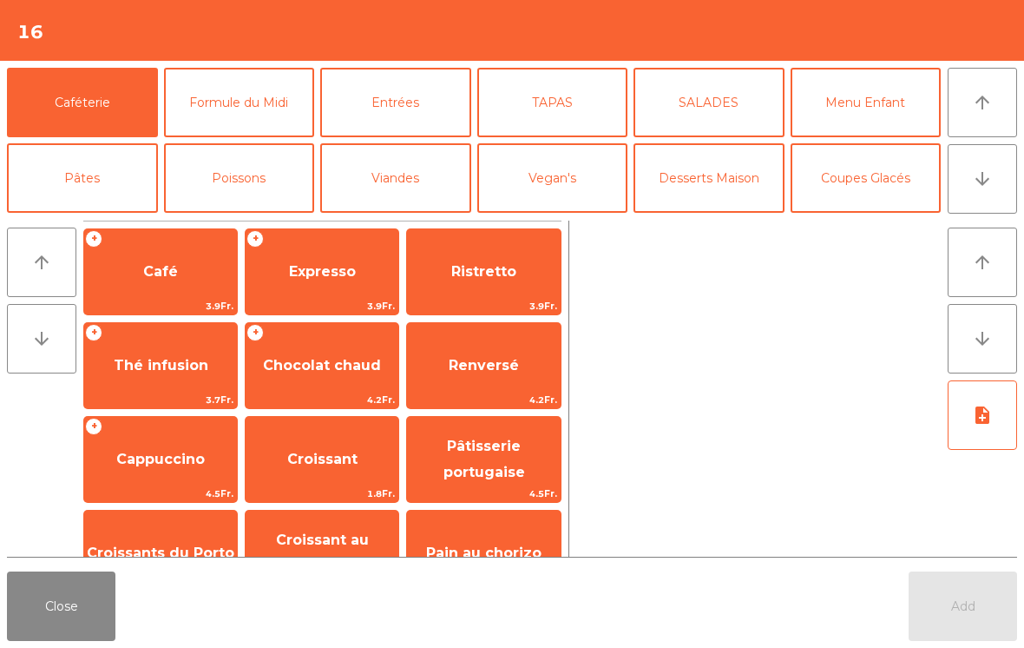
click at [611, 95] on button "TAPAS" at bounding box center [552, 102] width 151 height 69
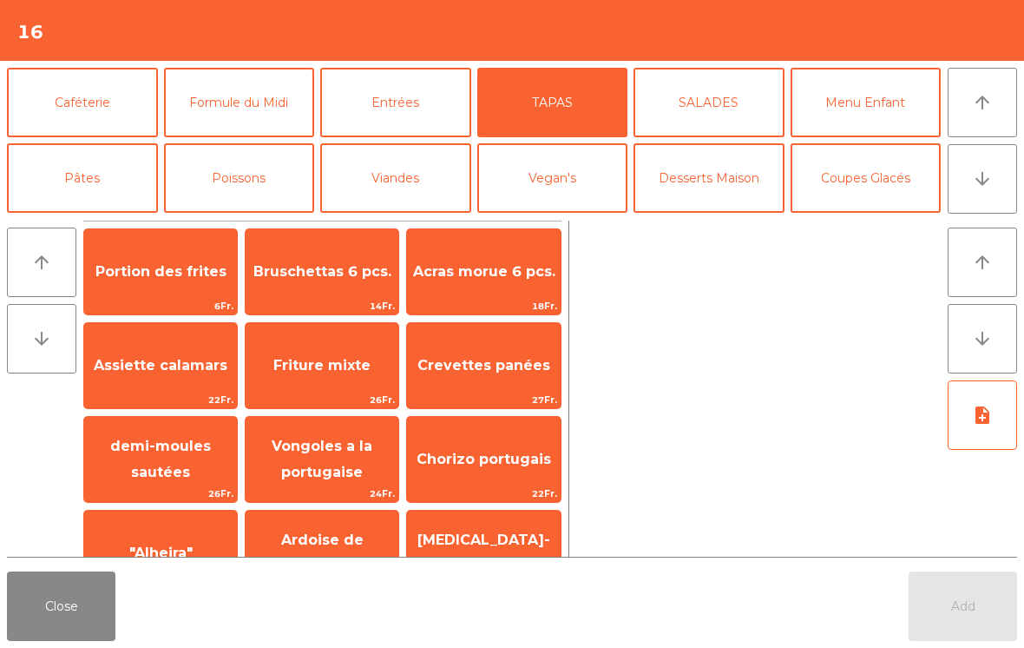
click at [339, 365] on span "Friture mixte" at bounding box center [321, 365] width 97 height 16
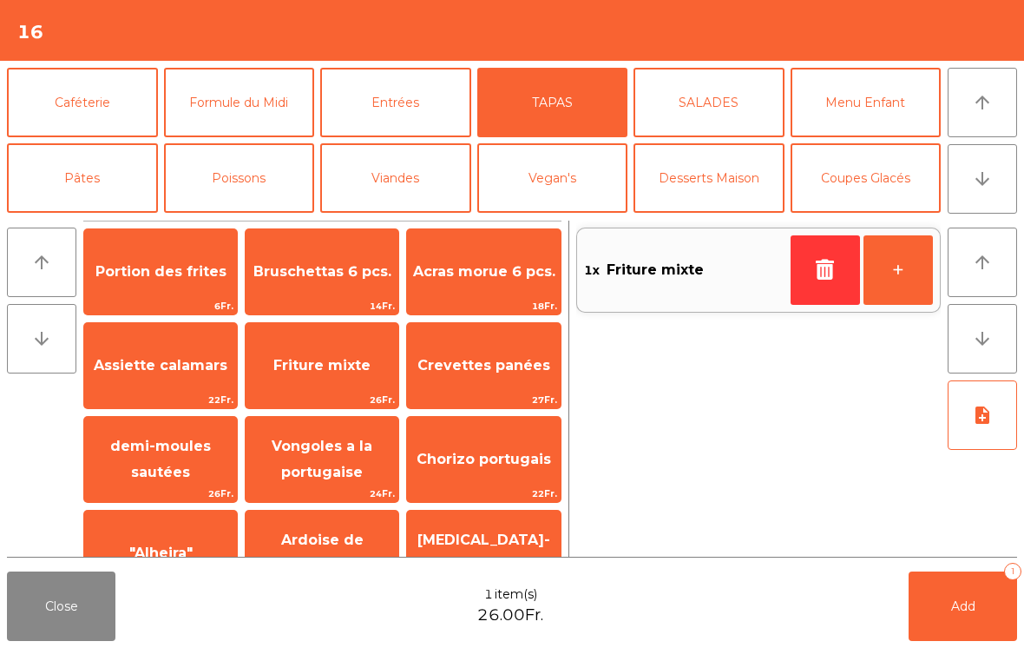
scroll to position [99, 0]
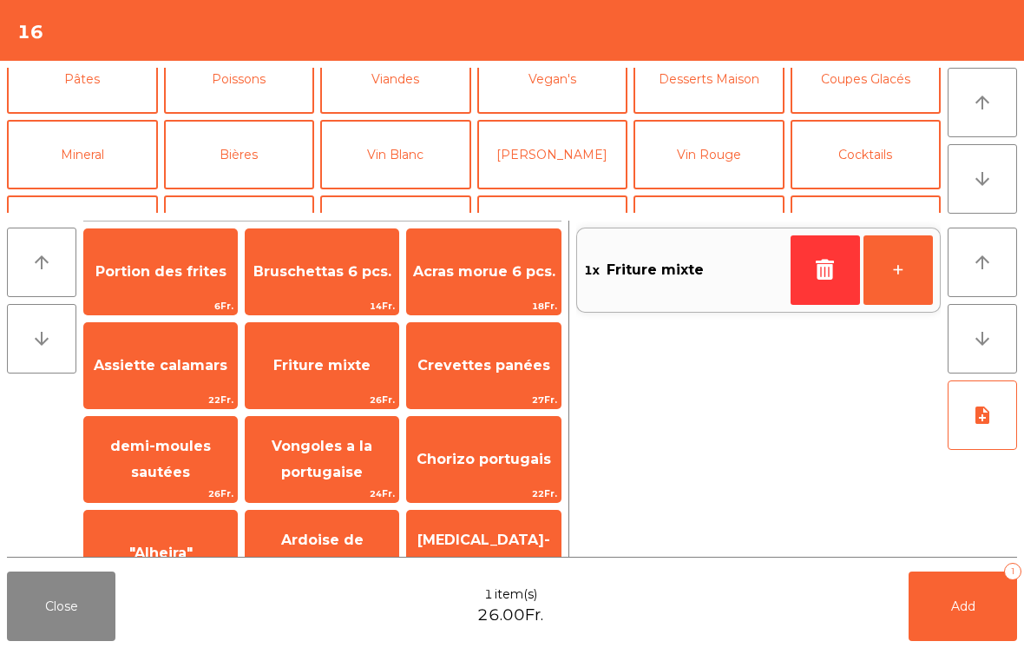
click at [234, 114] on button "Poissons" at bounding box center [239, 78] width 151 height 69
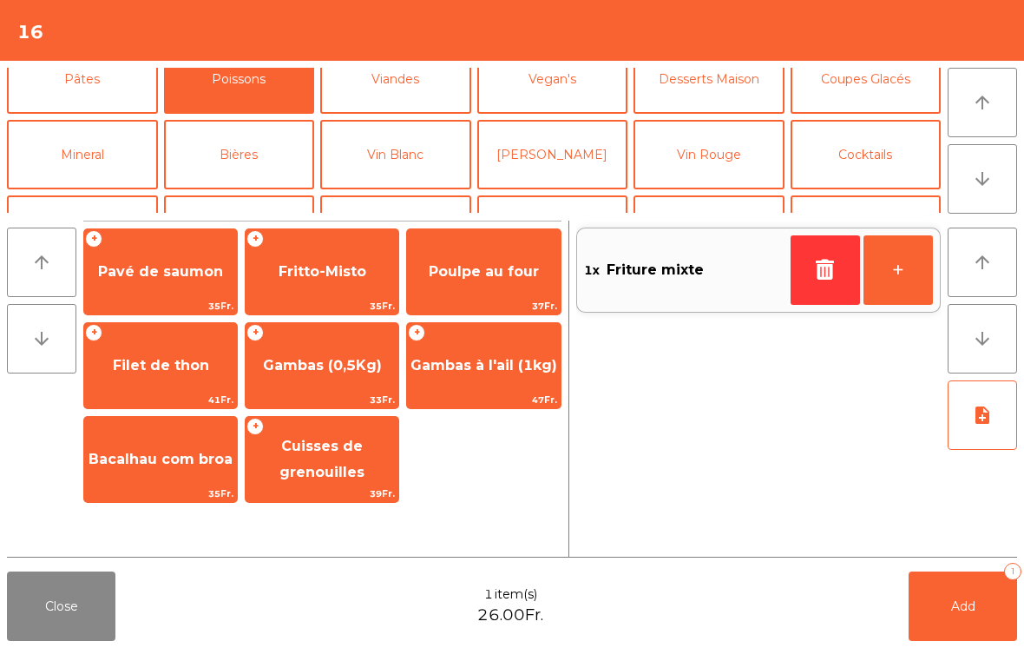
scroll to position [56, 0]
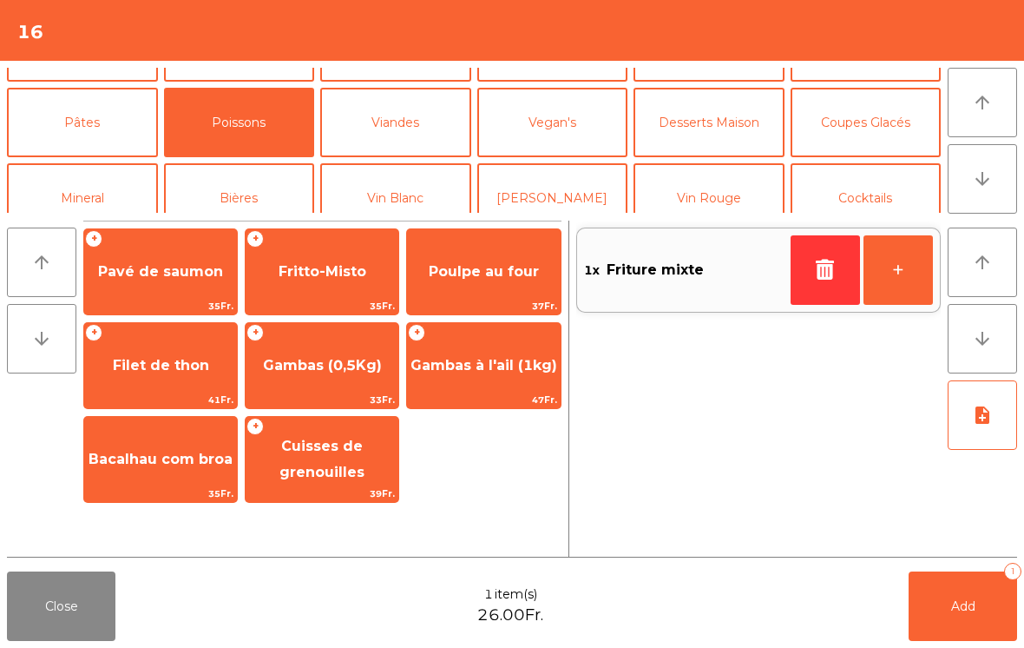
click at [166, 469] on span "Bacalhau com broa" at bounding box center [160, 459] width 153 height 47
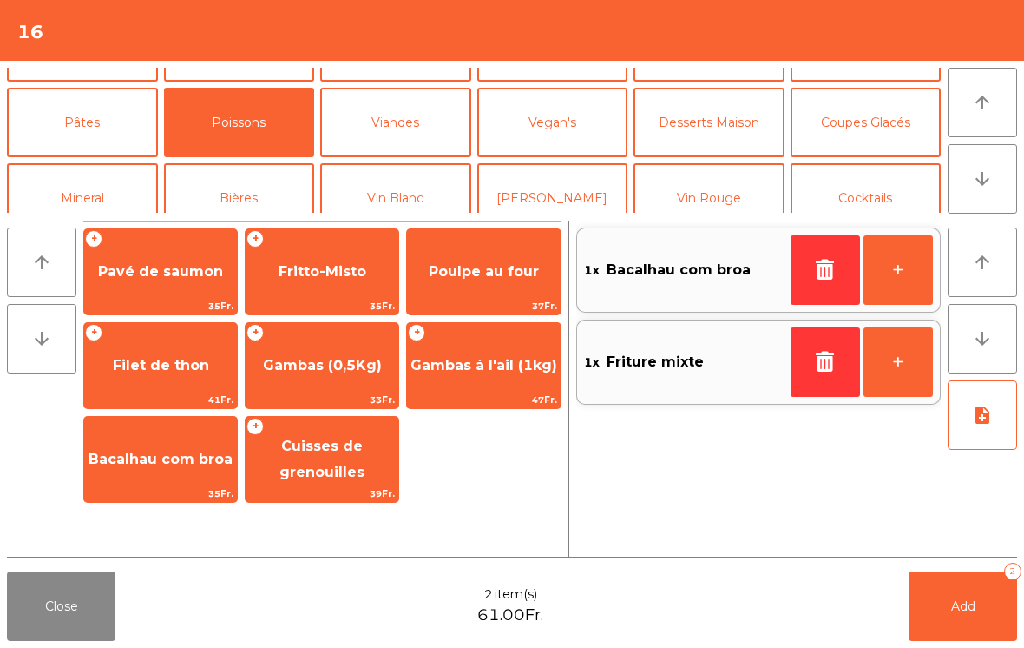
click at [167, 469] on span "Bacalhau com broa" at bounding box center [160, 459] width 153 height 47
click at [279, 314] on button "La Chasse" at bounding box center [239, 348] width 151 height 69
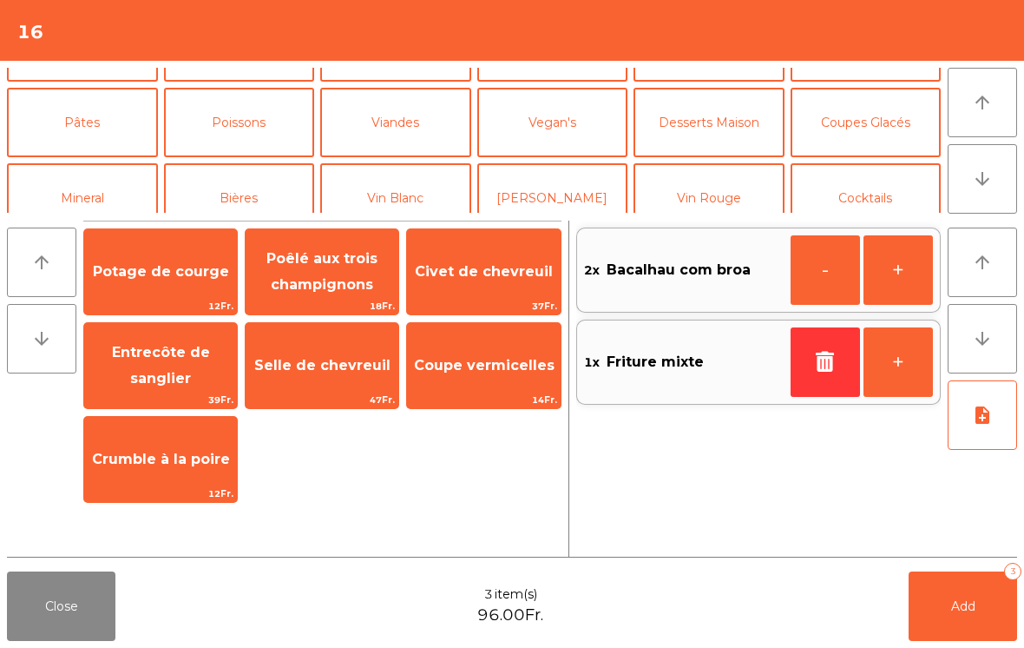
scroll to position [227, 0]
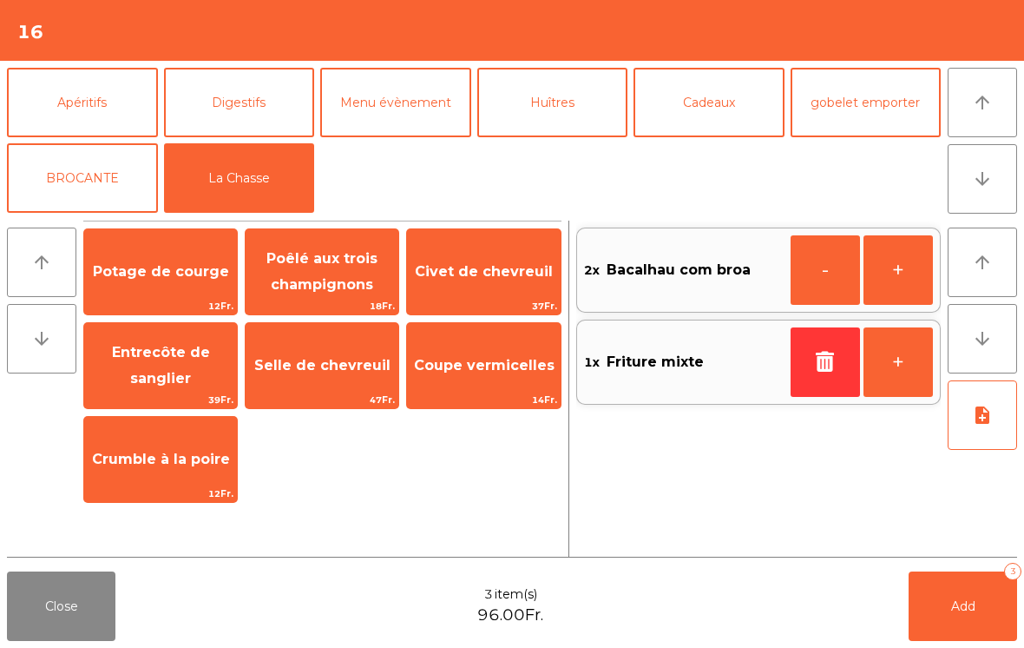
click at [188, 371] on span "Entrecôte de sanglier" at bounding box center [161, 365] width 98 height 43
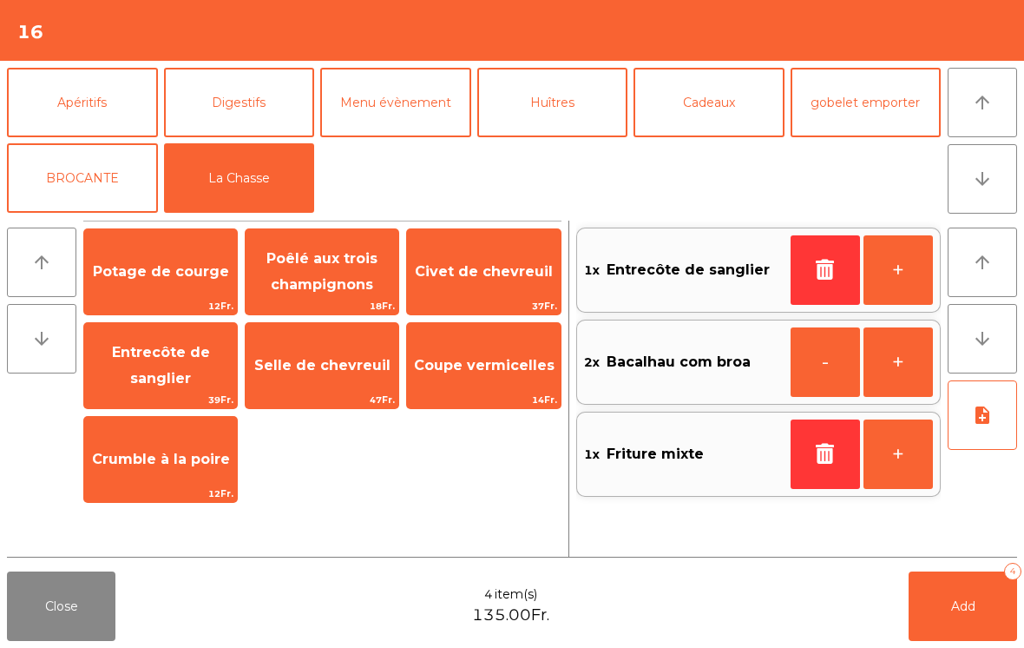
click at [187, 385] on span "Entrecôte de sanglier" at bounding box center [161, 365] width 98 height 43
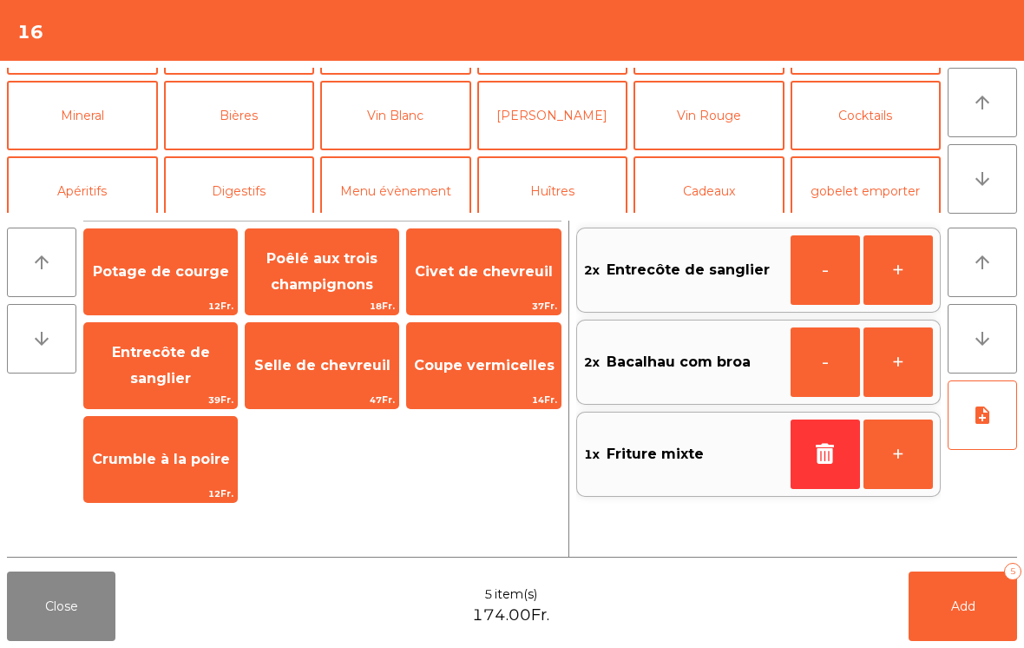
click at [409, 75] on button "Viandes" at bounding box center [395, 39] width 151 height 69
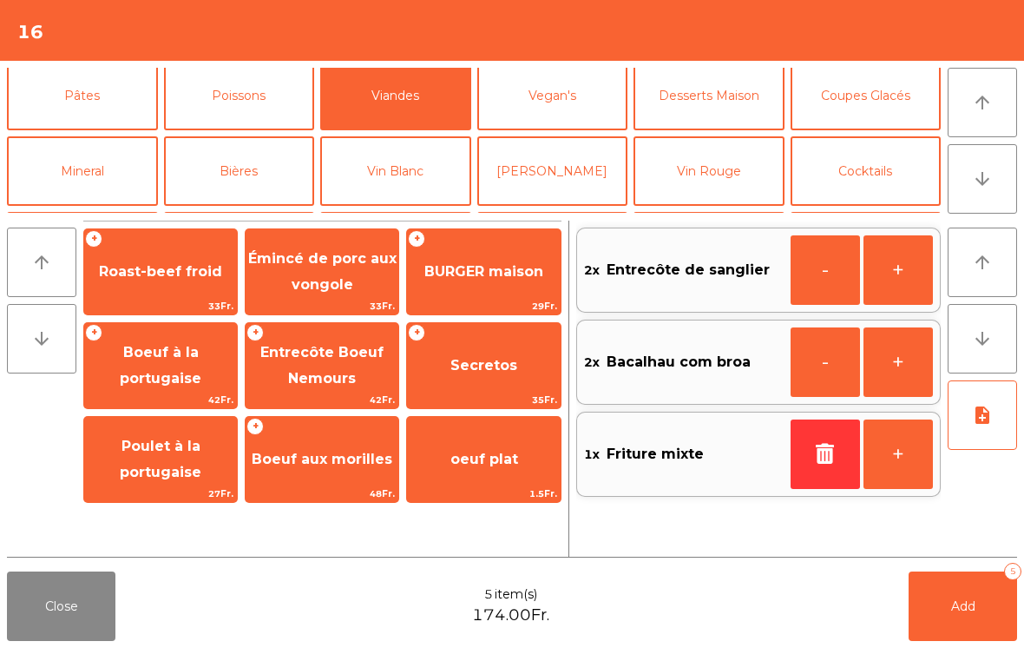
click at [306, 360] on span "Entrecôte Boeuf Nemours" at bounding box center [321, 365] width 123 height 43
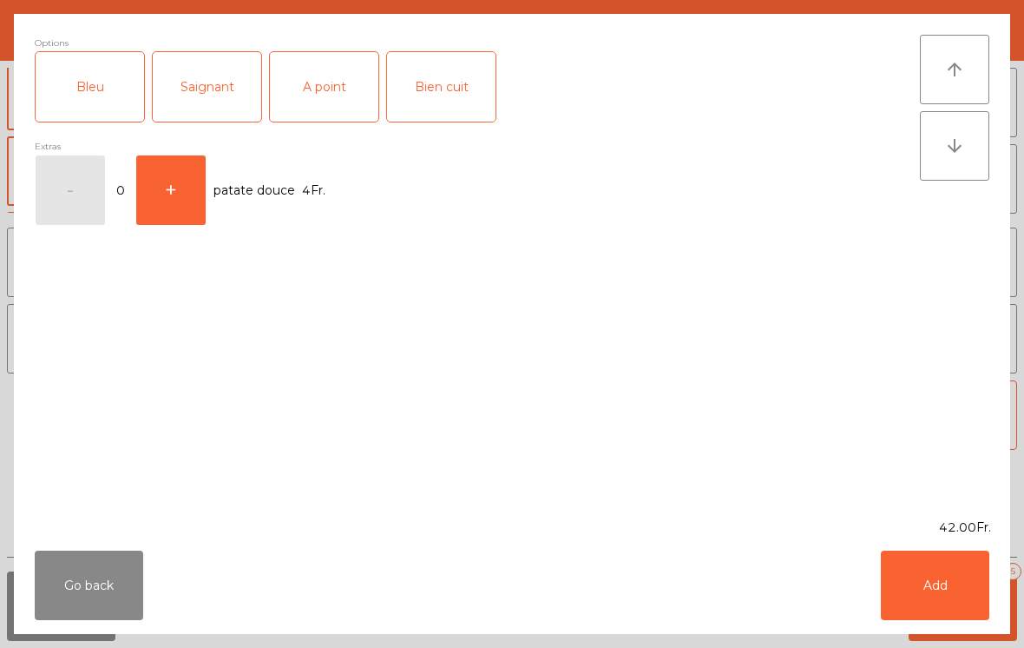
click at [326, 104] on div "A point" at bounding box center [324, 86] width 108 height 69
click at [939, 613] on button "Add" at bounding box center [935, 584] width 108 height 69
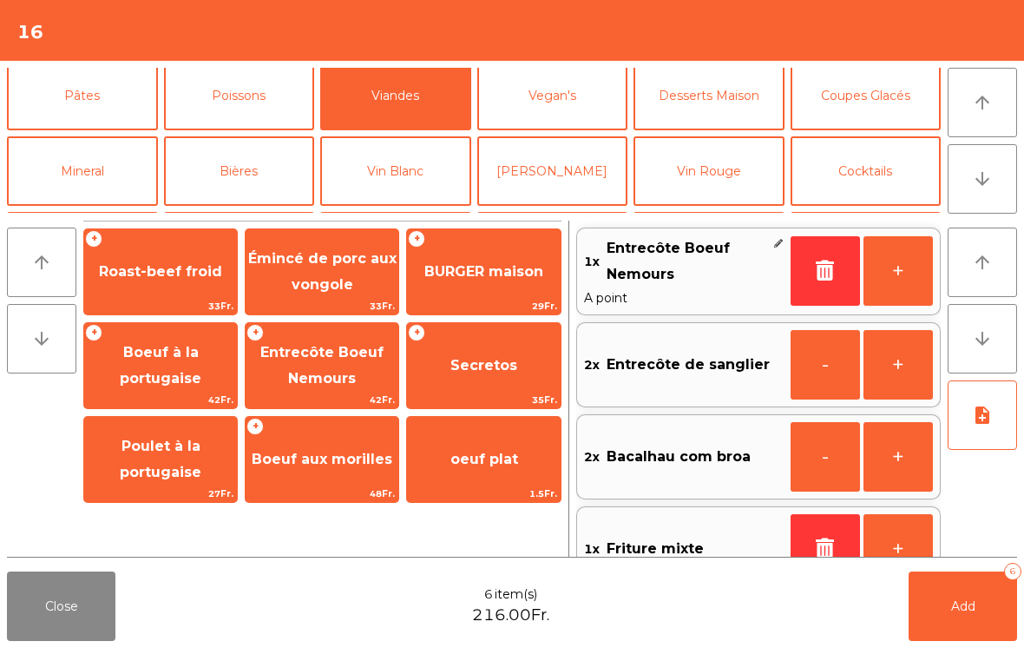
scroll to position [42, 0]
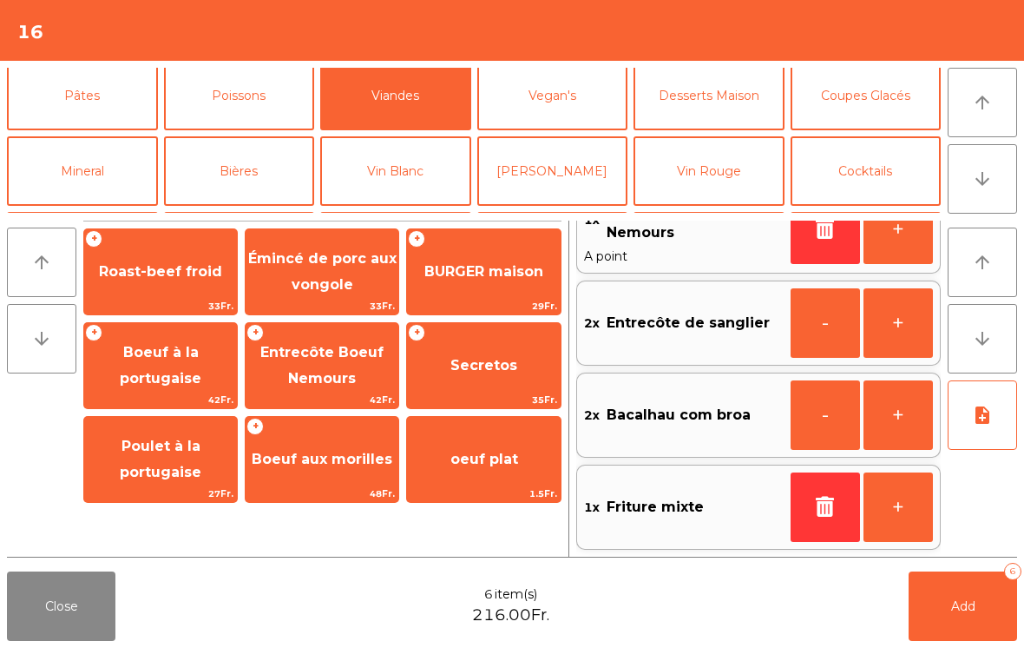
click at [976, 428] on button "note_add" at bounding box center [982, 414] width 69 height 69
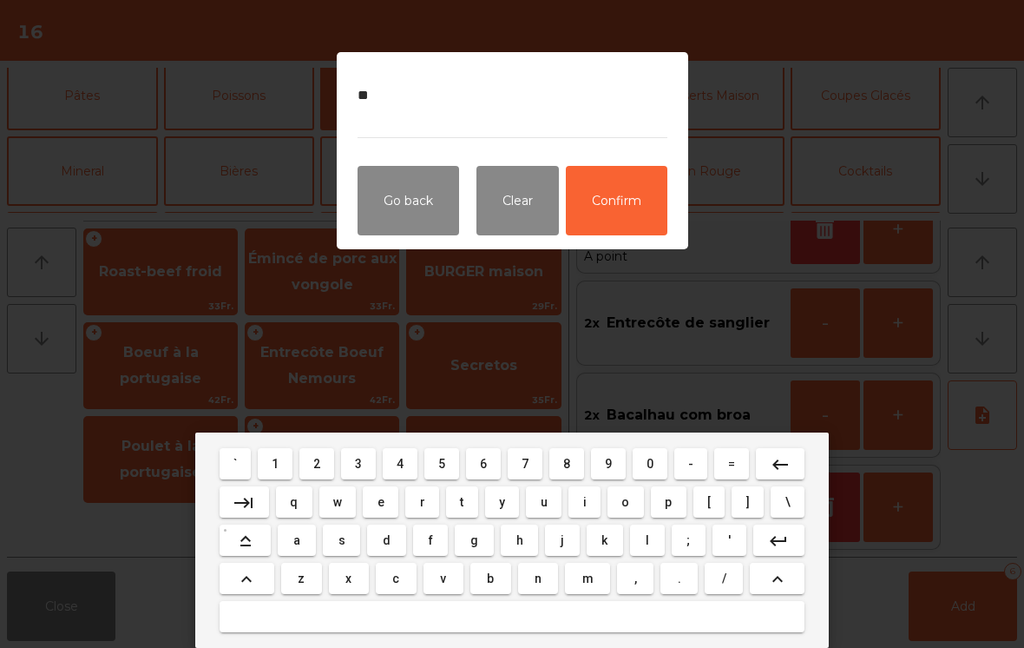
scroll to position [41, 0]
type textarea "**********"
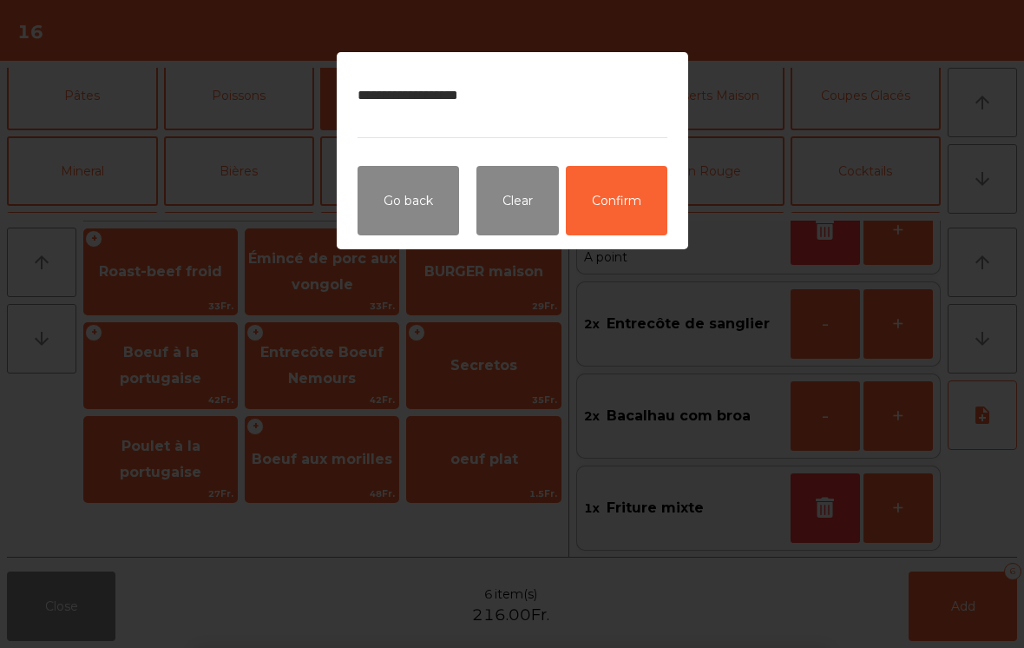
click at [645, 195] on button "Confirm" at bounding box center [617, 200] width 102 height 69
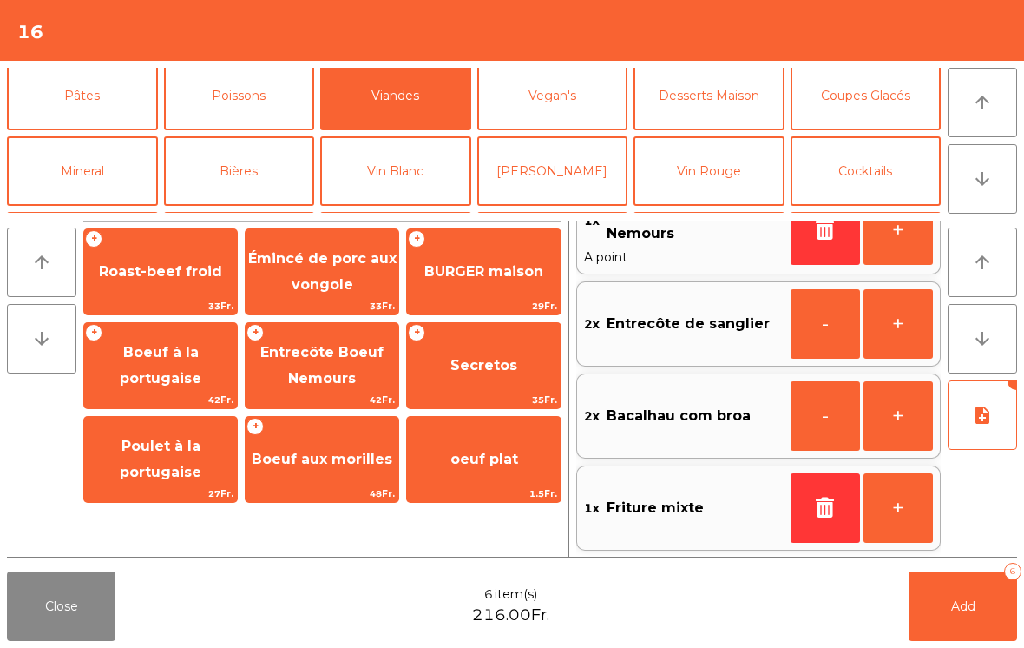
click at [953, 612] on span "Add" at bounding box center [963, 606] width 24 height 16
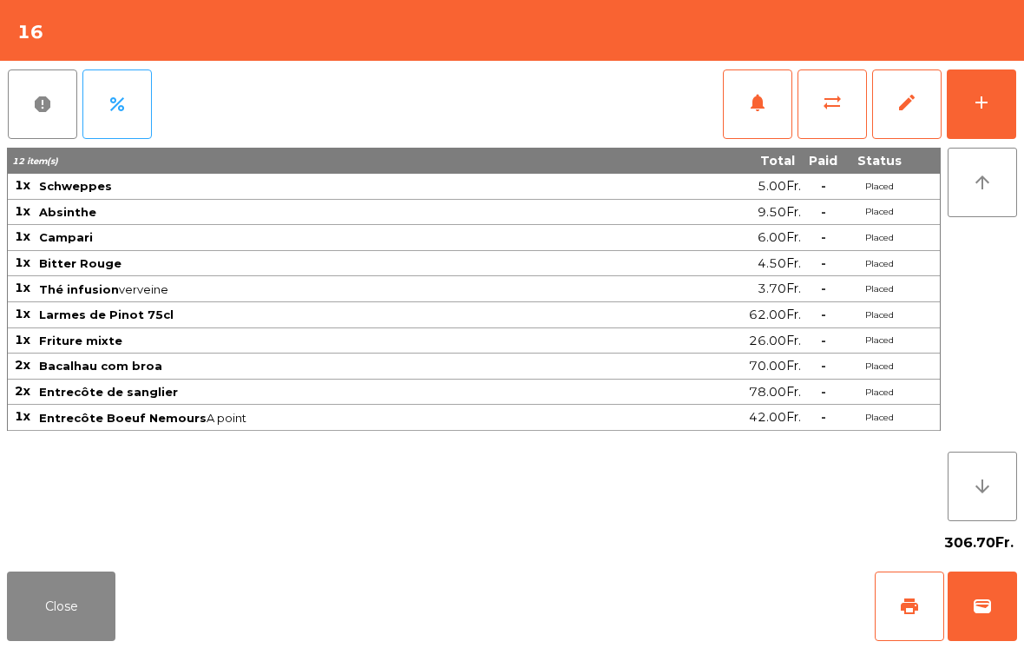
click at [82, 629] on button "Close" at bounding box center [61, 605] width 108 height 69
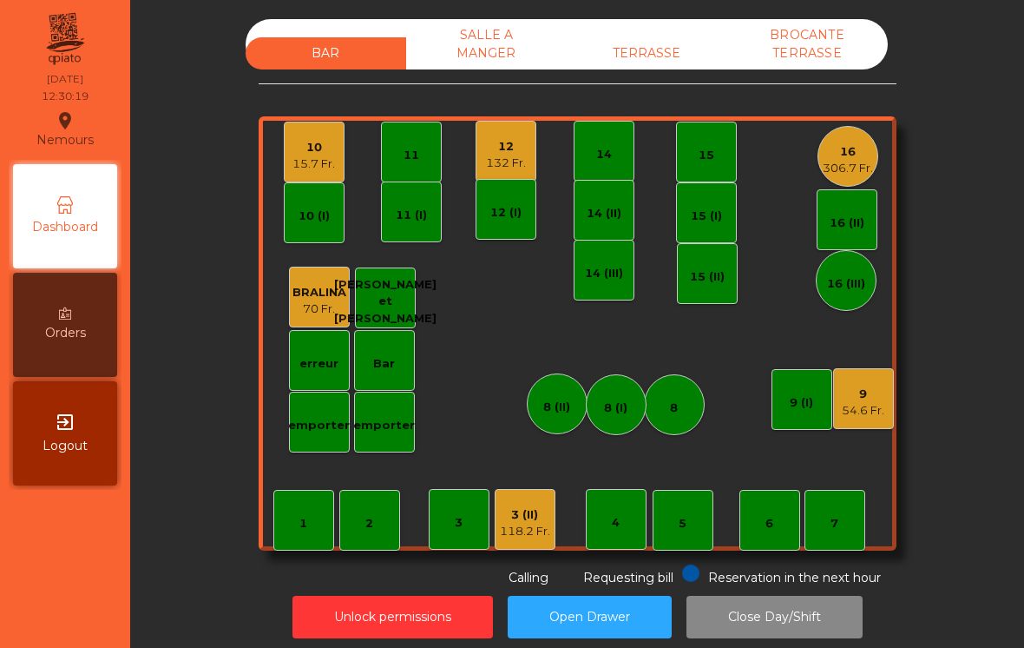
click at [312, 160] on div "15.7 Fr." at bounding box center [314, 163] width 43 height 17
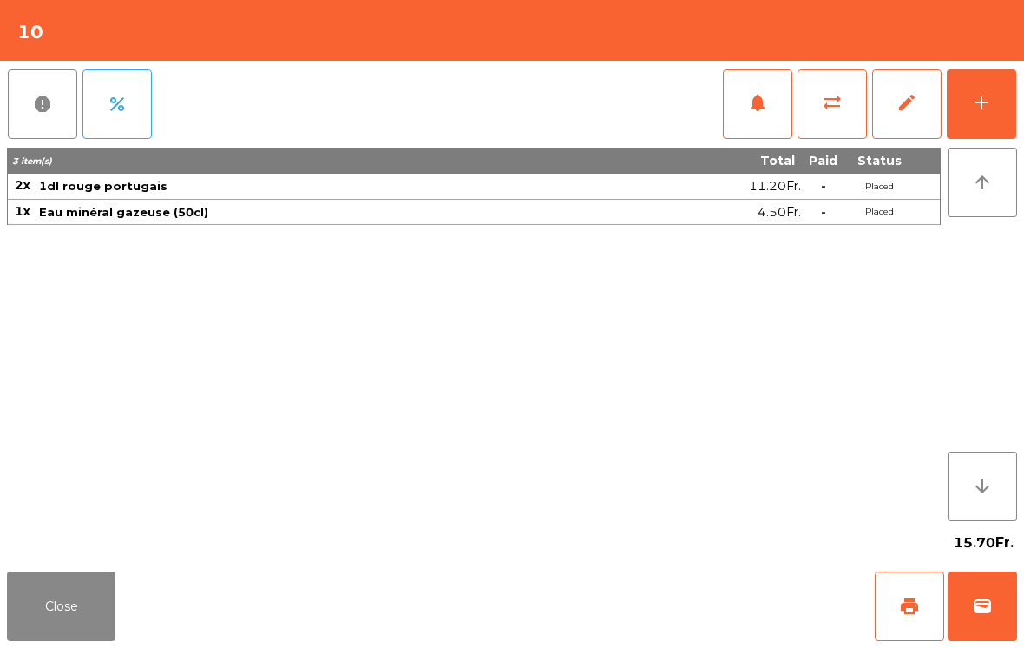
click at [68, 607] on button "Close" at bounding box center [61, 605] width 108 height 69
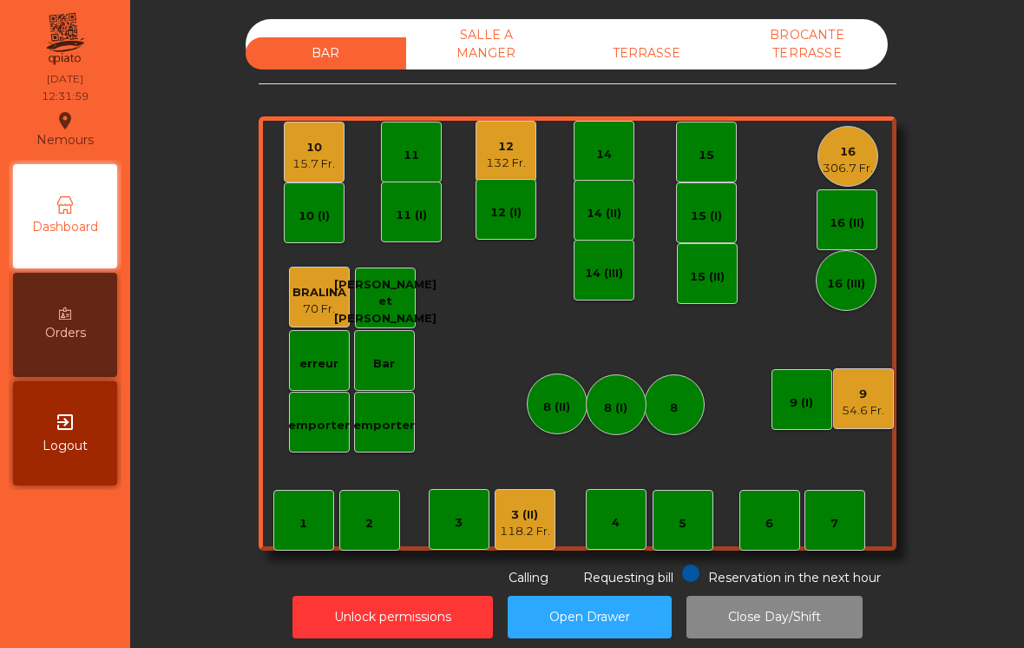
click at [291, 172] on div "10 15.7 Fr." at bounding box center [314, 152] width 61 height 61
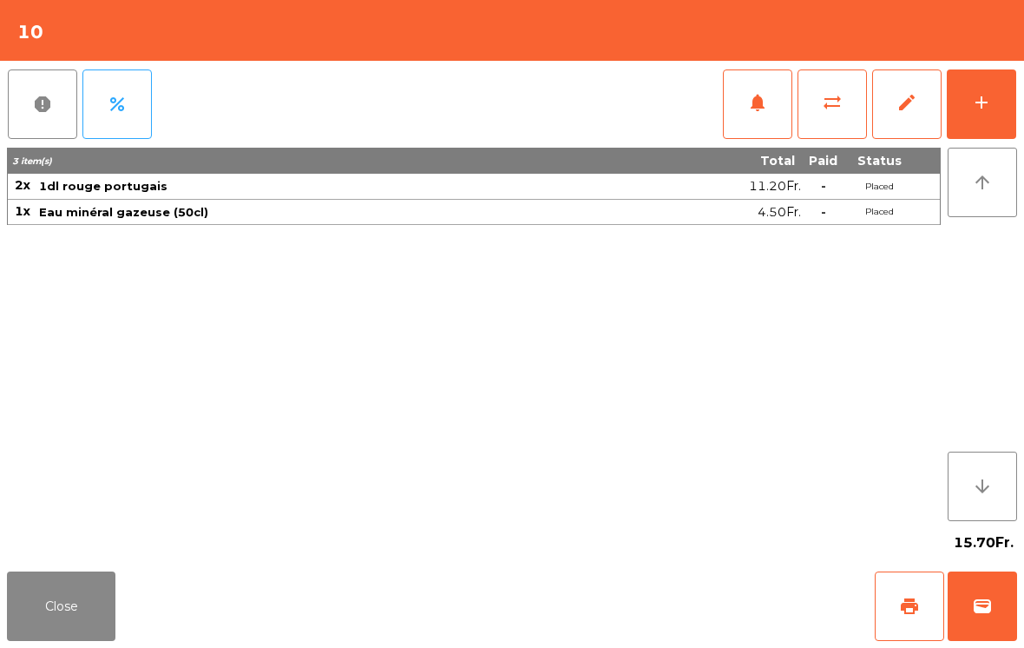
click at [995, 108] on button "add" at bounding box center [981, 103] width 69 height 69
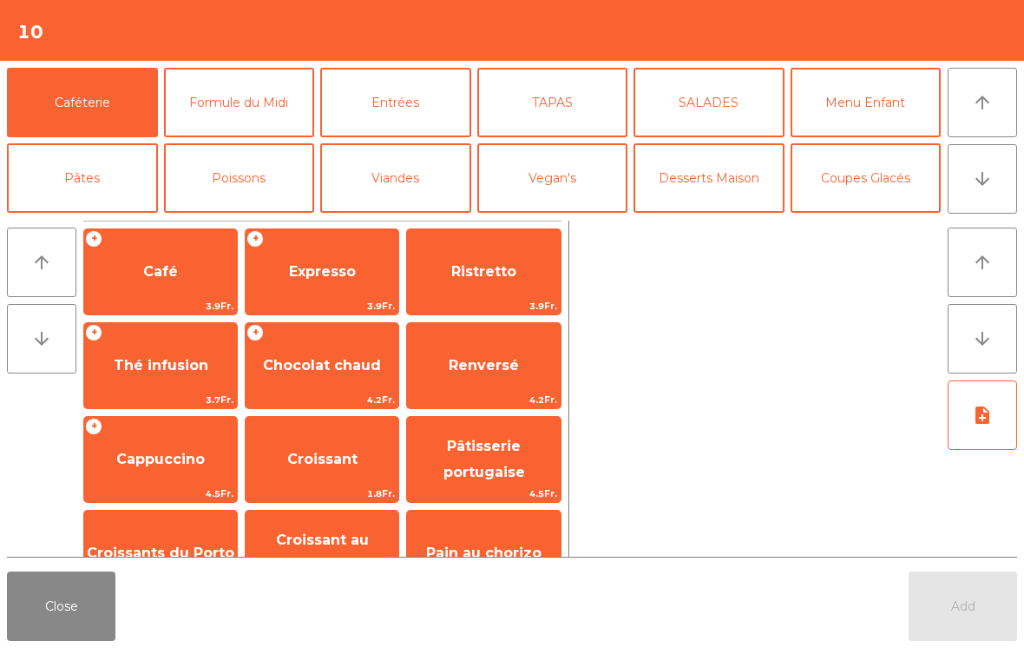
click at [979, 188] on icon "arrow_downward" at bounding box center [982, 178] width 21 height 21
click at [991, 194] on button "arrow_downward" at bounding box center [982, 178] width 69 height 69
click at [253, 370] on button "La Chasse" at bounding box center [239, 404] width 151 height 69
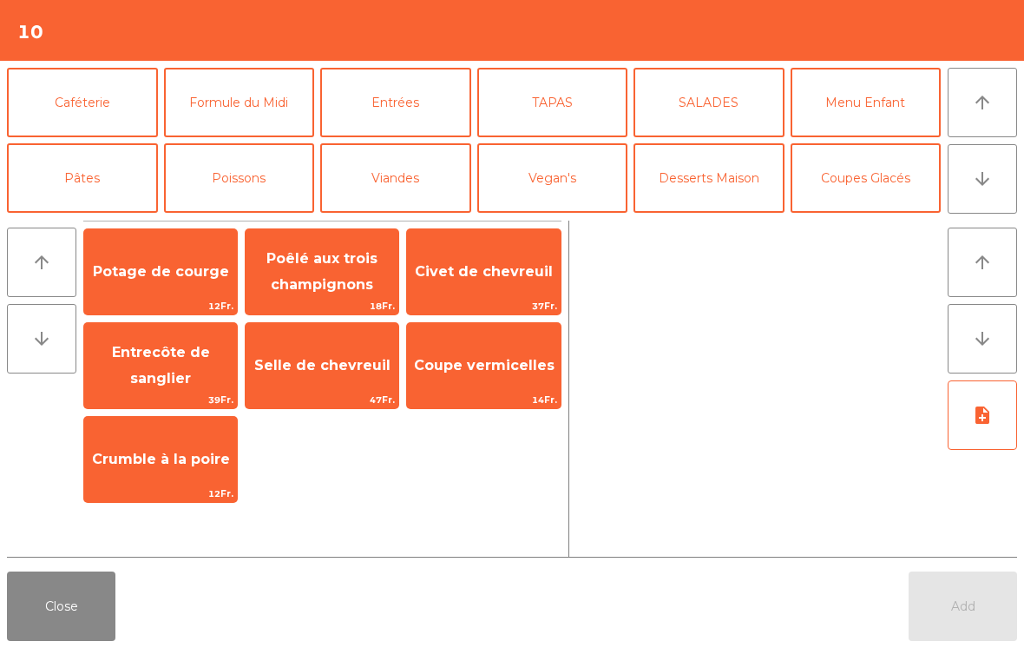
scroll to position [227, 0]
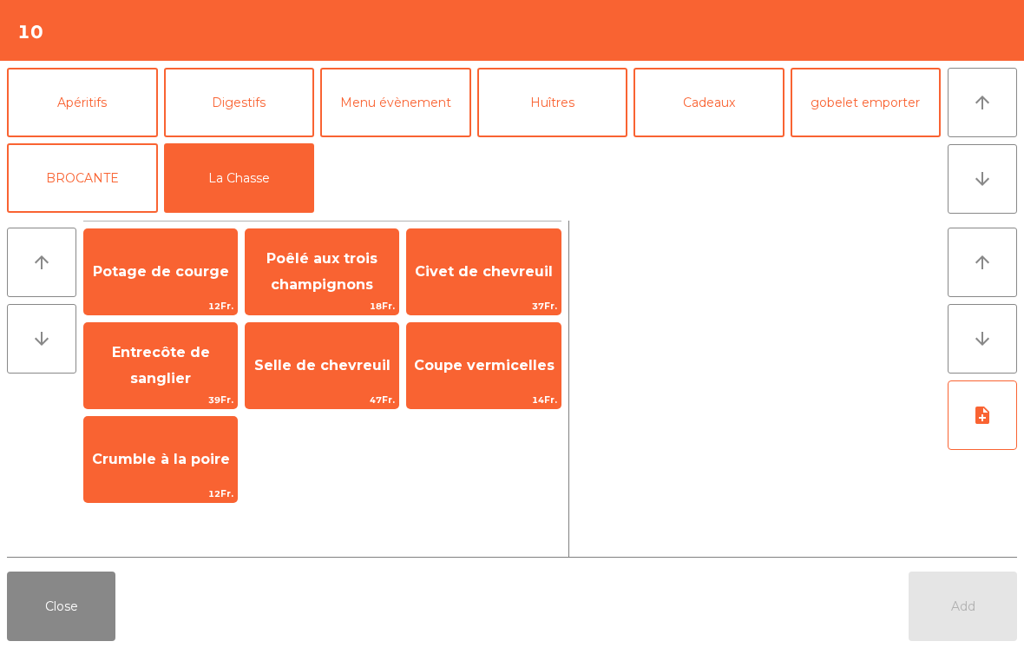
click at [307, 384] on span "Selle de chevreuil" at bounding box center [322, 365] width 153 height 47
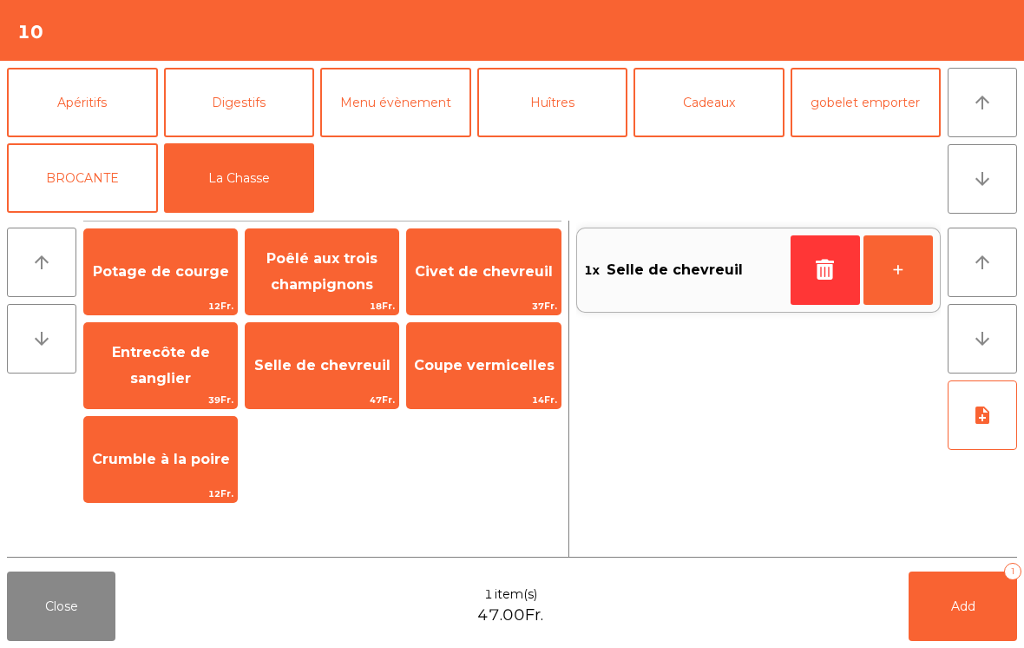
click at [1016, 99] on button "arrow_upward" at bounding box center [982, 102] width 69 height 69
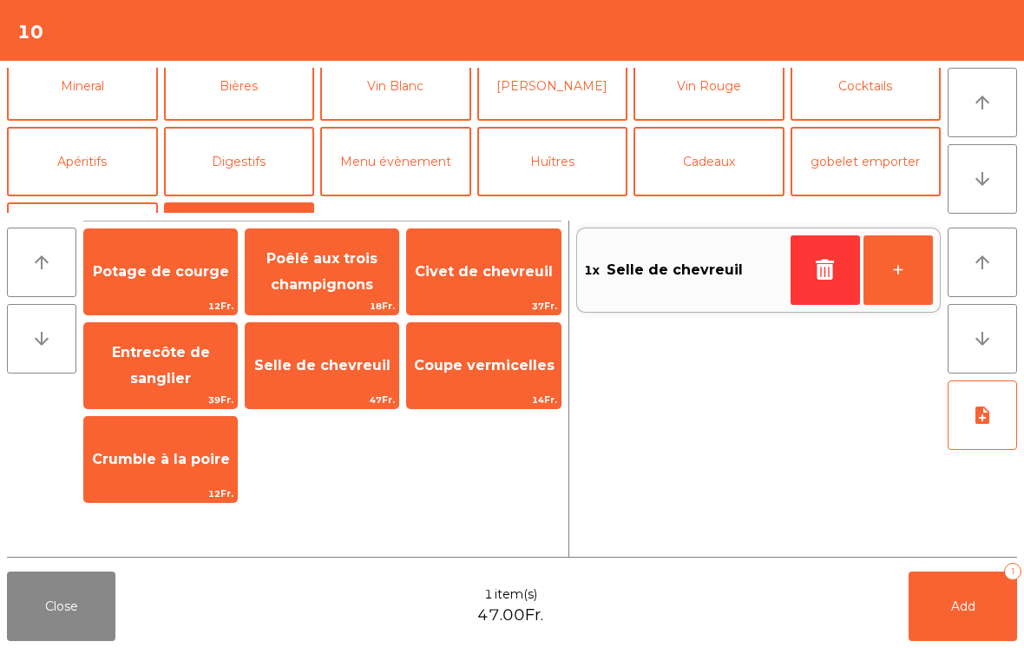
scroll to position [76, 0]
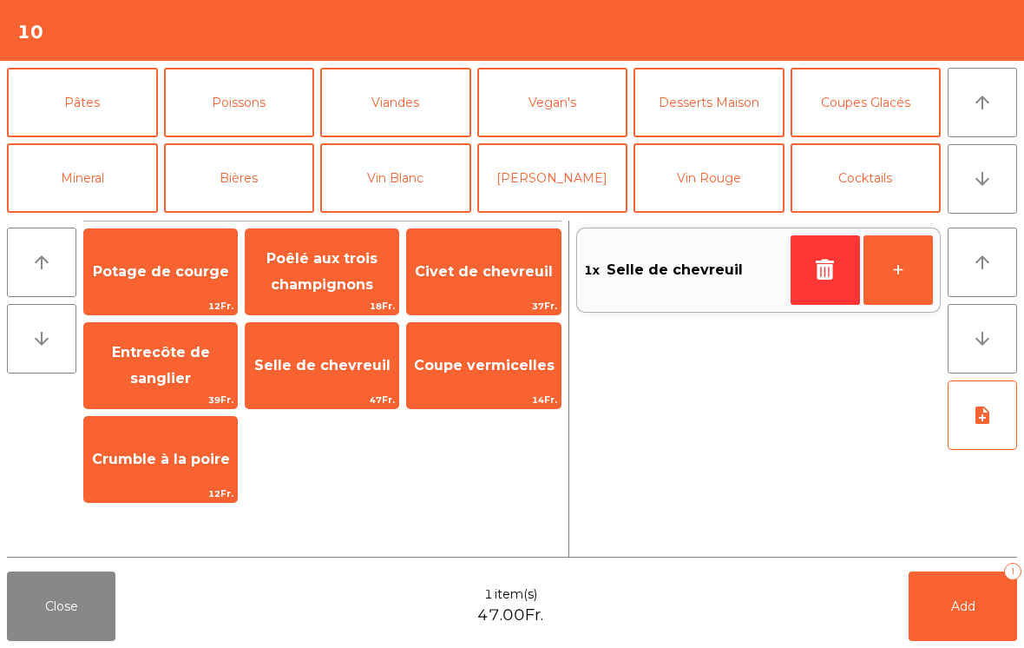
click at [1003, 176] on button "arrow_downward" at bounding box center [982, 178] width 69 height 69
click at [996, 102] on button "arrow_upward" at bounding box center [982, 102] width 69 height 69
click at [118, 111] on button "Pâtes" at bounding box center [82, 102] width 151 height 69
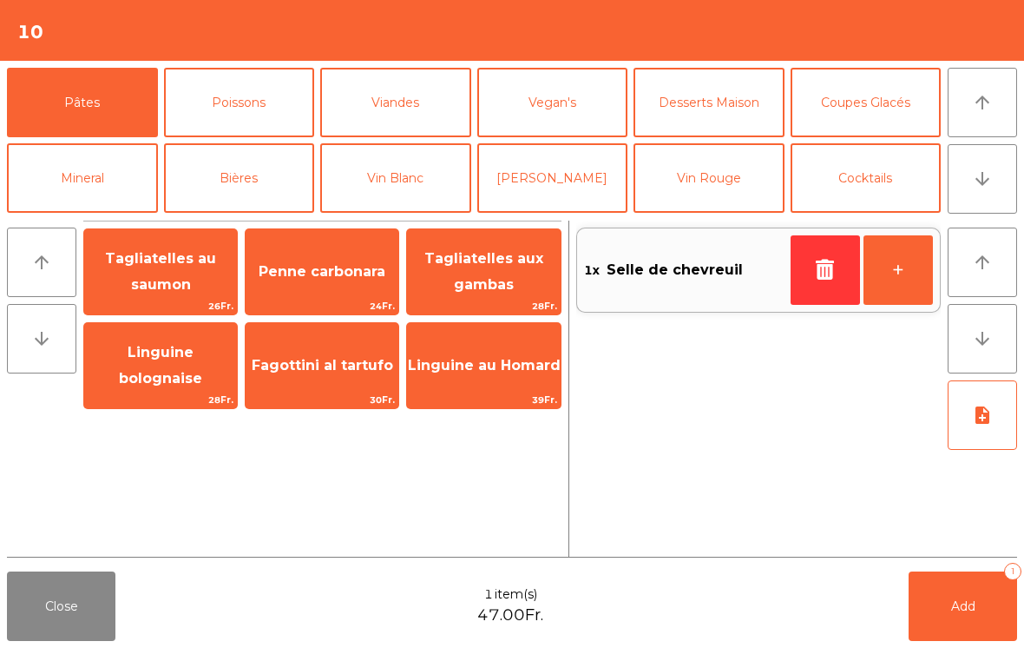
click at [498, 265] on span "Tagliatelles aux gambas" at bounding box center [483, 271] width 119 height 43
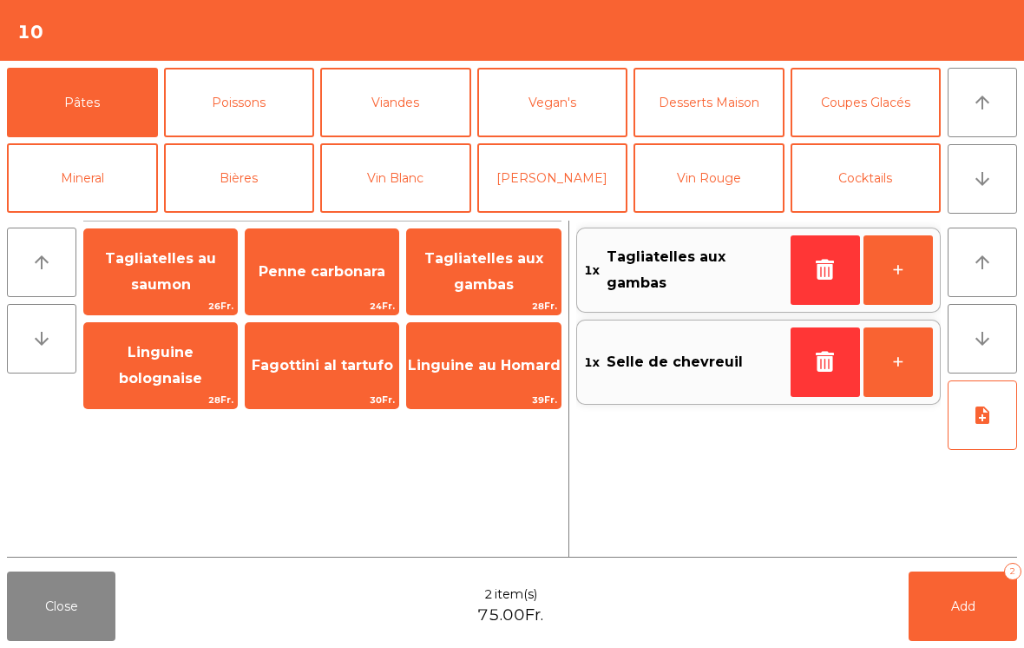
click at [960, 610] on span "Add" at bounding box center [963, 606] width 24 height 16
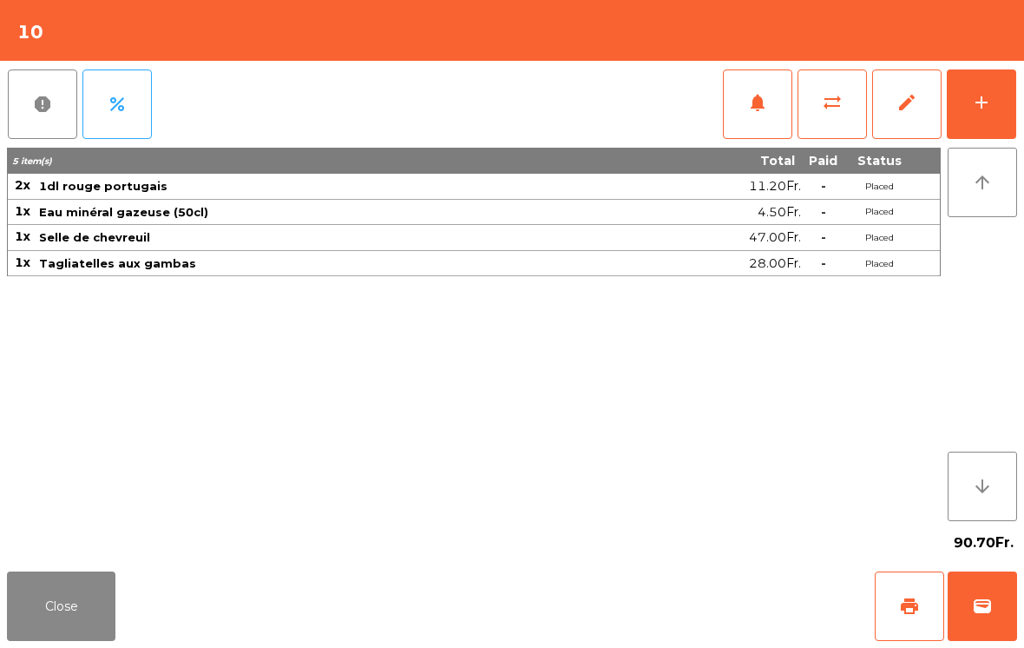
click at [136, 613] on div "Close print wallet" at bounding box center [512, 605] width 1024 height 83
click at [45, 620] on button "Close" at bounding box center [61, 605] width 108 height 69
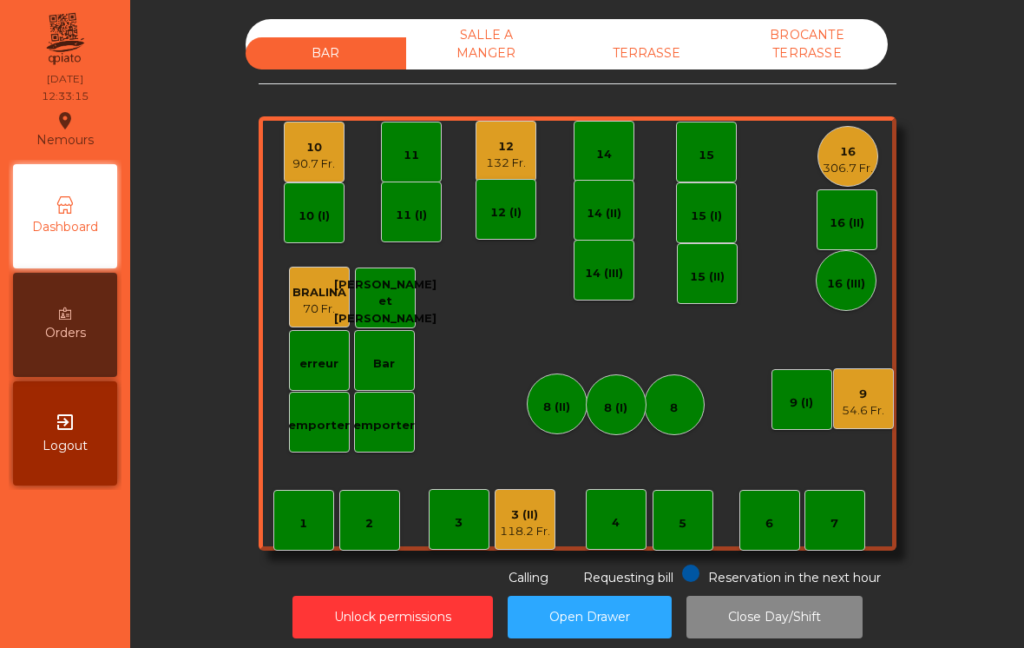
click at [533, 545] on div "3 (II) 118.2 Fr." at bounding box center [525, 519] width 61 height 61
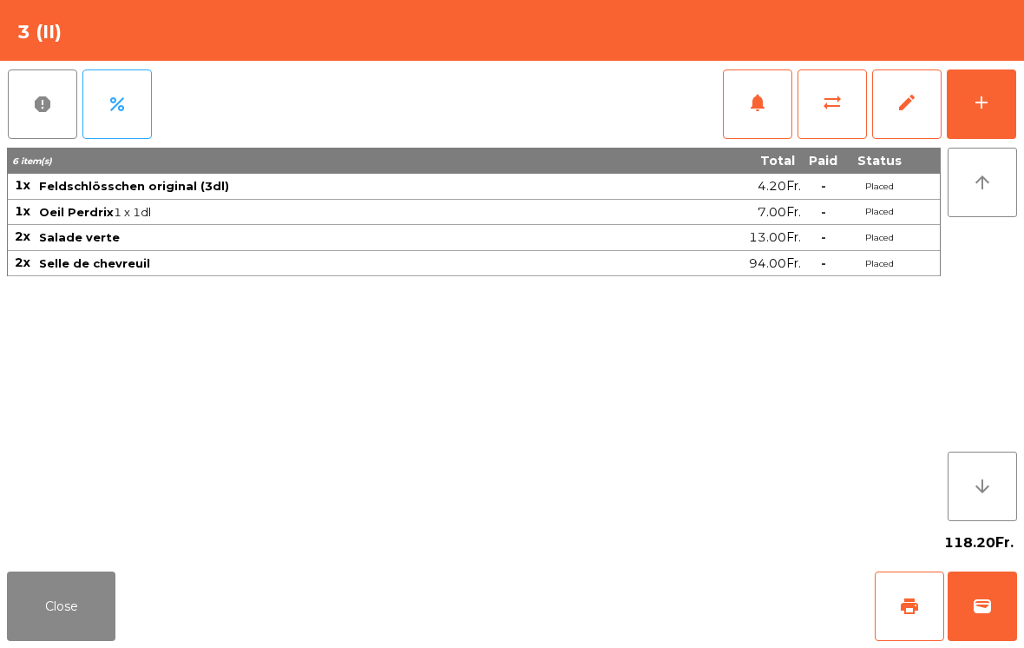
click at [983, 608] on span "wallet" at bounding box center [982, 605] width 21 height 21
click at [688, 591] on div "Close print wallet" at bounding box center [512, 605] width 1024 height 83
click at [666, 599] on div "Close print wallet" at bounding box center [512, 605] width 1024 height 83
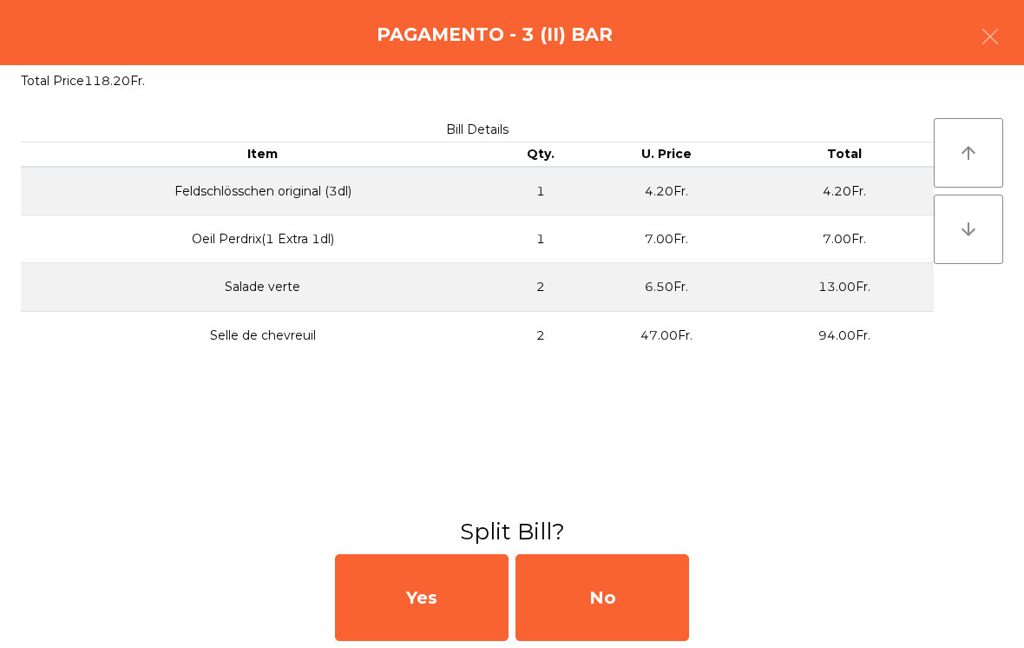
click at [649, 604] on div "No" at bounding box center [603, 597] width 174 height 87
click at [638, 600] on div "No" at bounding box center [603, 597] width 174 height 87
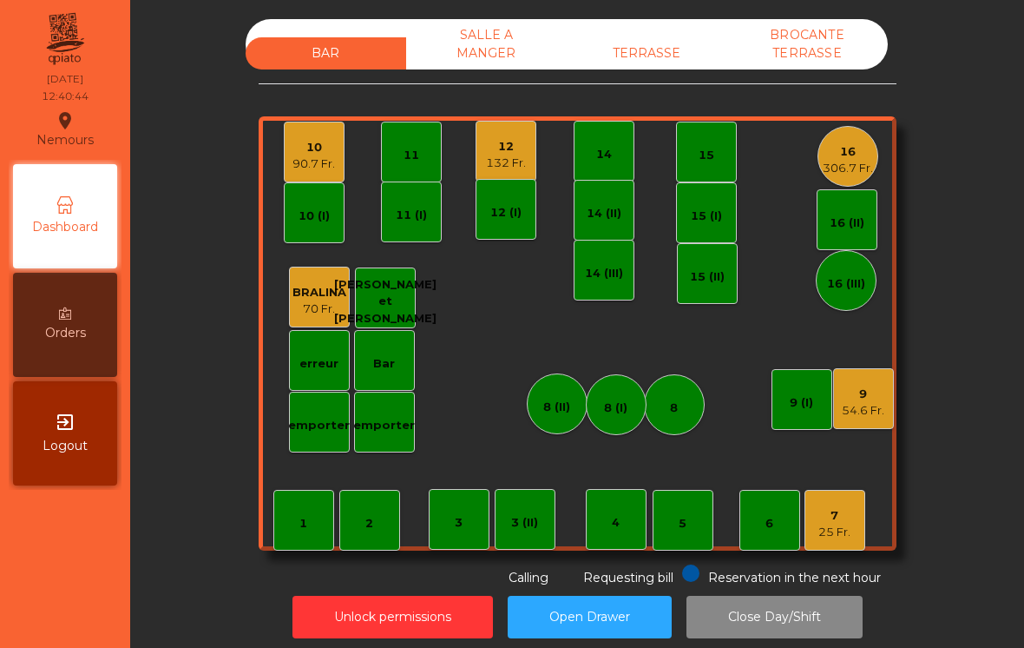
click at [854, 164] on div "306.7 Fr." at bounding box center [848, 168] width 50 height 17
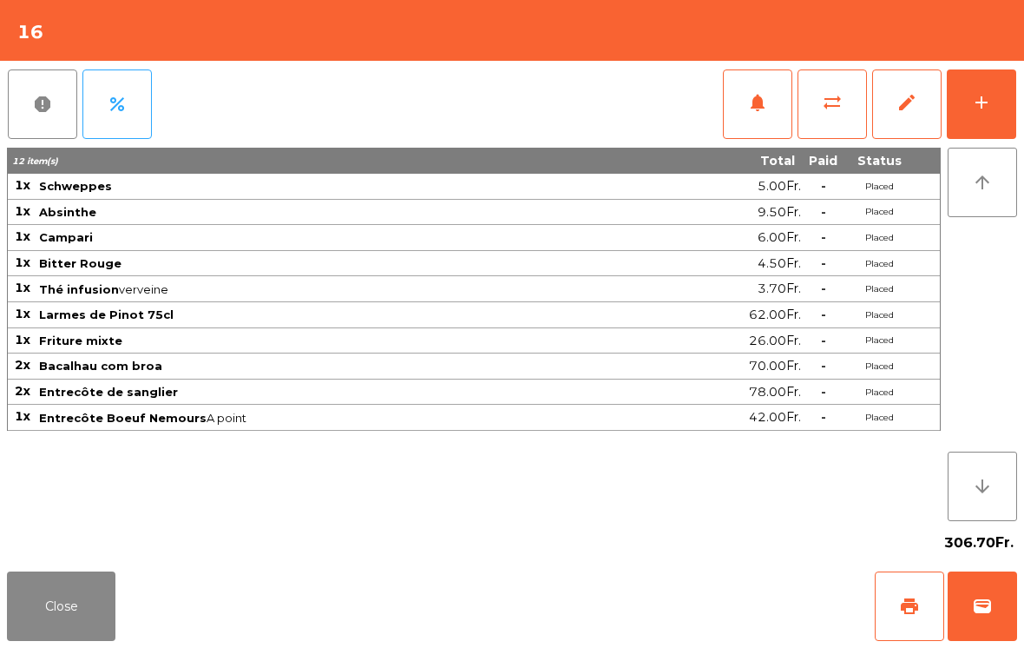
click at [977, 89] on button "add" at bounding box center [981, 103] width 69 height 69
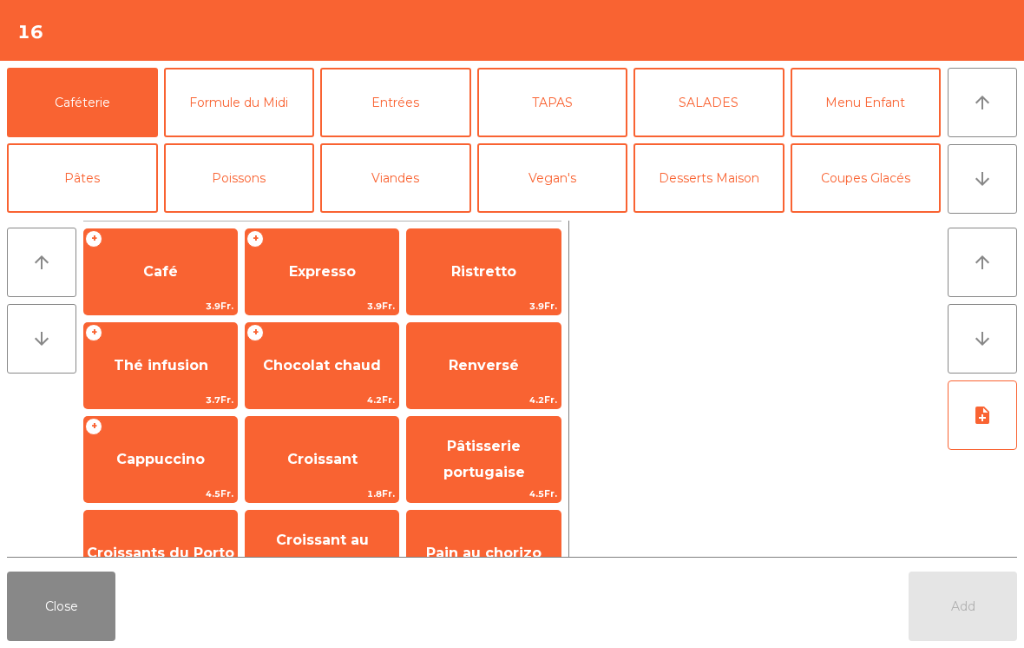
click at [992, 197] on button "arrow_downward" at bounding box center [982, 178] width 69 height 69
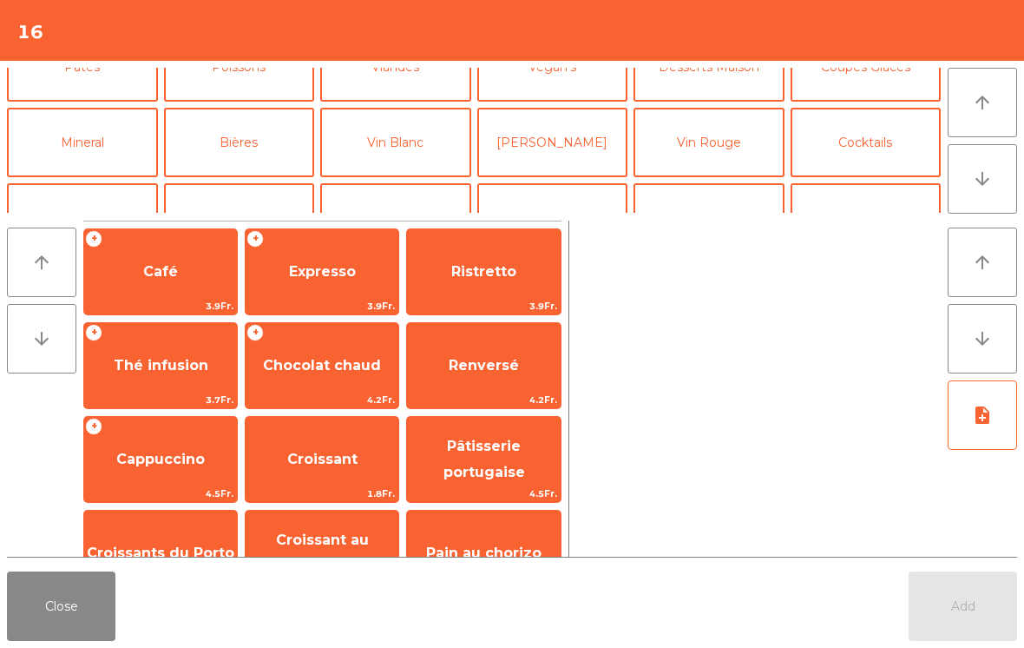
click at [118, 108] on button "Mineral" at bounding box center [82, 142] width 151 height 69
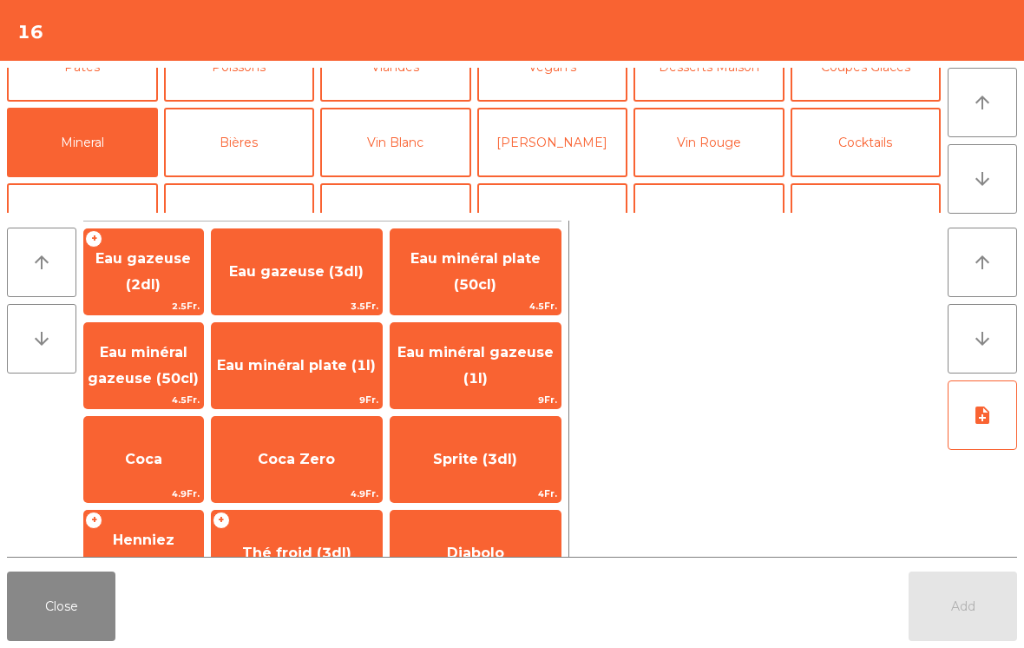
click at [536, 345] on span "Eau minéral gazeuse (1l)" at bounding box center [476, 365] width 156 height 43
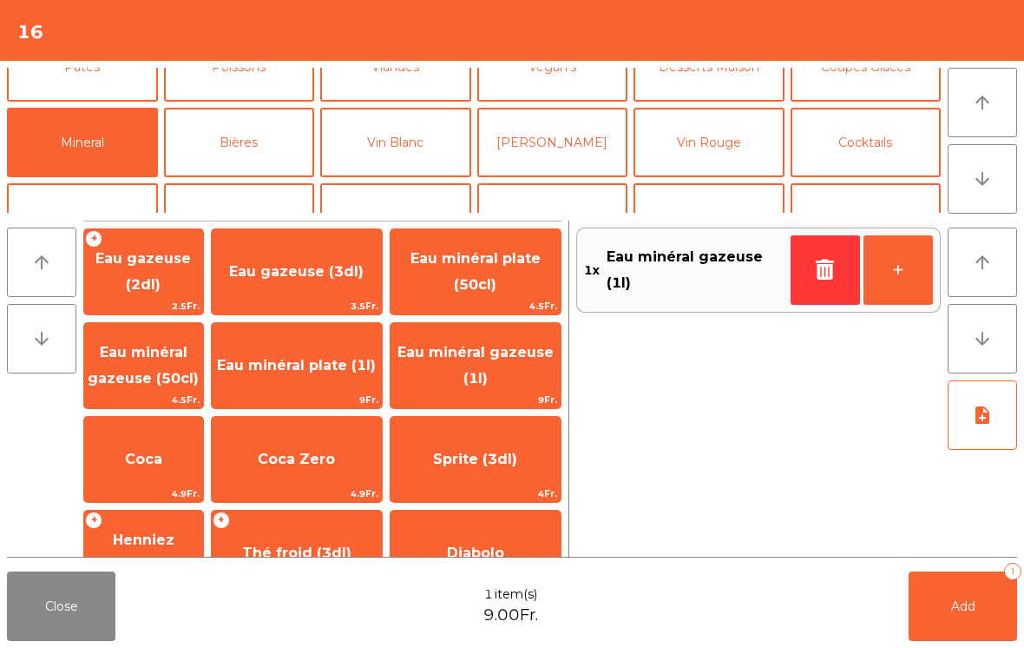
click at [965, 602] on span "Add" at bounding box center [963, 606] width 24 height 16
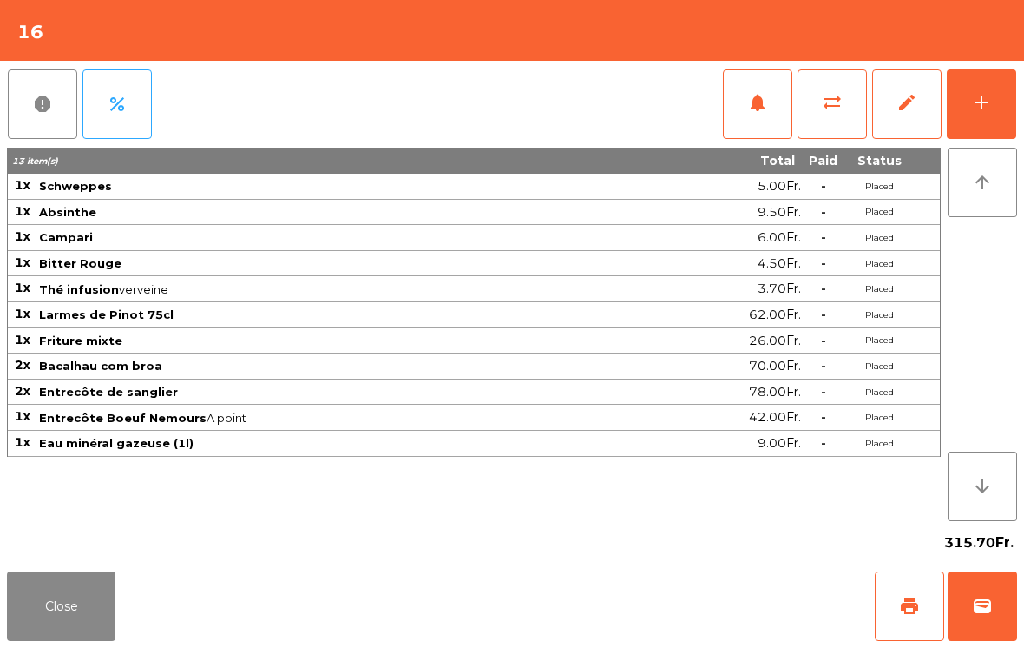
click at [58, 614] on button "Close" at bounding box center [61, 605] width 108 height 69
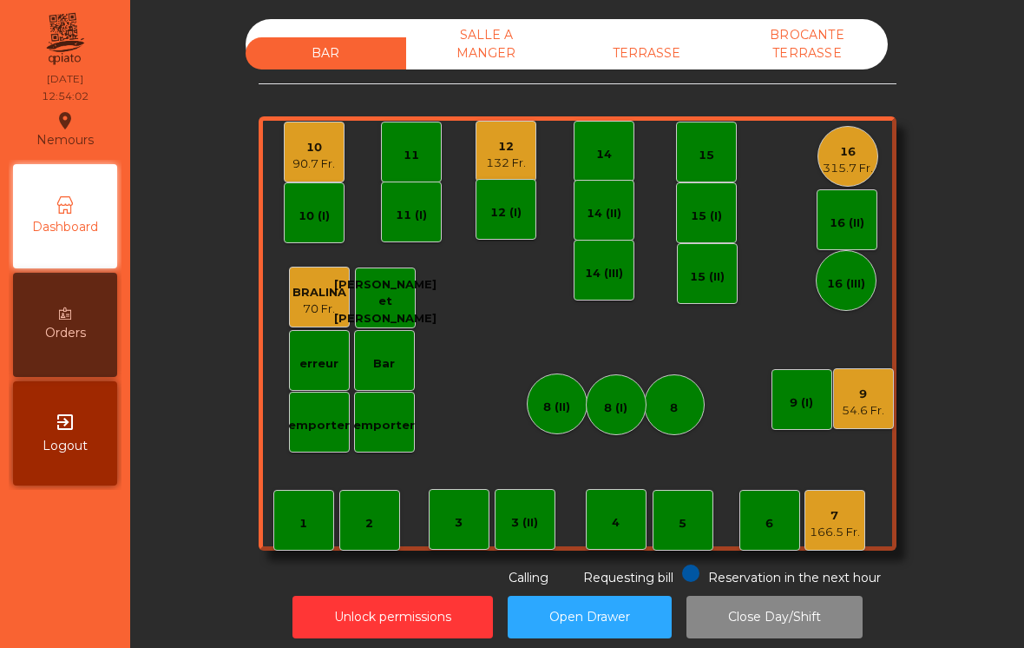
click at [877, 411] on div "54.6 Fr." at bounding box center [863, 410] width 43 height 17
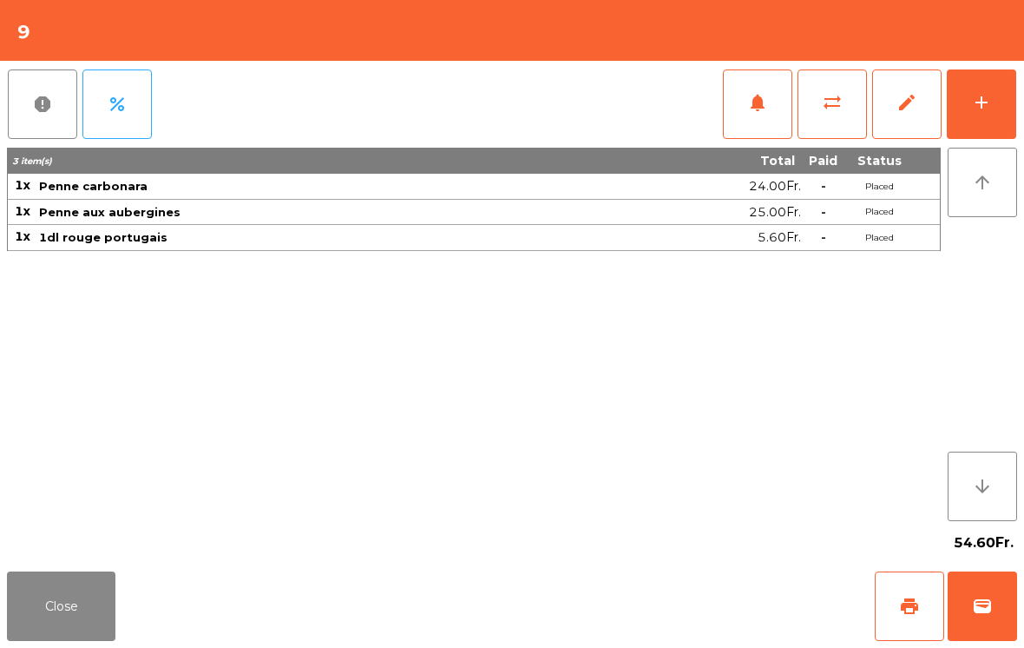
click at [984, 115] on button "add" at bounding box center [981, 103] width 69 height 69
click at [973, 102] on div "add" at bounding box center [981, 102] width 21 height 21
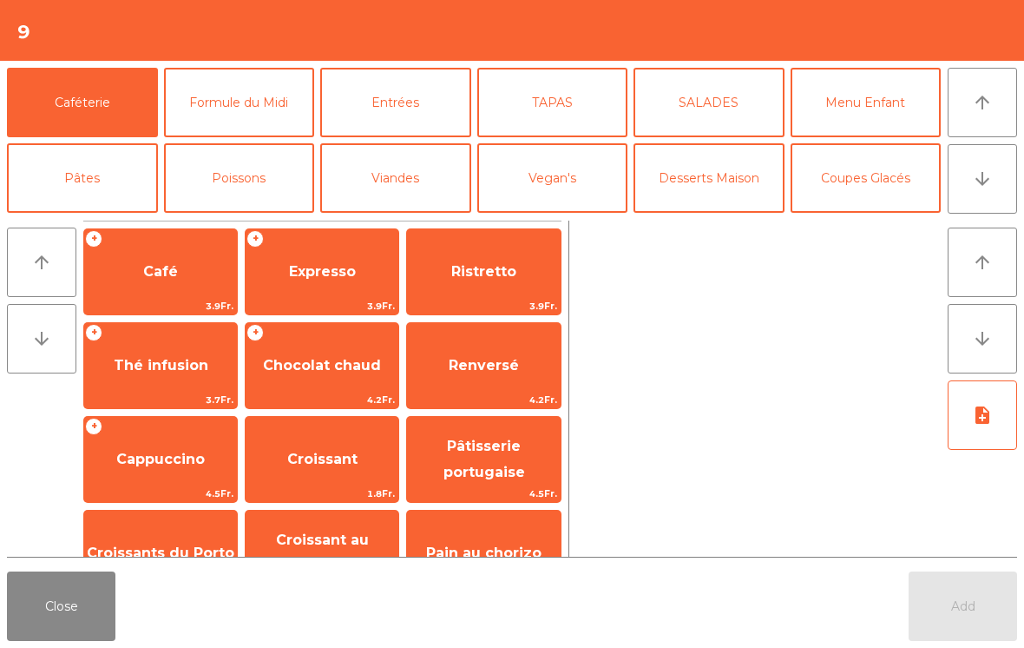
click at [405, 96] on button "Entrées" at bounding box center [395, 102] width 151 height 69
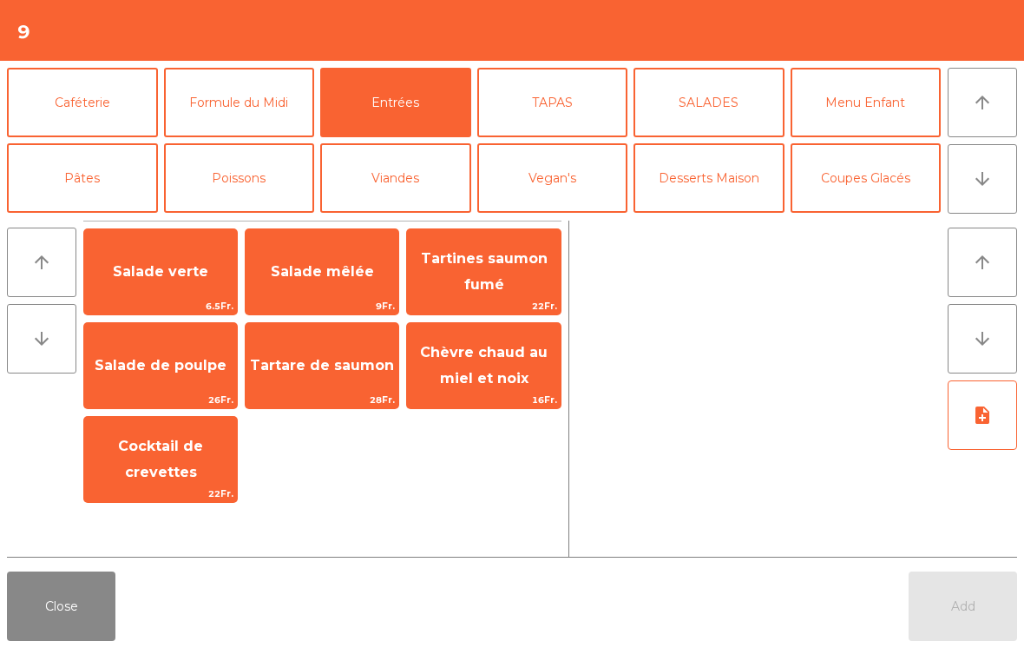
click at [174, 277] on span "Salade verte" at bounding box center [160, 271] width 95 height 16
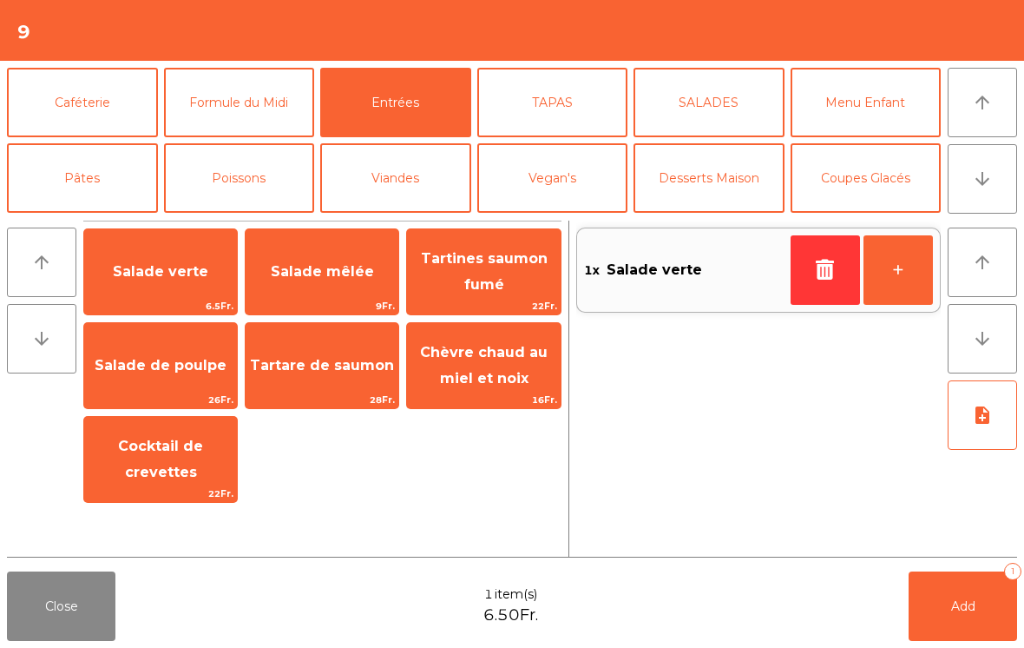
click at [971, 615] on button "Add 1" at bounding box center [963, 605] width 108 height 69
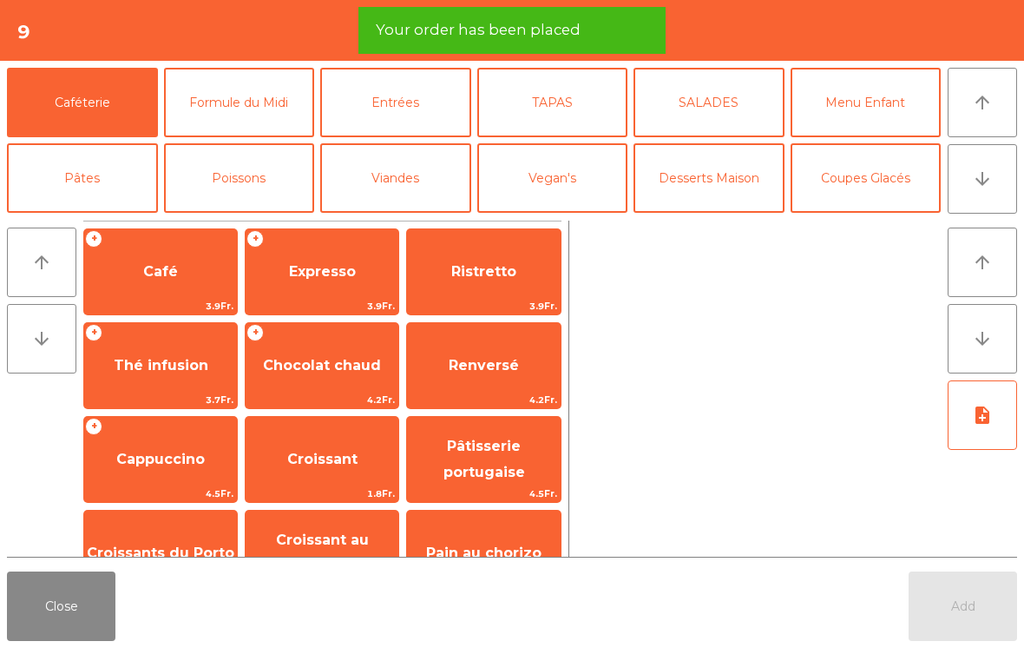
click at [60, 599] on button "Close" at bounding box center [61, 605] width 108 height 69
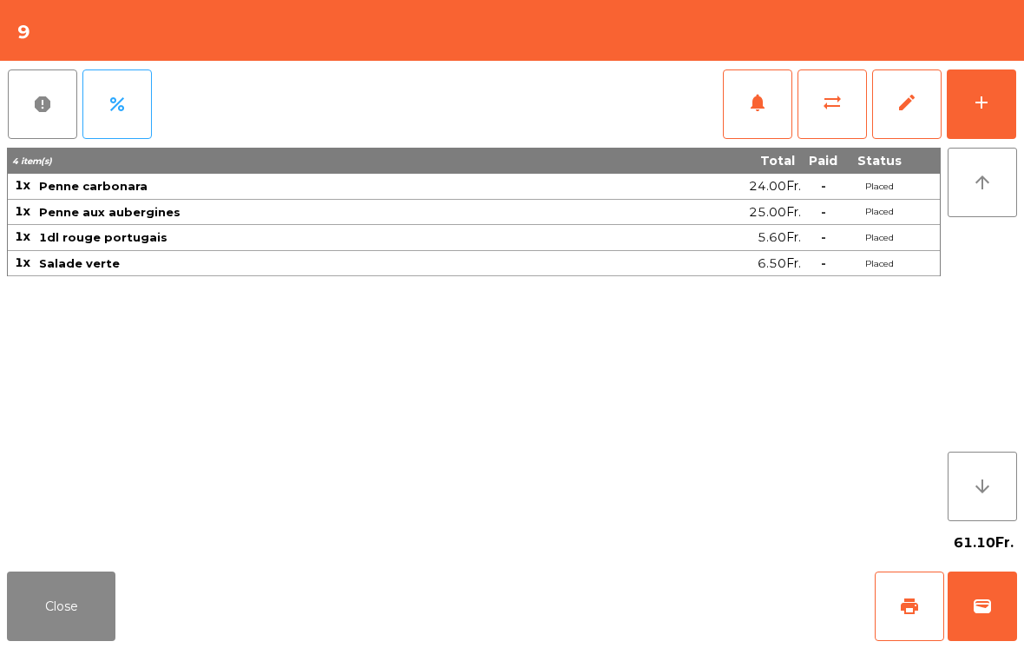
click at [78, 589] on button "Close" at bounding box center [61, 605] width 108 height 69
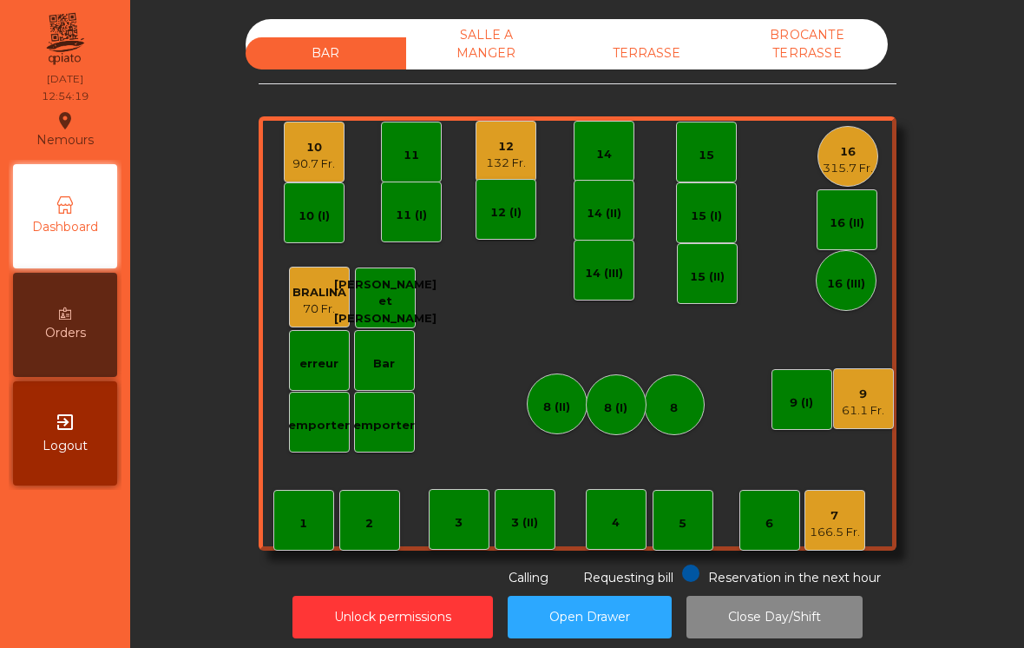
click at [850, 166] on div "315.7 Fr." at bounding box center [848, 168] width 50 height 17
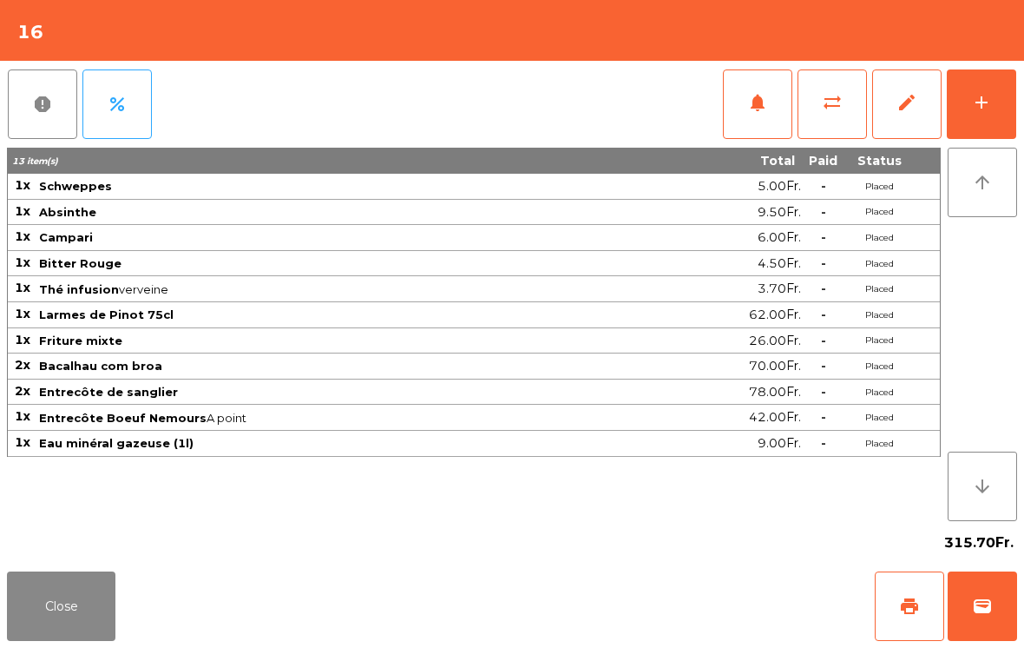
click at [759, 100] on span "notifications" at bounding box center [757, 102] width 21 height 21
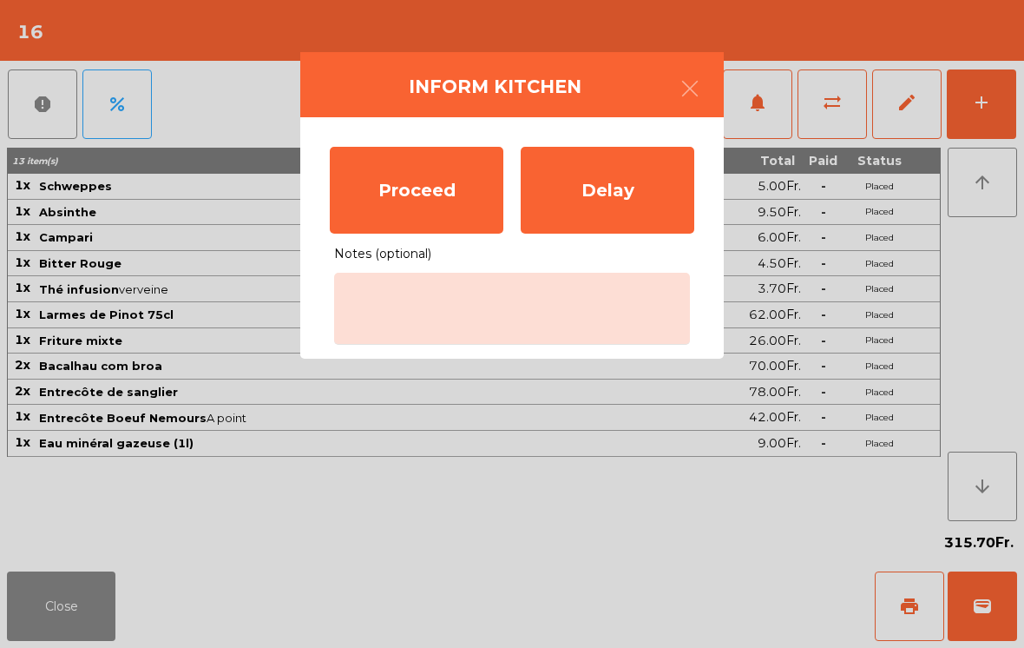
click at [418, 193] on div "Proceed" at bounding box center [417, 190] width 174 height 87
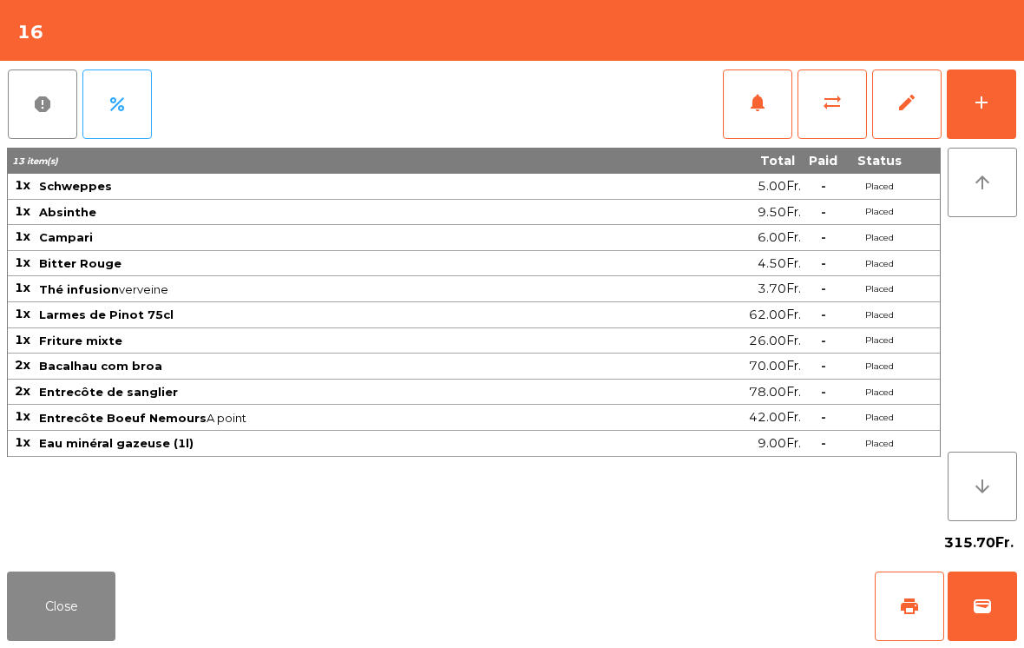
click at [49, 611] on button "Close" at bounding box center [61, 605] width 108 height 69
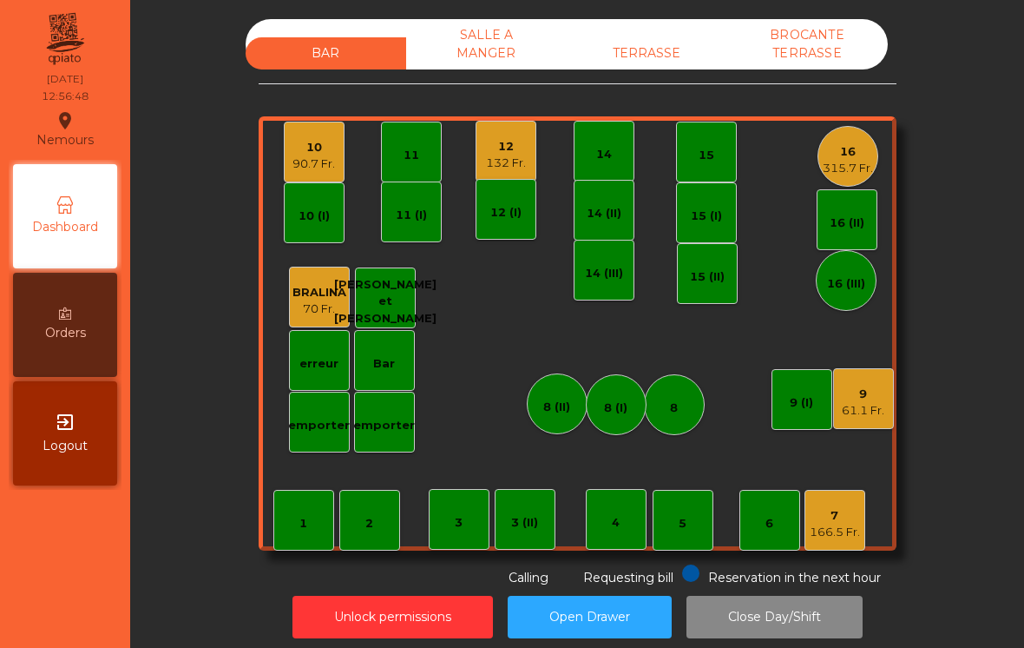
click at [847, 507] on div "7" at bounding box center [835, 515] width 50 height 17
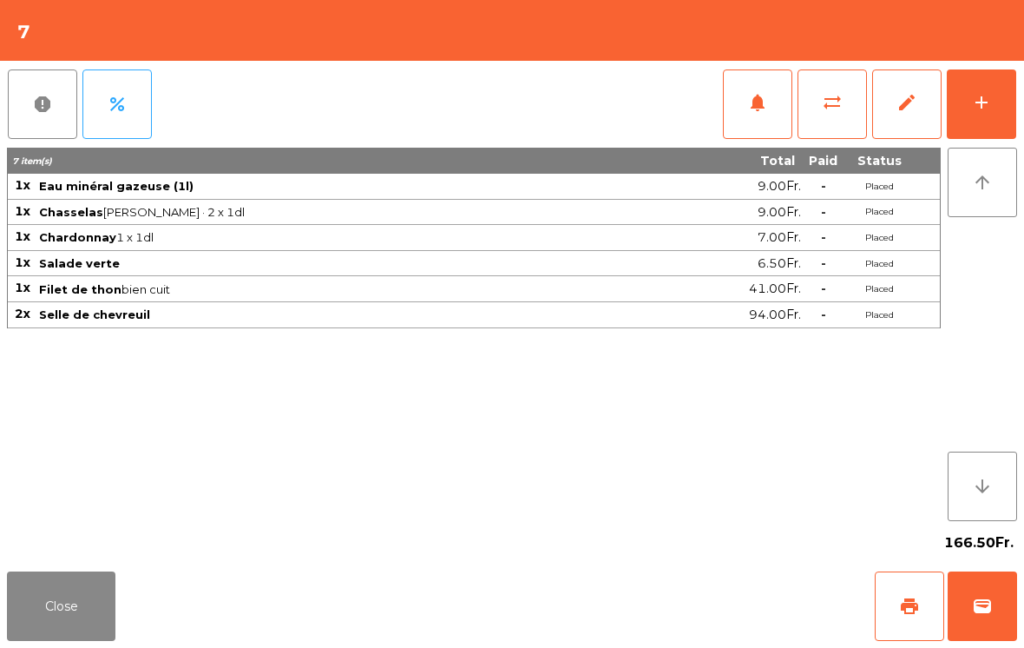
click at [743, 101] on button "notifications" at bounding box center [757, 103] width 69 height 69
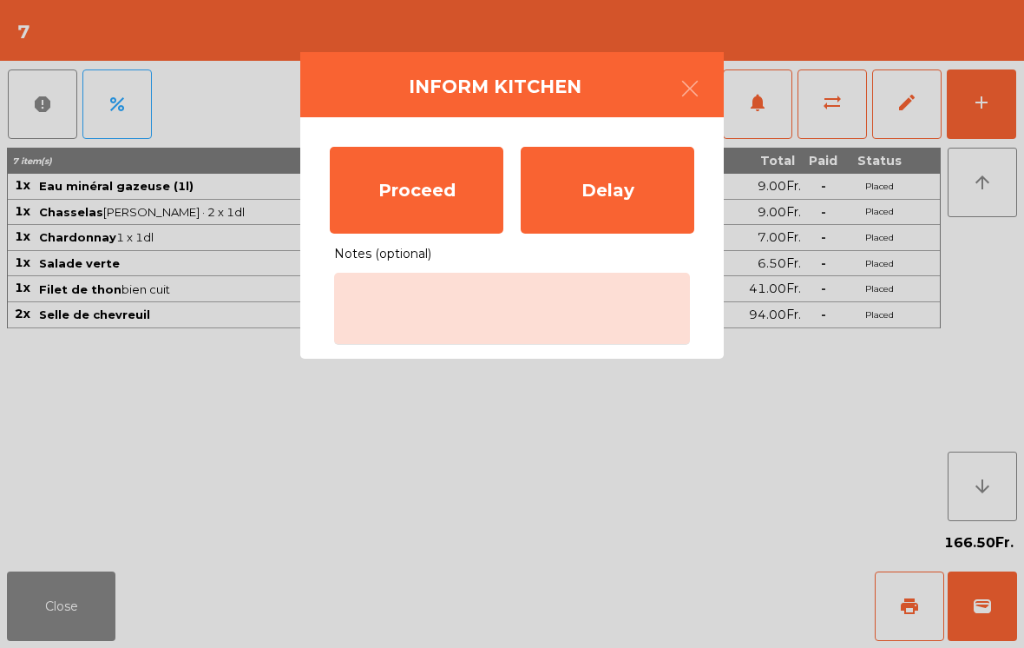
click at [451, 187] on div "Proceed" at bounding box center [417, 190] width 174 height 87
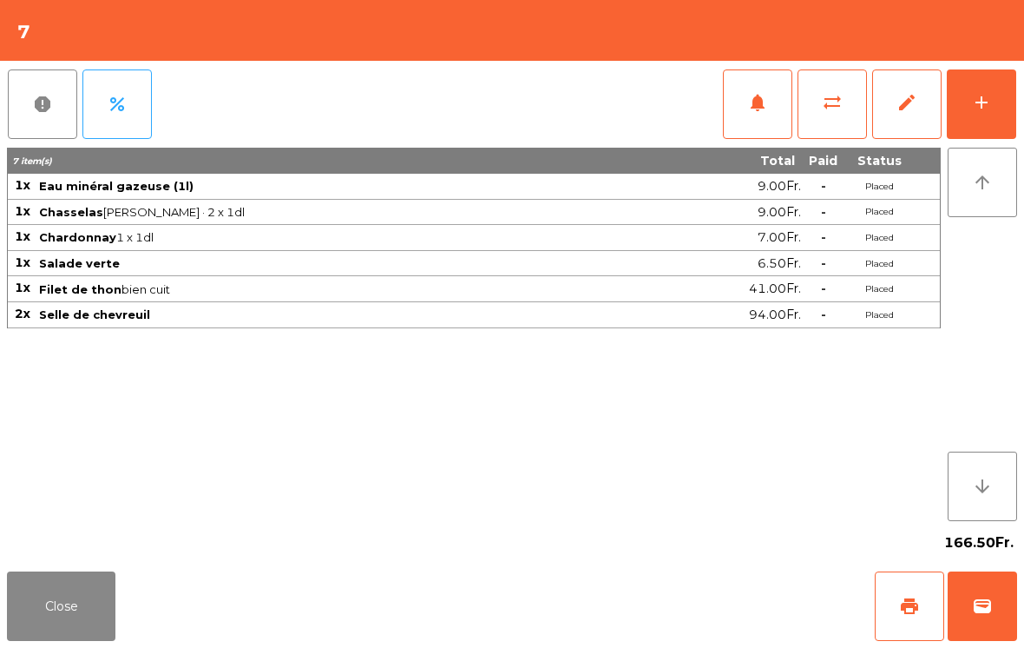
click at [79, 640] on button "Close" at bounding box center [61, 605] width 108 height 69
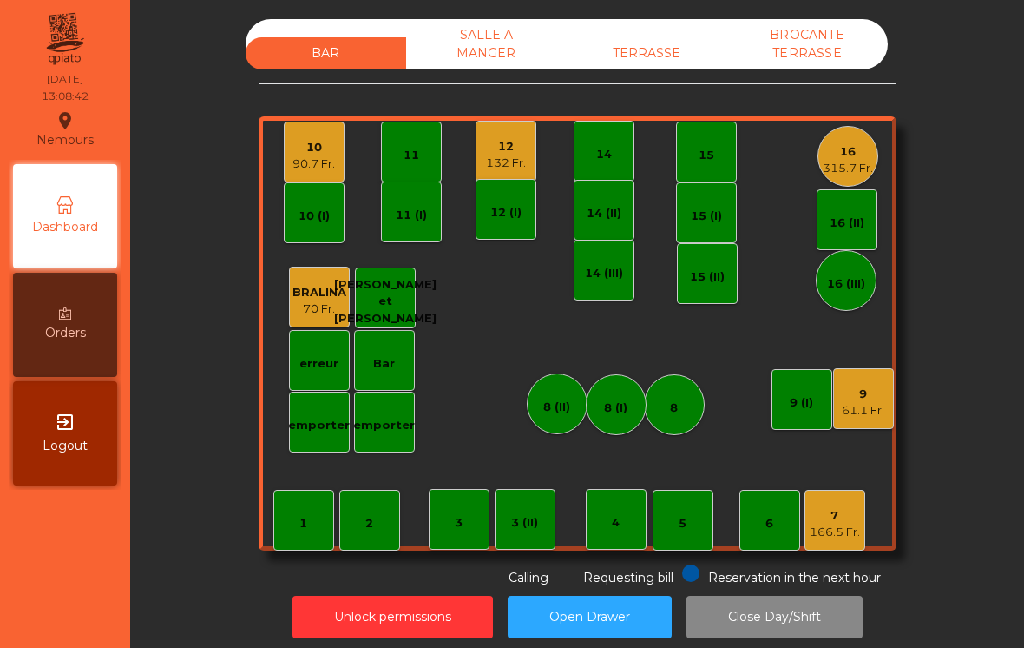
click at [516, 117] on div "1 2 3 4 5 6 7 166.5 Fr. 8 9 61.1 Fr. 10 90.7 Fr. 11 12 132 Fr. 14 15 16 315.7 F…" at bounding box center [578, 333] width 638 height 434
click at [516, 176] on div "12 132 Fr." at bounding box center [506, 151] width 61 height 61
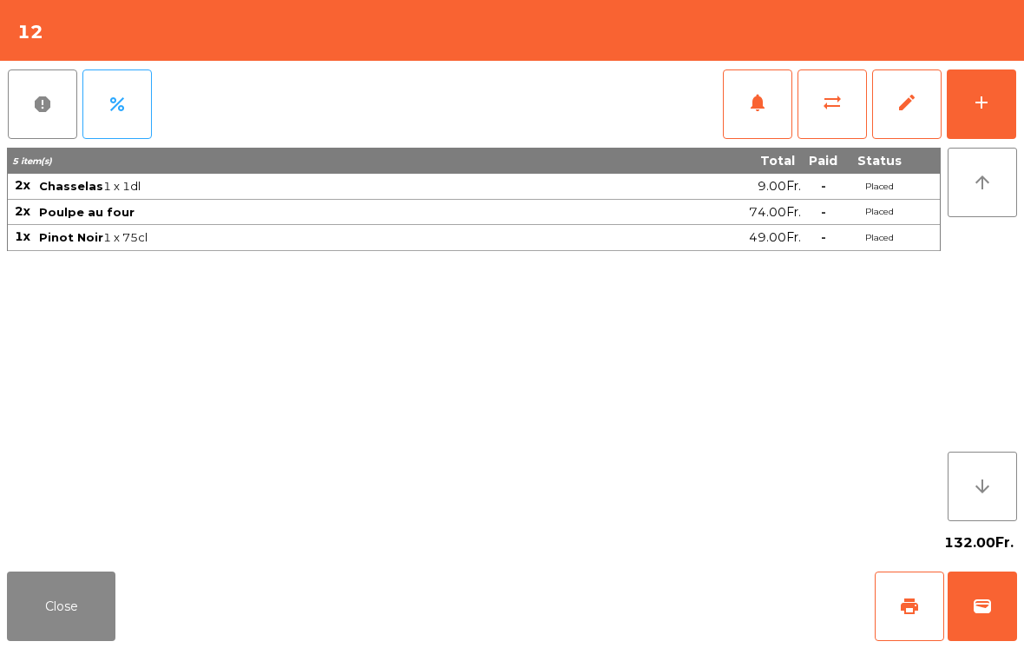
click at [989, 95] on div "add" at bounding box center [981, 102] width 21 height 21
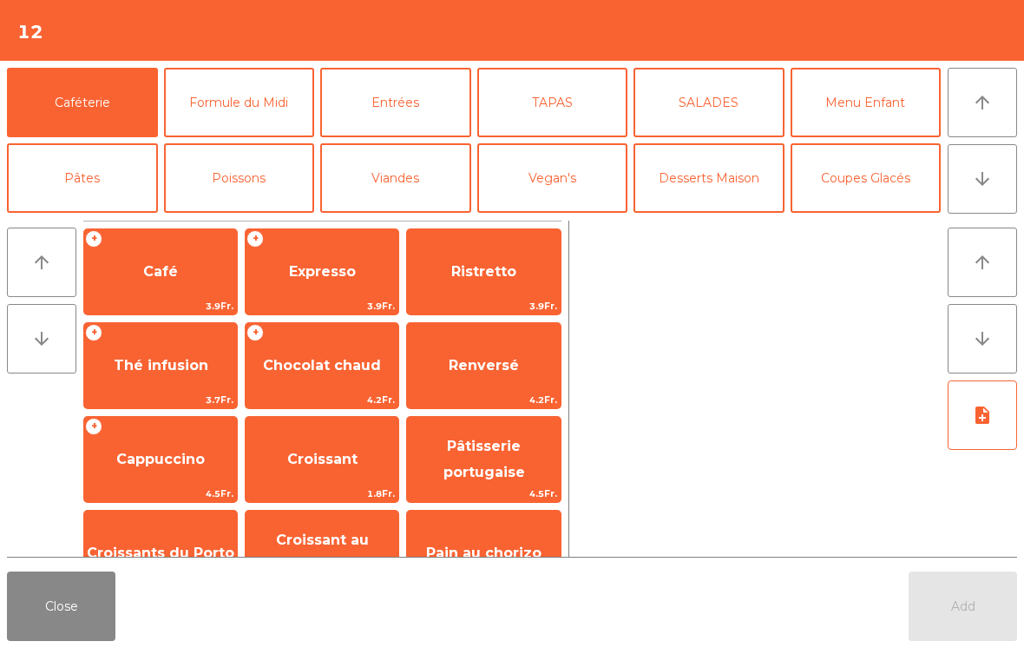
click at [890, 194] on button "Coupes Glacés" at bounding box center [866, 177] width 151 height 69
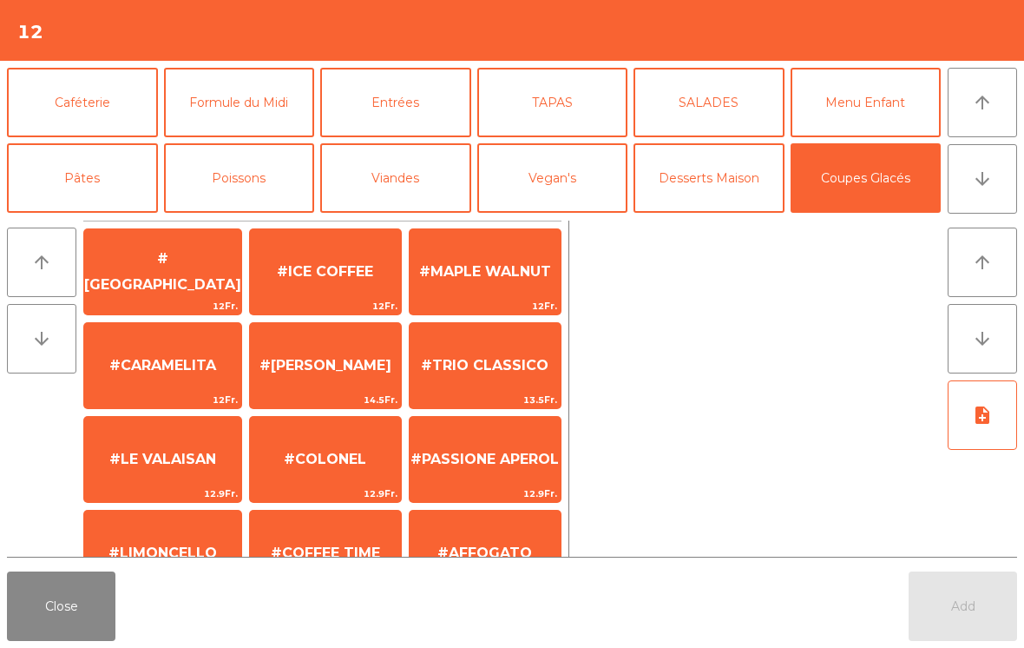
click at [376, 447] on span "#COLONEL" at bounding box center [325, 459] width 151 height 47
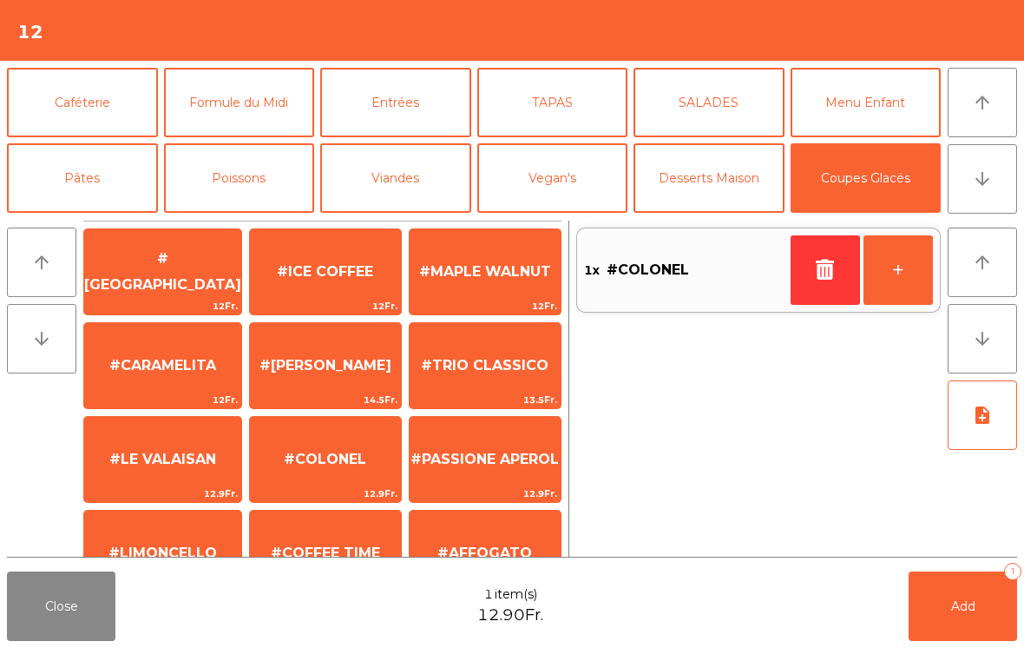
scroll to position [328, 0]
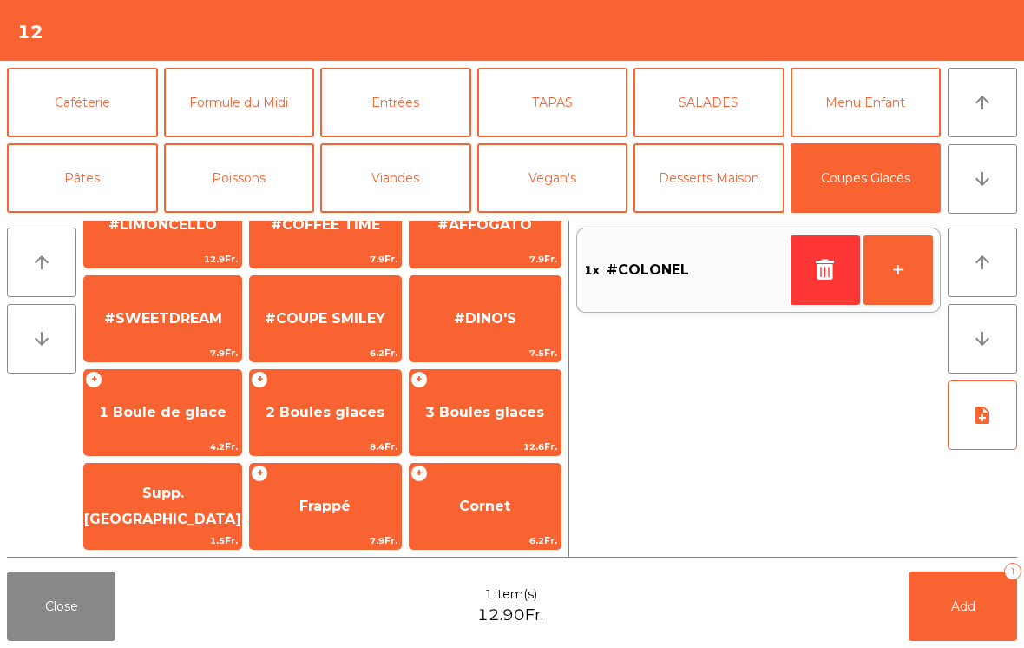
click at [343, 426] on span "2 Boules glaces" at bounding box center [325, 412] width 151 height 47
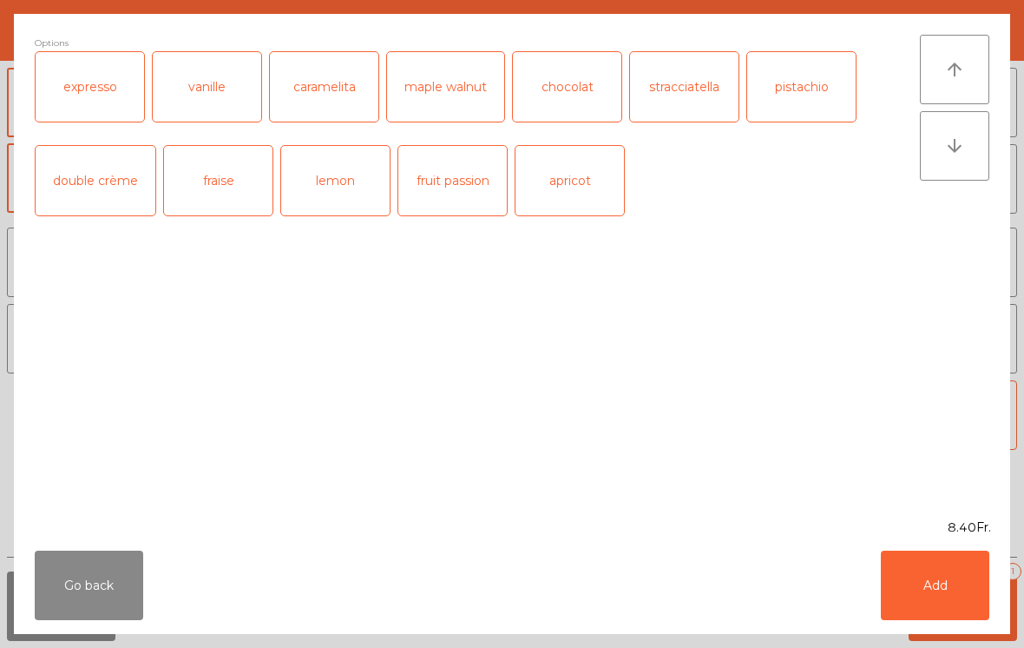
click at [942, 562] on button "Add" at bounding box center [935, 584] width 108 height 69
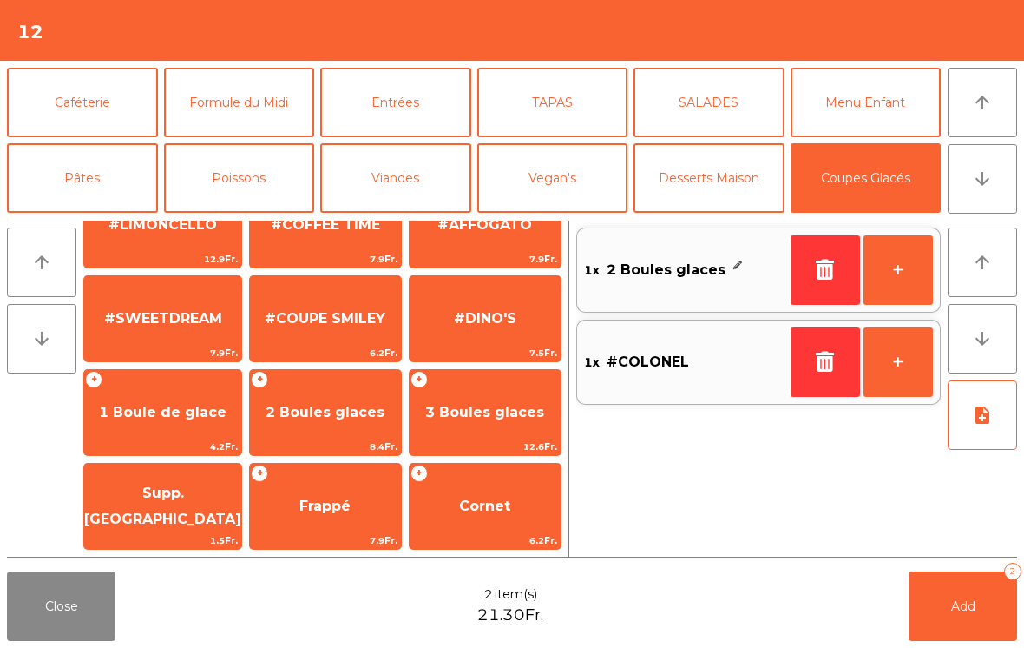
click at [961, 593] on button "Add 2" at bounding box center [963, 605] width 108 height 69
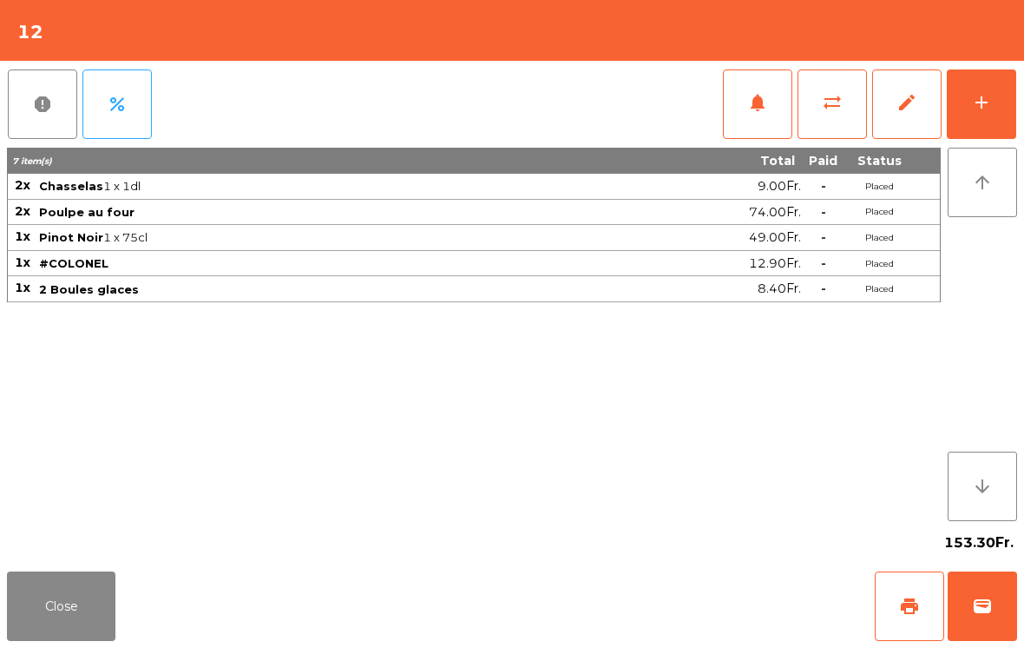
click at [62, 609] on button "Close" at bounding box center [61, 605] width 108 height 69
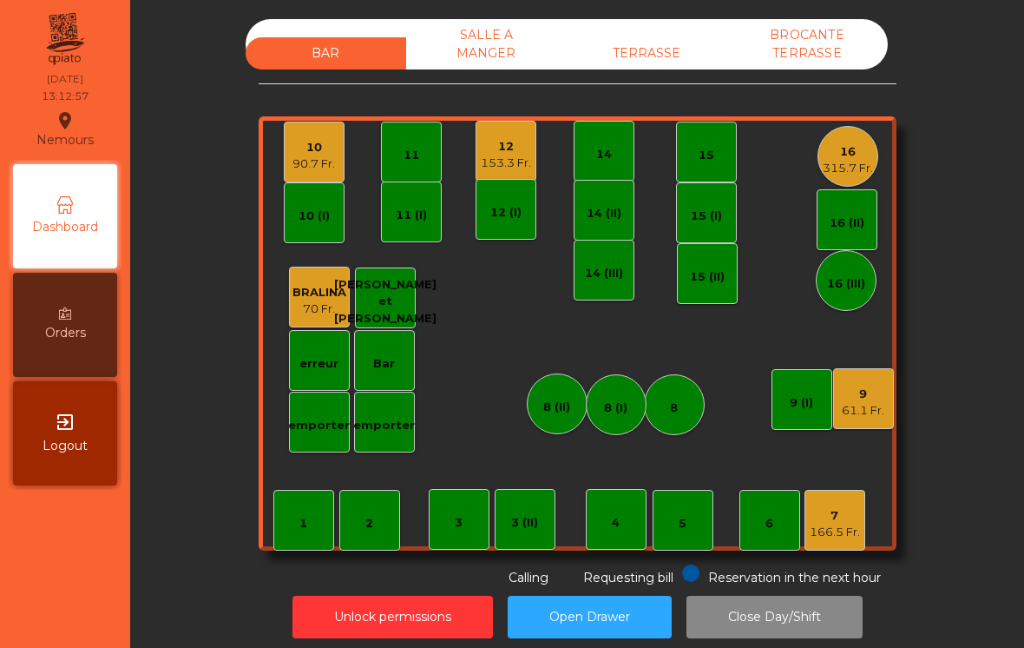
click at [865, 410] on div "61.1 Fr." at bounding box center [863, 410] width 43 height 17
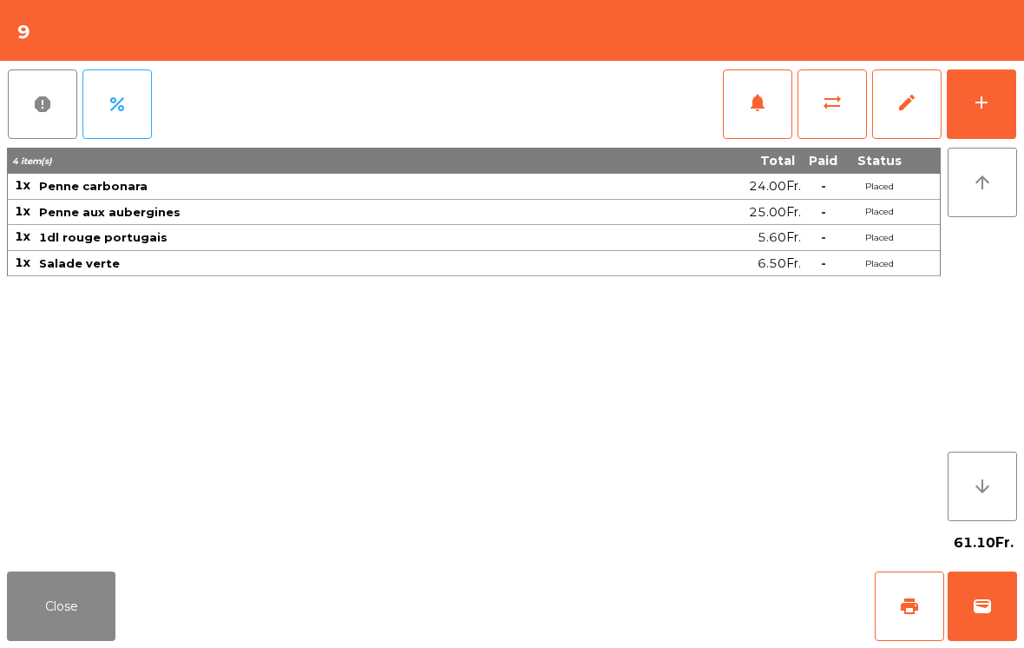
click at [997, 102] on button "add" at bounding box center [981, 103] width 69 height 69
click at [990, 104] on div "add" at bounding box center [981, 102] width 21 height 21
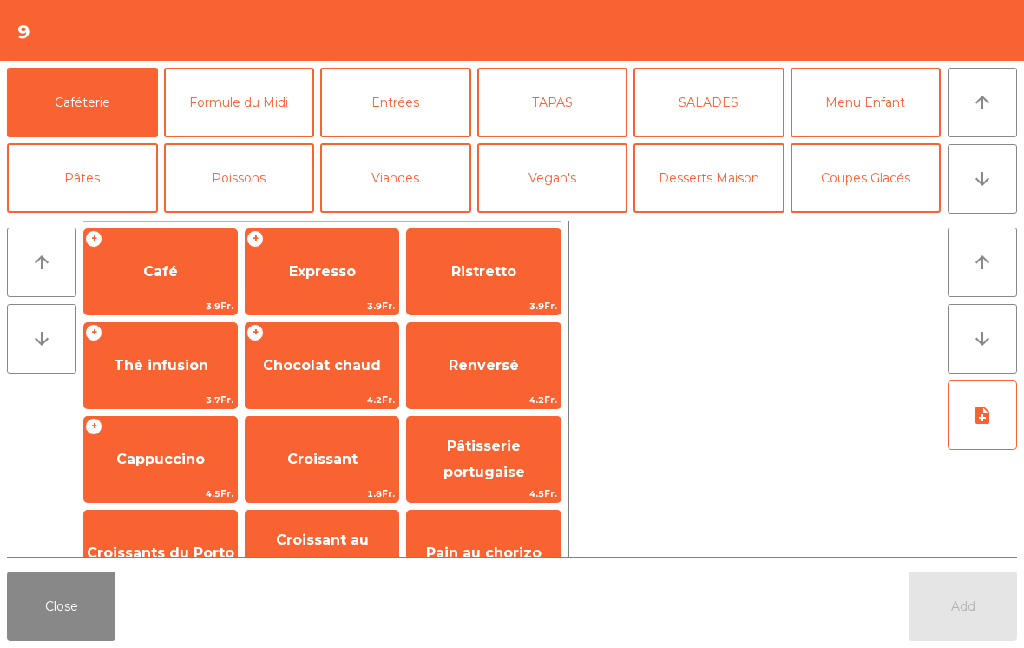
click at [345, 278] on span "Expresso" at bounding box center [322, 271] width 67 height 16
click at [318, 270] on span "Expresso" at bounding box center [322, 271] width 67 height 16
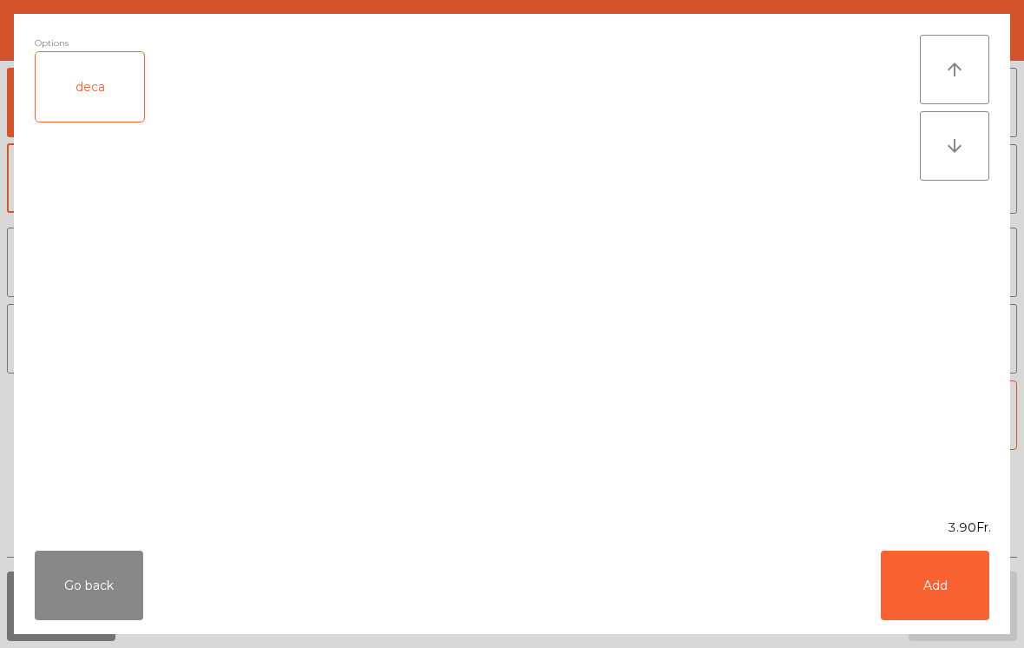
click at [986, 592] on button "Add" at bounding box center [935, 584] width 108 height 69
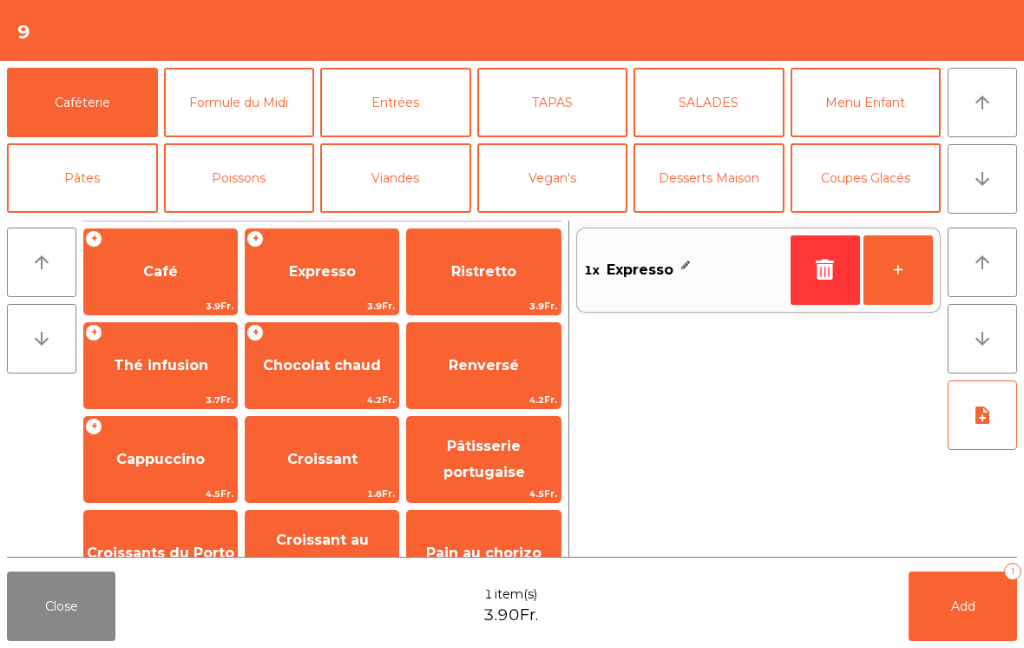
click at [899, 276] on button "+" at bounding box center [898, 269] width 69 height 69
click at [999, 575] on button "Add 2" at bounding box center [963, 605] width 108 height 69
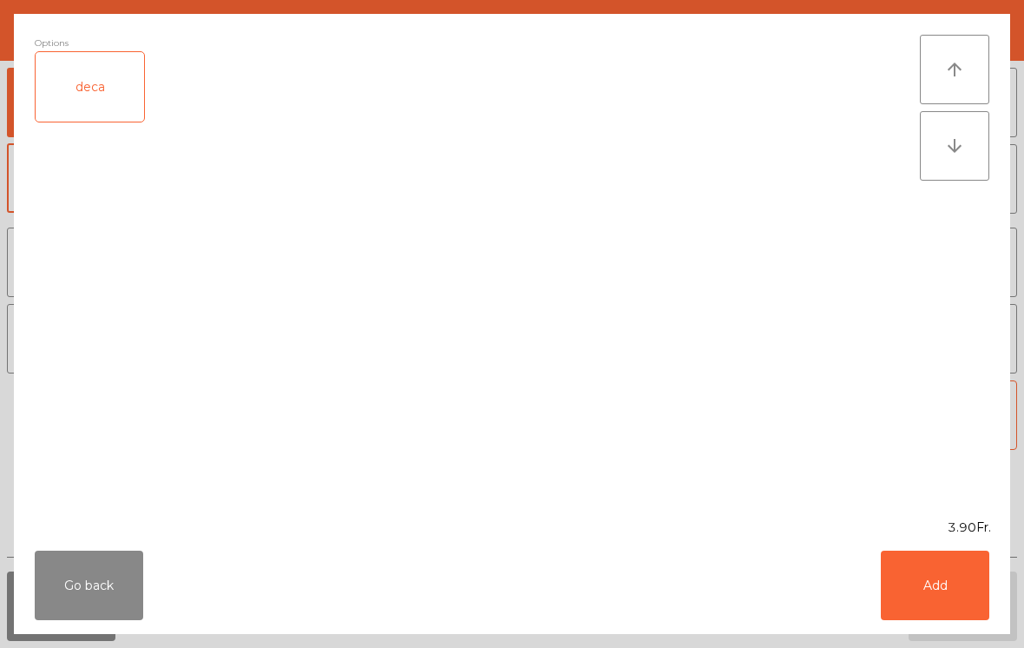
click at [952, 618] on button "Add" at bounding box center [935, 584] width 108 height 69
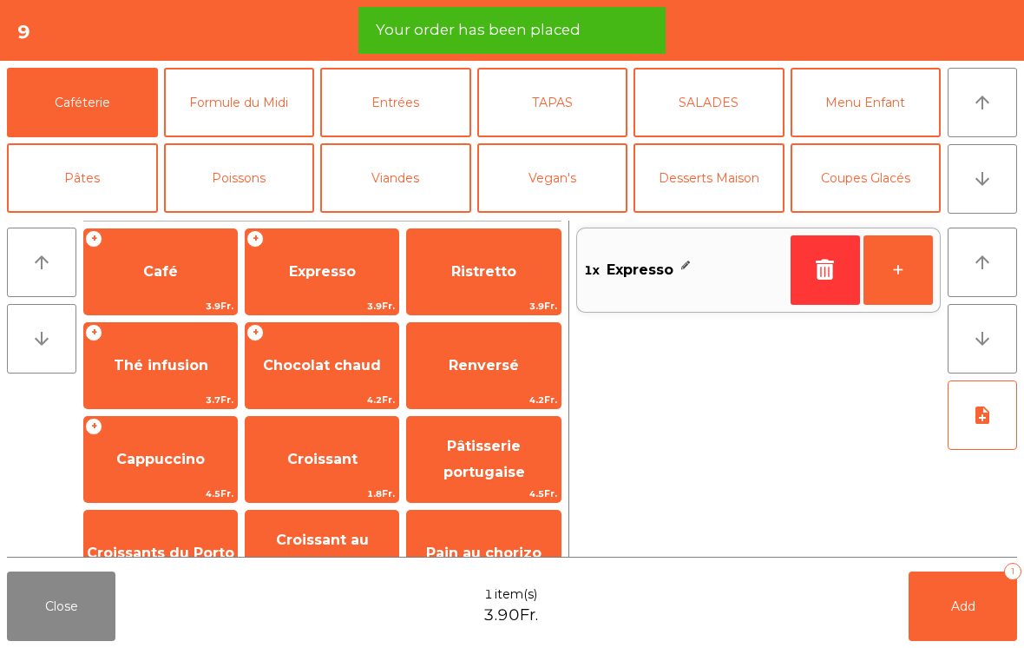
click at [81, 623] on button "Close" at bounding box center [61, 605] width 108 height 69
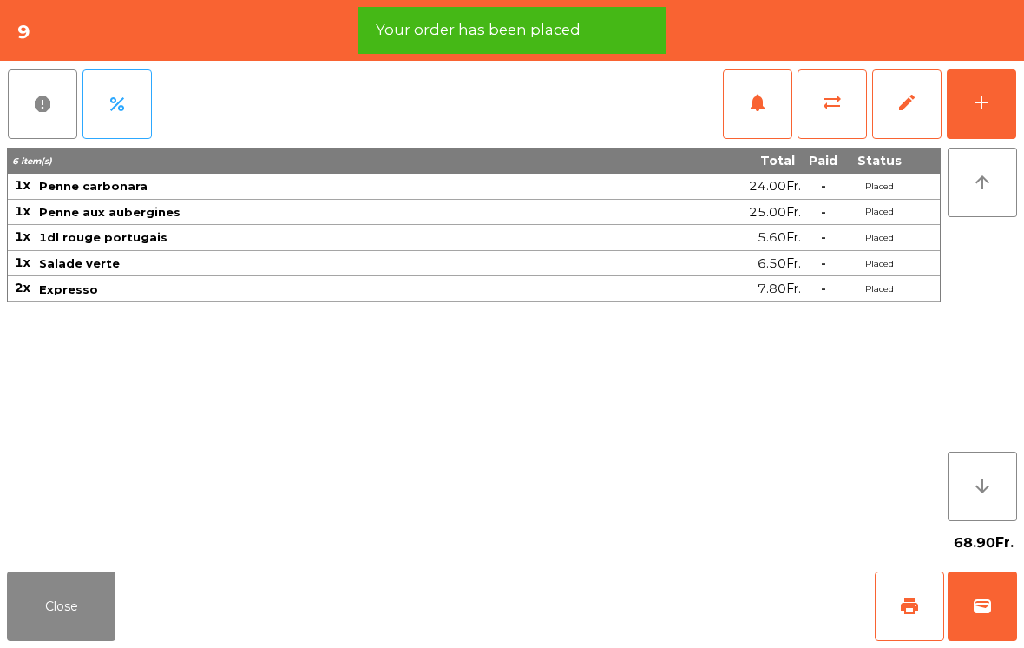
click at [50, 613] on button "Close" at bounding box center [61, 605] width 108 height 69
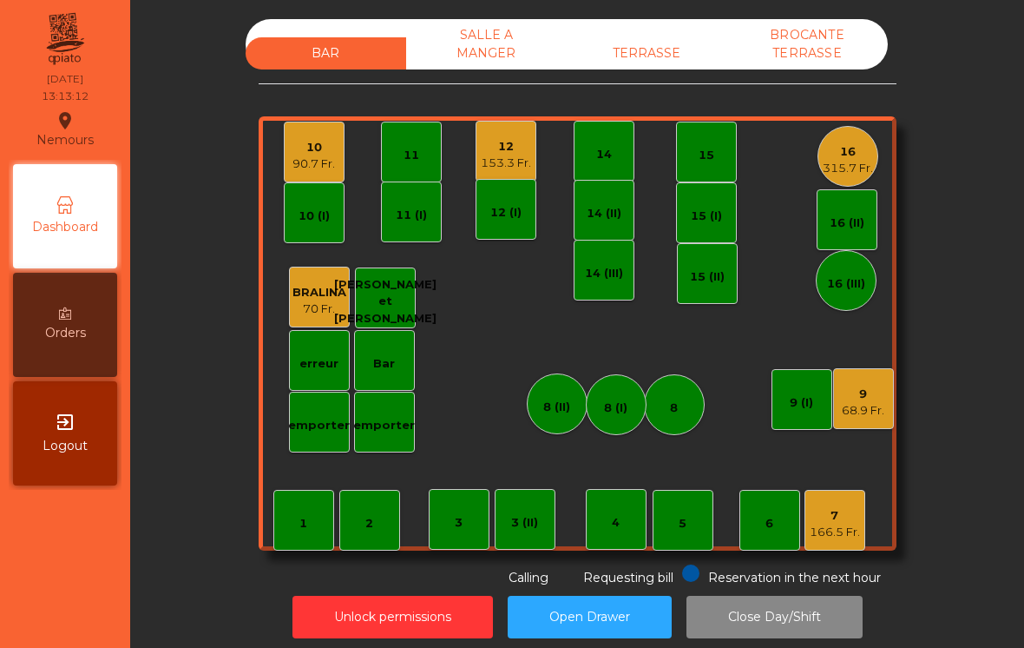
click at [849, 524] on div "166.5 Fr." at bounding box center [835, 531] width 50 height 17
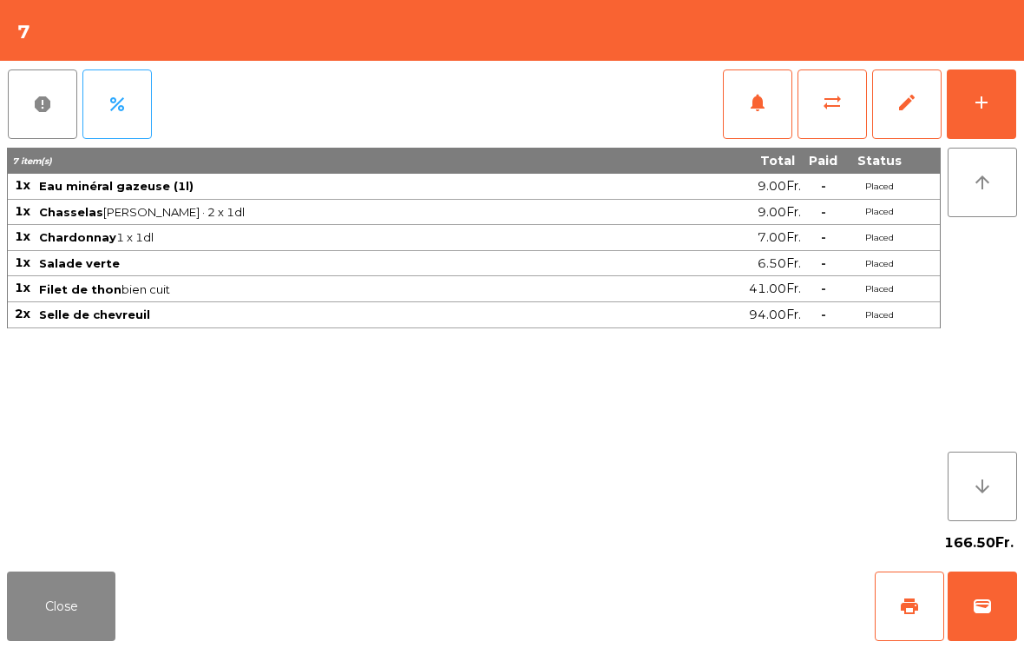
click at [973, 107] on div "add" at bounding box center [981, 102] width 21 height 21
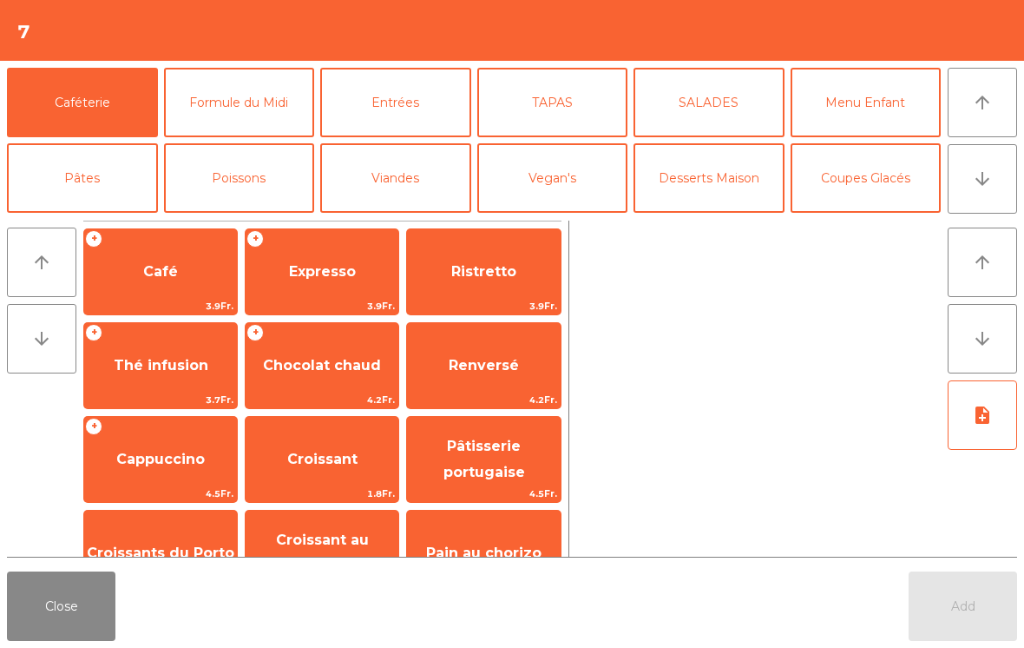
scroll to position [39, 0]
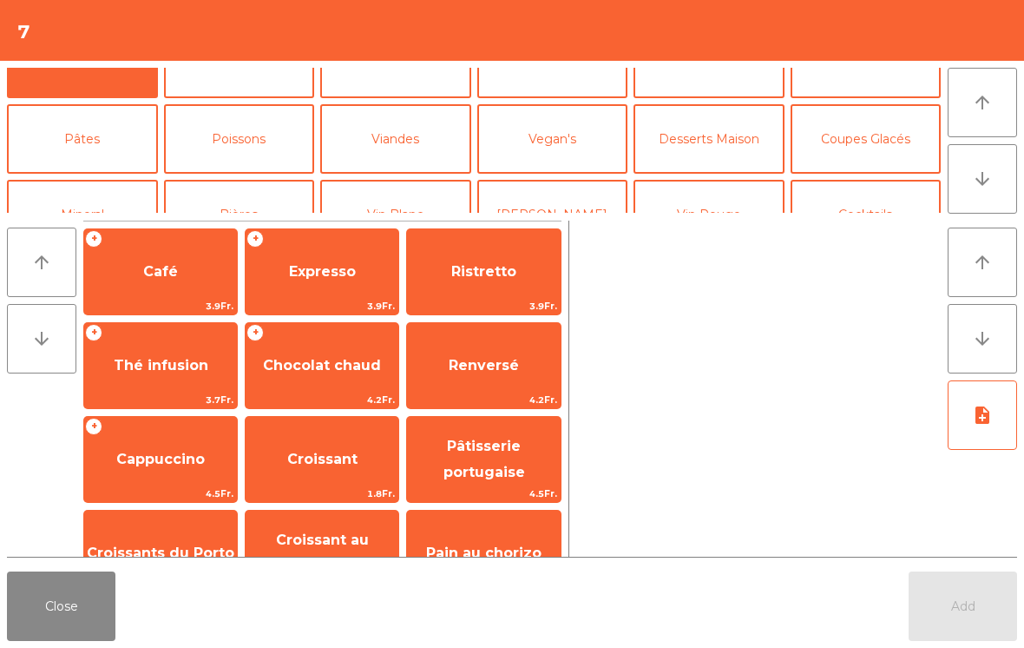
click at [706, 180] on button "Vin Rouge" at bounding box center [709, 214] width 151 height 69
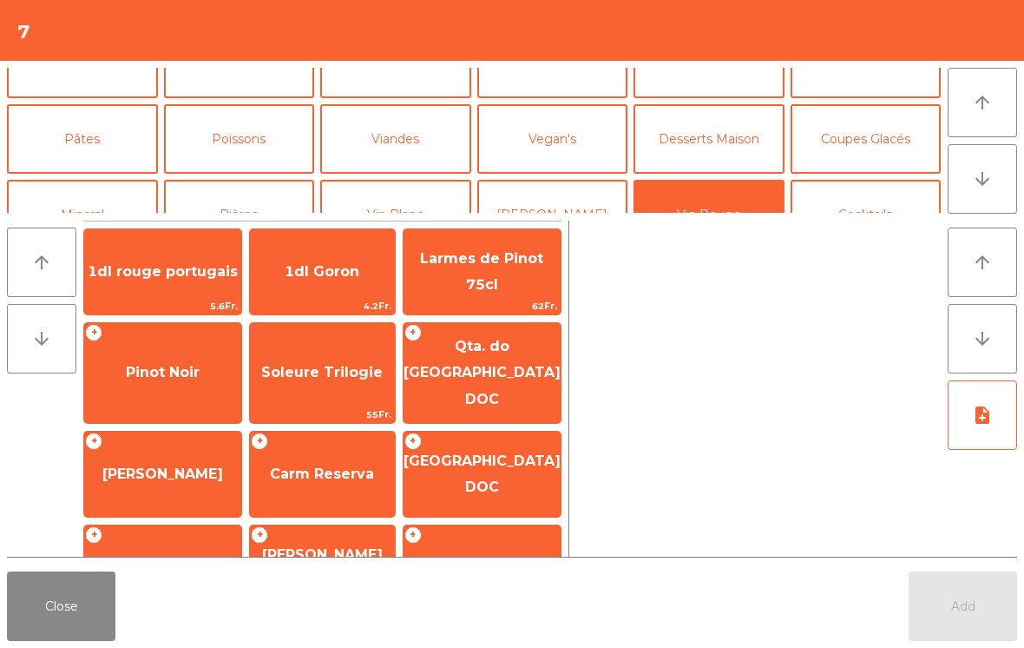
scroll to position [86, 0]
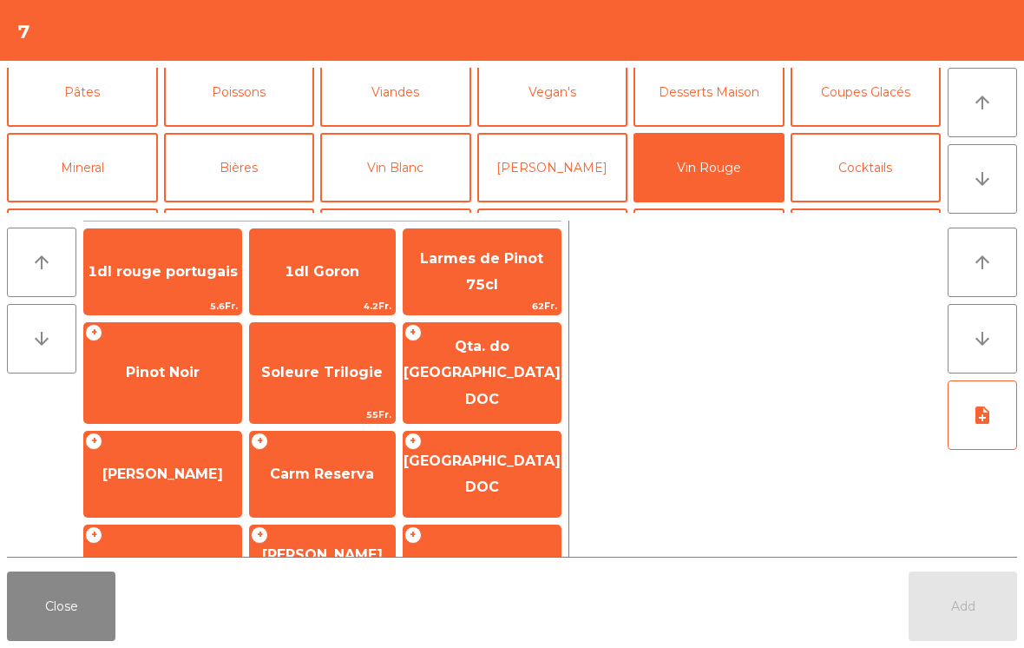
click at [177, 364] on span "Pinot Noir" at bounding box center [163, 372] width 74 height 16
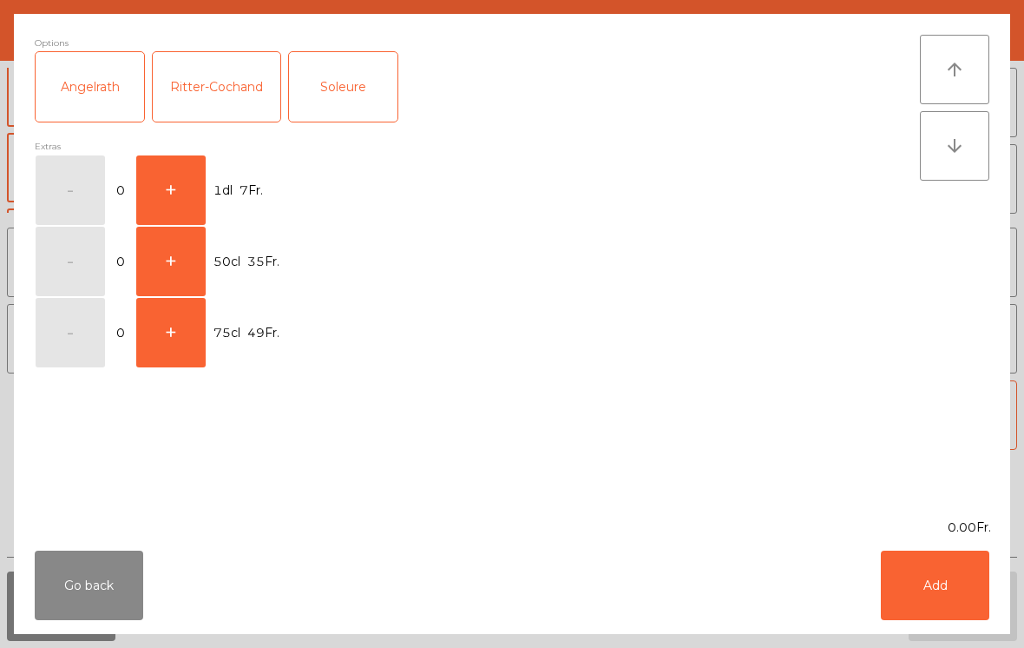
click at [161, 178] on button "+" at bounding box center [170, 189] width 69 height 69
click at [223, 75] on div "Ritter-Cochand" at bounding box center [217, 86] width 128 height 69
click at [165, 180] on button "+" at bounding box center [170, 189] width 69 height 69
click at [955, 599] on button "Add" at bounding box center [935, 584] width 108 height 69
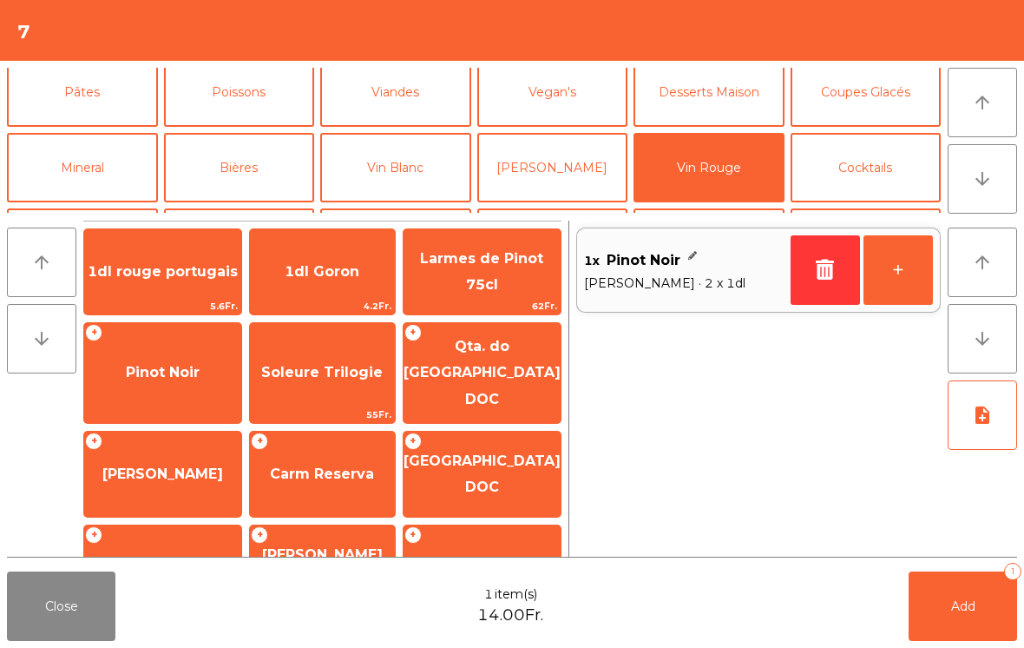
click at [974, 610] on span "Add" at bounding box center [963, 606] width 24 height 16
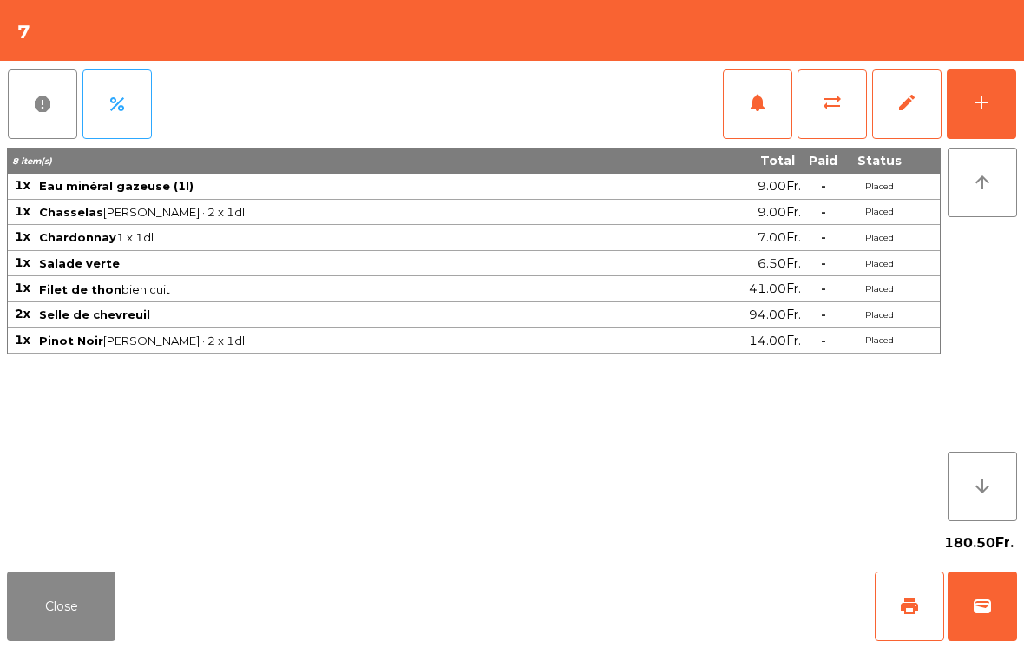
click at [97, 637] on button "Close" at bounding box center [61, 605] width 108 height 69
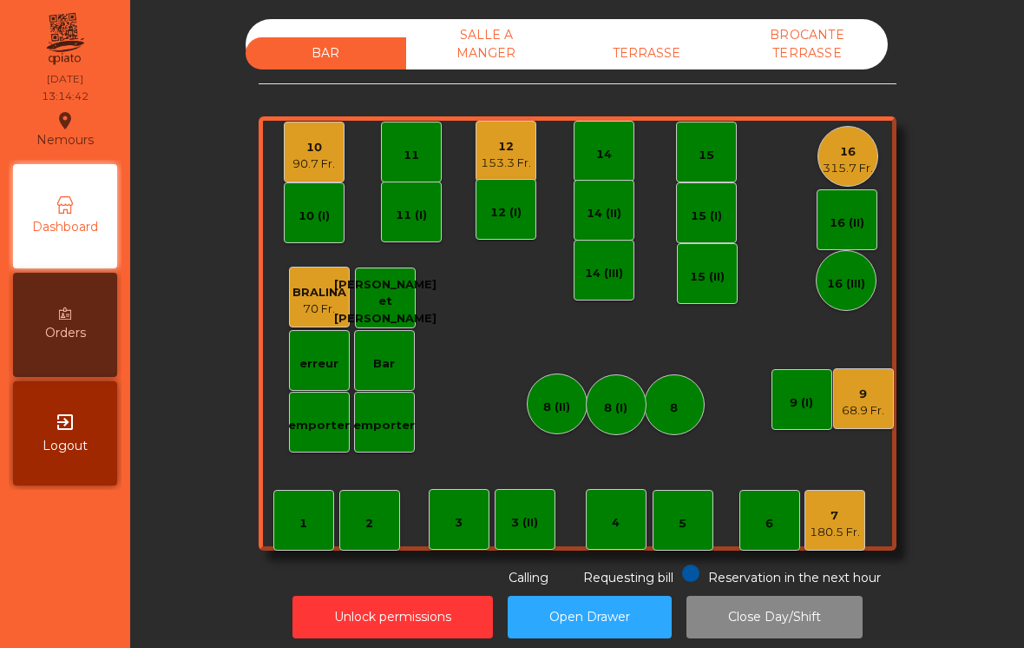
click at [300, 142] on div "10" at bounding box center [314, 147] width 43 height 17
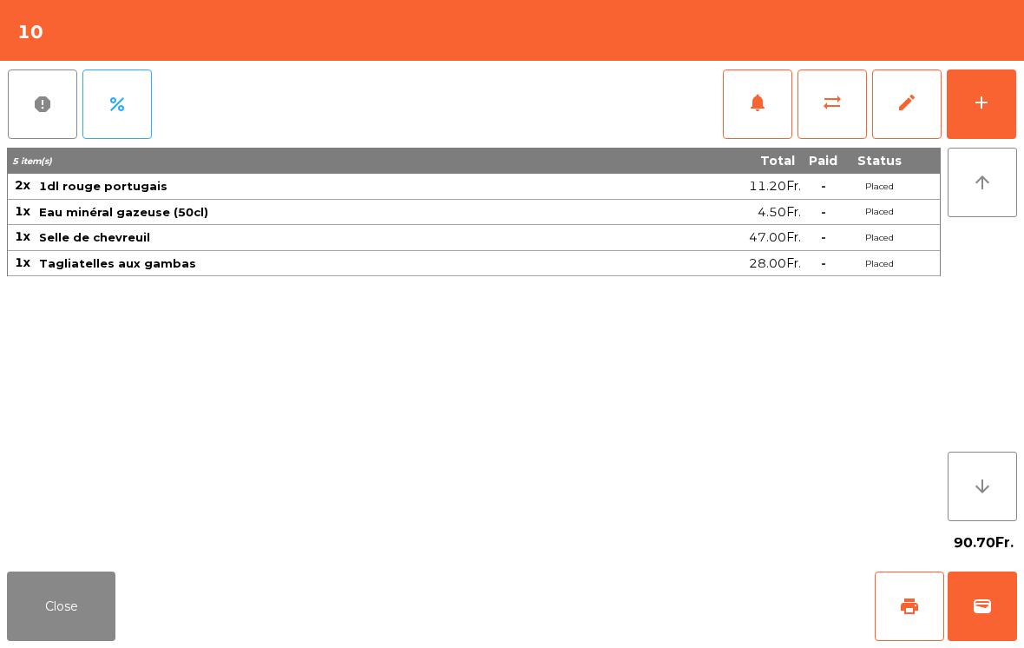
click at [966, 93] on button "add" at bounding box center [981, 103] width 69 height 69
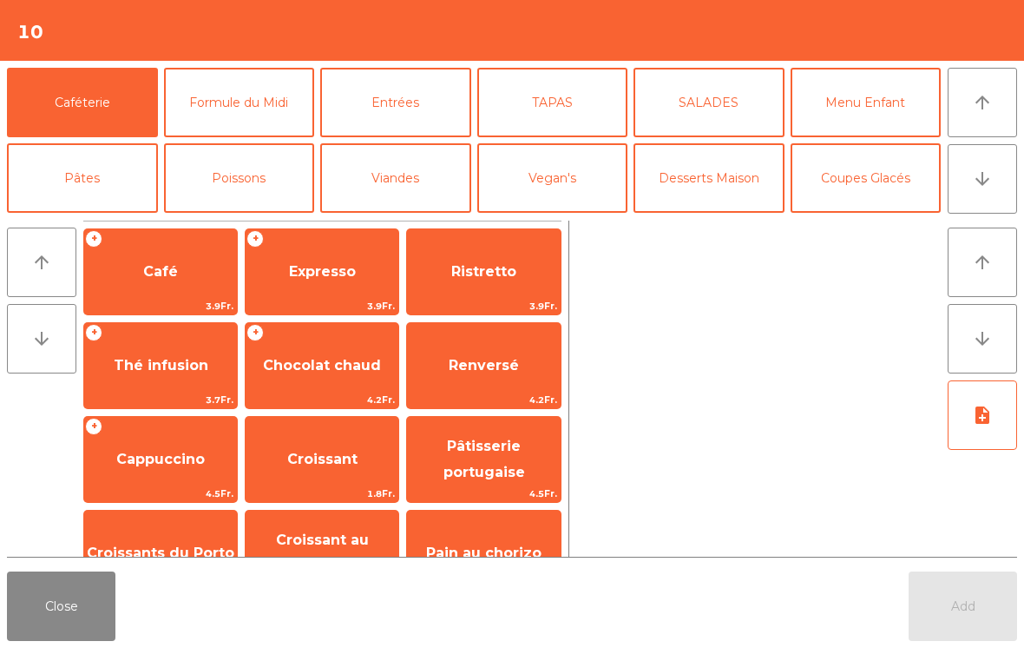
click at [1001, 116] on button "arrow_upward" at bounding box center [982, 102] width 69 height 69
click at [335, 266] on span "Expresso" at bounding box center [322, 271] width 67 height 16
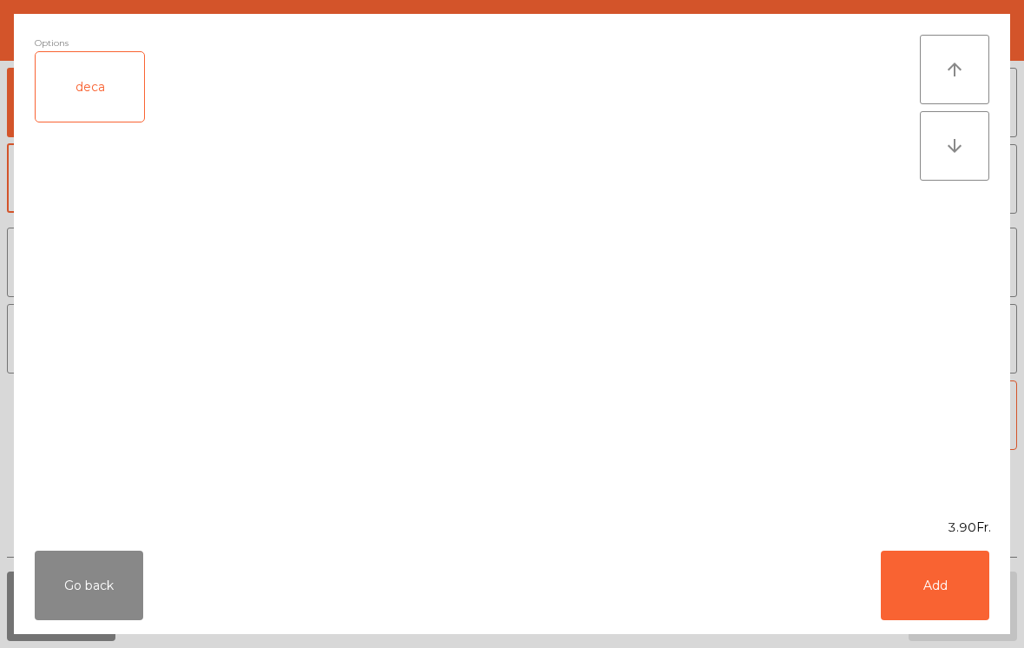
click at [949, 575] on button "Add" at bounding box center [935, 584] width 108 height 69
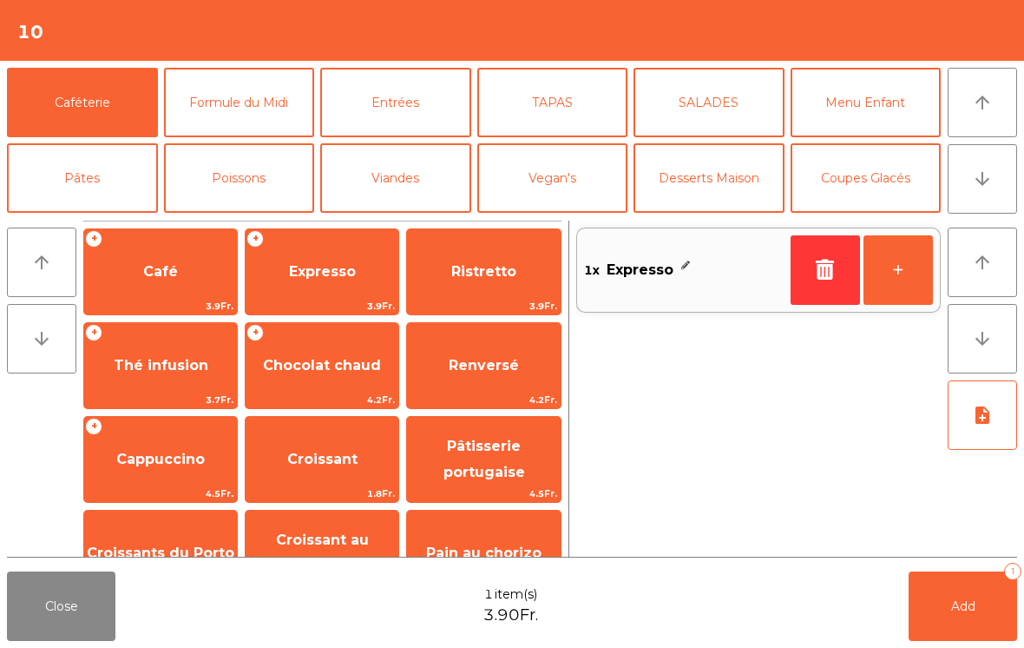
click at [984, 589] on button "Add 1" at bounding box center [963, 605] width 108 height 69
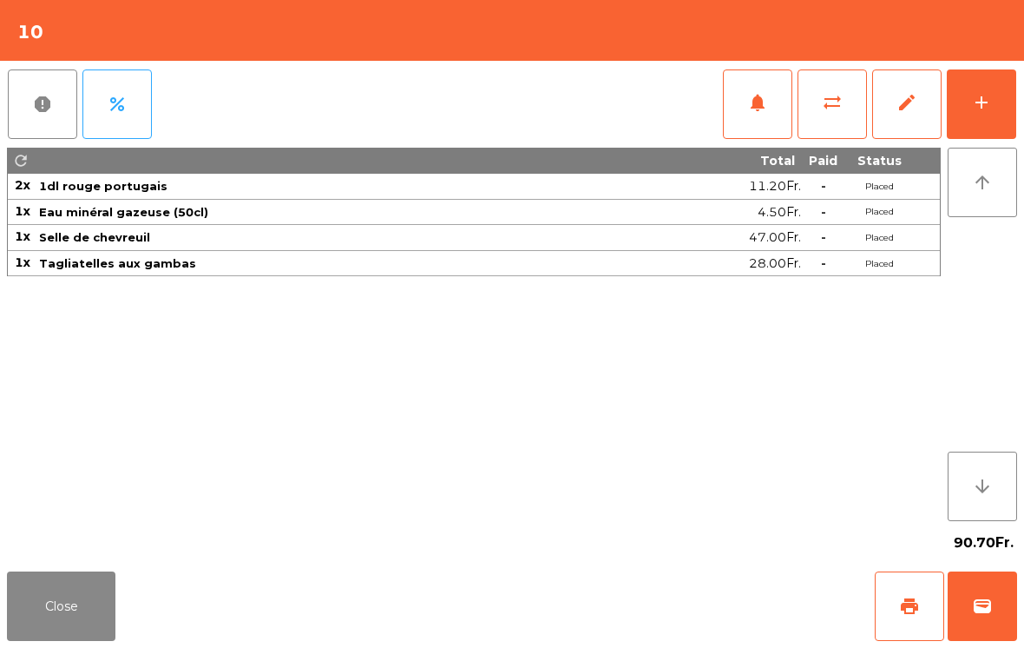
click at [49, 631] on button "Close" at bounding box center [61, 605] width 108 height 69
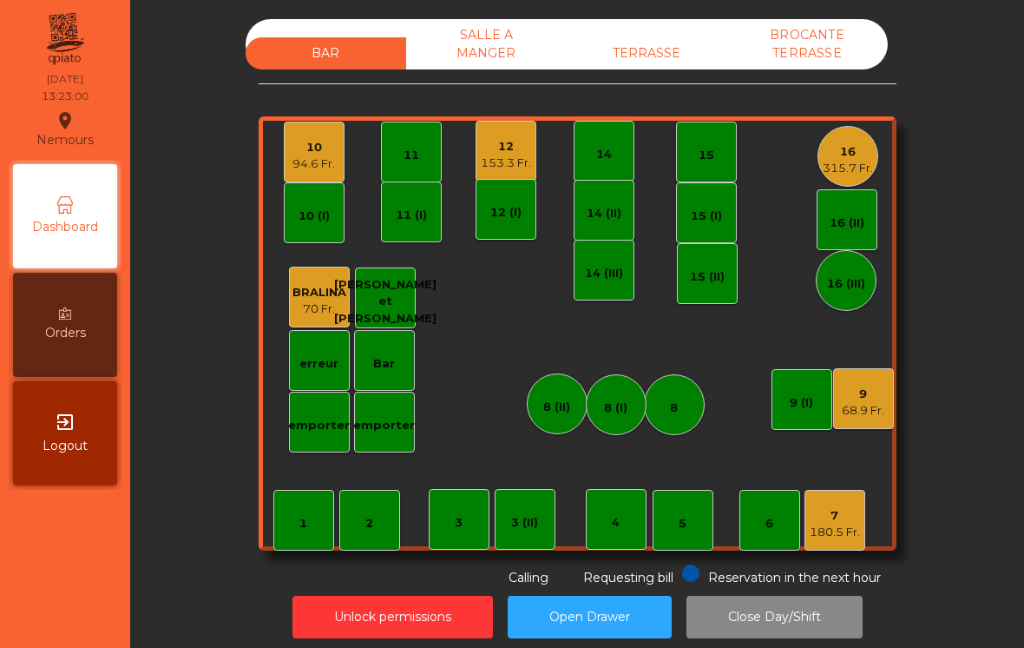
click at [512, 530] on div "3 (II)" at bounding box center [524, 522] width 27 height 17
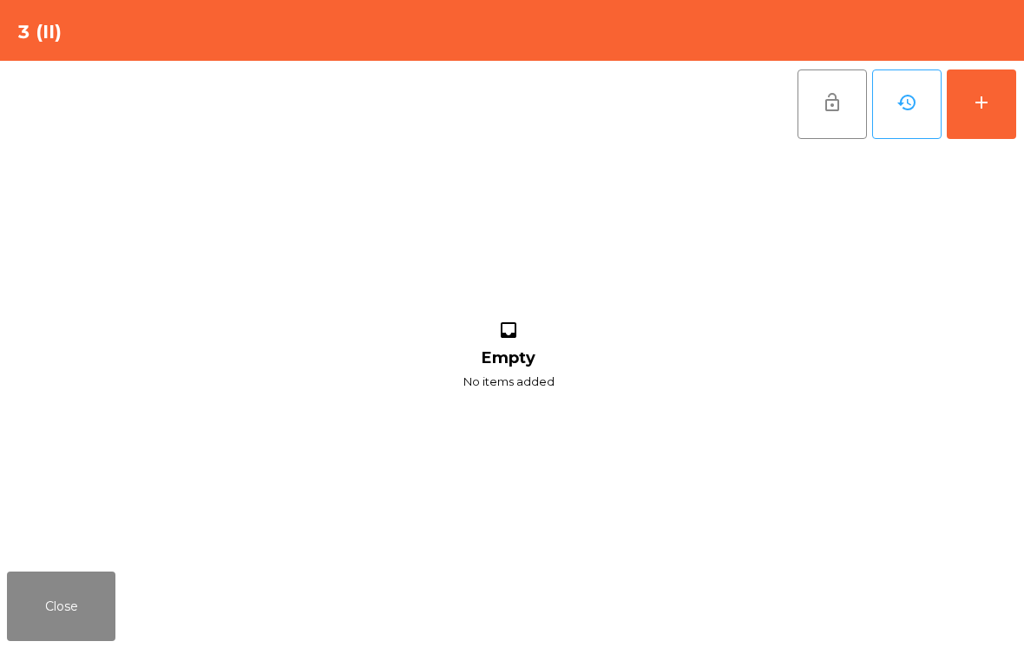
click at [999, 104] on button "add" at bounding box center [981, 103] width 69 height 69
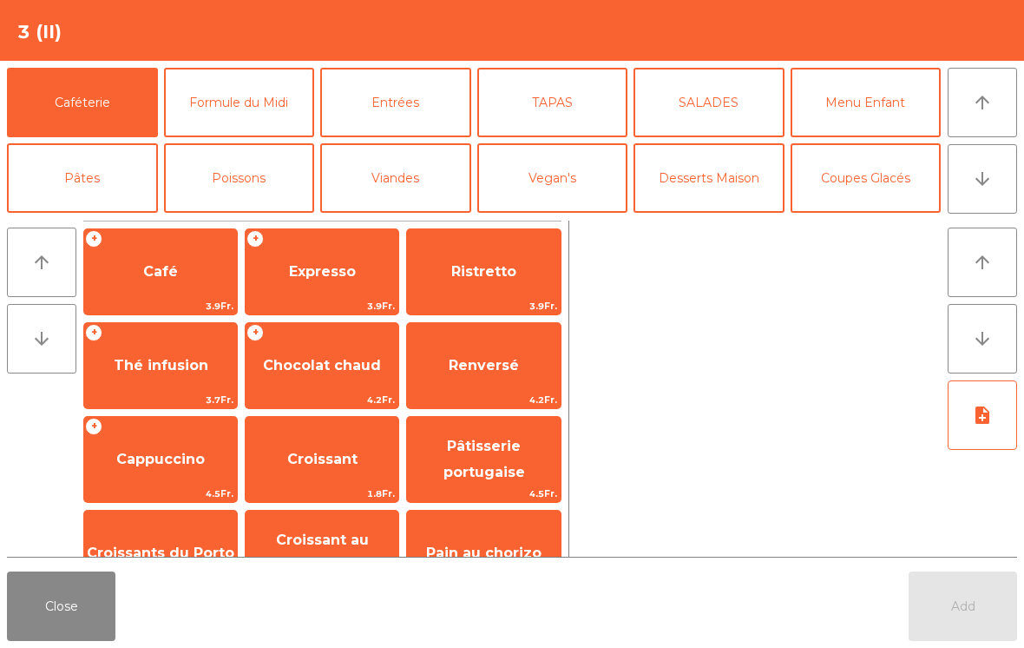
scroll to position [127, 0]
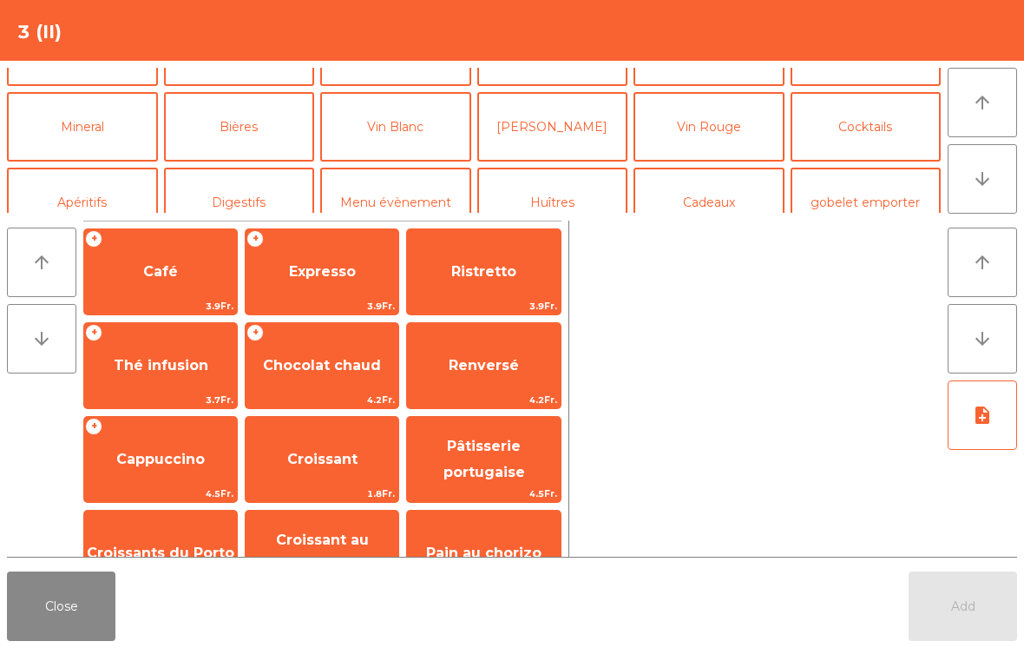
click at [411, 135] on button "Vin Blanc" at bounding box center [395, 126] width 151 height 69
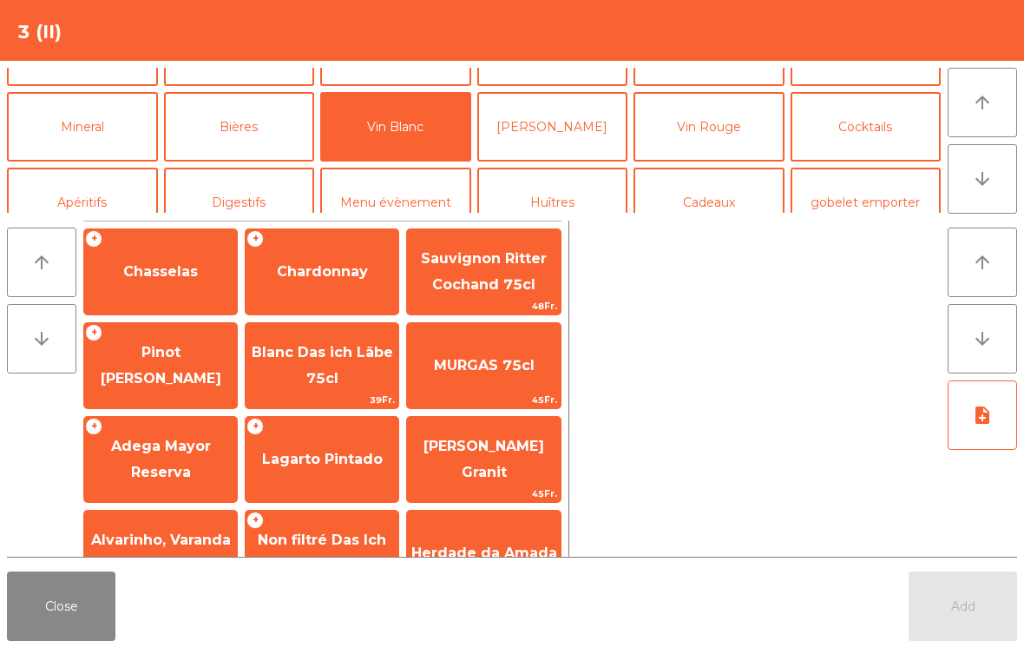
click at [187, 253] on span "Chasselas" at bounding box center [160, 271] width 153 height 47
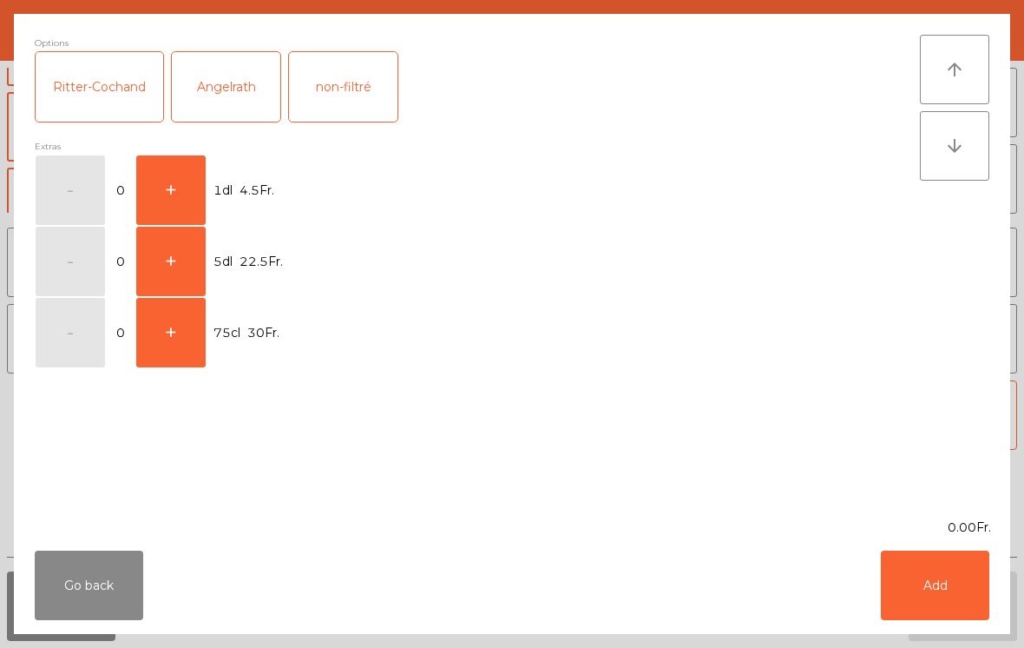
click at [87, 94] on div "Ritter-Cochand" at bounding box center [100, 86] width 128 height 69
click at [163, 174] on button "+" at bounding box center [170, 189] width 69 height 69
click at [93, 73] on div "Ritter-Cochand" at bounding box center [100, 86] width 128 height 69
click at [189, 189] on button "+" at bounding box center [170, 189] width 69 height 69
click at [171, 192] on button "+" at bounding box center [170, 189] width 69 height 69
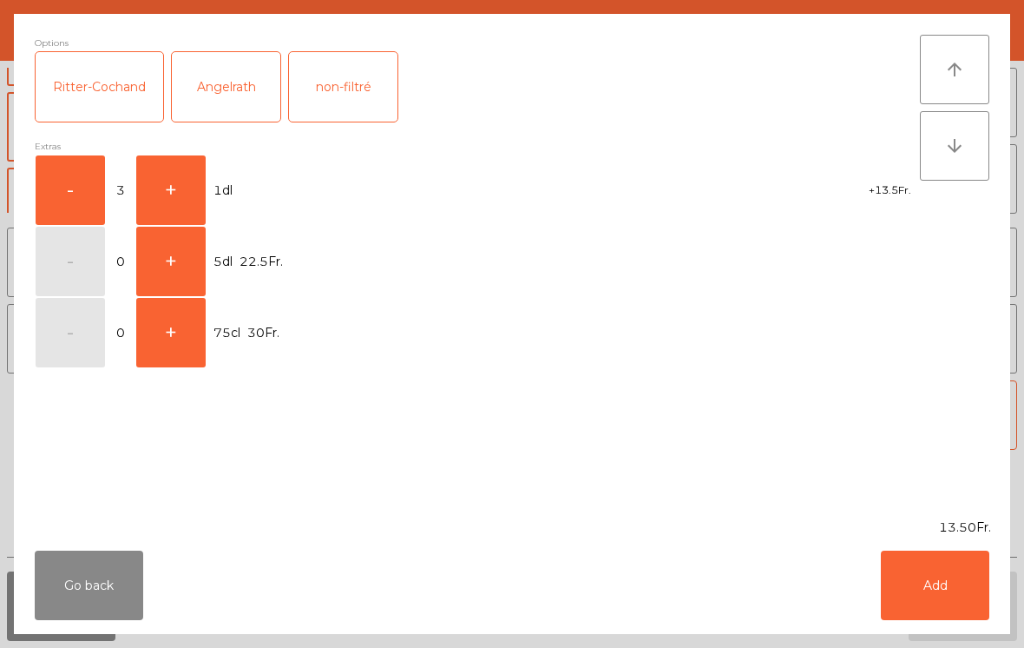
click at [937, 589] on button "Add" at bounding box center [935, 584] width 108 height 69
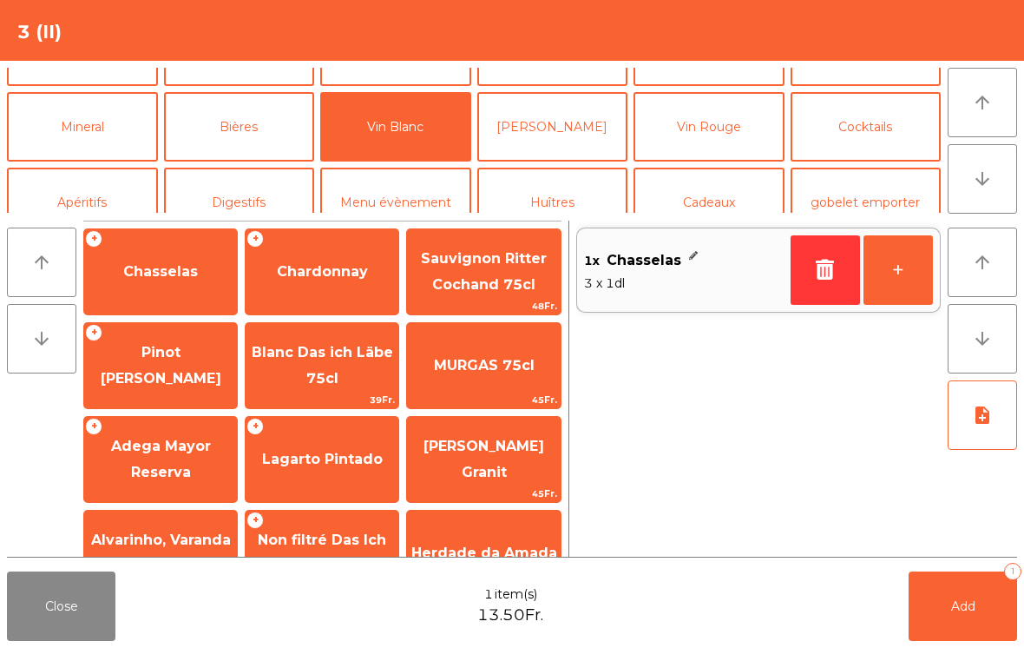
click at [955, 613] on span "Add" at bounding box center [963, 606] width 24 height 16
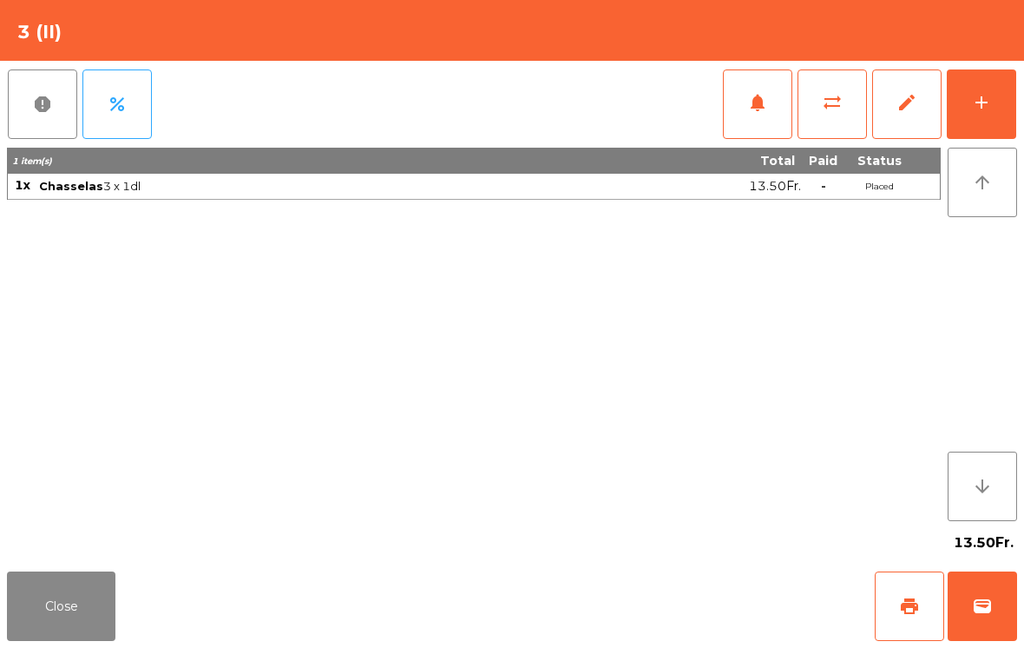
click at [60, 635] on button "Close" at bounding box center [61, 605] width 108 height 69
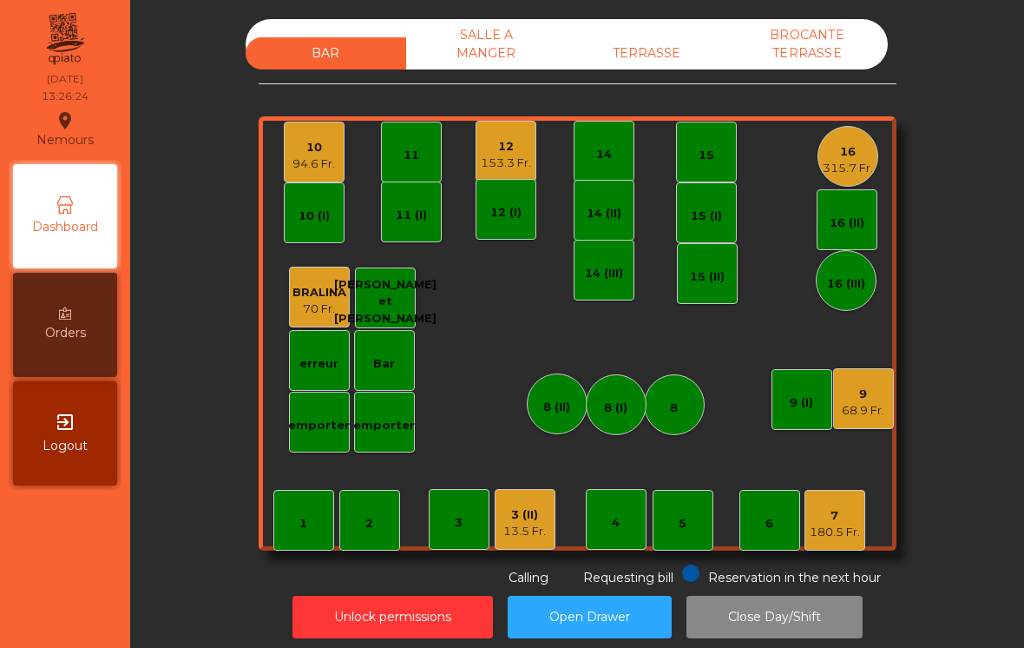
click at [856, 521] on div "7" at bounding box center [835, 515] width 50 height 17
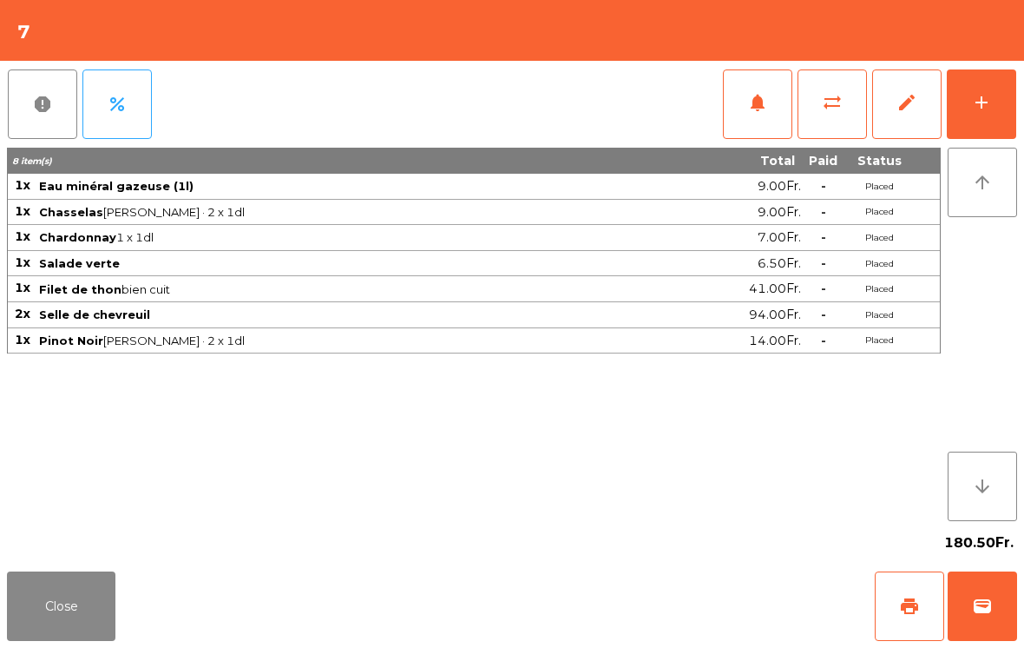
click at [84, 625] on button "Close" at bounding box center [61, 605] width 108 height 69
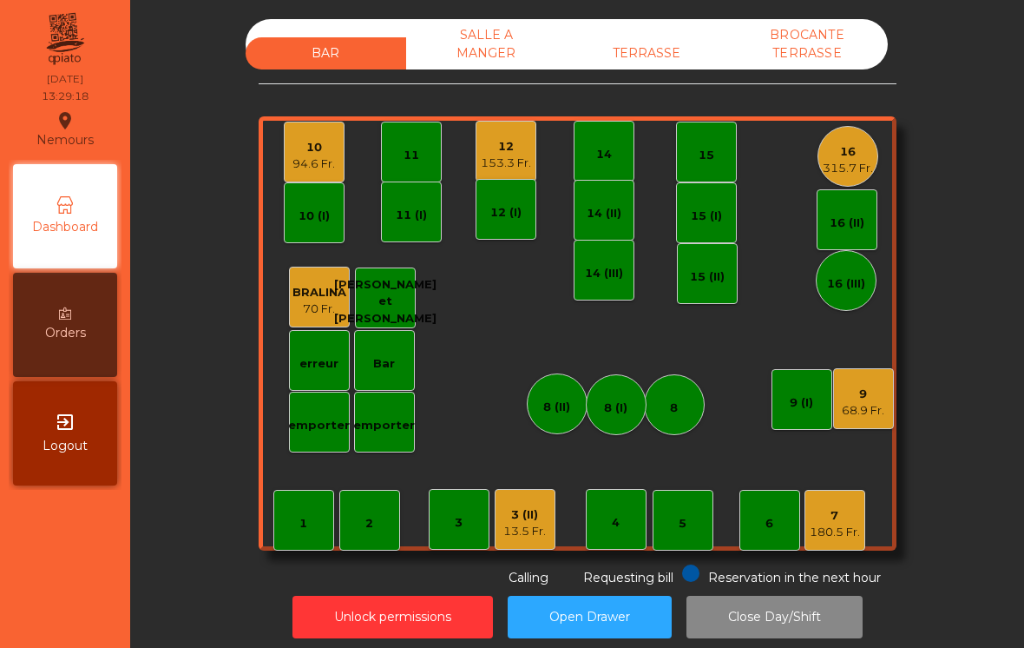
click at [861, 526] on div "7 180.5 Fr." at bounding box center [835, 520] width 61 height 61
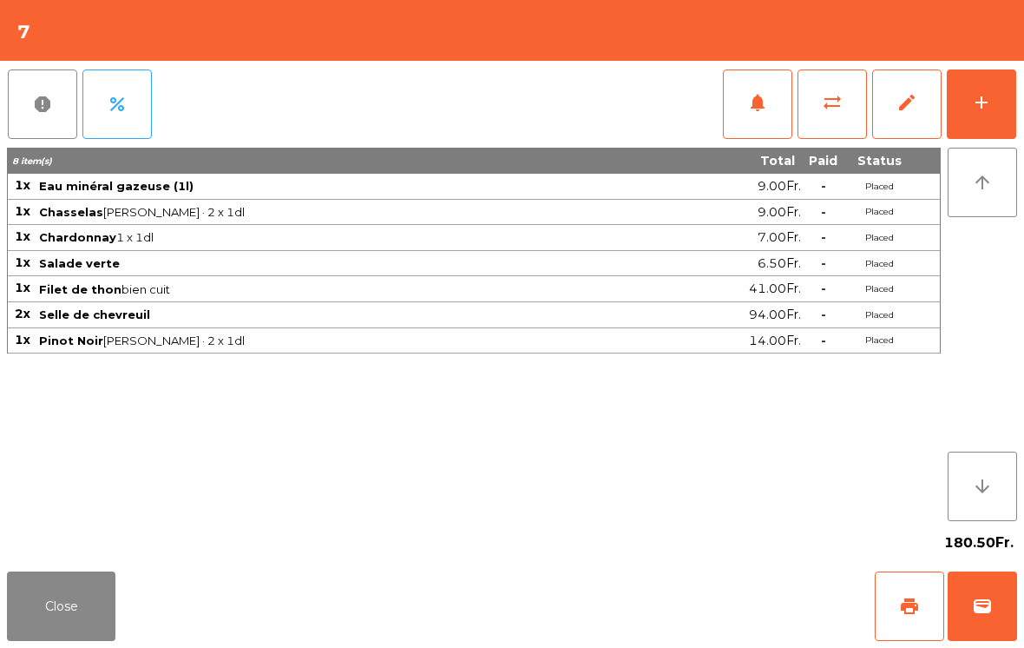
click at [1008, 110] on button "add" at bounding box center [981, 103] width 69 height 69
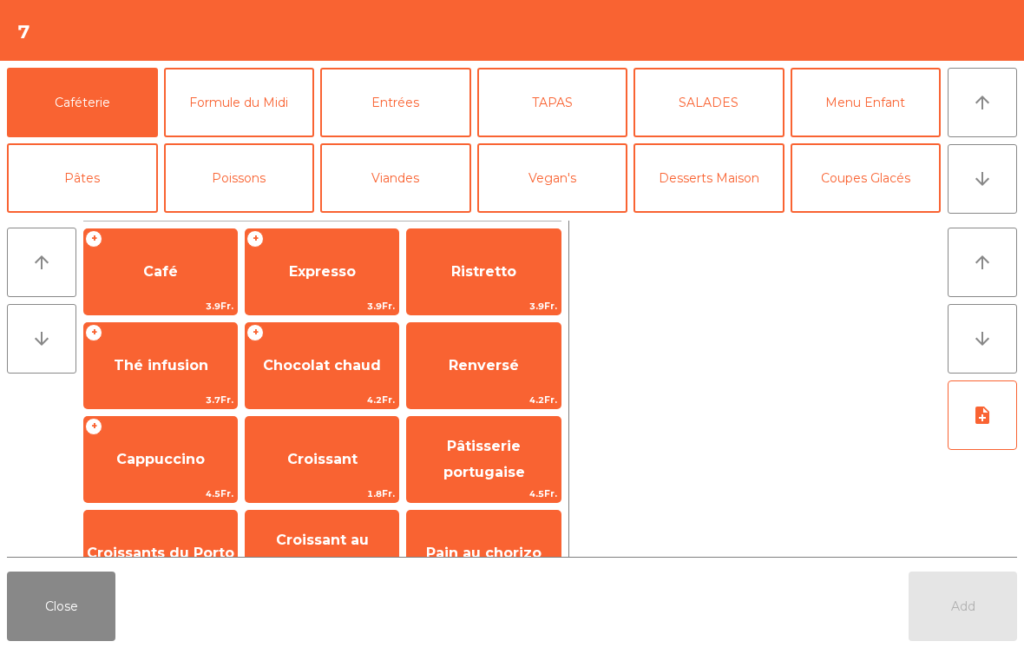
click at [738, 219] on button "Vin Rouge" at bounding box center [709, 253] width 151 height 69
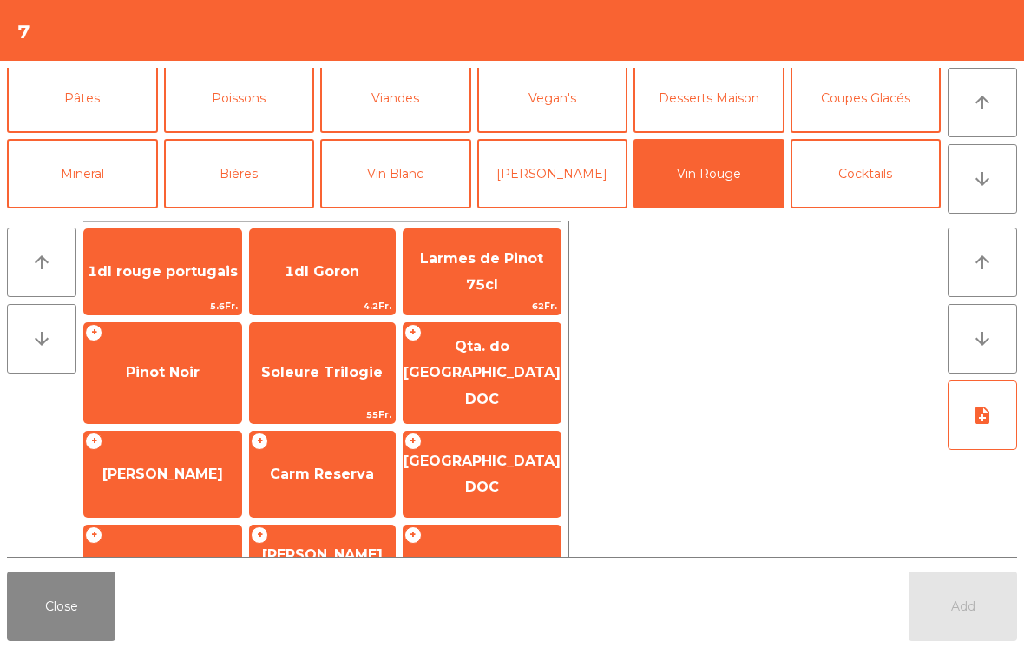
click at [184, 367] on span "Pinot Noir" at bounding box center [163, 372] width 74 height 16
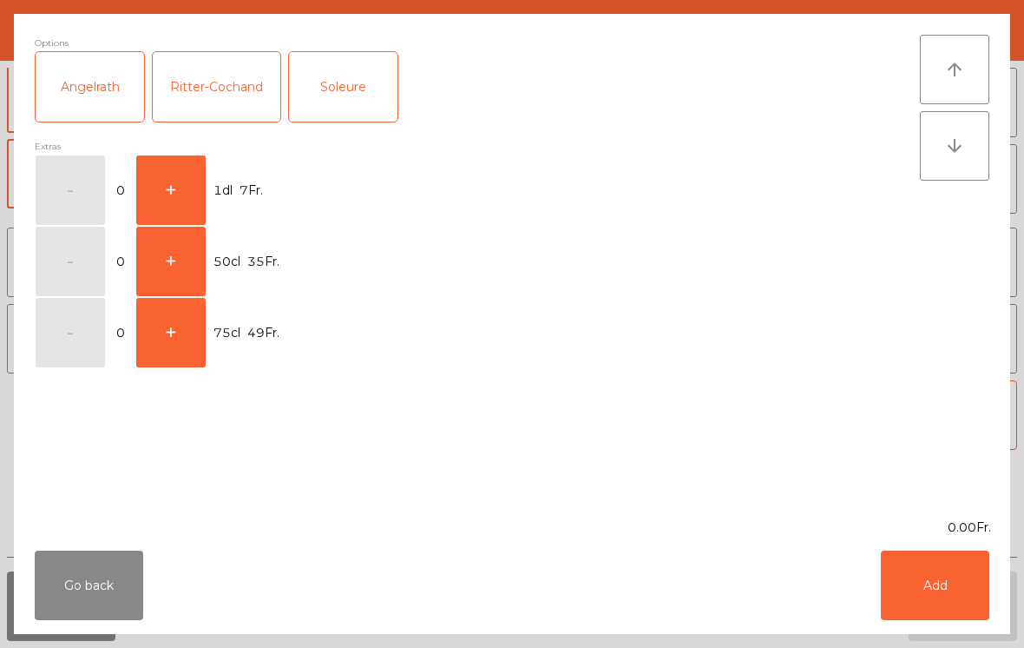
click at [193, 187] on button "+" at bounding box center [170, 189] width 69 height 69
click at [944, 619] on button "Add" at bounding box center [935, 584] width 108 height 69
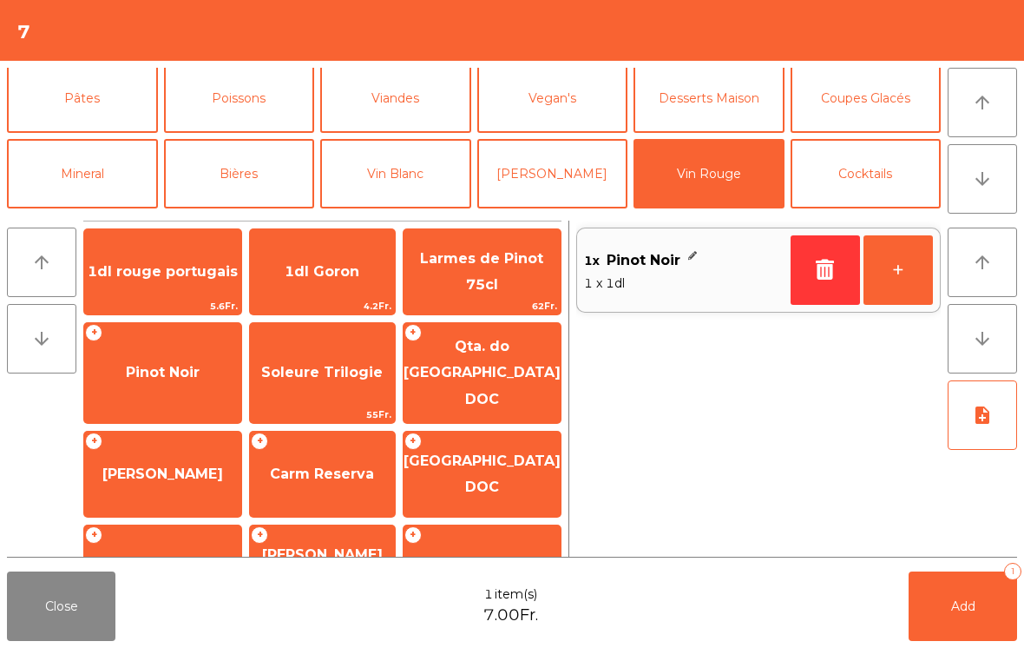
click at [960, 610] on span "Add" at bounding box center [963, 606] width 24 height 16
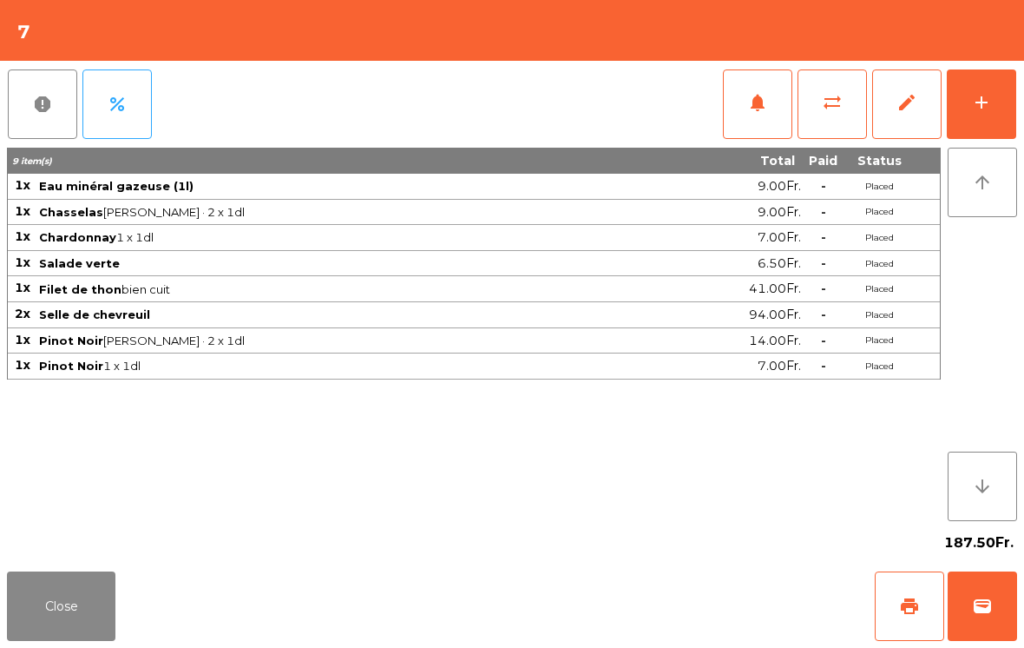
click at [73, 615] on button "Close" at bounding box center [61, 605] width 108 height 69
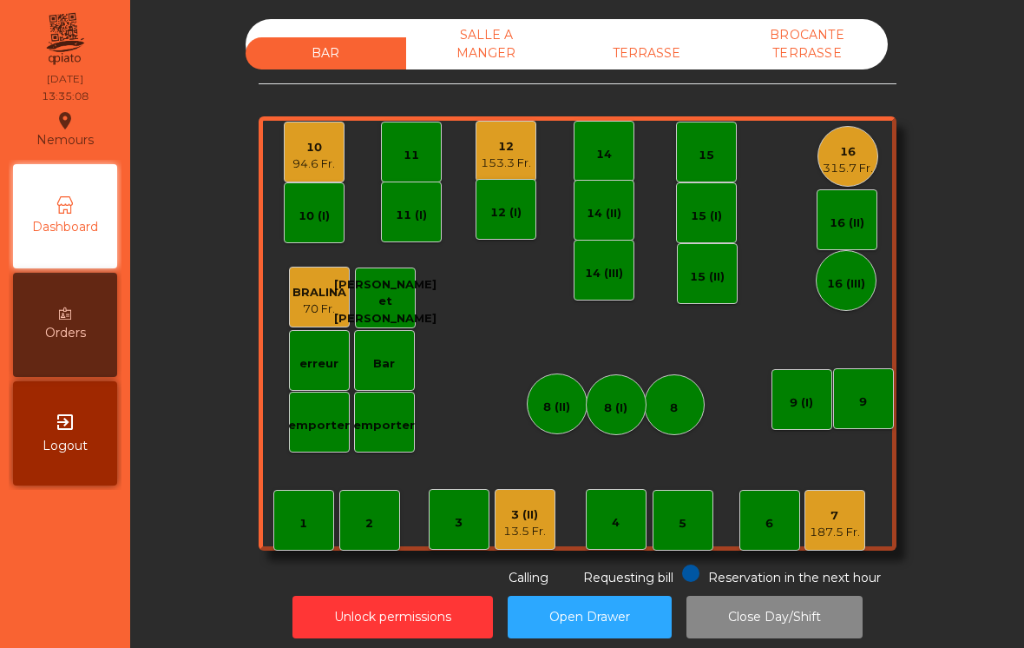
click at [337, 154] on div "10 94.6 Fr." at bounding box center [314, 152] width 61 height 61
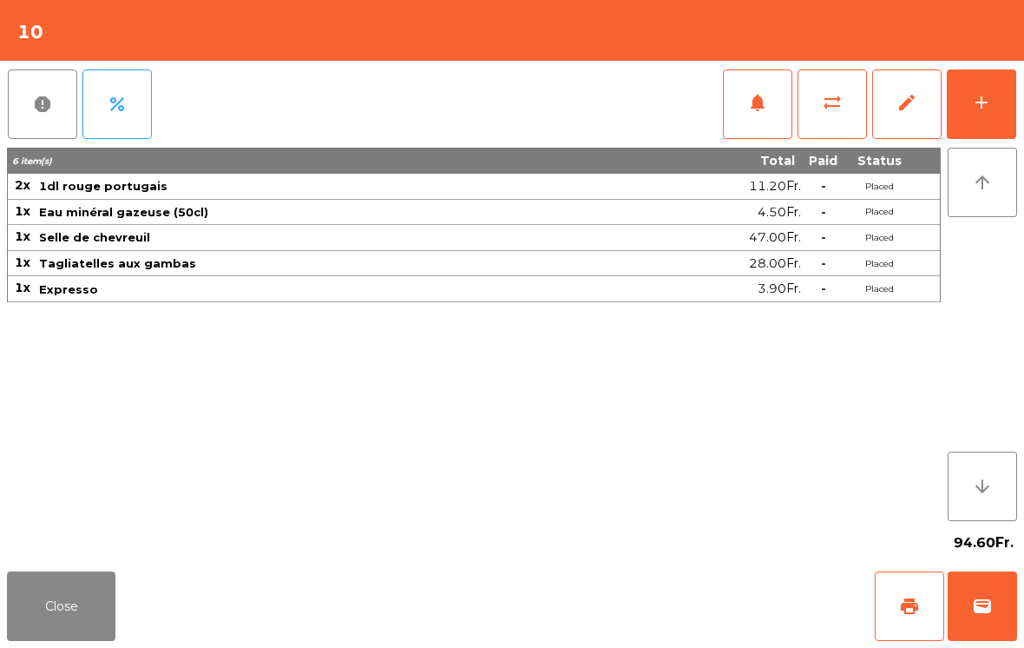
click at [901, 596] on span "print" at bounding box center [909, 605] width 21 height 21
click at [113, 611] on button "Close" at bounding box center [61, 605] width 108 height 69
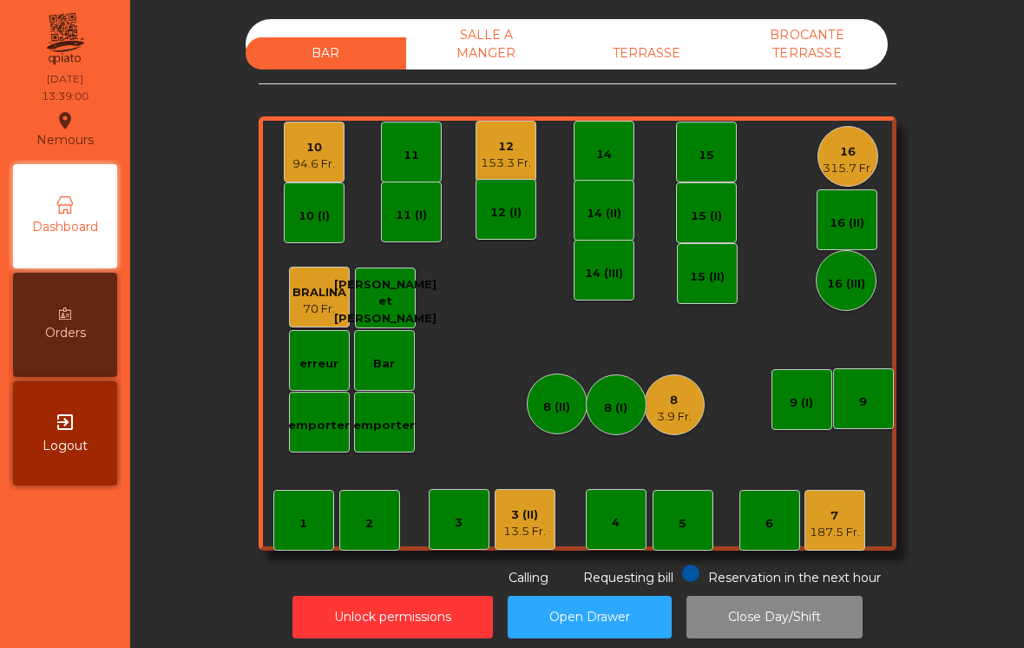
click at [687, 423] on div "3.9 Fr." at bounding box center [674, 416] width 35 height 17
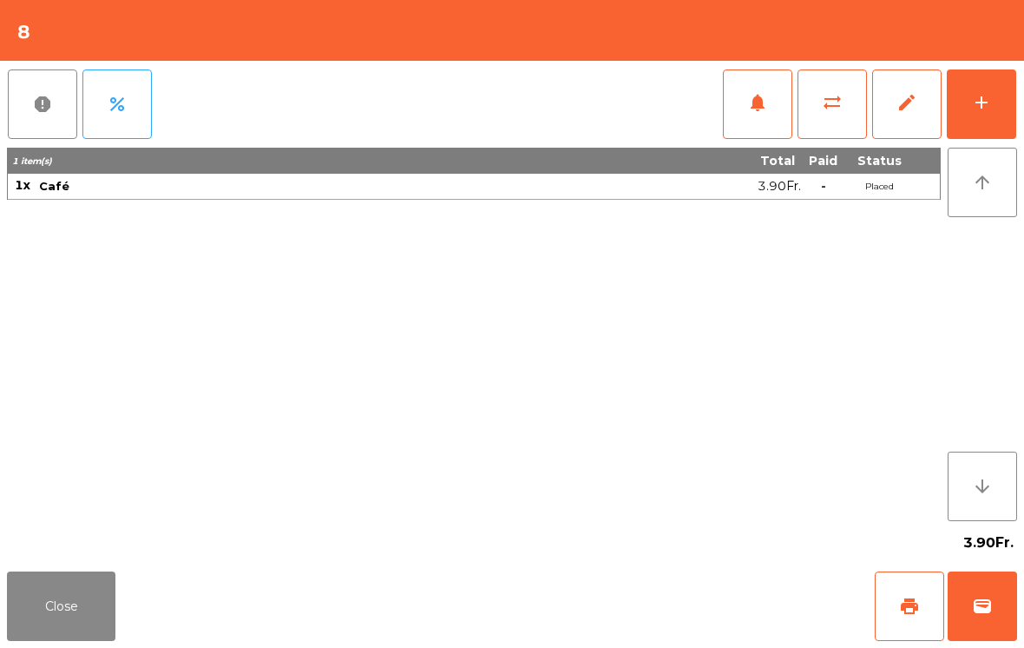
click at [977, 612] on span "wallet" at bounding box center [982, 605] width 21 height 21
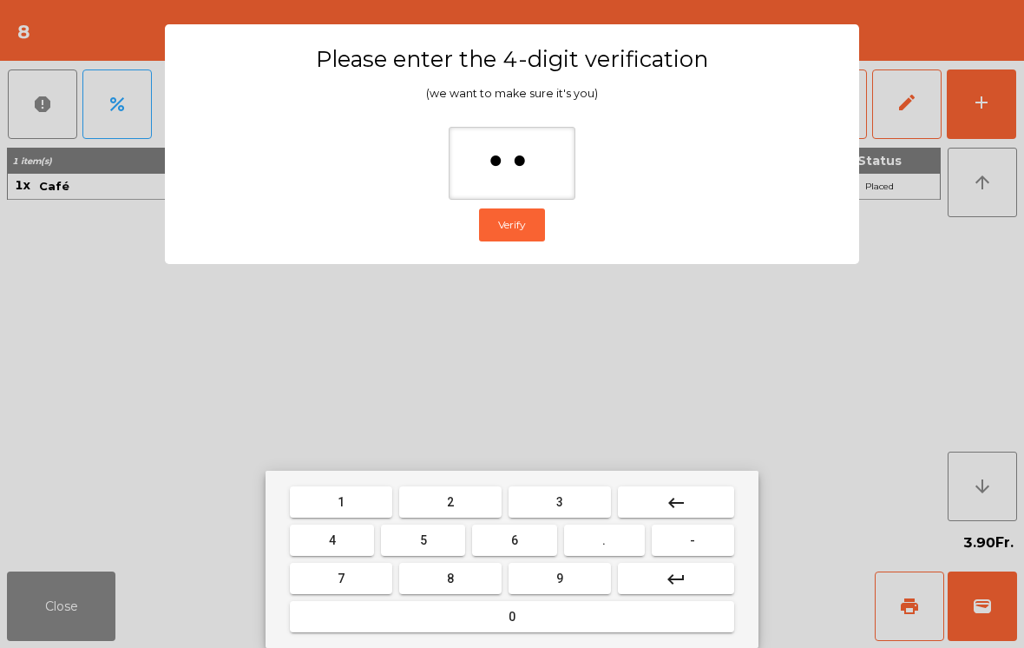
type input "***"
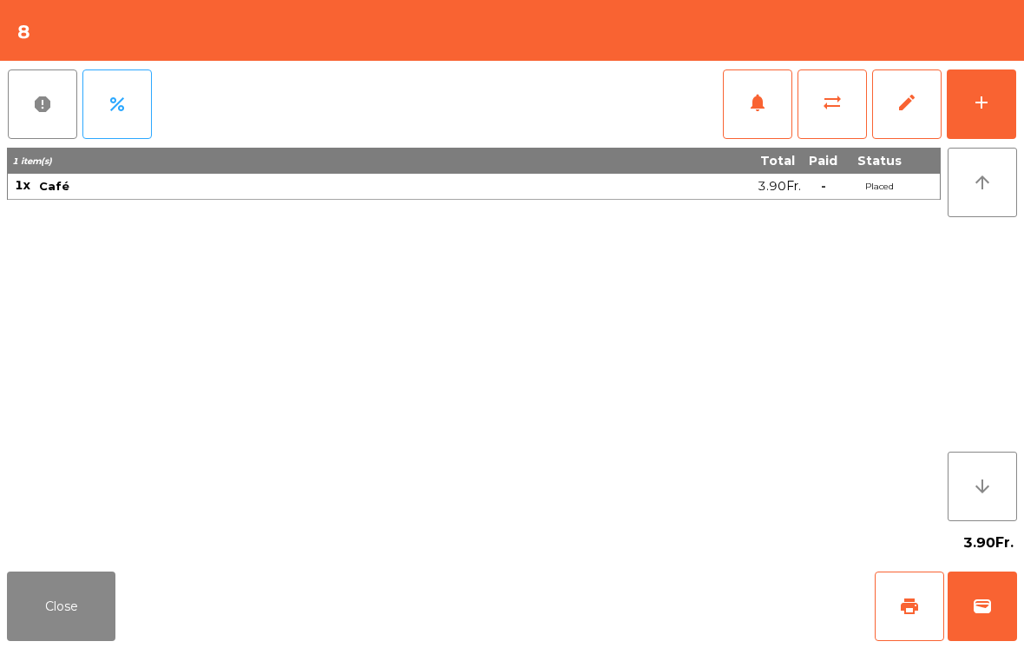
click at [559, 571] on div "Close print wallet" at bounding box center [512, 605] width 1024 height 83
click at [561, 601] on div "Close print wallet" at bounding box center [512, 605] width 1024 height 83
click at [574, 601] on div "Close print wallet" at bounding box center [512, 605] width 1024 height 83
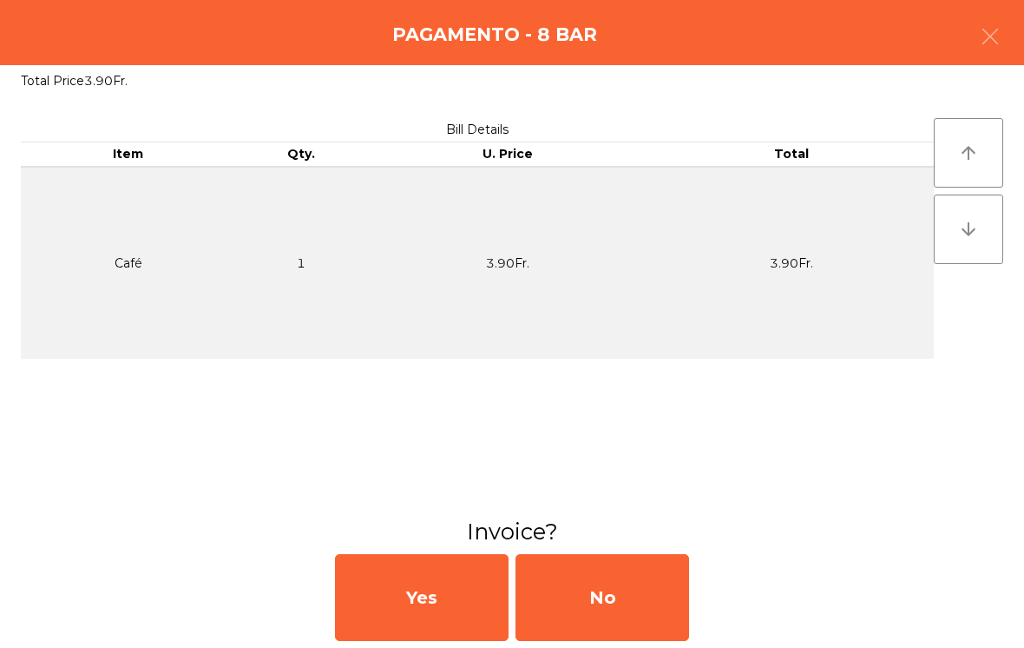
click at [582, 595] on div "No" at bounding box center [603, 597] width 174 height 87
click at [582, 602] on div "No" at bounding box center [603, 597] width 174 height 87
click at [586, 595] on div "No" at bounding box center [603, 597] width 174 height 87
click at [604, 587] on div "No" at bounding box center [603, 597] width 174 height 87
click at [611, 598] on div "No" at bounding box center [603, 597] width 174 height 87
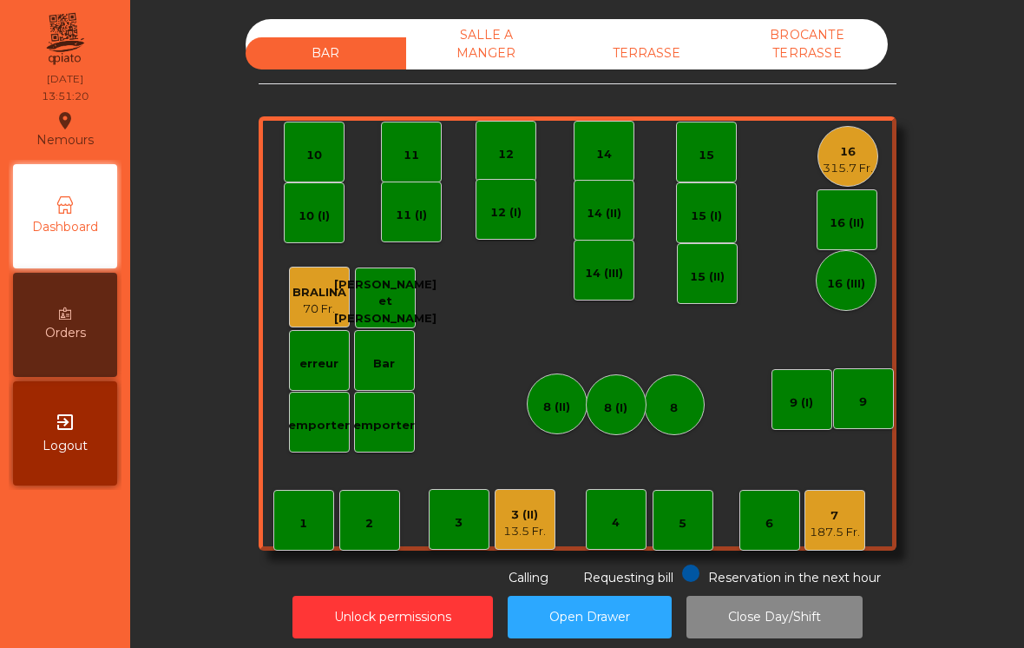
click at [855, 148] on div "16" at bounding box center [848, 151] width 50 height 17
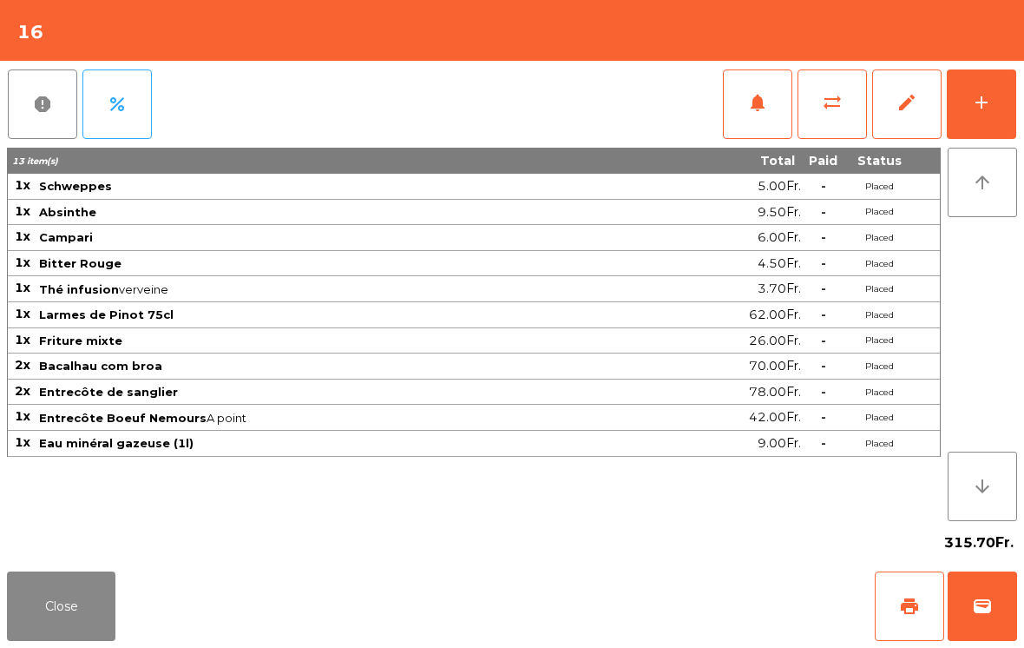
click at [981, 98] on div "add" at bounding box center [981, 102] width 21 height 21
click at [996, 96] on button "add" at bounding box center [981, 103] width 69 height 69
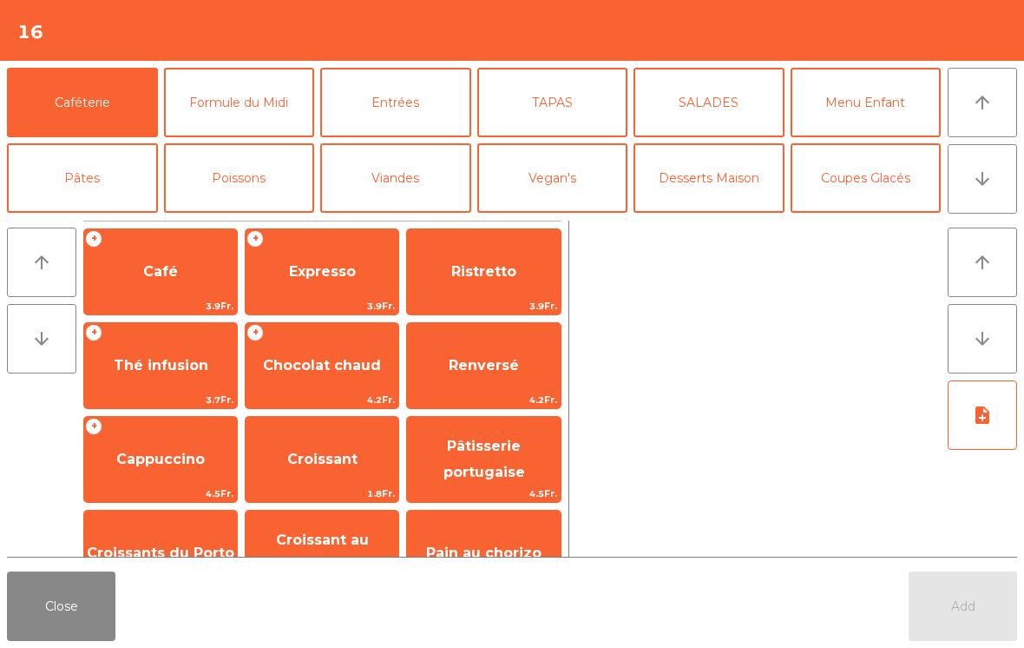
click at [871, 183] on button "Coupes Glacés" at bounding box center [866, 177] width 151 height 69
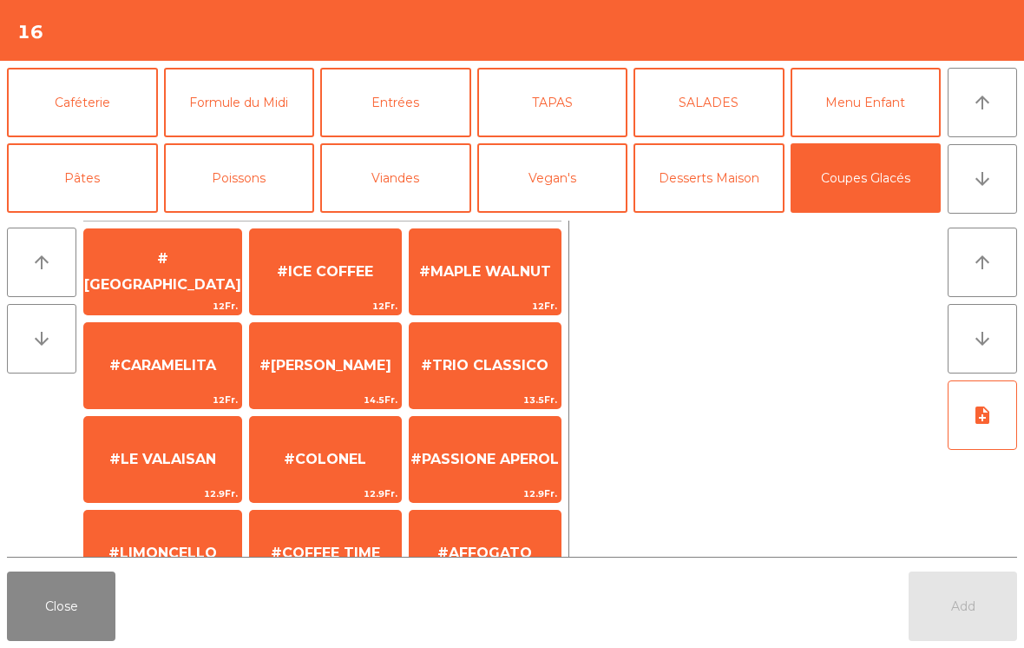
click at [705, 182] on button "Desserts Maison" at bounding box center [709, 177] width 151 height 69
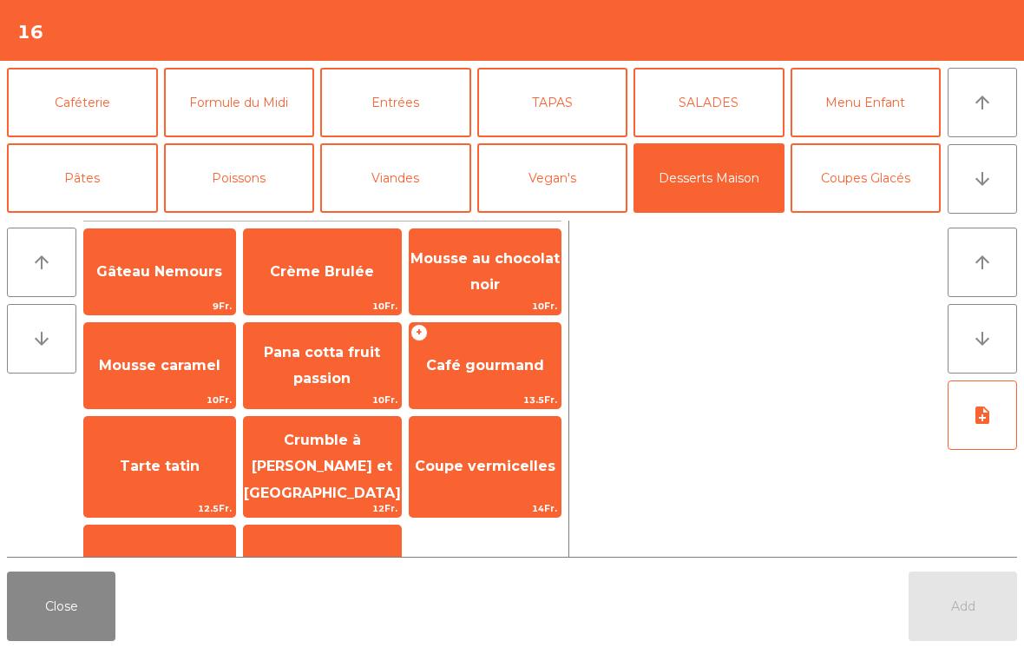
click at [476, 279] on span "Mousse au chocolat noir" at bounding box center [485, 271] width 149 height 43
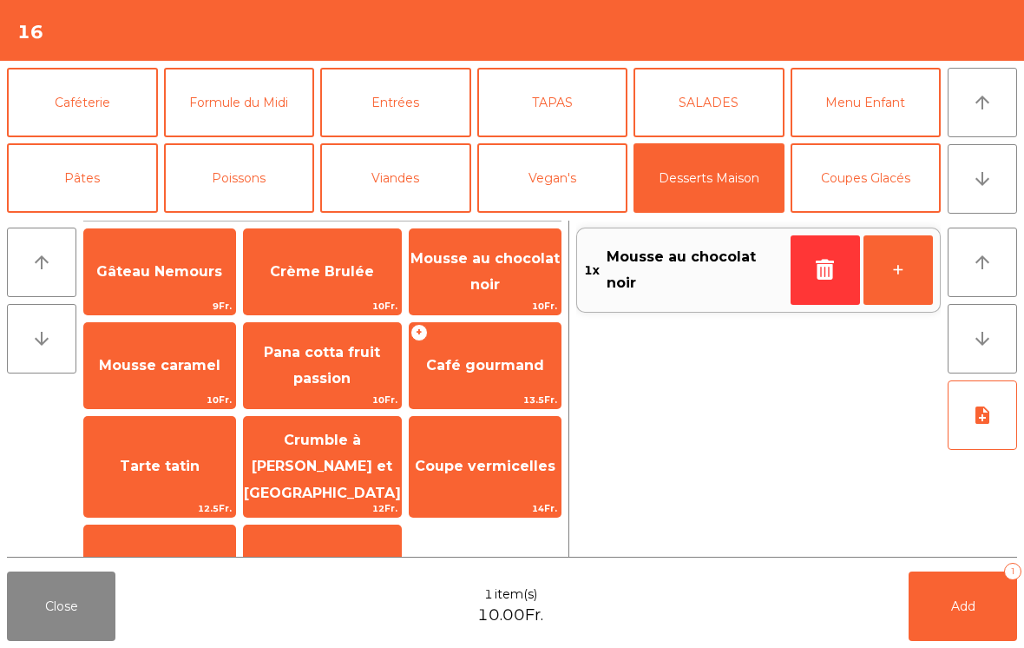
click at [319, 274] on span "Crème Brulée" at bounding box center [322, 271] width 104 height 16
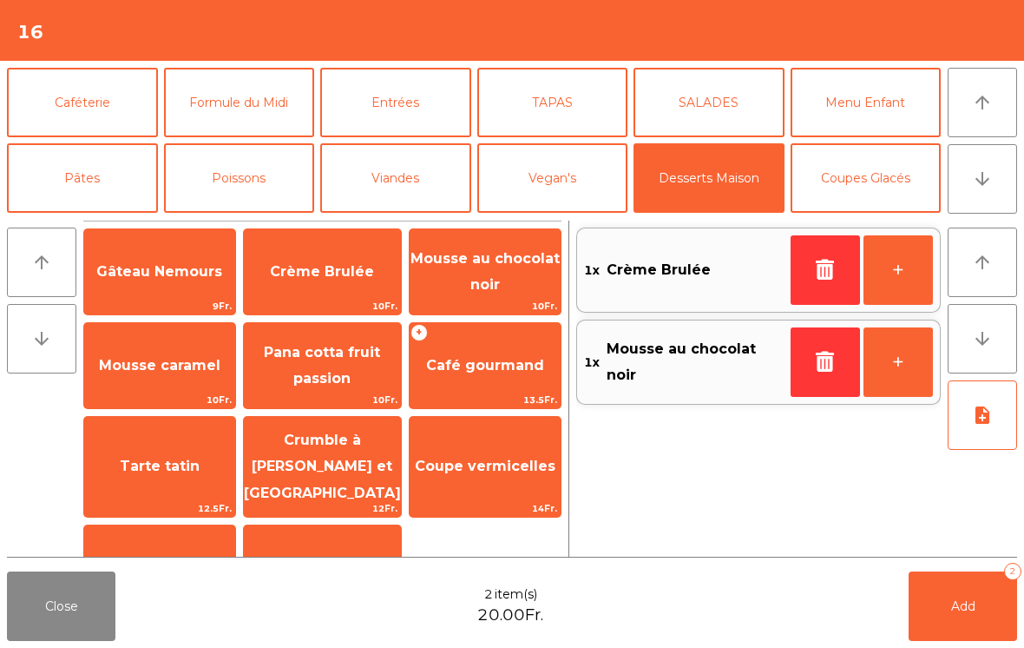
click at [878, 194] on button "Coupes Glacés" at bounding box center [866, 177] width 151 height 69
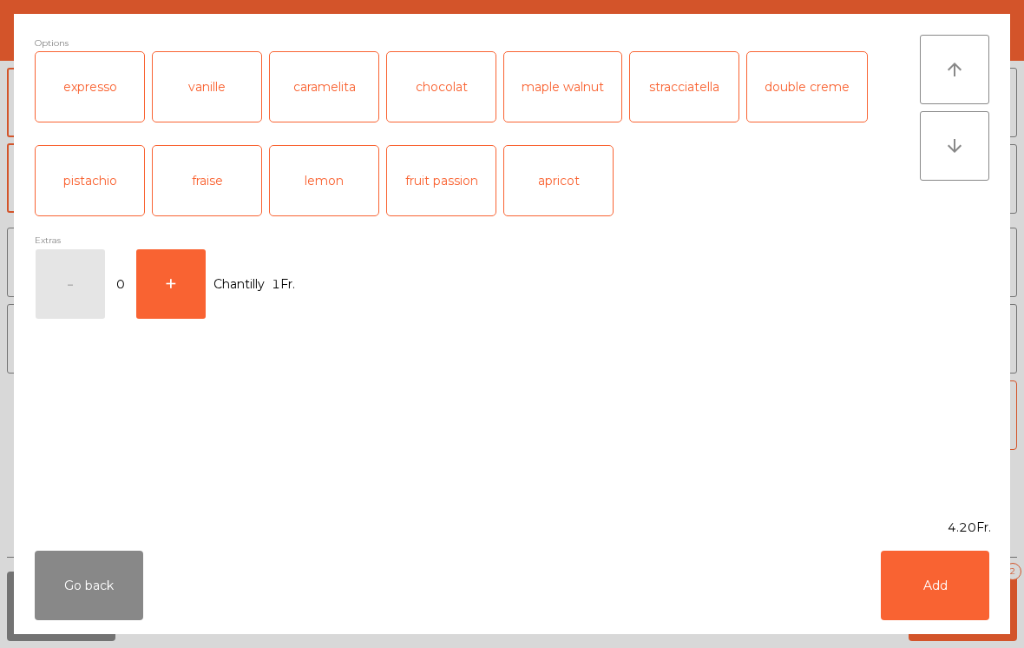
scroll to position [255, 0]
click at [121, 66] on div "expresso" at bounding box center [90, 86] width 108 height 69
click at [944, 574] on button "Add" at bounding box center [935, 584] width 108 height 69
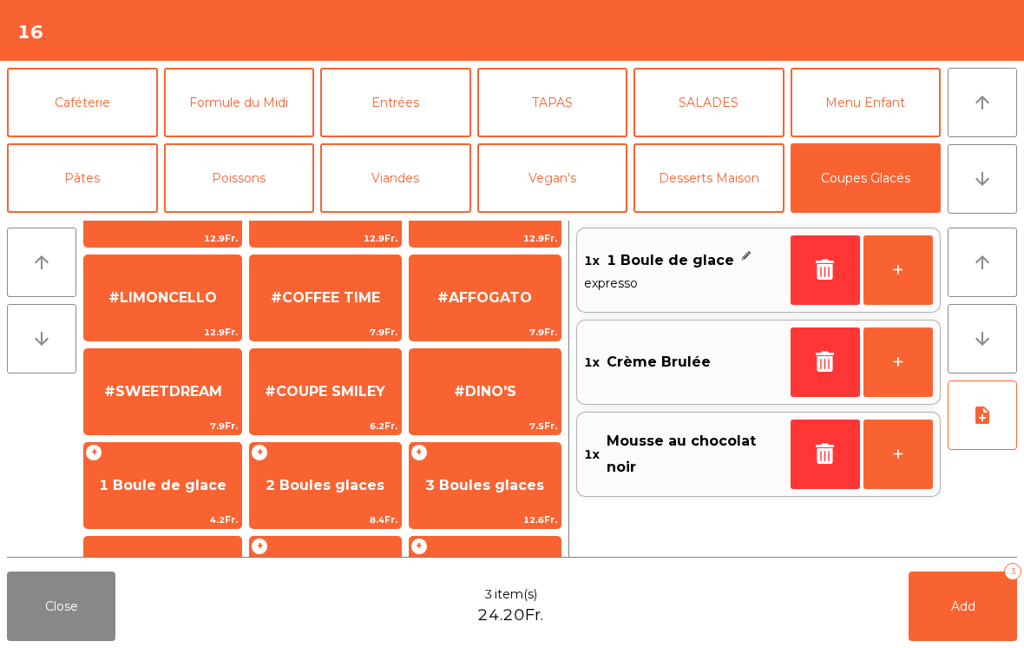
click at [924, 287] on button "+" at bounding box center [898, 269] width 69 height 69
click at [89, 98] on button "Caféterie" at bounding box center [82, 102] width 151 height 69
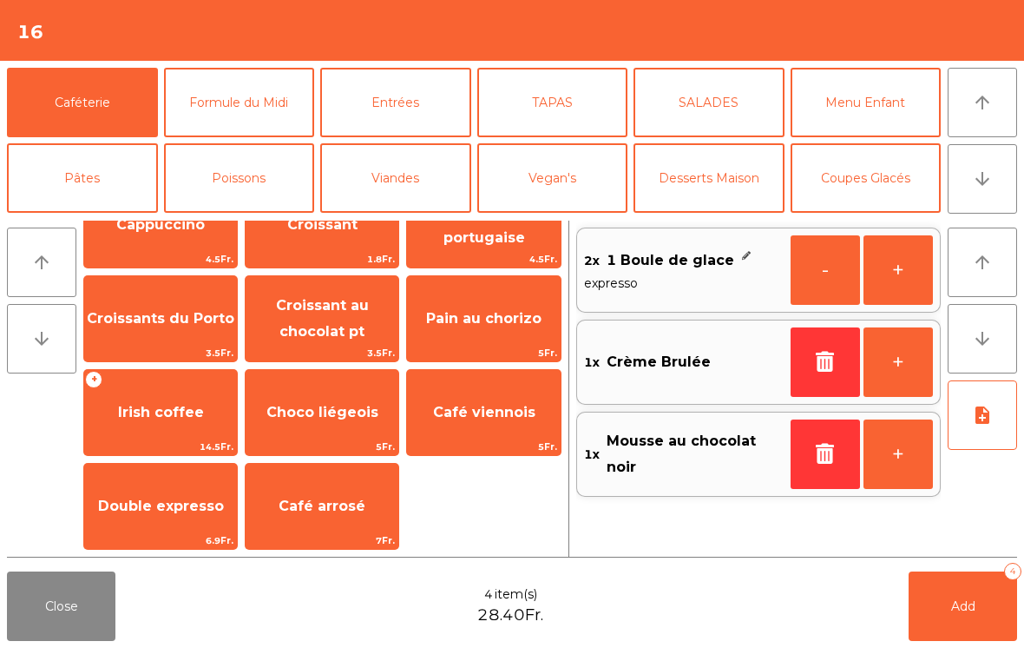
scroll to position [-2, 0]
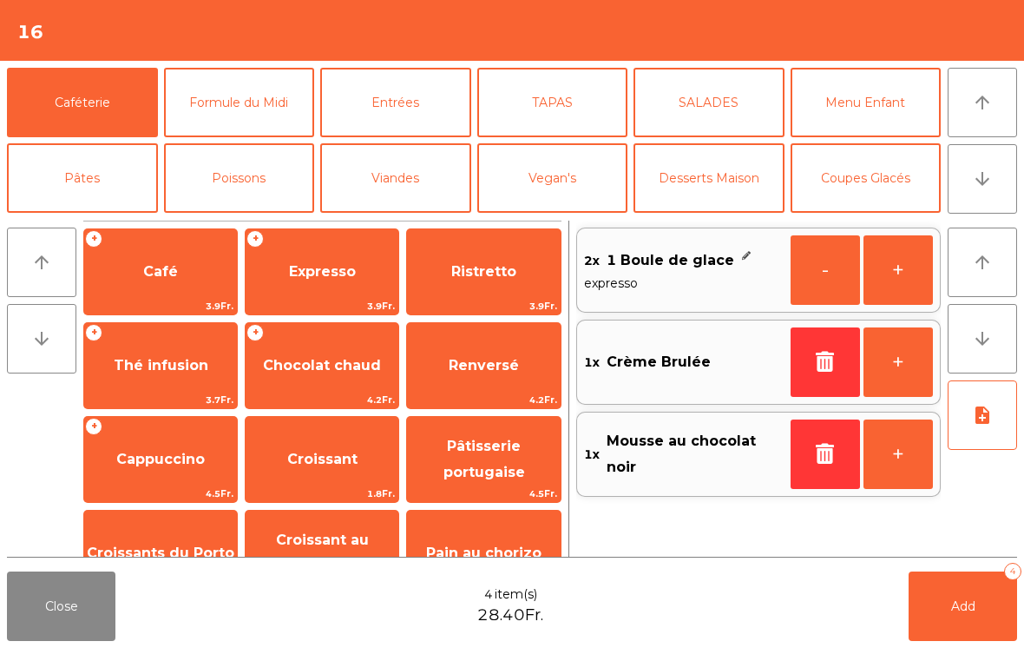
click at [159, 273] on span "Café" at bounding box center [160, 271] width 35 height 16
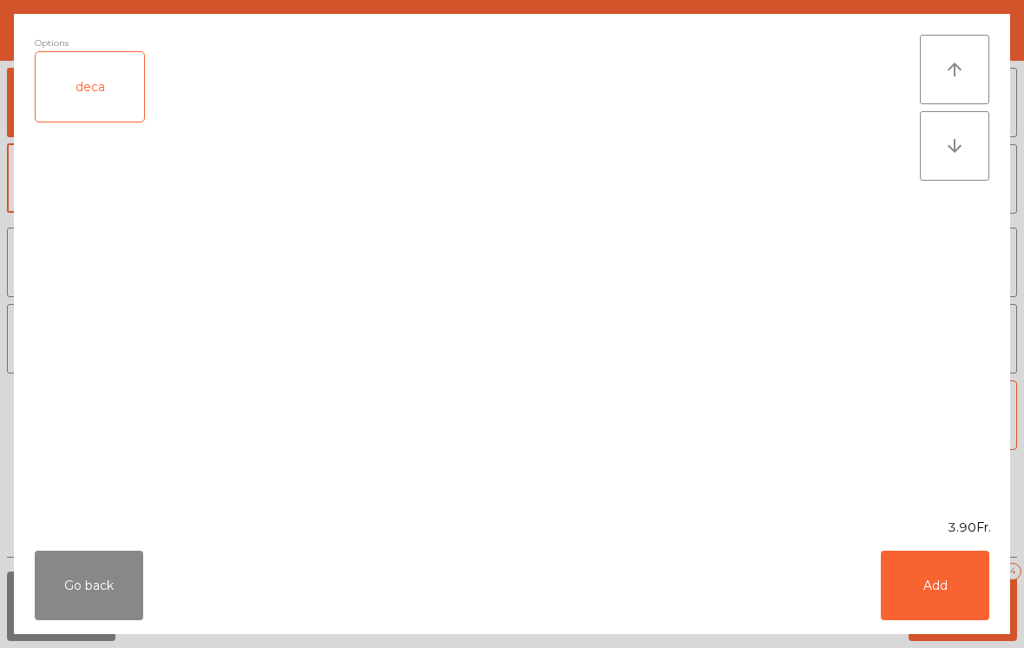
scroll to position [0, 0]
click at [943, 589] on button "Add" at bounding box center [935, 584] width 108 height 69
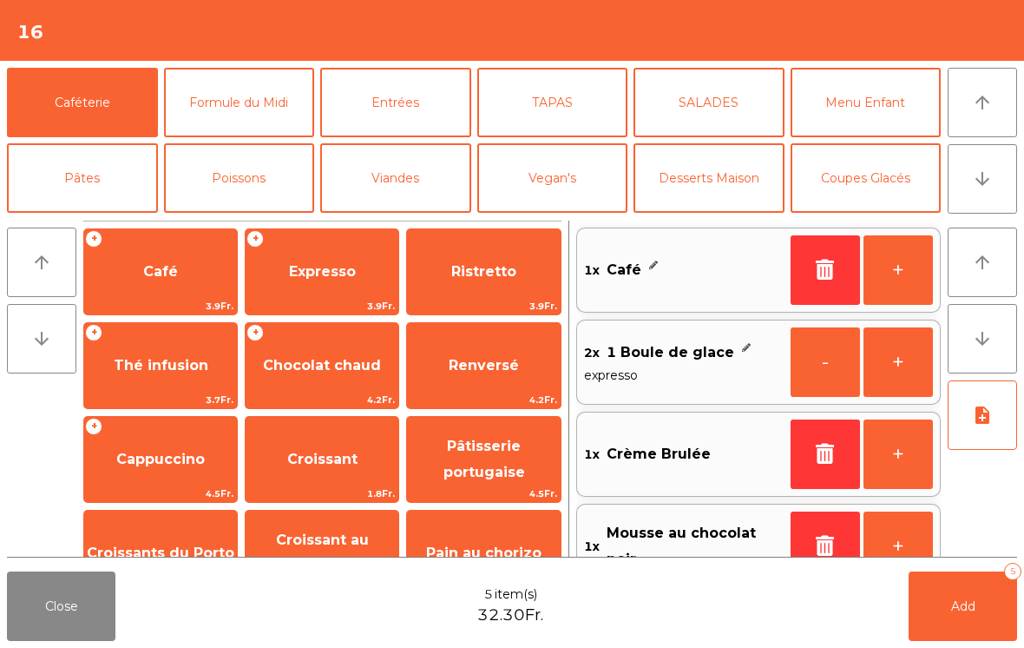
click at [892, 279] on button "+" at bounding box center [898, 269] width 69 height 69
click at [336, 278] on span "Expresso" at bounding box center [322, 271] width 67 height 16
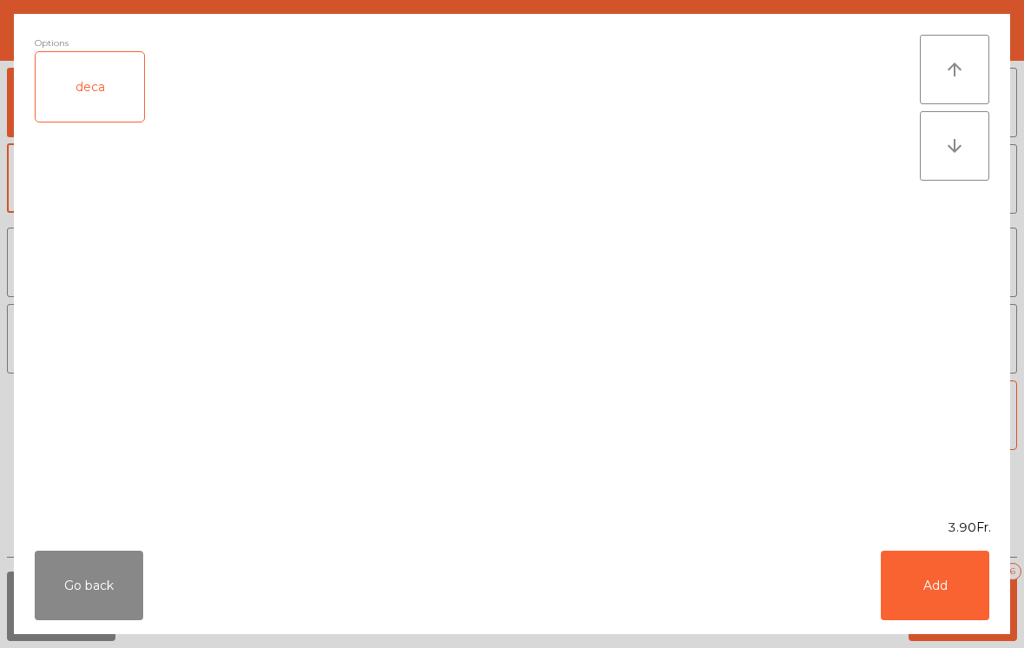
click at [939, 601] on button "Add" at bounding box center [935, 584] width 108 height 69
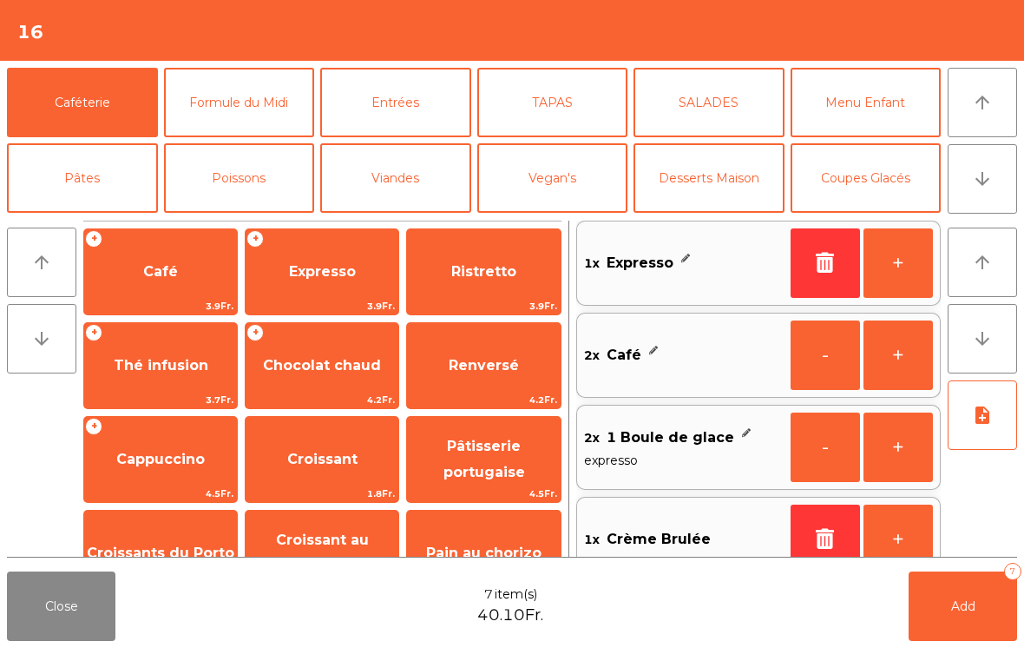
click at [166, 357] on span "Thé infusion" at bounding box center [161, 365] width 95 height 16
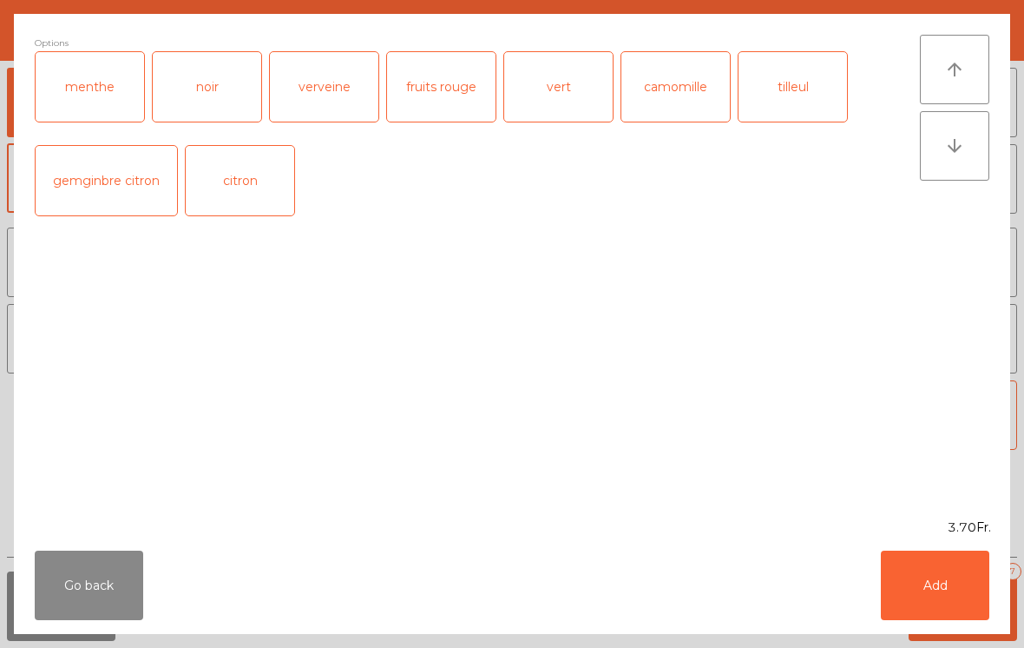
scroll to position [16, 0]
click at [106, 86] on div "menthe" at bounding box center [90, 86] width 108 height 69
click at [951, 594] on button "Add" at bounding box center [935, 584] width 108 height 69
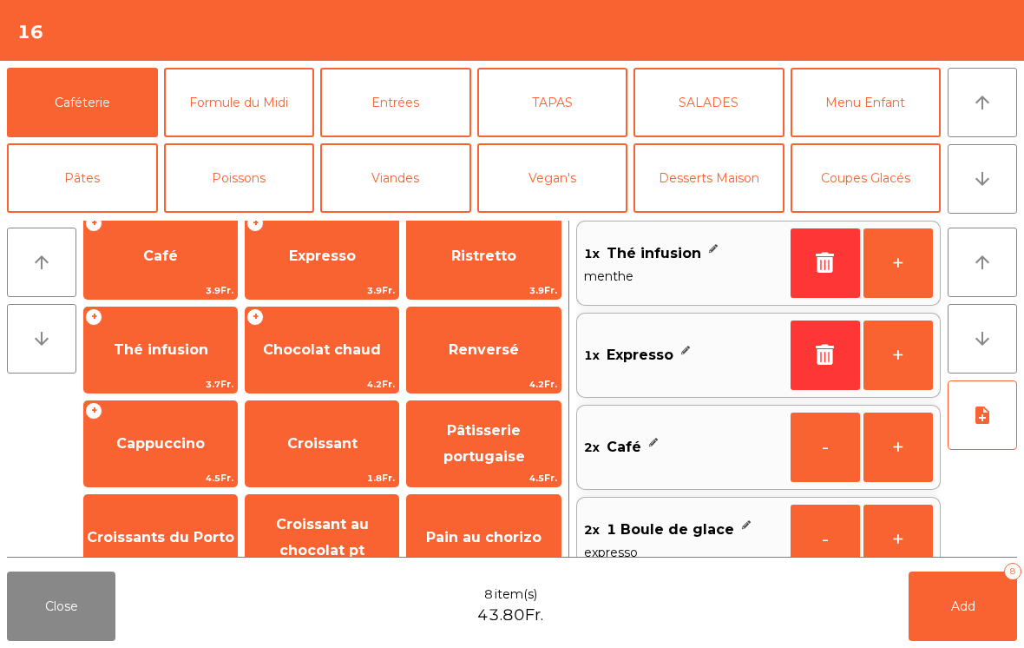
click at [989, 603] on button "Add 8" at bounding box center [963, 605] width 108 height 69
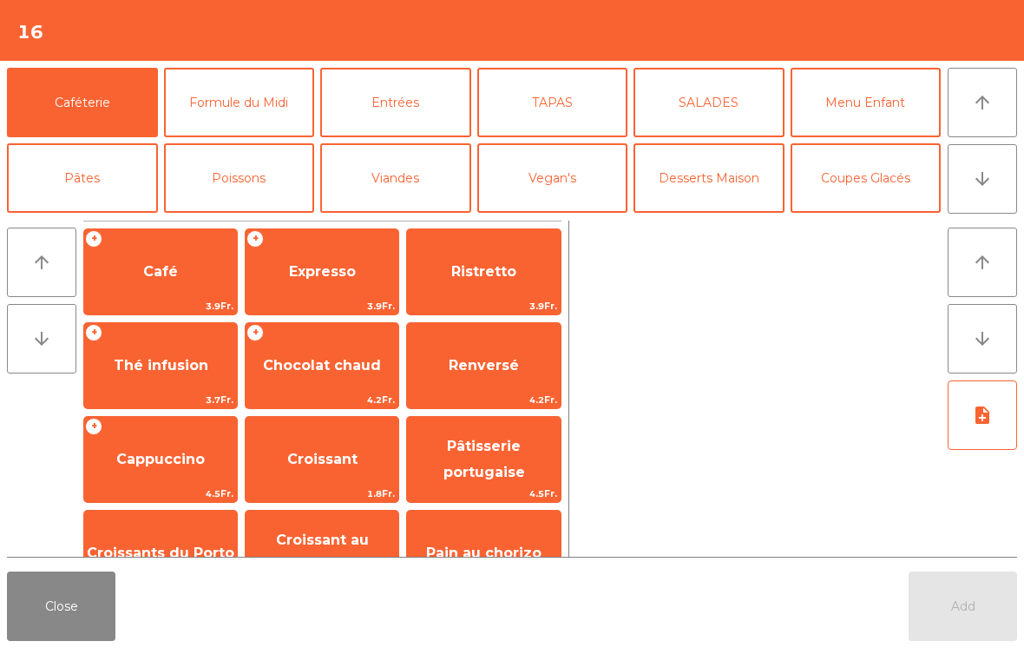
click at [39, 591] on button "Close" at bounding box center [61, 605] width 108 height 69
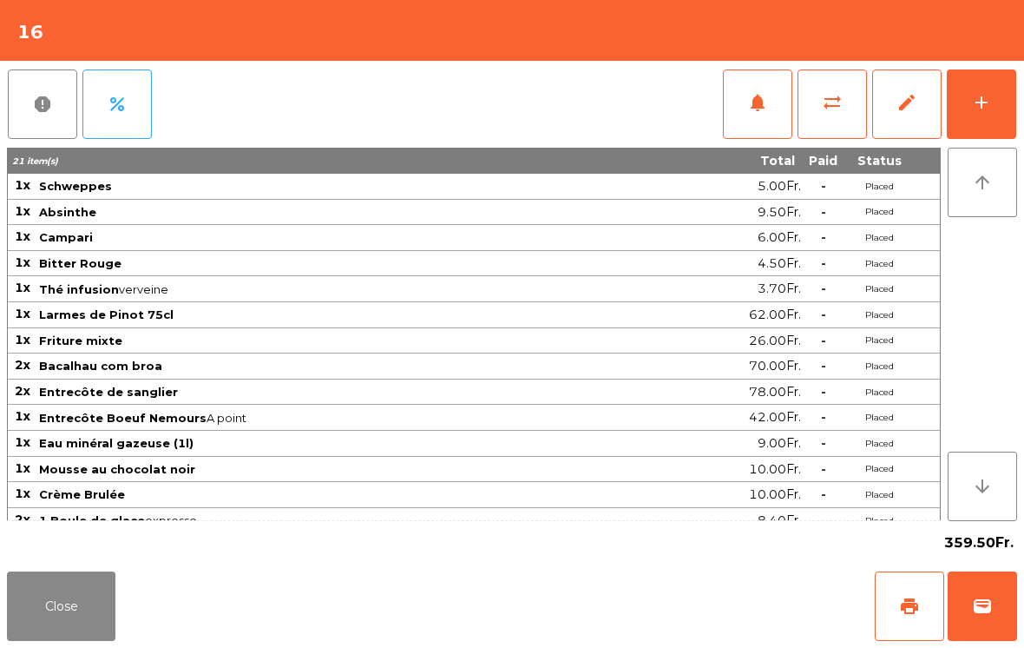
scroll to position [77, 0]
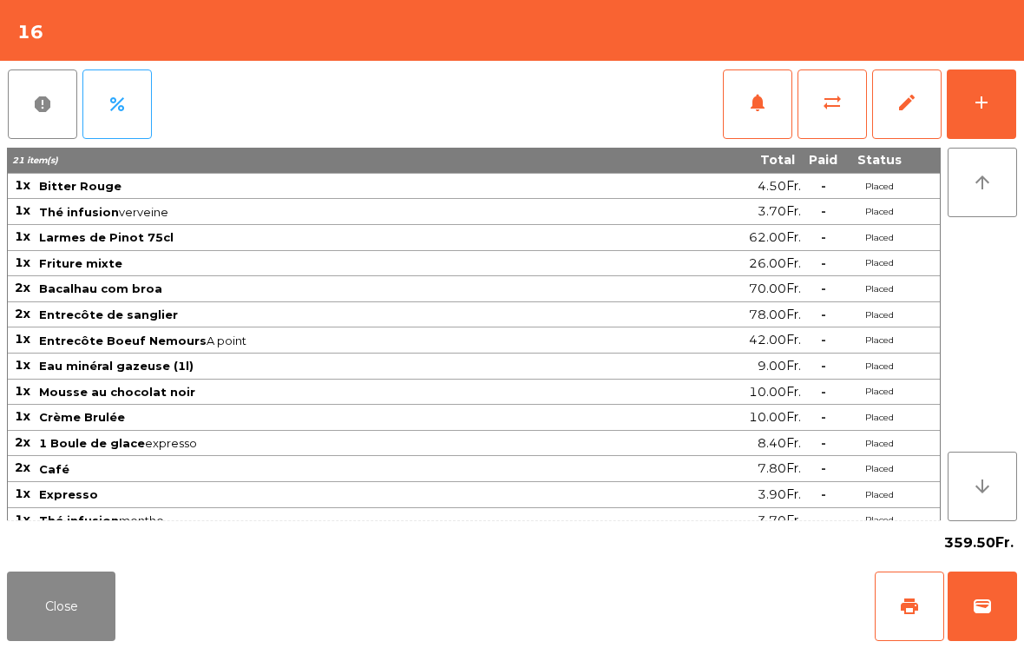
click at [65, 635] on button "Close" at bounding box center [61, 605] width 108 height 69
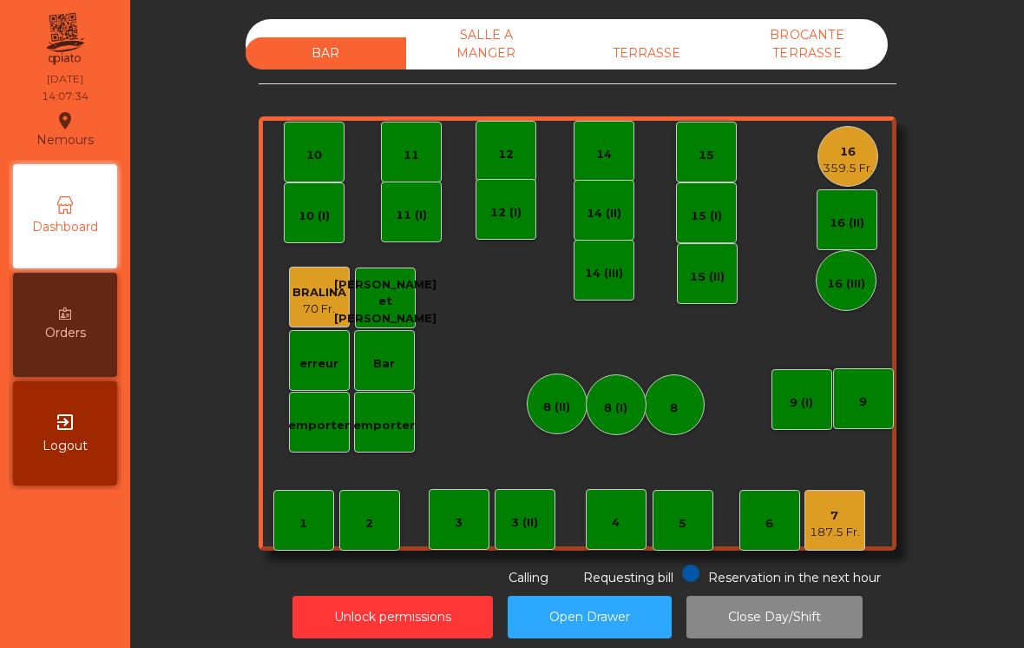
click at [838, 531] on div "187.5 Fr." at bounding box center [835, 531] width 50 height 17
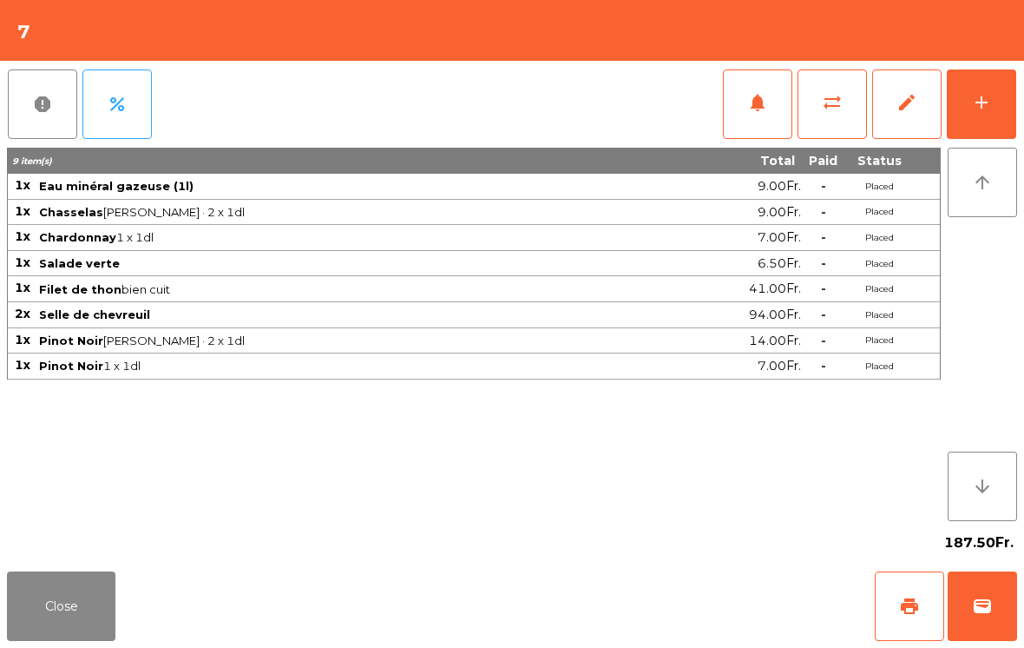
click at [997, 609] on button "wallet" at bounding box center [982, 605] width 69 height 69
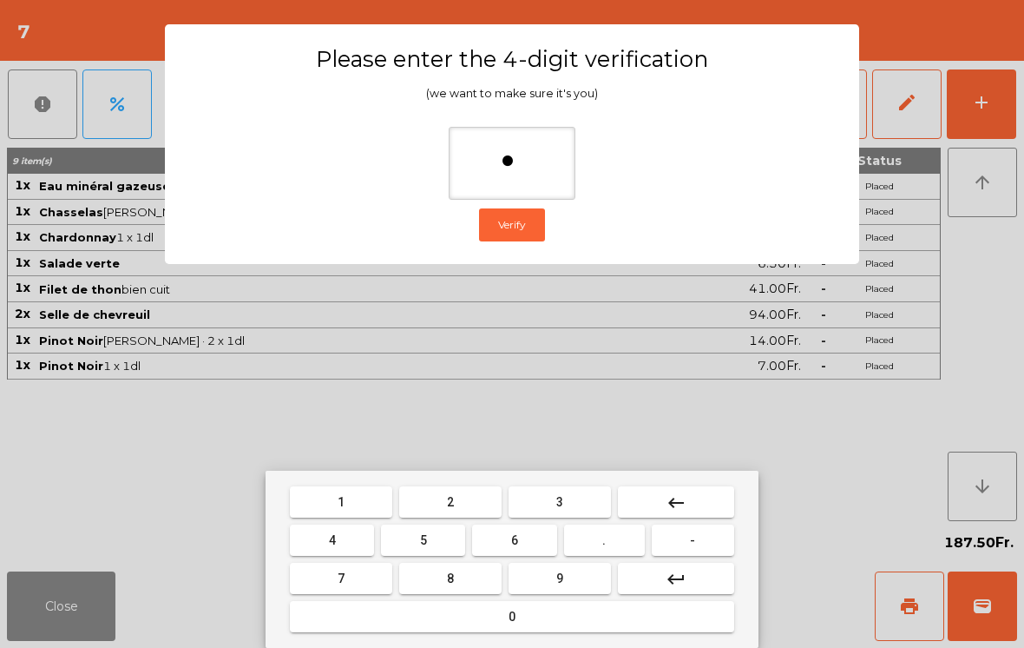
type input "**"
